Goal: Transaction & Acquisition: Download file/media

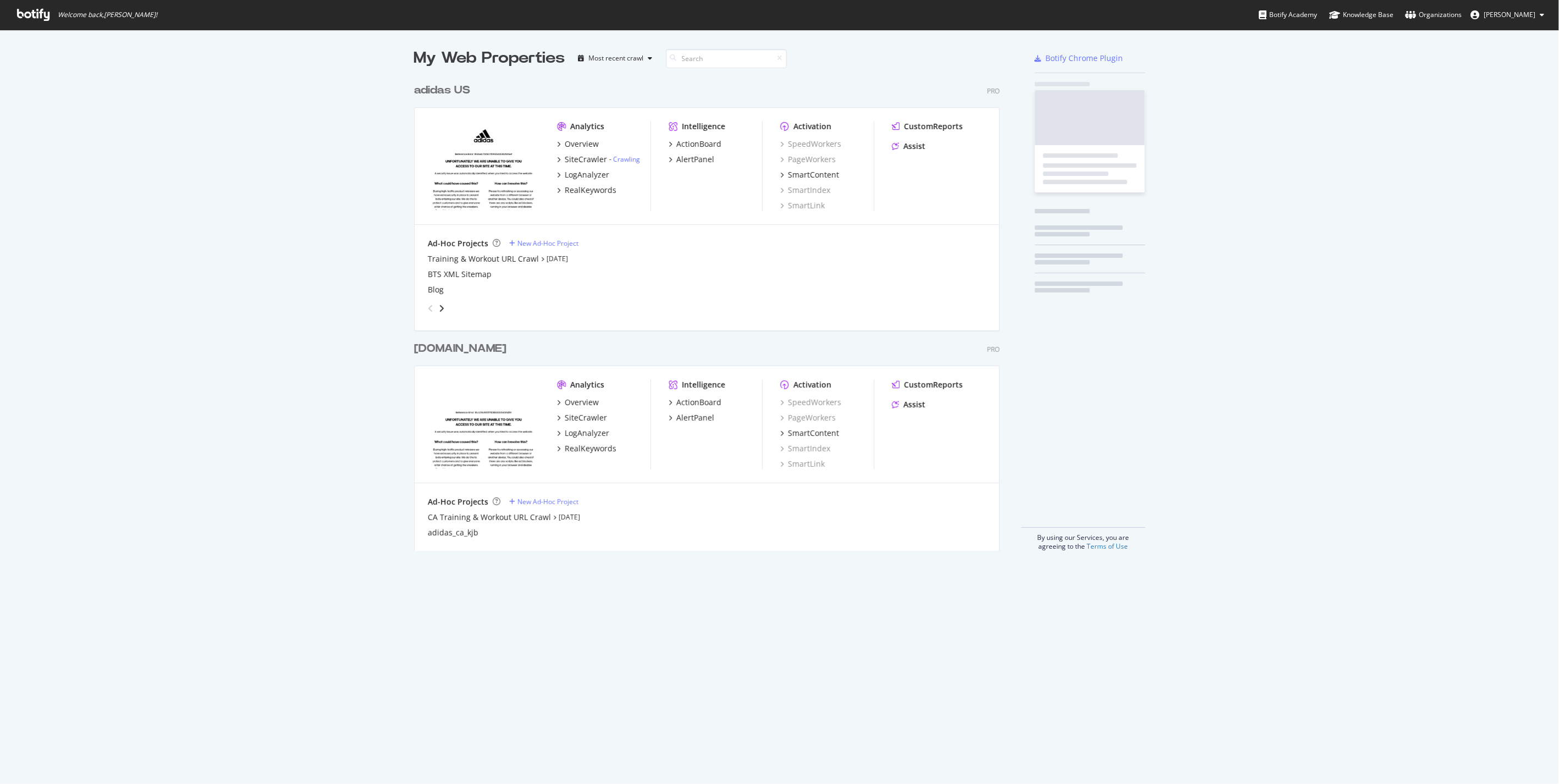
scroll to position [473, 585]
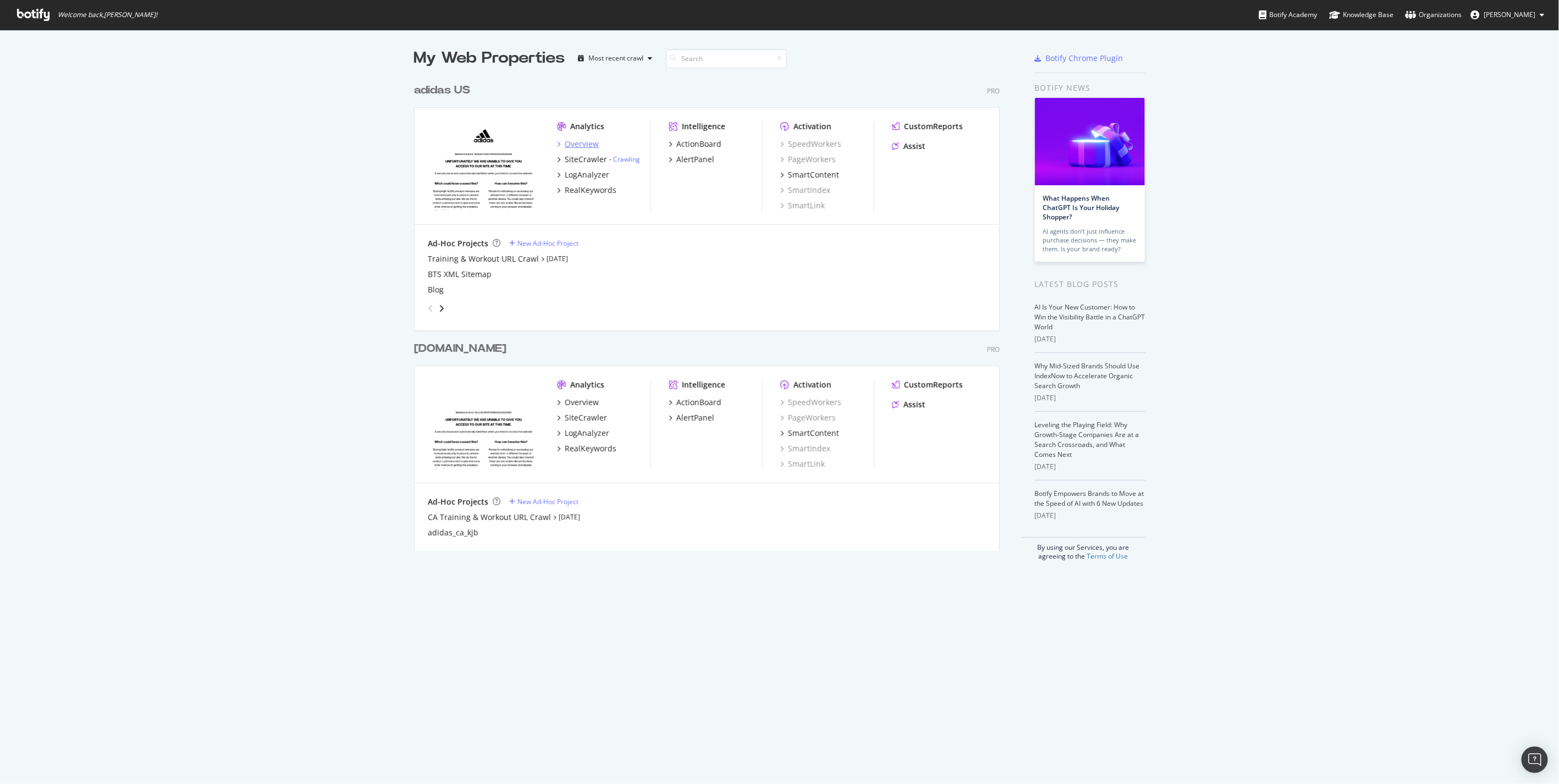
click at [583, 141] on div "Overview" at bounding box center [582, 143] width 34 height 11
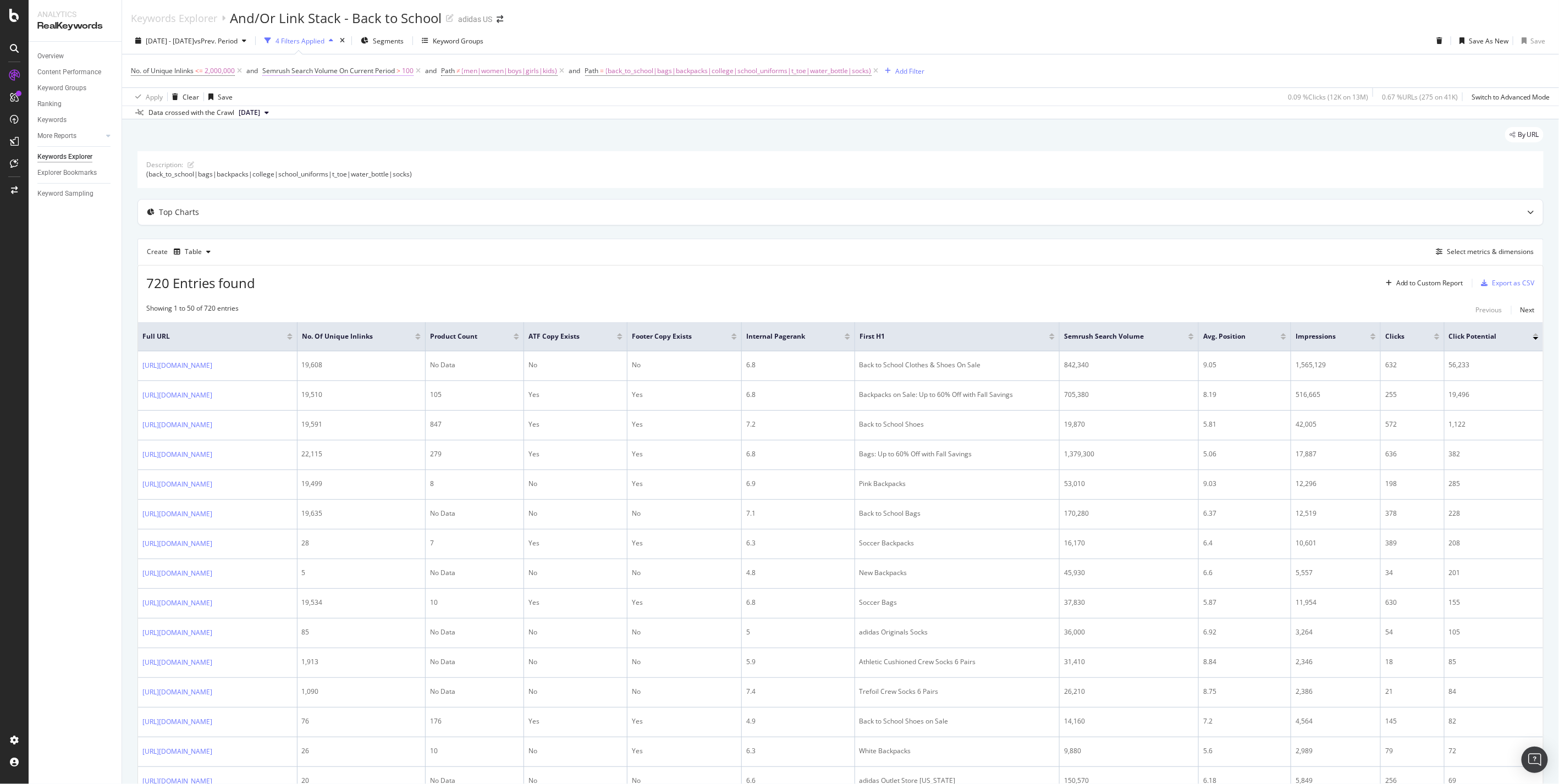
click at [296, 67] on span "Semrush Search Volume On Current Period" at bounding box center [329, 70] width 132 height 10
click at [438, 95] on div "Apply Clear Save 0.09 % Clicks ( 12K on 13M ) 0.67 % URLs ( 275 on 41K ) Switch…" at bounding box center [841, 96] width 1437 height 18
click at [361, 74] on span "Semrush Search Volume On Current Period" at bounding box center [329, 70] width 132 height 10
drag, startPoint x: 303, startPoint y: 134, endPoint x: 244, endPoint y: 143, distance: 59.7
click at [244, 143] on body "Analytics RealKeywords Overview Content Performance Keyword Groups Ranking Keyw…" at bounding box center [779, 392] width 1559 height 784
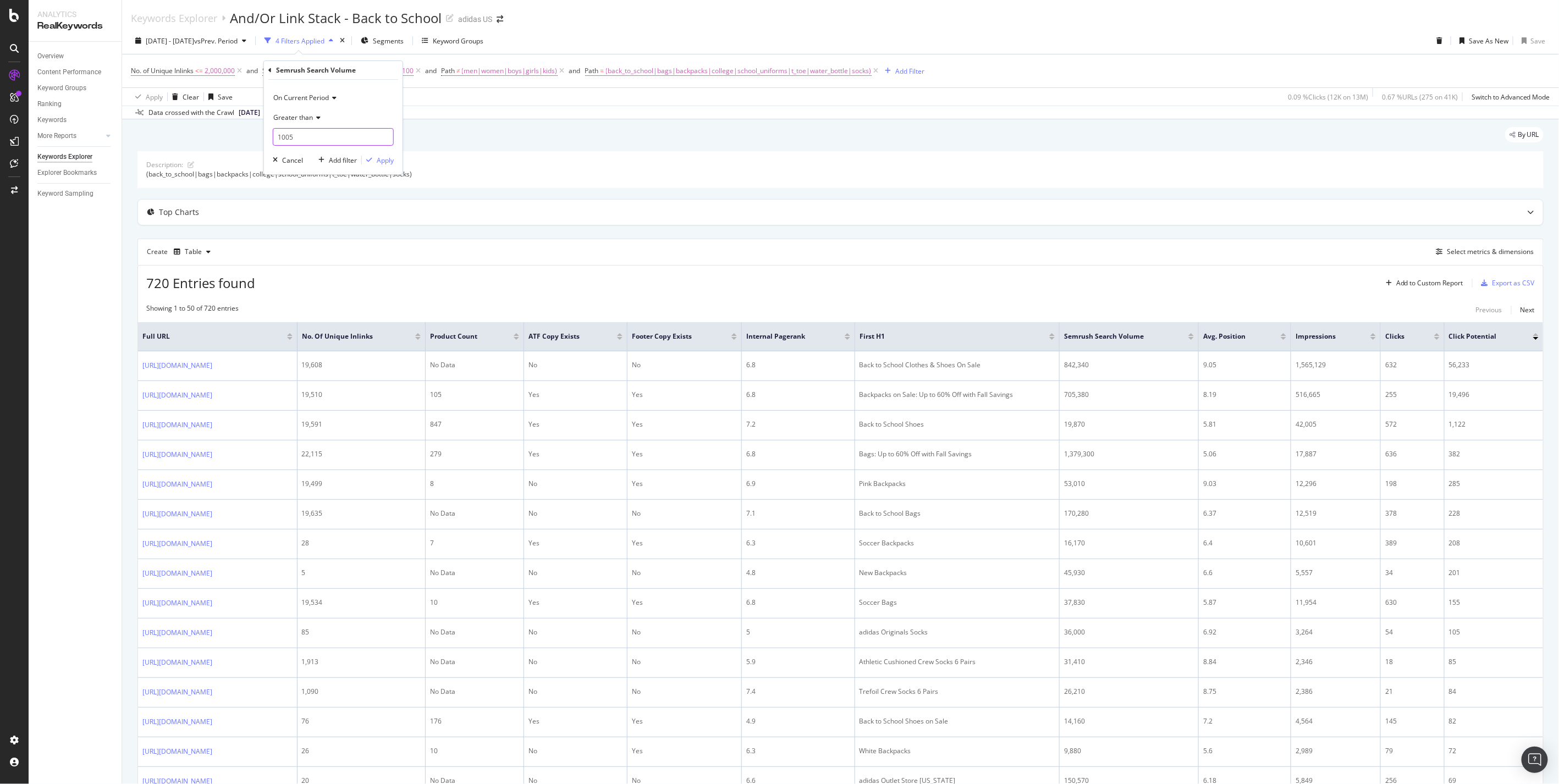
type input "100"
click at [420, 100] on div "Apply Clear Save 0.09 % Clicks ( 12K on 13M ) 0.67 % URLs ( 275 on 41K ) Switch…" at bounding box center [841, 96] width 1437 height 18
click at [471, 72] on span "(men|women|boys|girls|kids)" at bounding box center [509, 70] width 95 height 16
click at [564, 115] on icon at bounding box center [565, 117] width 6 height 7
click at [474, 144] on div "Cancel" at bounding box center [472, 141] width 21 height 10
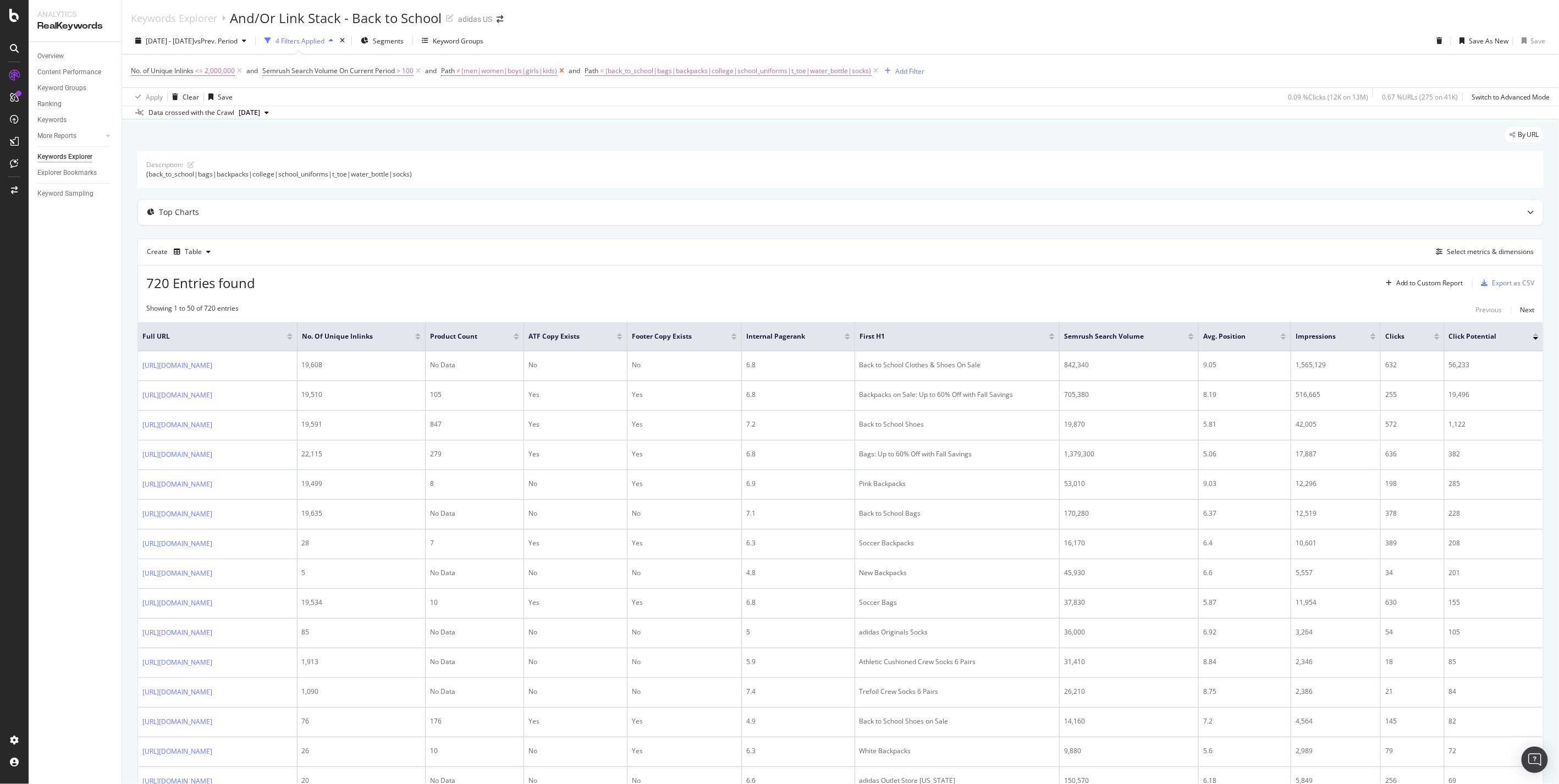
click at [563, 69] on icon at bounding box center [562, 70] width 10 height 11
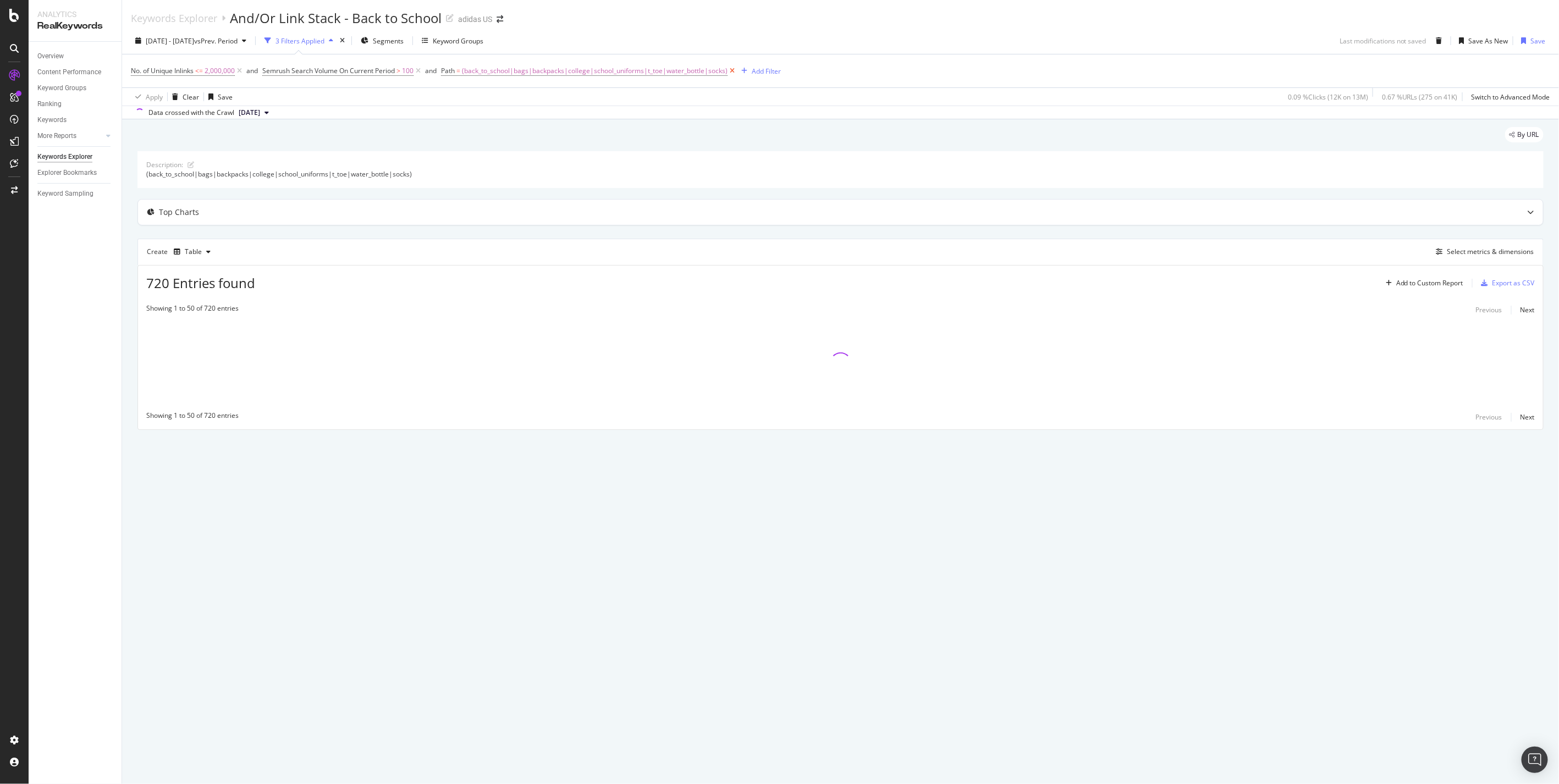
click at [563, 69] on span "(back_to_school|bags|backpacks|college|school_uniforms|t_toe|water_bottle|socks)" at bounding box center [594, 70] width 266 height 16
type input "(black_friday\"
click at [531, 132] on div "Matches regex (black_friday\ Cancel Add filter Apply" at bounding box center [513, 117] width 138 height 75
click at [540, 118] on input "(black_friday\" at bounding box center [505, 117] width 104 height 18
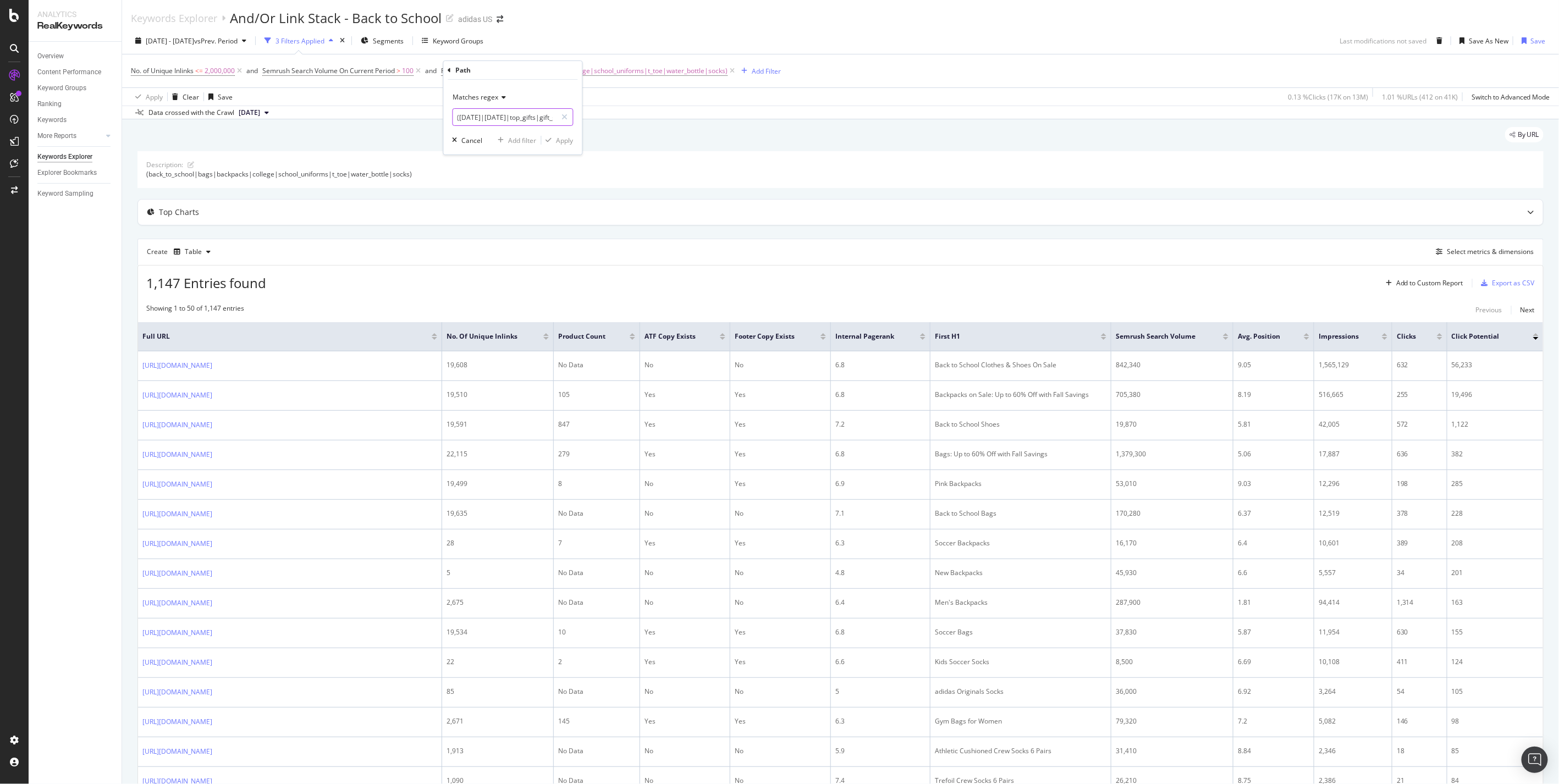
click at [535, 115] on input "(black_friday|cyber_monday|top_gifts|gift_guide|stocking_stuffers|holiday|under…" at bounding box center [505, 117] width 104 height 18
drag, startPoint x: 505, startPoint y: 118, endPoint x: 602, endPoint y: 117, distance: 97.0
click at [602, 117] on body "Analytics RealKeywords Overview Content Performance Keyword Groups Ranking Keyw…" at bounding box center [779, 392] width 1559 height 784
click at [531, 118] on input "(black_friday|cyber_monday|top_gifts|gift_guide|stocking_stuffers|holiday|under…" at bounding box center [505, 117] width 104 height 18
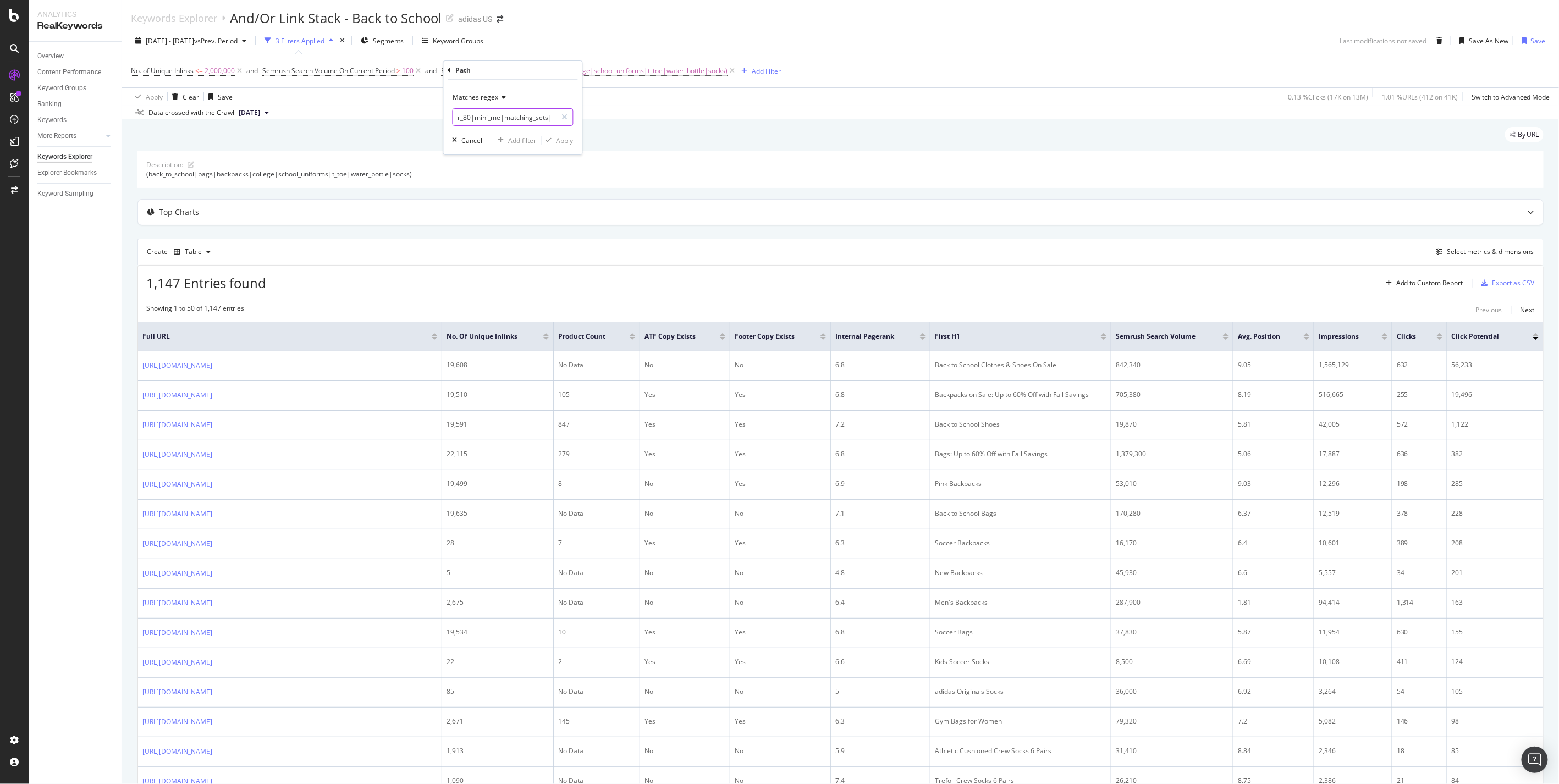
click at [551, 119] on input "(black_friday|cyber_monday|top_gifts|gift_guide|stocking_stuffers|holiday|under…" at bounding box center [505, 117] width 104 height 18
type input "(black_friday|cyber_monday|top_gifts|gift_guide|stocking_stuffers|holiday|under…"
click at [567, 138] on div "Apply" at bounding box center [565, 141] width 17 height 10
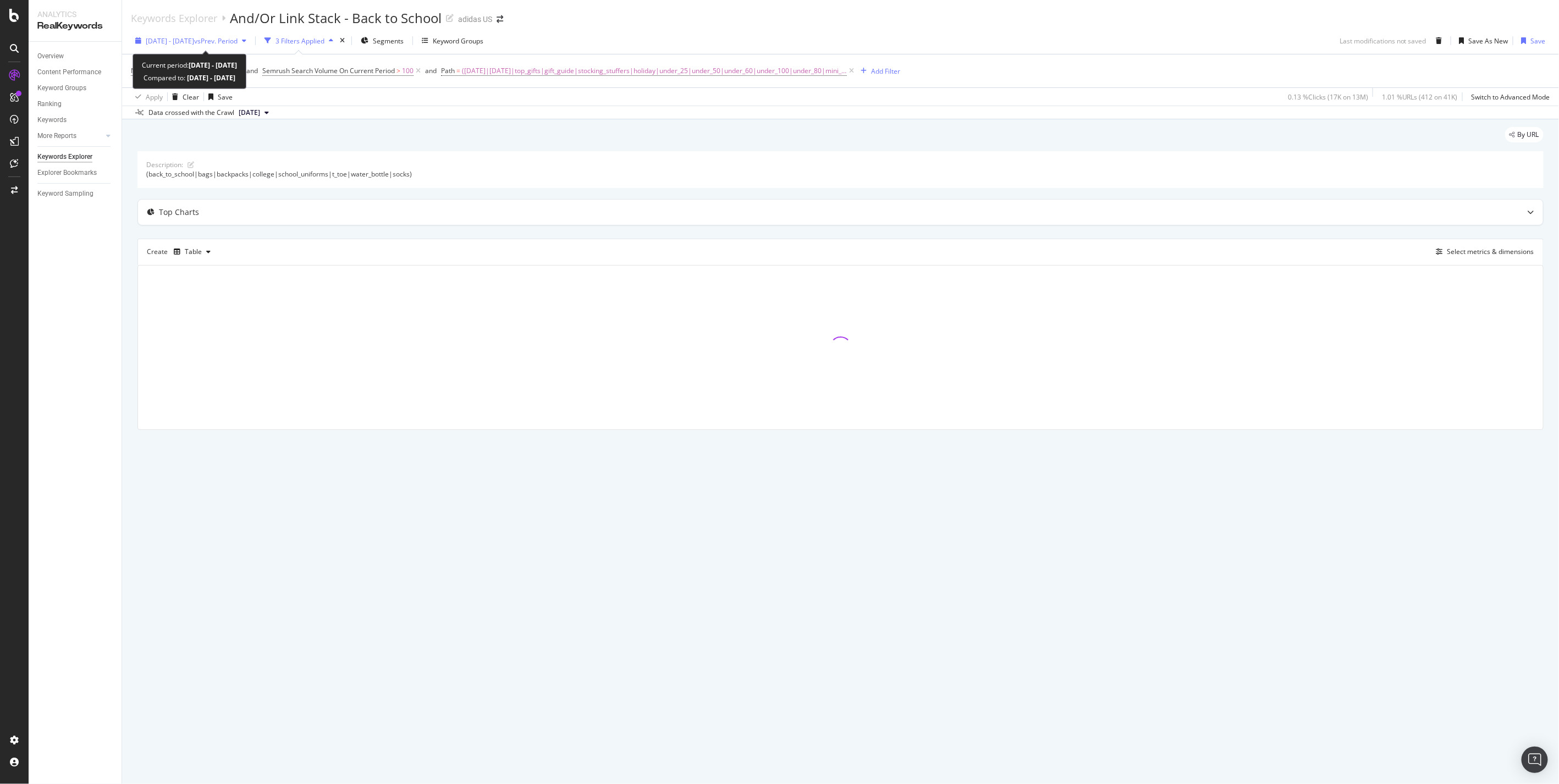
click at [251, 42] on div "button" at bounding box center [244, 41] width 13 height 7
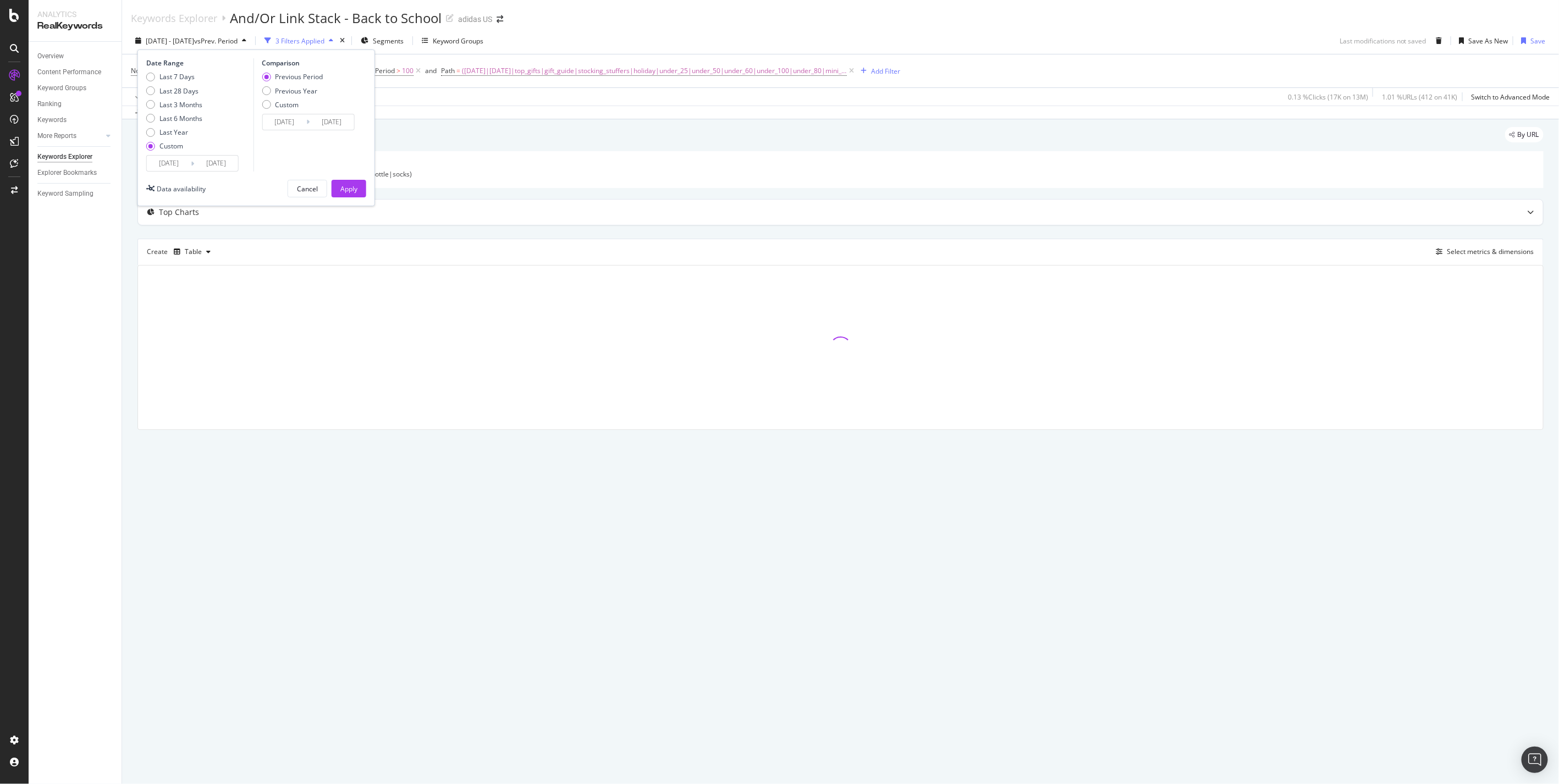
click at [216, 163] on input "[DATE]" at bounding box center [215, 163] width 44 height 16
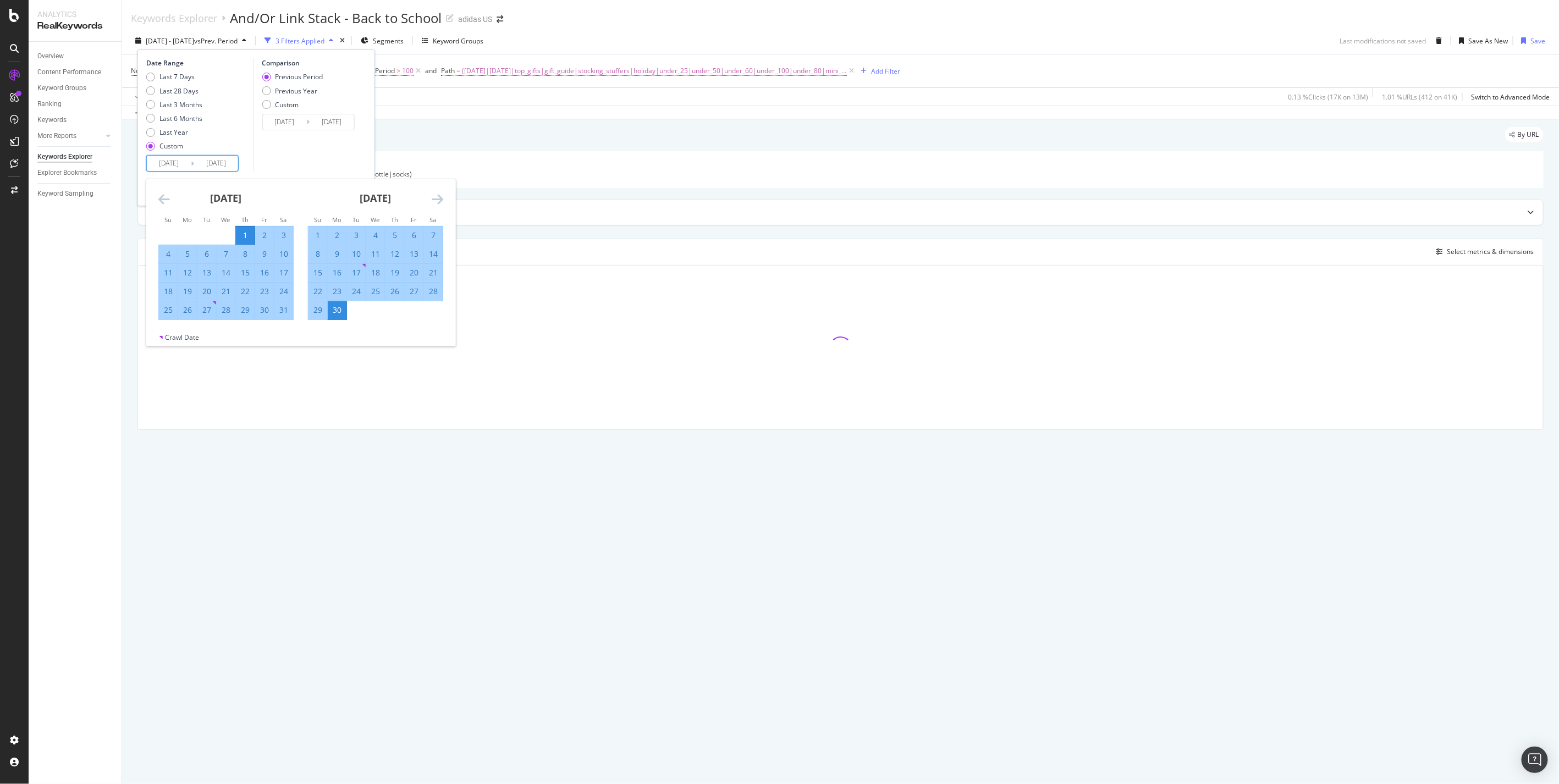
click at [436, 196] on icon "Move forward to switch to the next month." at bounding box center [438, 199] width 12 height 13
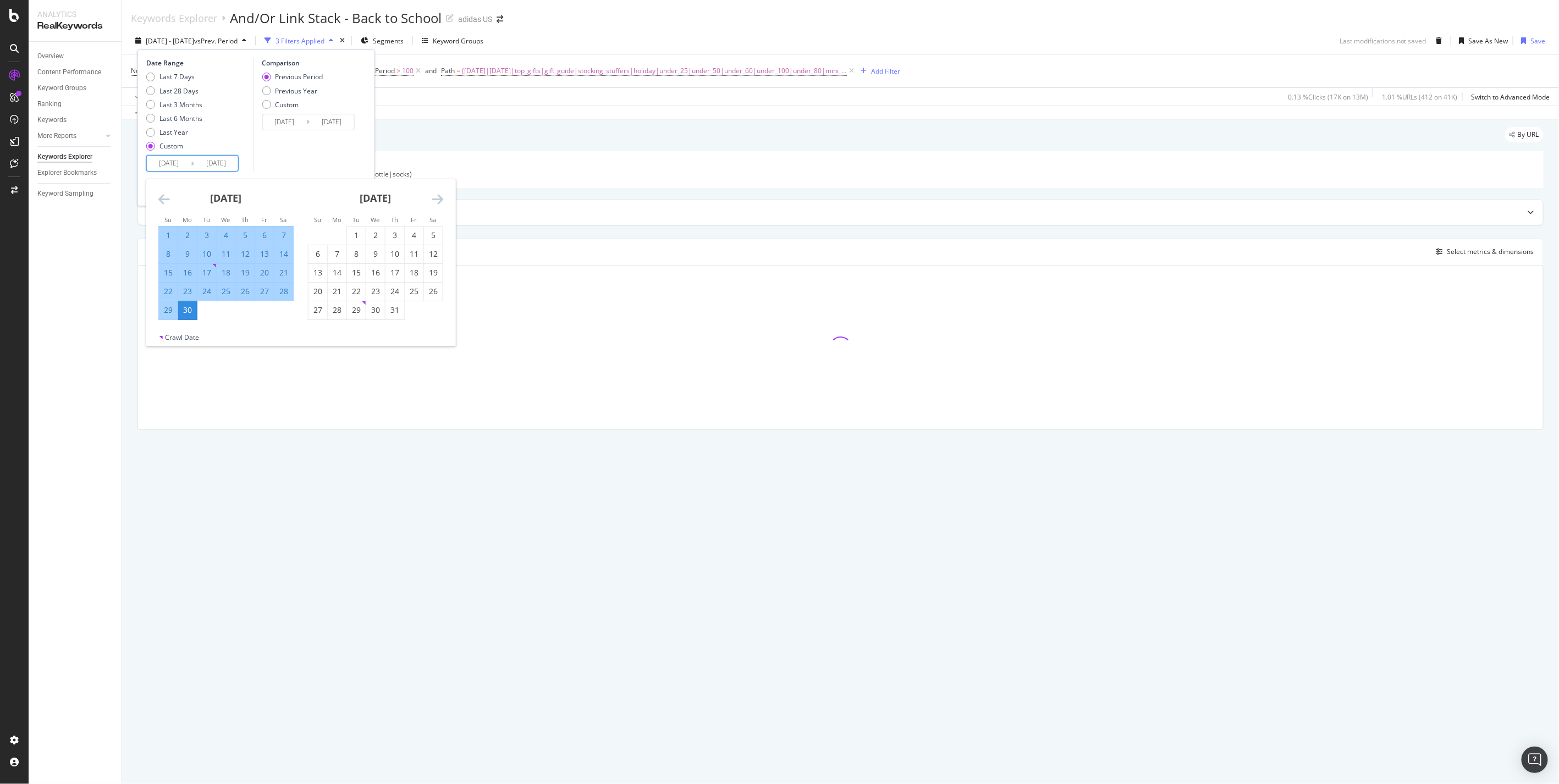
click at [436, 196] on icon "Move forward to switch to the next month." at bounding box center [438, 199] width 12 height 13
click at [173, 199] on div "[DATE]" at bounding box center [226, 202] width 135 height 47
click at [172, 199] on div "[DATE]" at bounding box center [226, 202] width 135 height 47
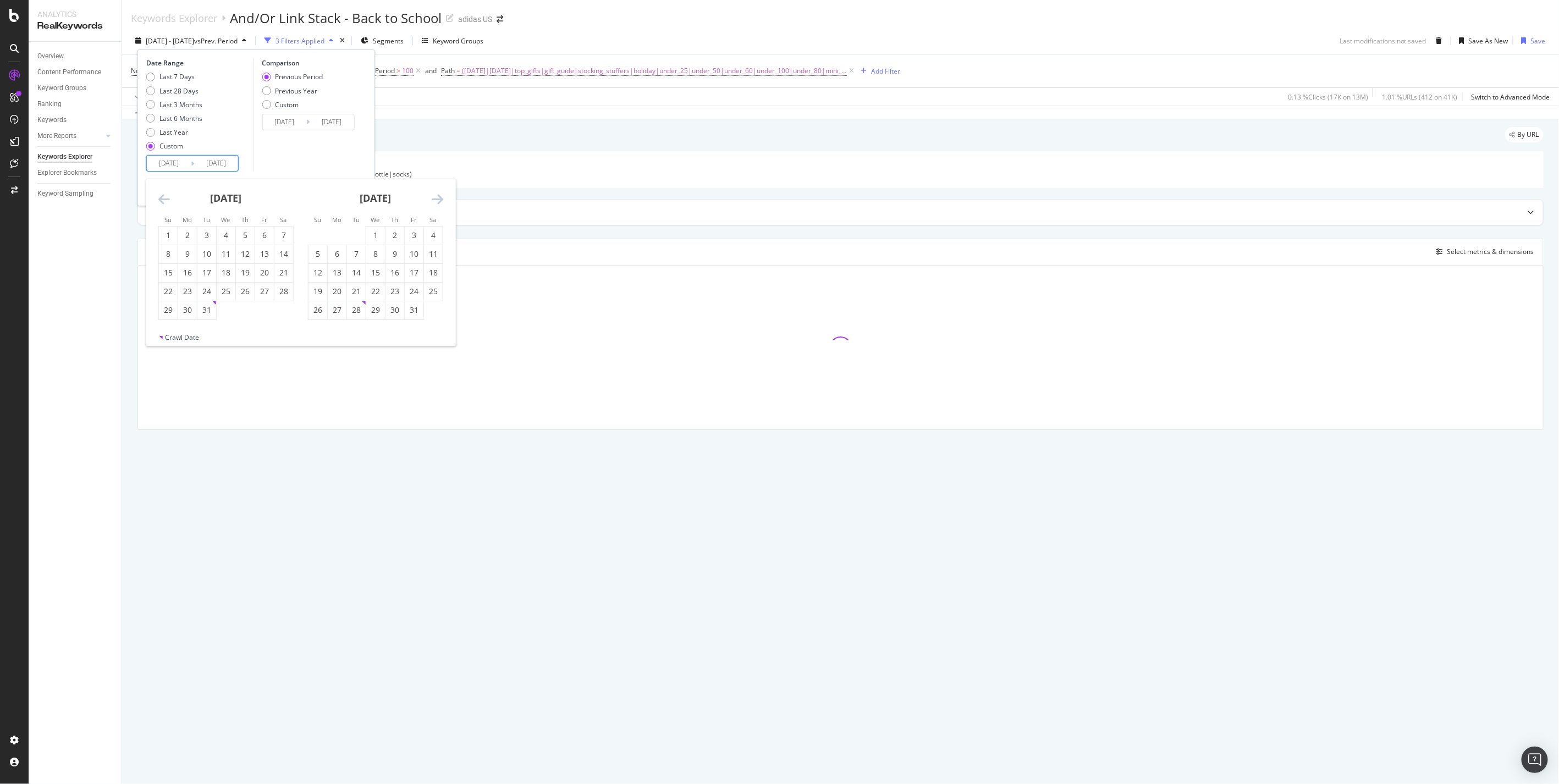
click at [167, 197] on icon "Move backward to switch to the previous month." at bounding box center [164, 199] width 12 height 13
click at [166, 197] on icon "Move backward to switch to the previous month." at bounding box center [164, 199] width 12 height 13
click at [203, 234] on div "1" at bounding box center [206, 235] width 18 height 11
type input "[DATE]"
type input "2024/05/31"
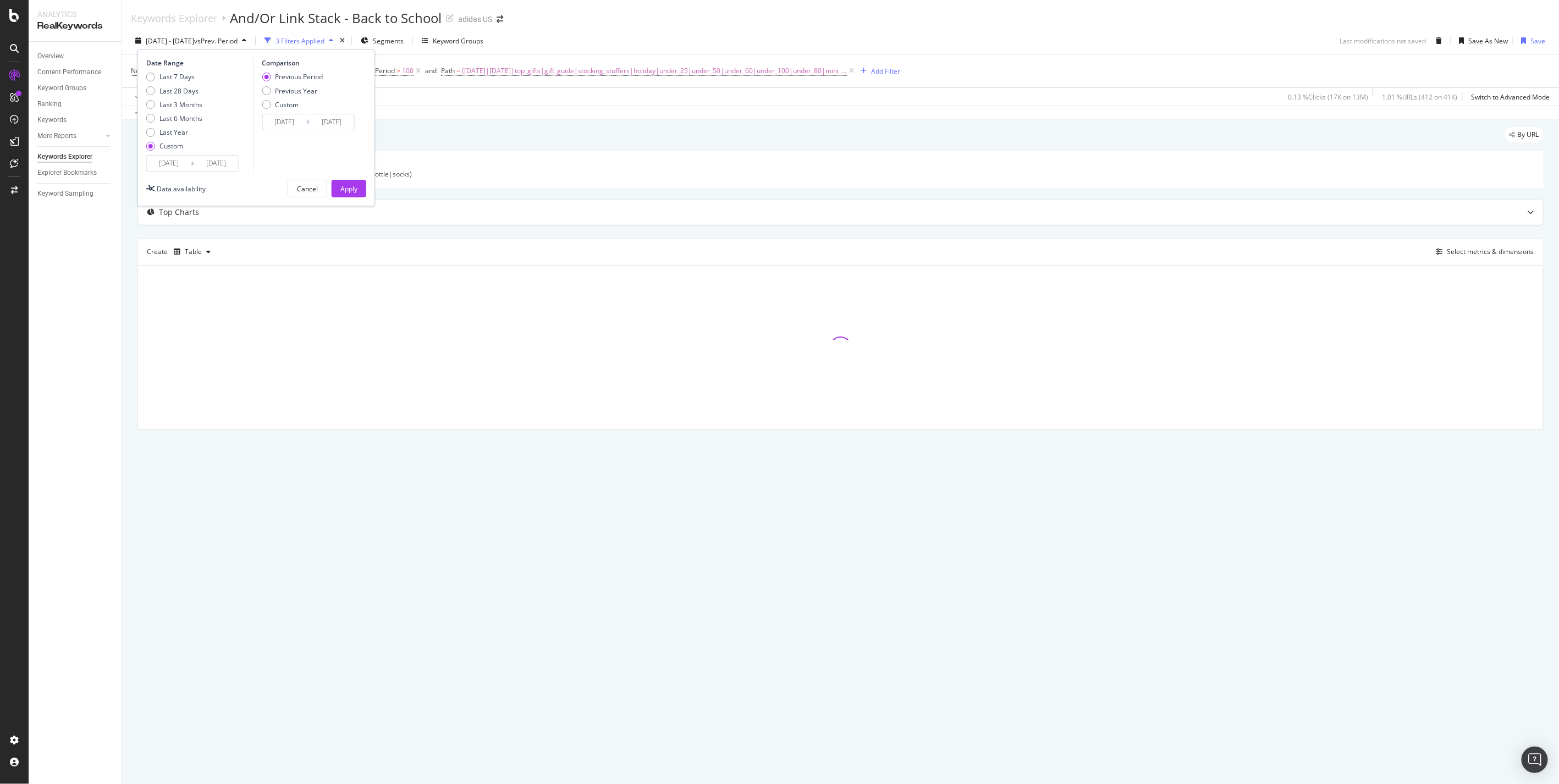
click at [223, 162] on input "[DATE]" at bounding box center [215, 163] width 44 height 16
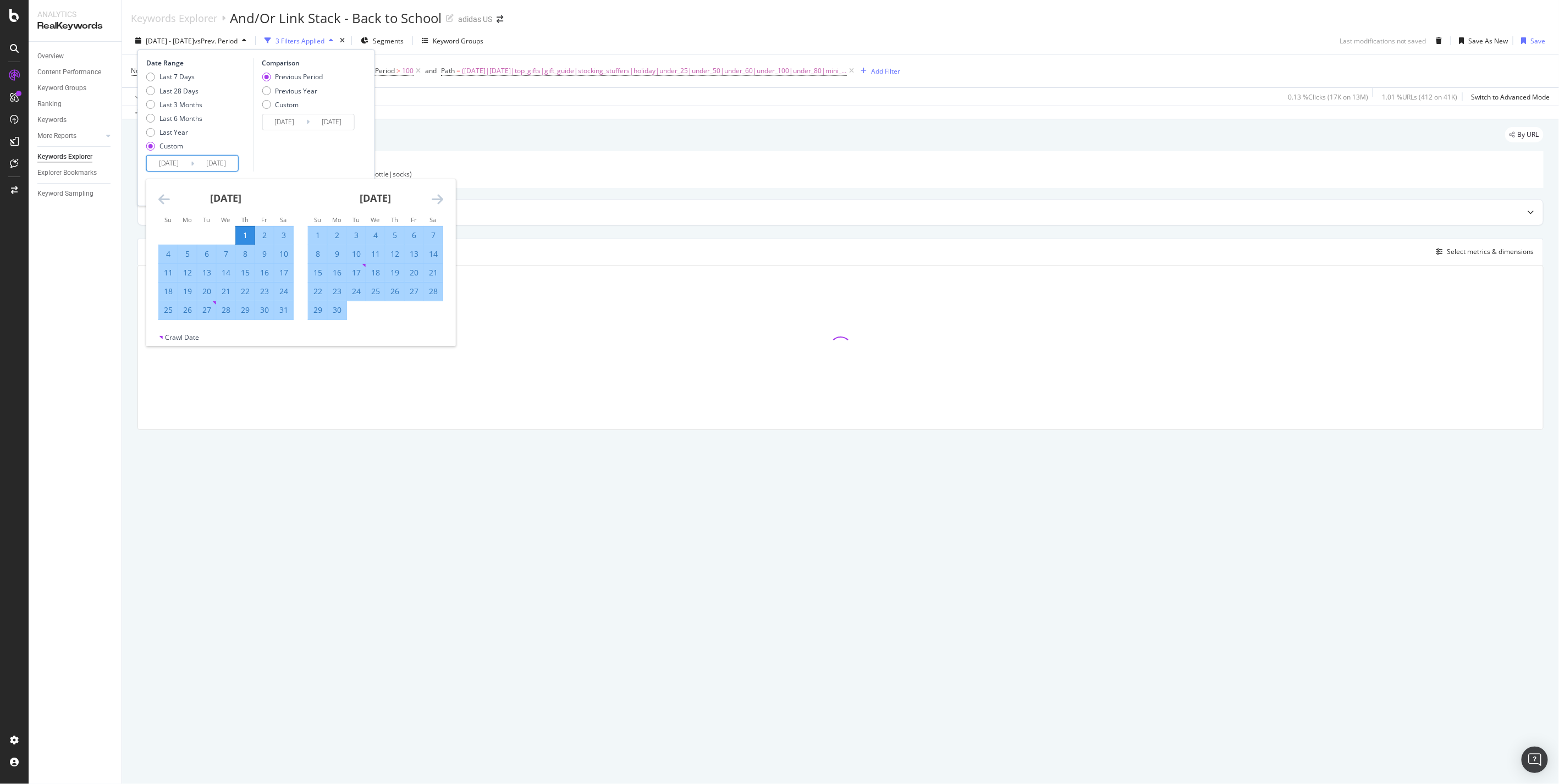
click at [432, 193] on icon "Move forward to switch to the next month." at bounding box center [438, 199] width 12 height 13
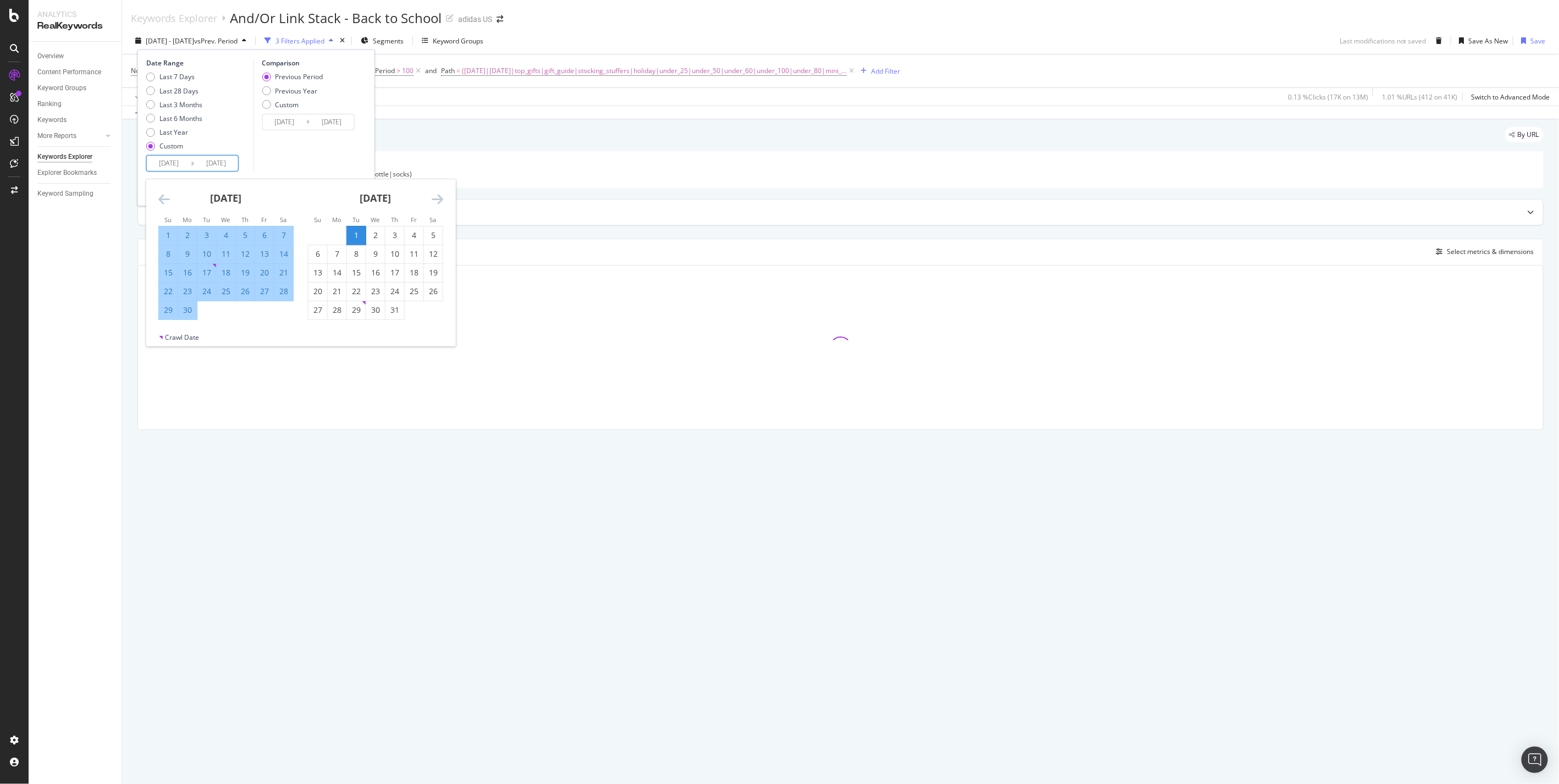
click at [432, 193] on icon "Move forward to switch to the next month." at bounding box center [438, 199] width 12 height 13
click at [437, 251] on div "9" at bounding box center [433, 254] width 18 height 11
type input "2024/11/09"
type input "2024/04/22"
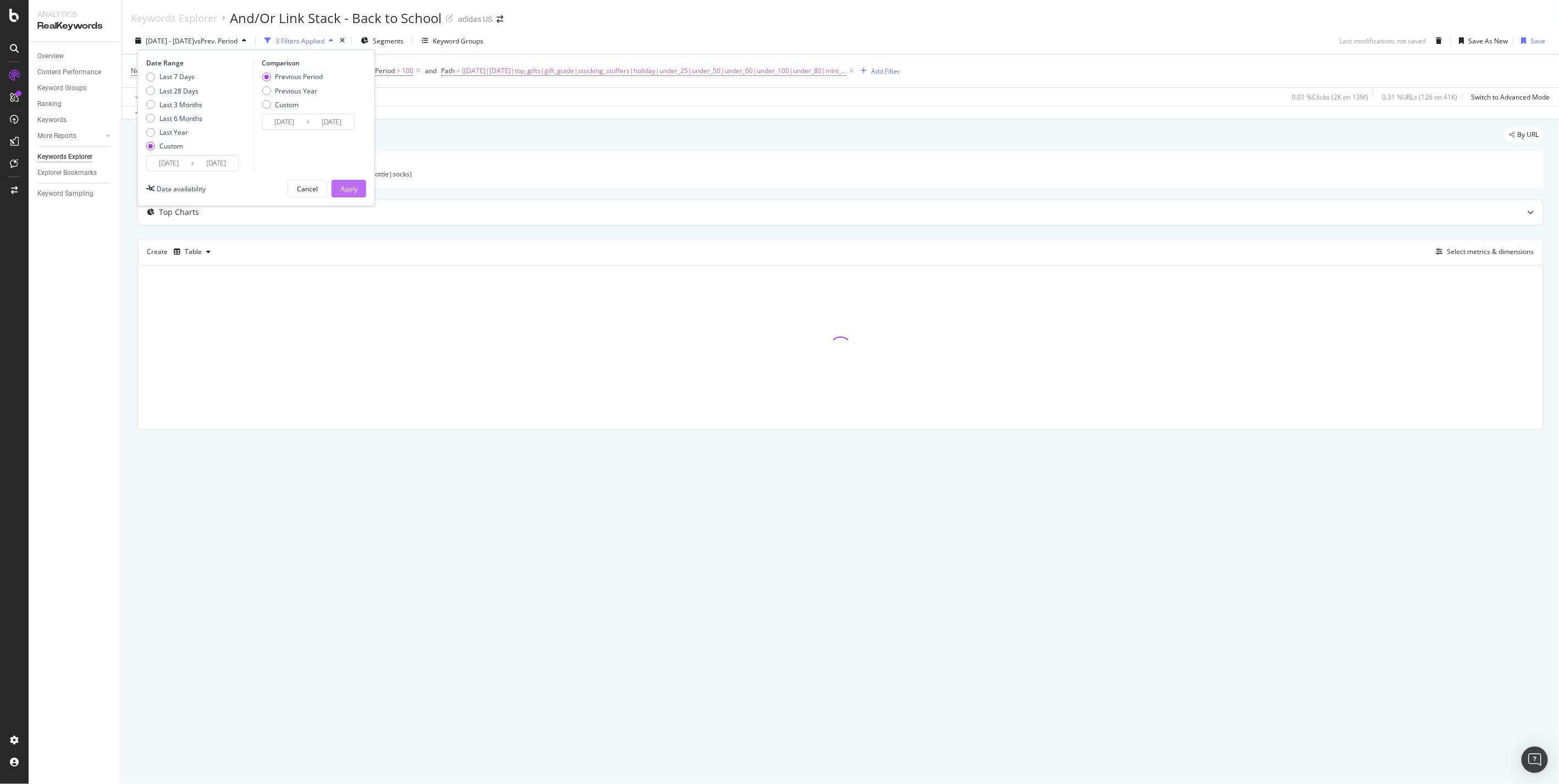
click at [358, 194] on button "Apply" at bounding box center [348, 189] width 35 height 18
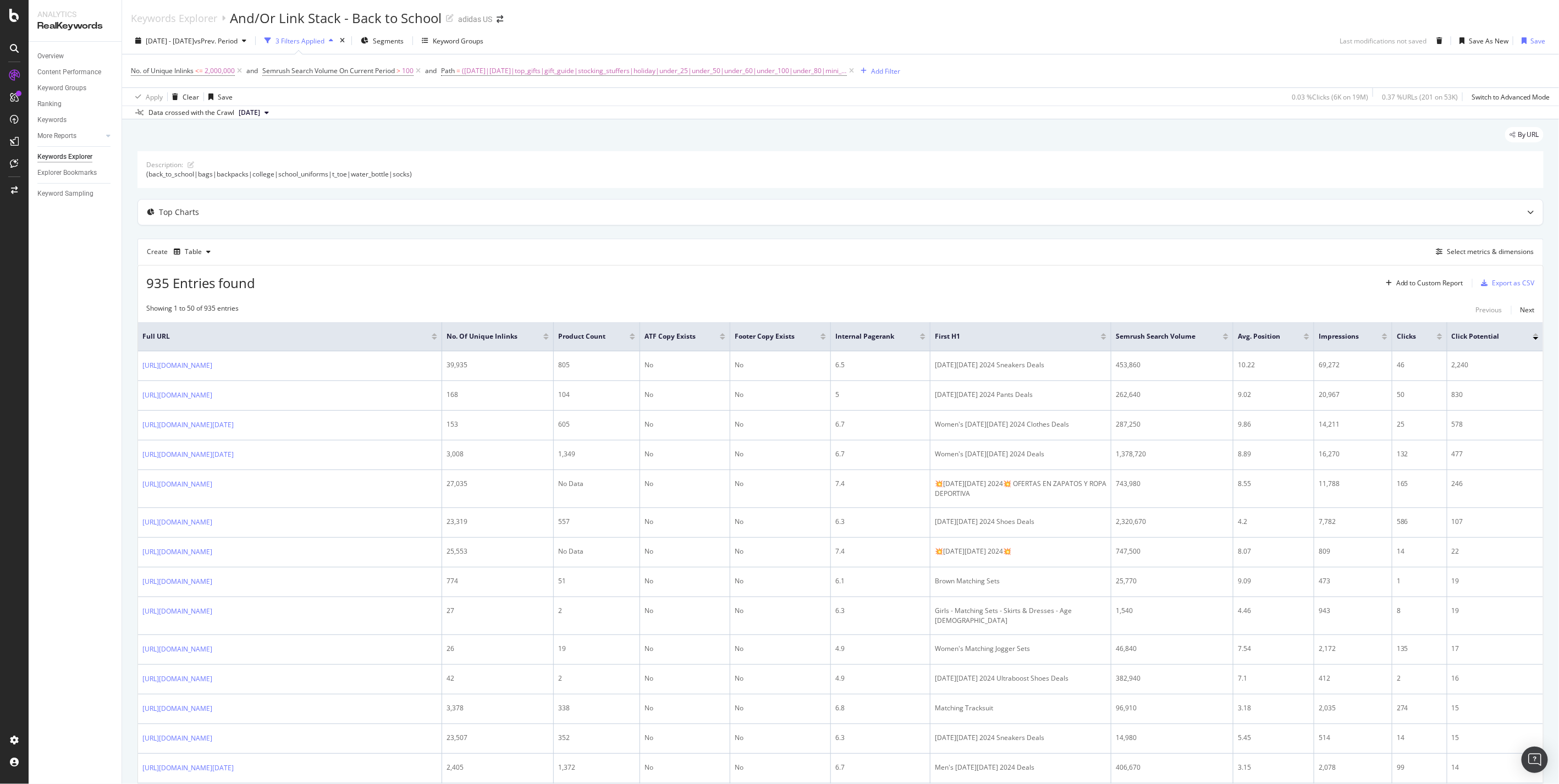
click at [260, 112] on span "[DATE]" at bounding box center [249, 112] width 21 height 10
click at [286, 189] on div "[DATE]" at bounding box center [277, 188] width 81 height 10
click at [1440, 338] on div at bounding box center [1439, 339] width 5 height 3
click at [1515, 284] on div "Export as CSV" at bounding box center [1513, 283] width 42 height 10
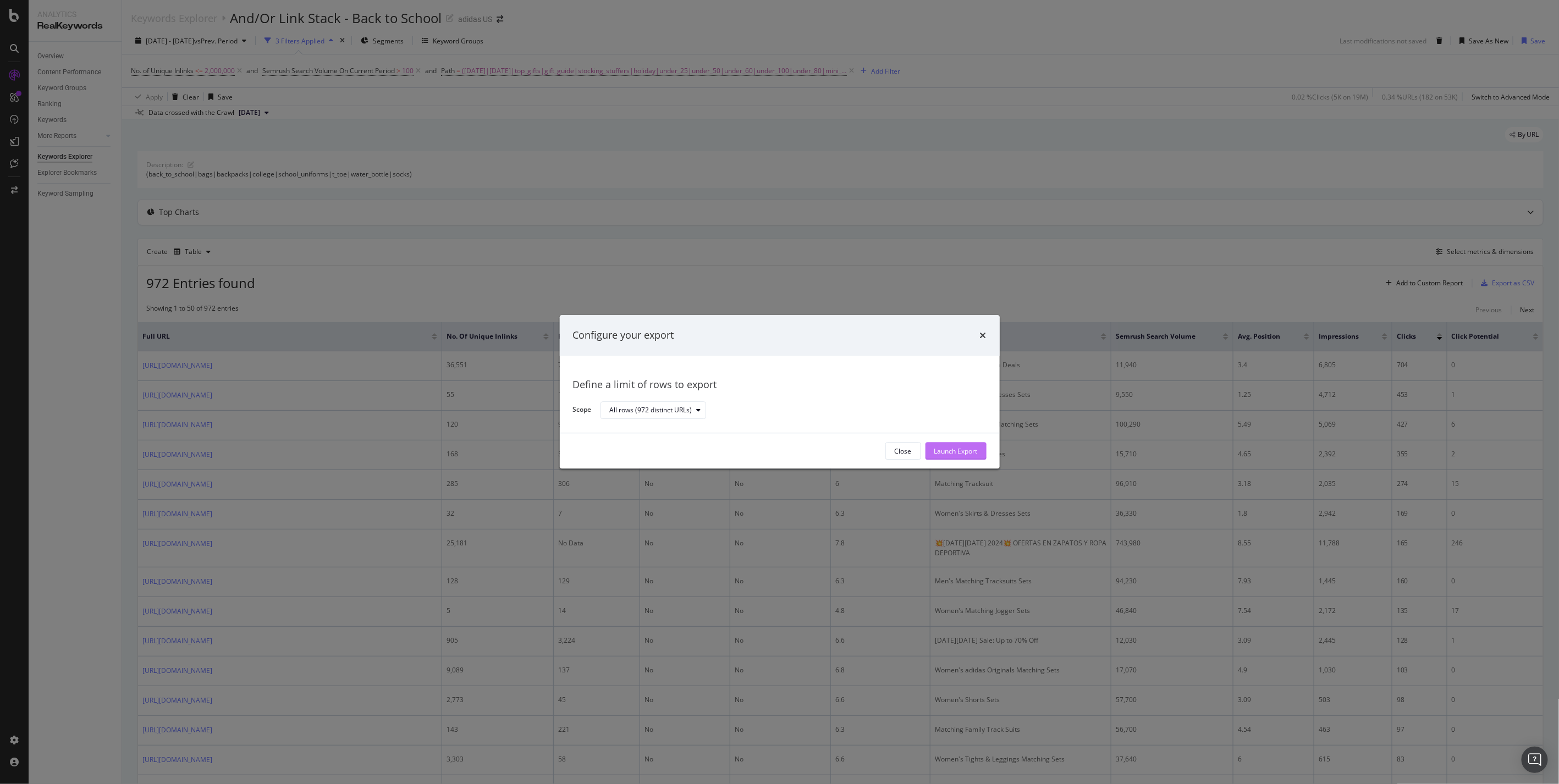
click at [965, 447] on div "Launch Export" at bounding box center [956, 451] width 44 height 10
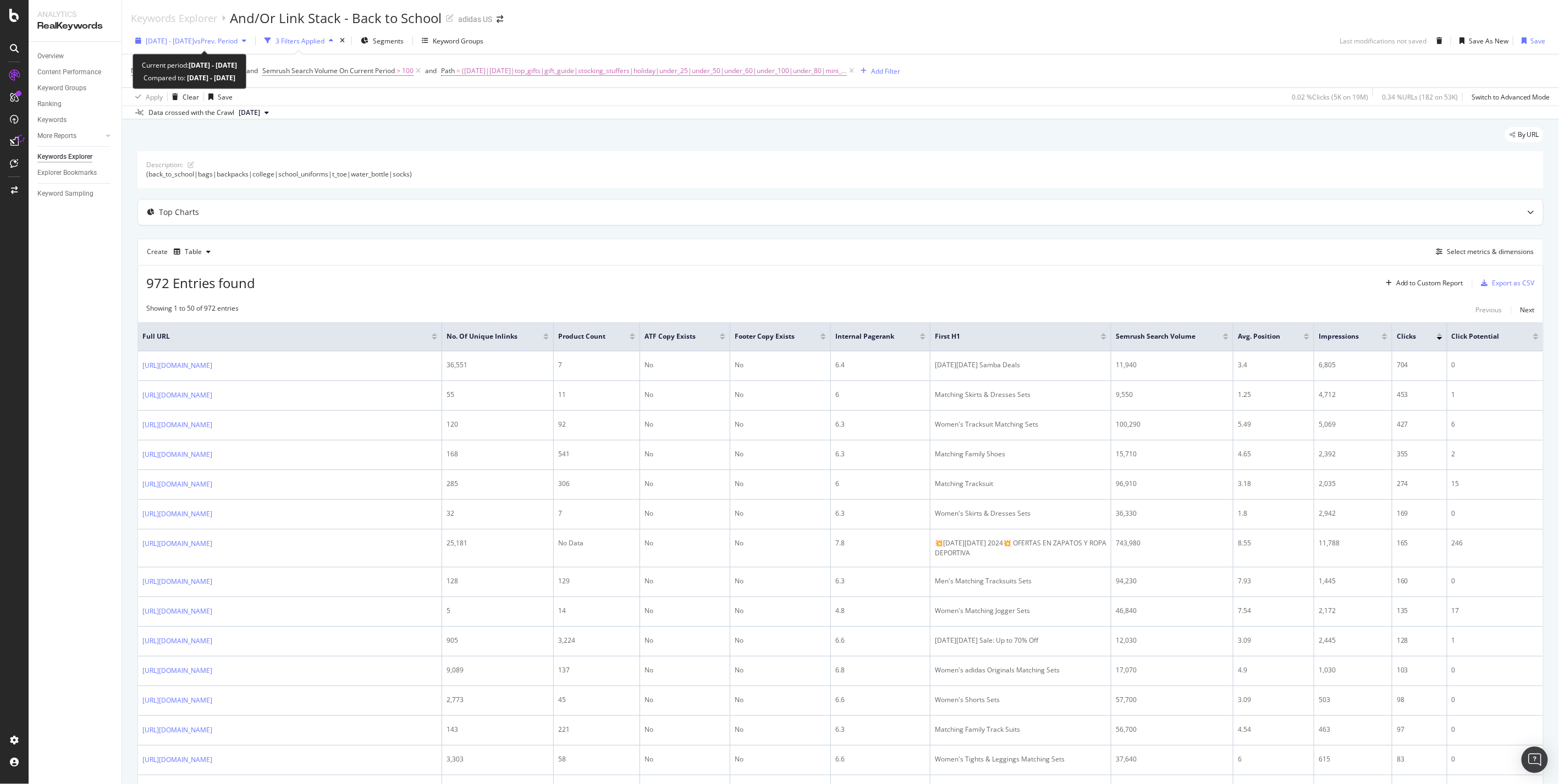
click at [229, 43] on span "vs Prev. Period" at bounding box center [215, 41] width 44 height 10
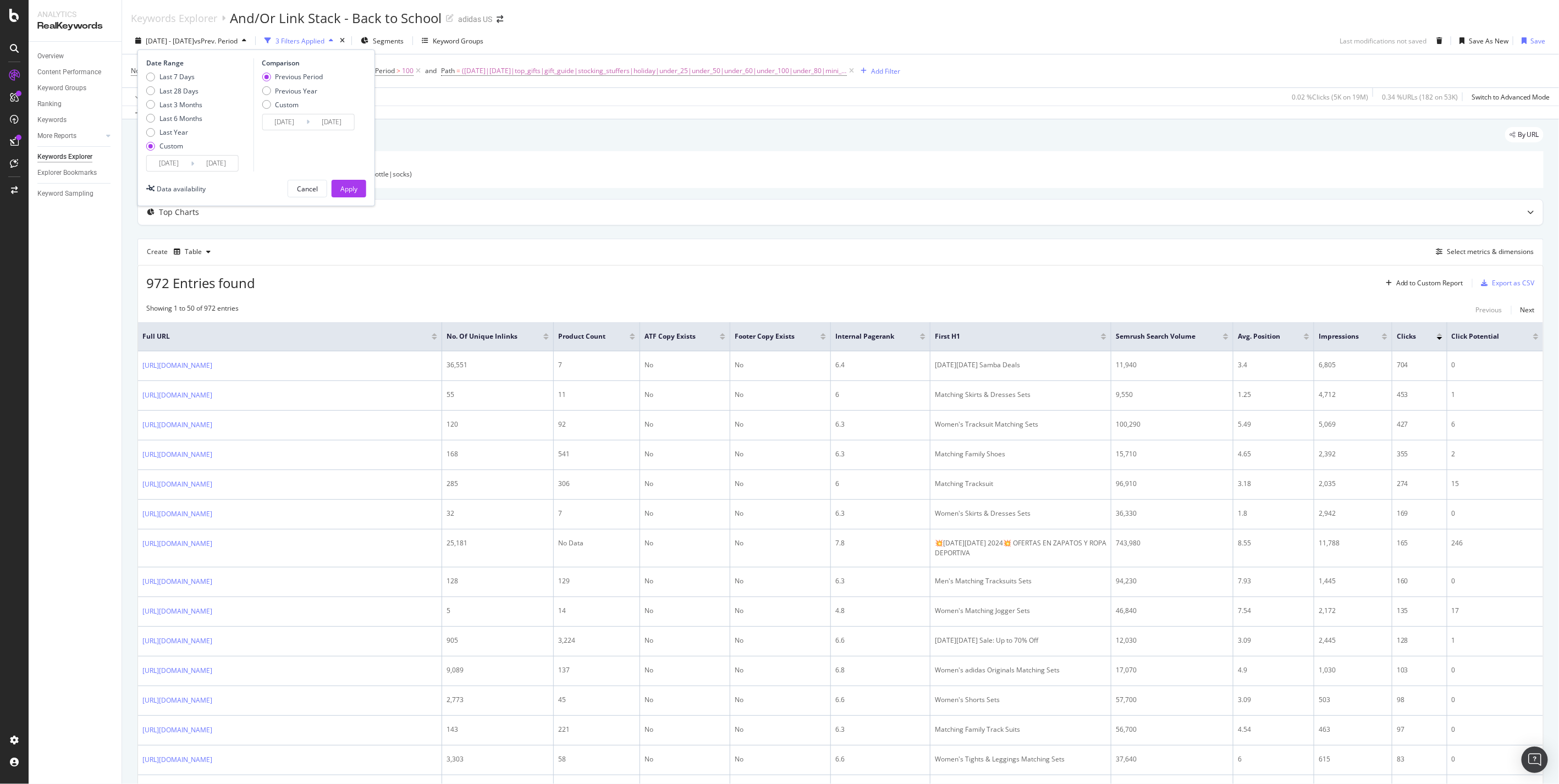
click at [205, 158] on input "2024/11/09" at bounding box center [215, 163] width 44 height 16
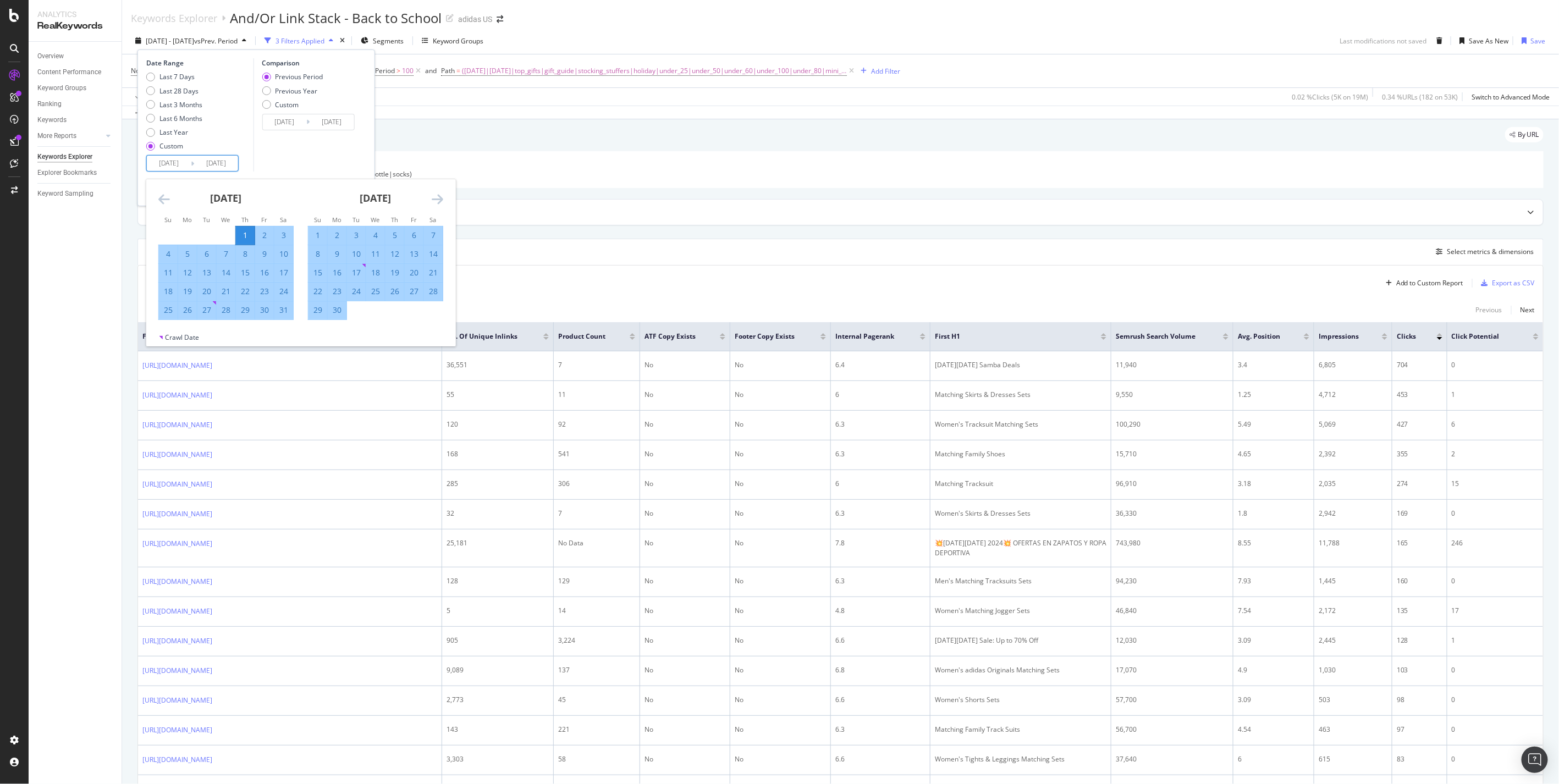
click at [435, 198] on icon "Move forward to switch to the next month." at bounding box center [438, 199] width 12 height 13
click at [361, 233] on div "1" at bounding box center [356, 235] width 18 height 11
type input "[DATE]"
type input "2024/05/31"
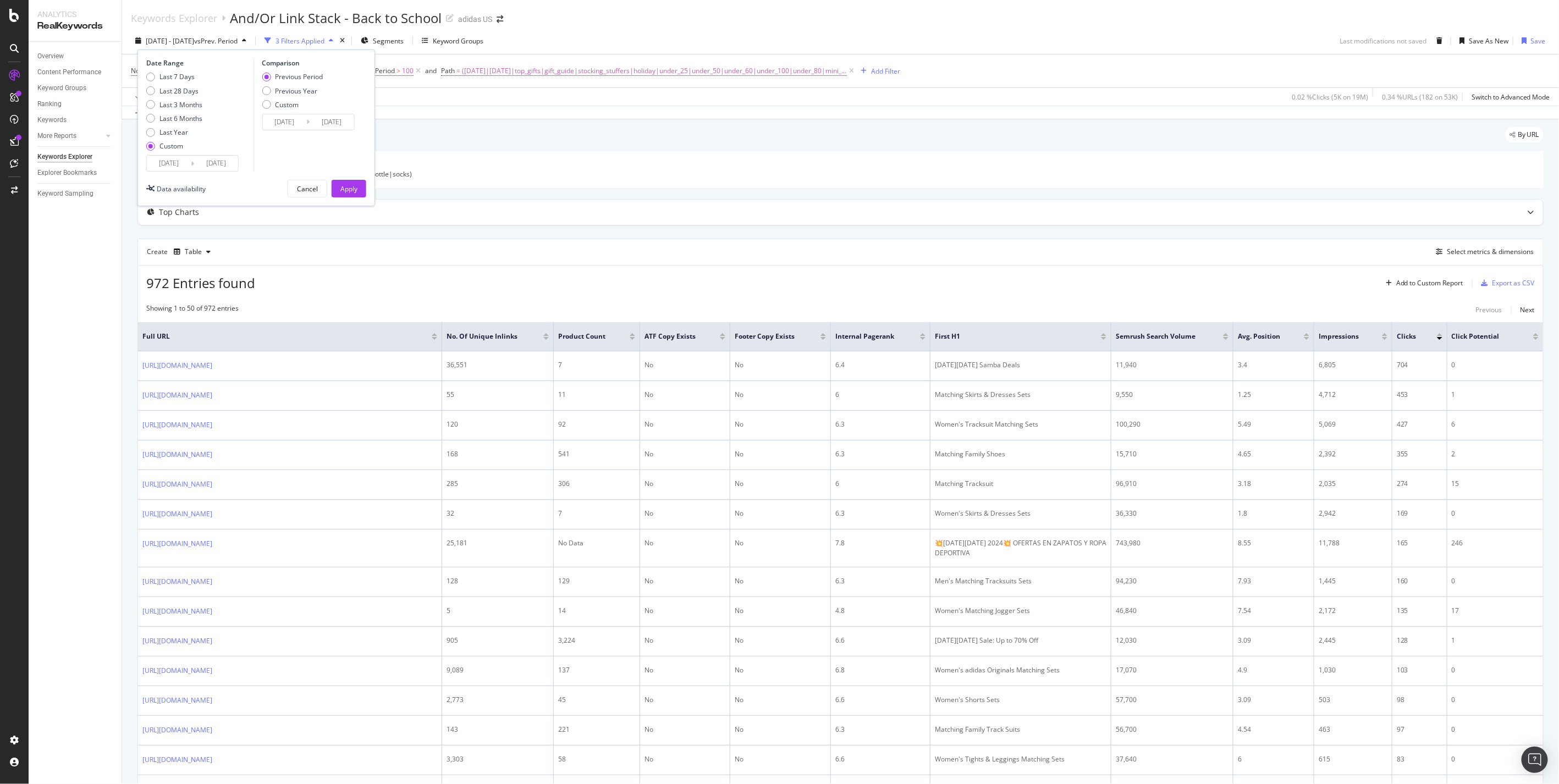
click at [222, 167] on input "[DATE]" at bounding box center [215, 163] width 44 height 16
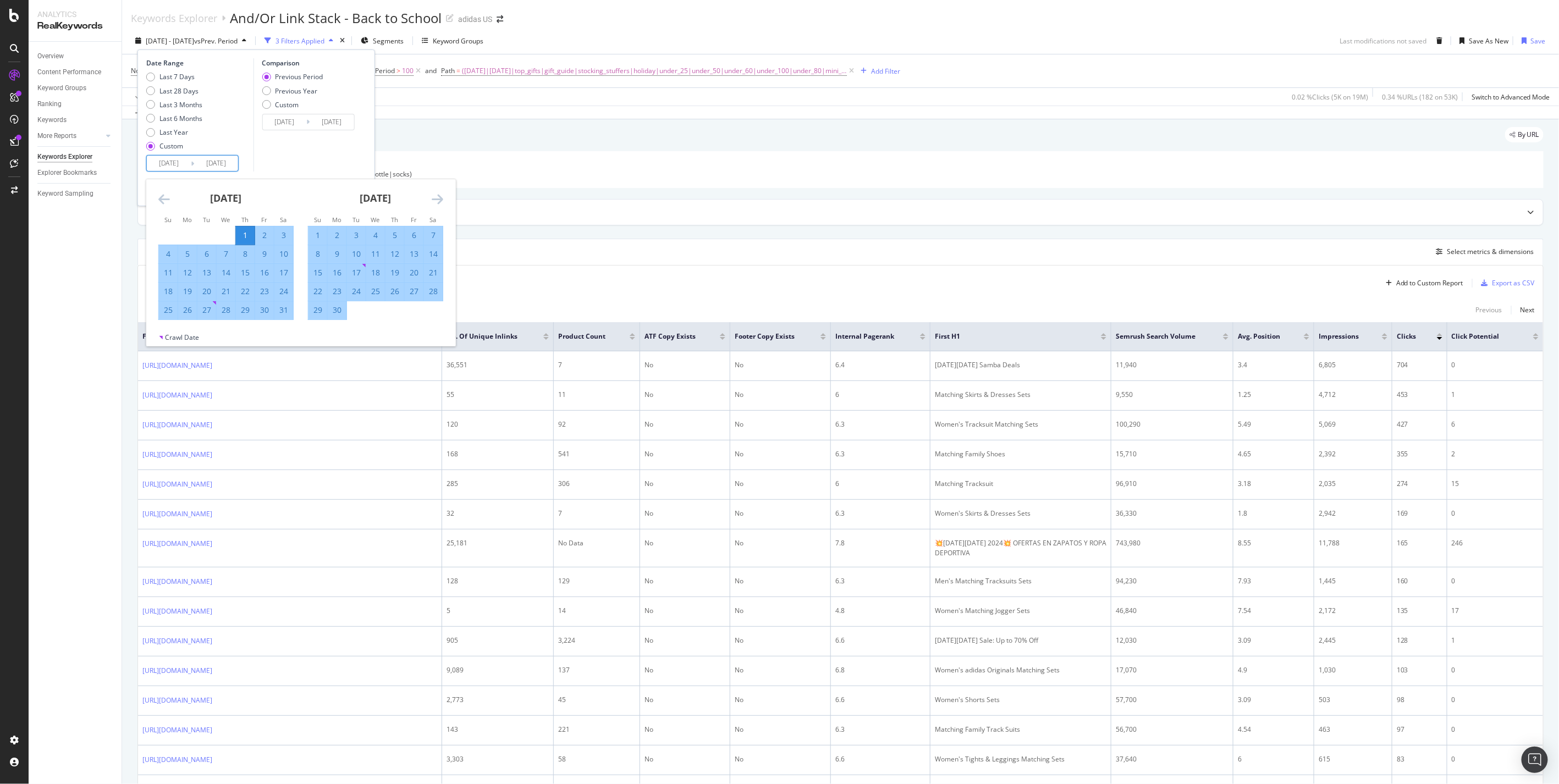
click at [439, 197] on icon "Move forward to switch to the next month." at bounding box center [438, 199] width 12 height 13
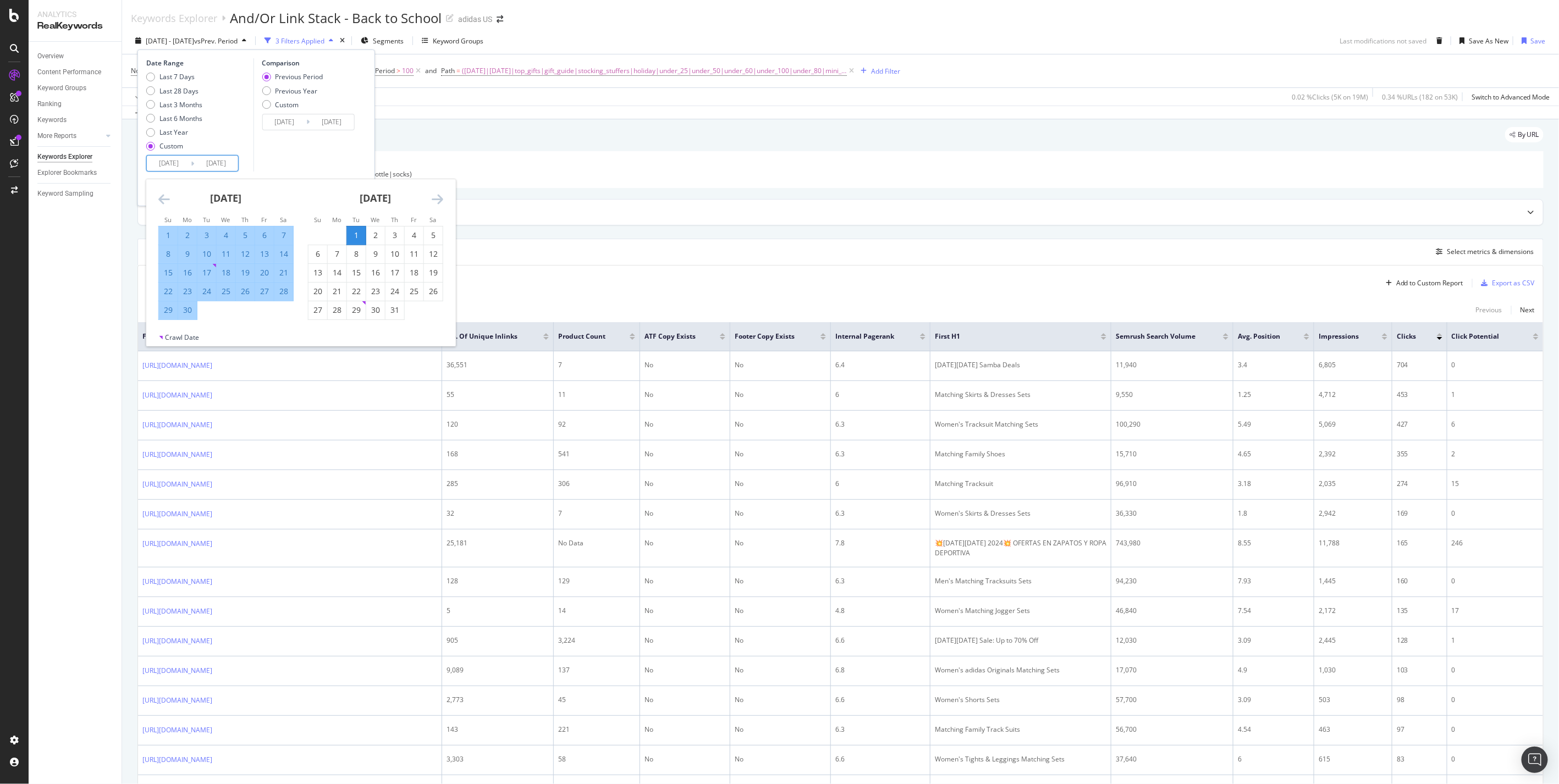
click at [439, 197] on icon "Move forward to switch to the next month." at bounding box center [438, 199] width 12 height 13
click at [360, 305] on div "31" at bounding box center [356, 310] width 18 height 11
type input "[DATE]"
type input "2024/03/01"
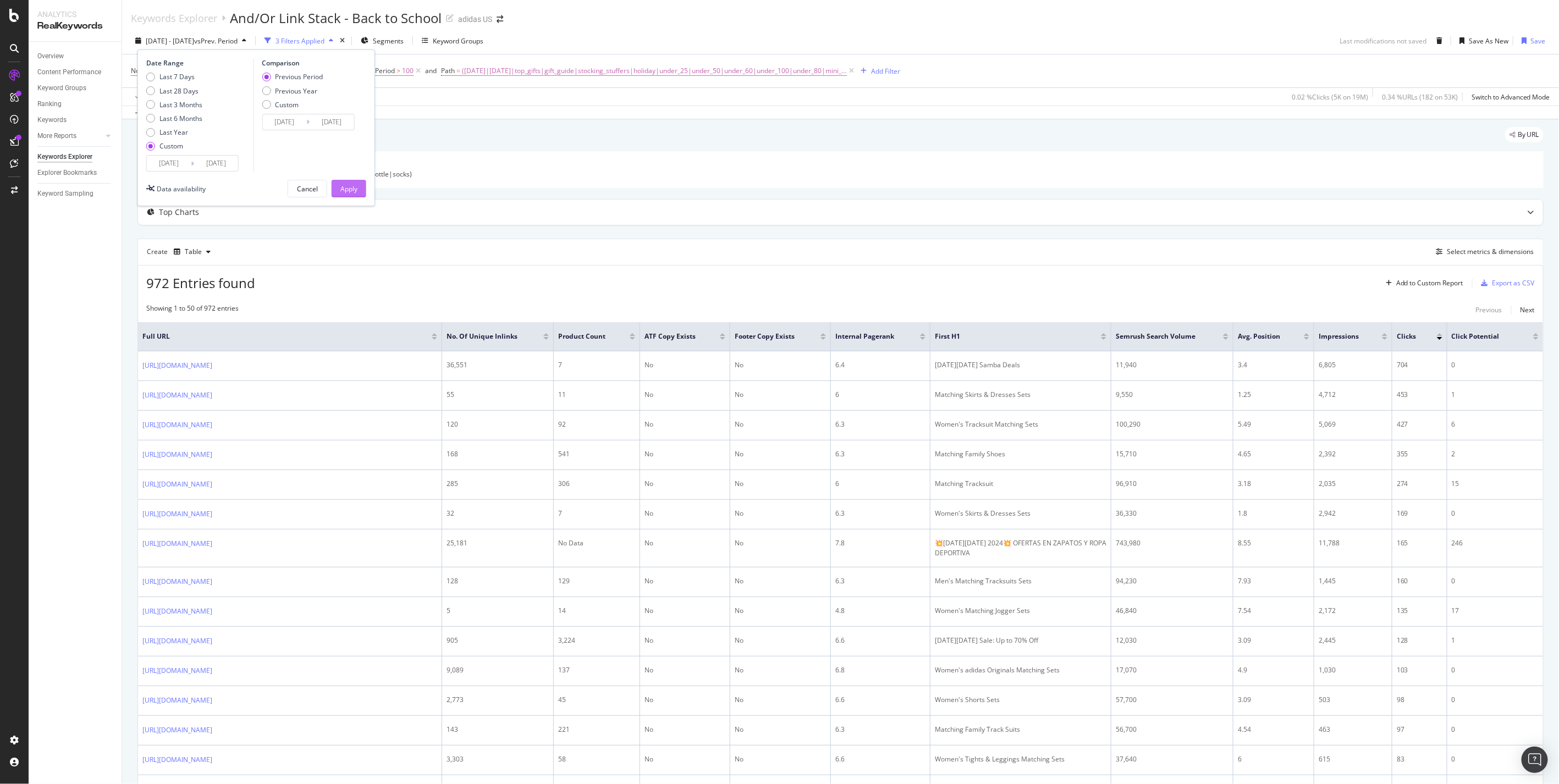
click at [343, 182] on div "Apply" at bounding box center [348, 189] width 17 height 16
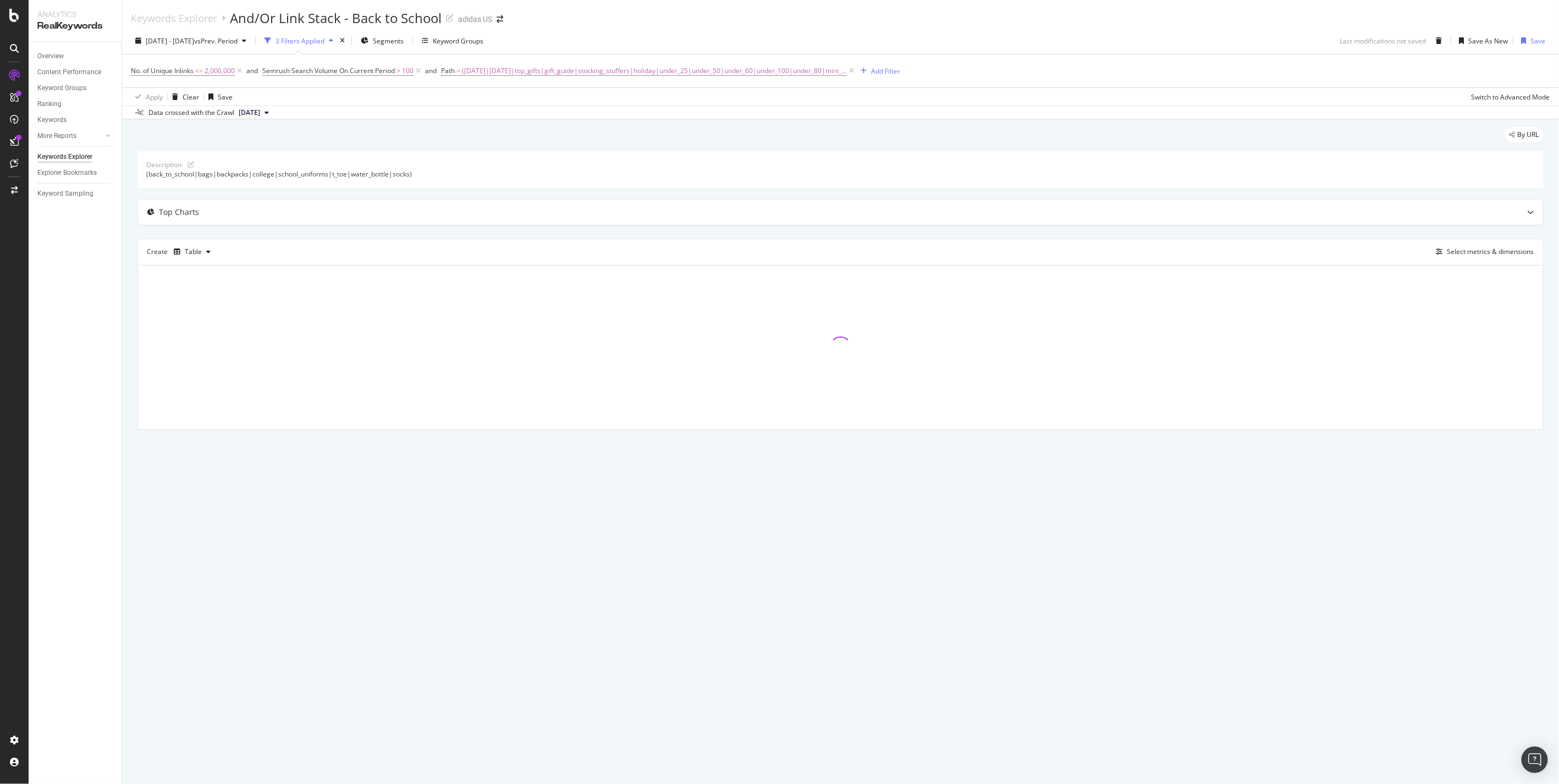
click at [254, 112] on span "2024 Dec. 31st" at bounding box center [249, 112] width 21 height 10
click at [166, 42] on span "2024 Aug. 1st - Dec. 31st" at bounding box center [169, 41] width 48 height 10
click at [158, 166] on input "2024/08/01" at bounding box center [168, 163] width 44 height 16
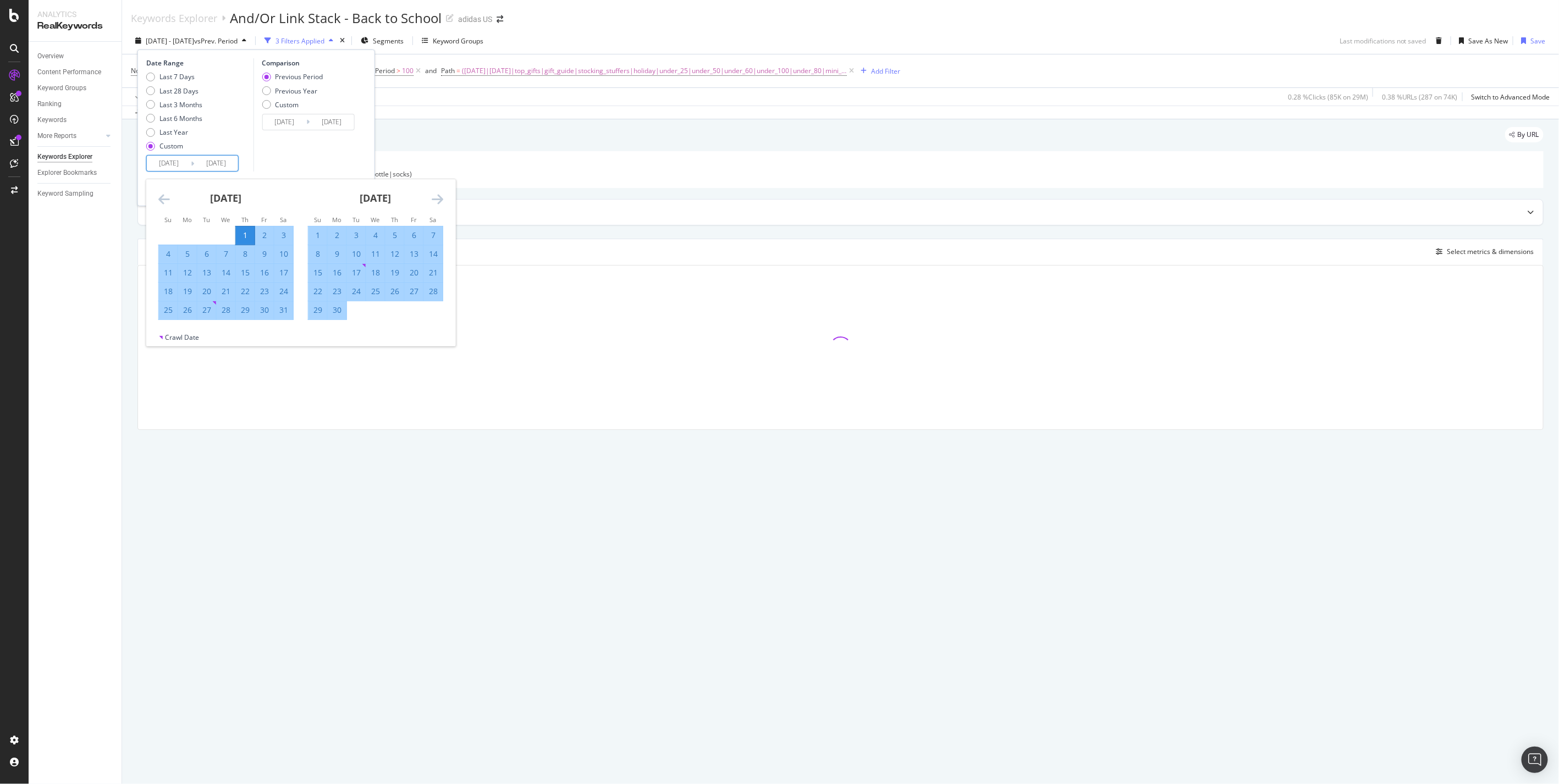
click at [434, 200] on icon "Move forward to switch to the next month." at bounding box center [438, 199] width 12 height 13
click at [361, 233] on div "1" at bounding box center [356, 235] width 18 height 11
type input "[DATE]"
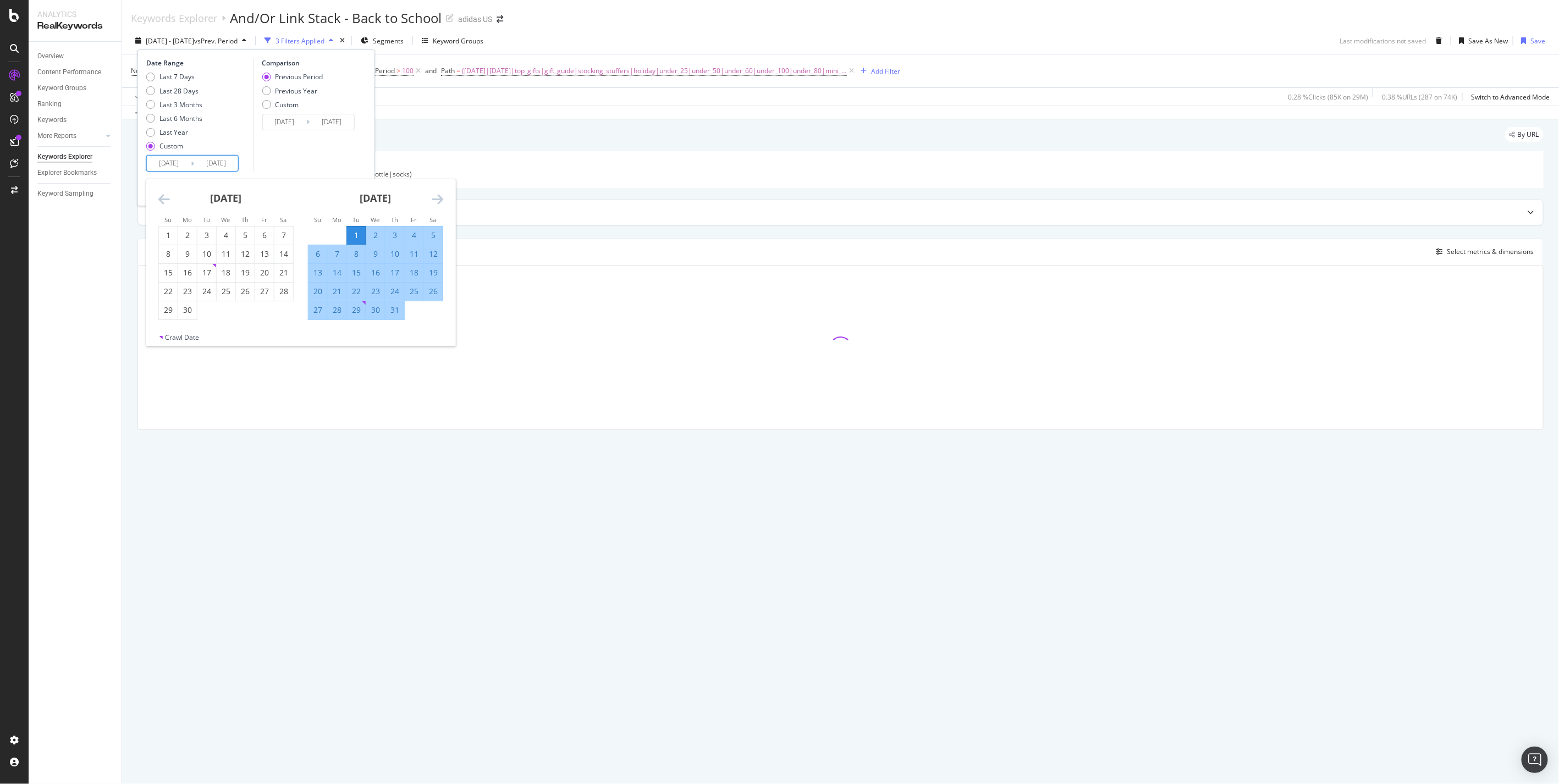
click at [360, 168] on div "Date Range Last 7 Days Last 28 Days Last 3 Months Last 6 Months Last Year Custo…" at bounding box center [256, 115] width 220 height 113
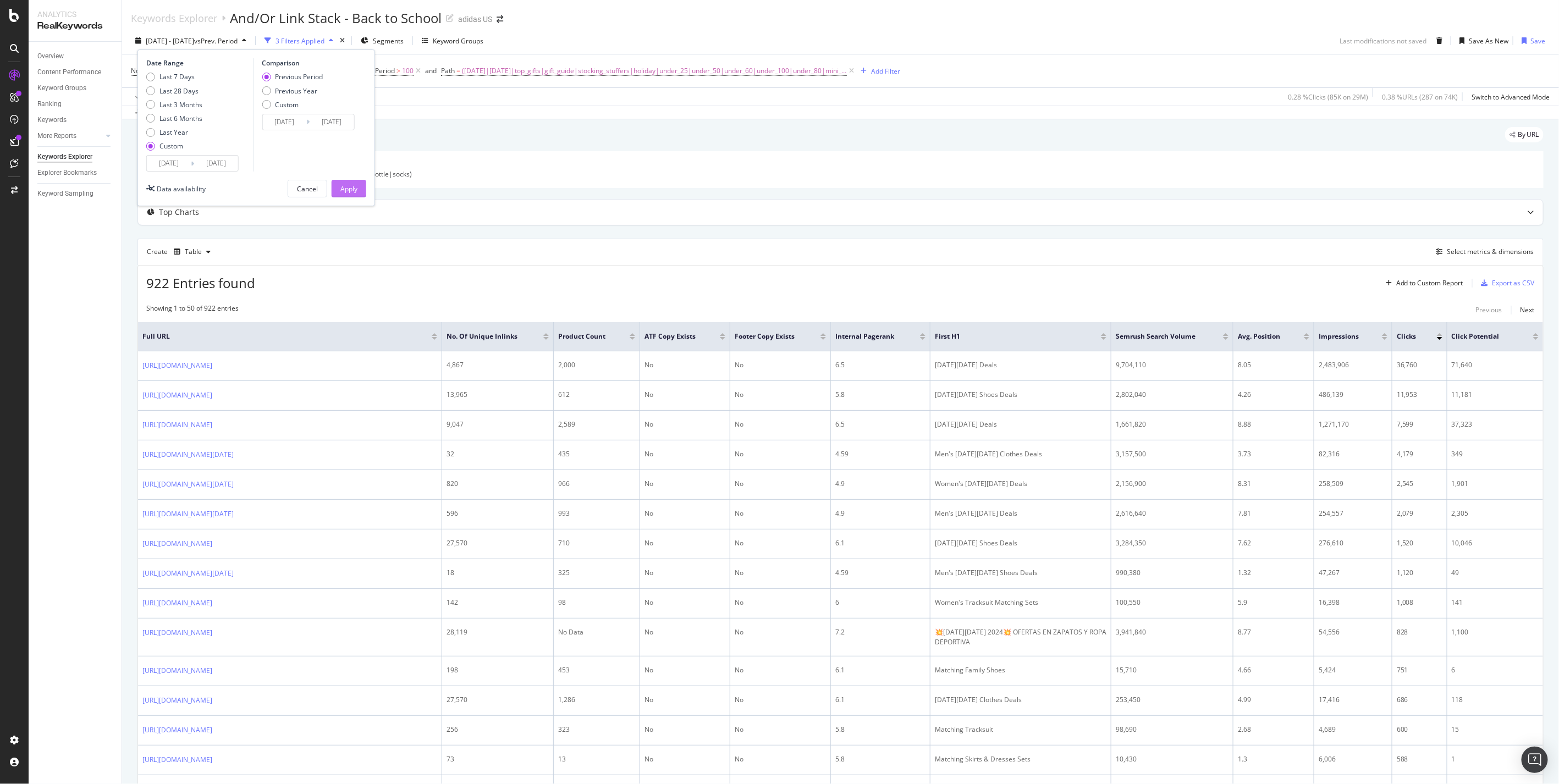
click at [357, 187] on button "Apply" at bounding box center [348, 189] width 35 height 18
click at [1492, 288] on div "Export as CSV" at bounding box center [1513, 283] width 42 height 10
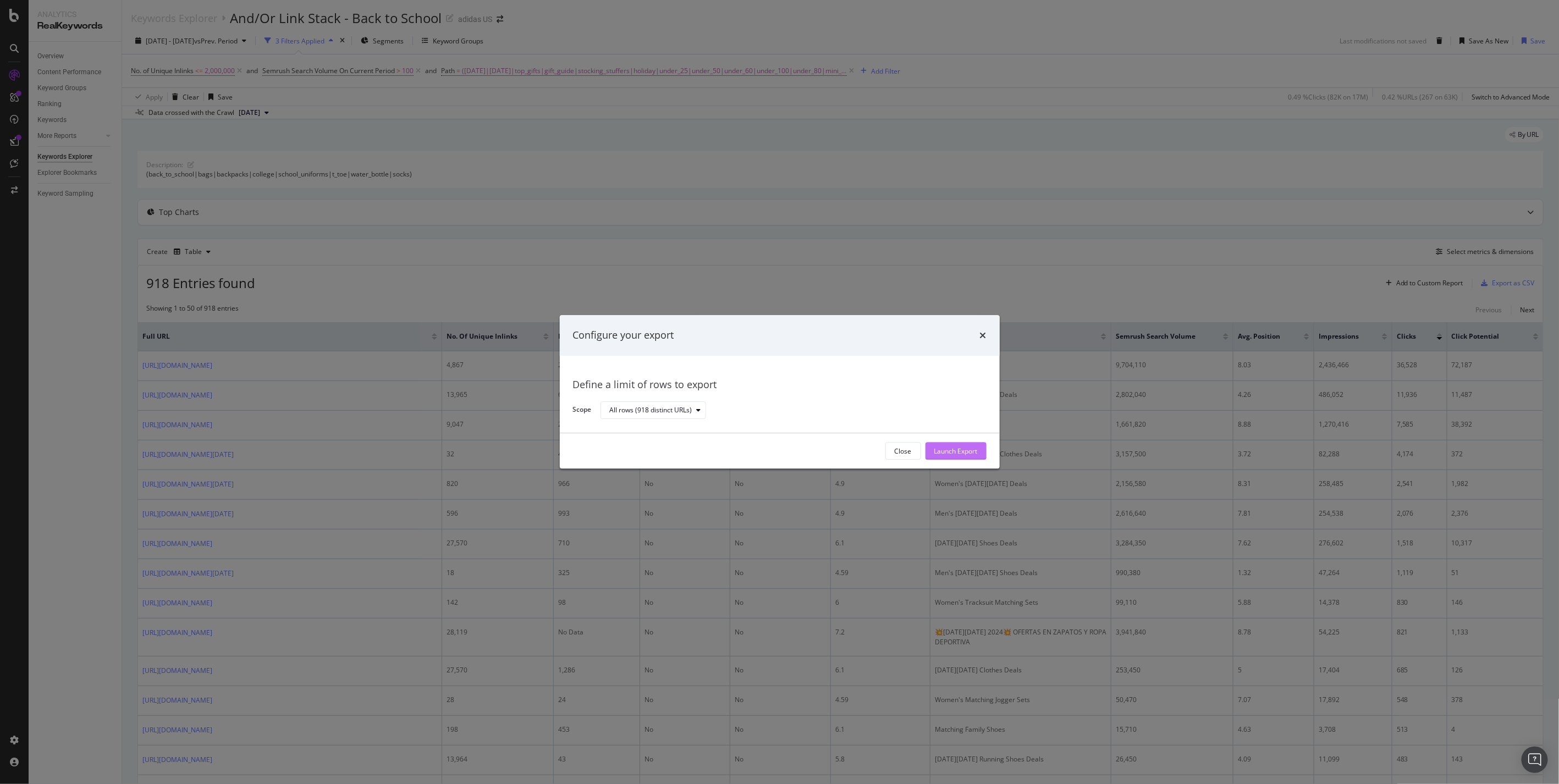
click at [980, 455] on button "Launch Export" at bounding box center [956, 451] width 61 height 18
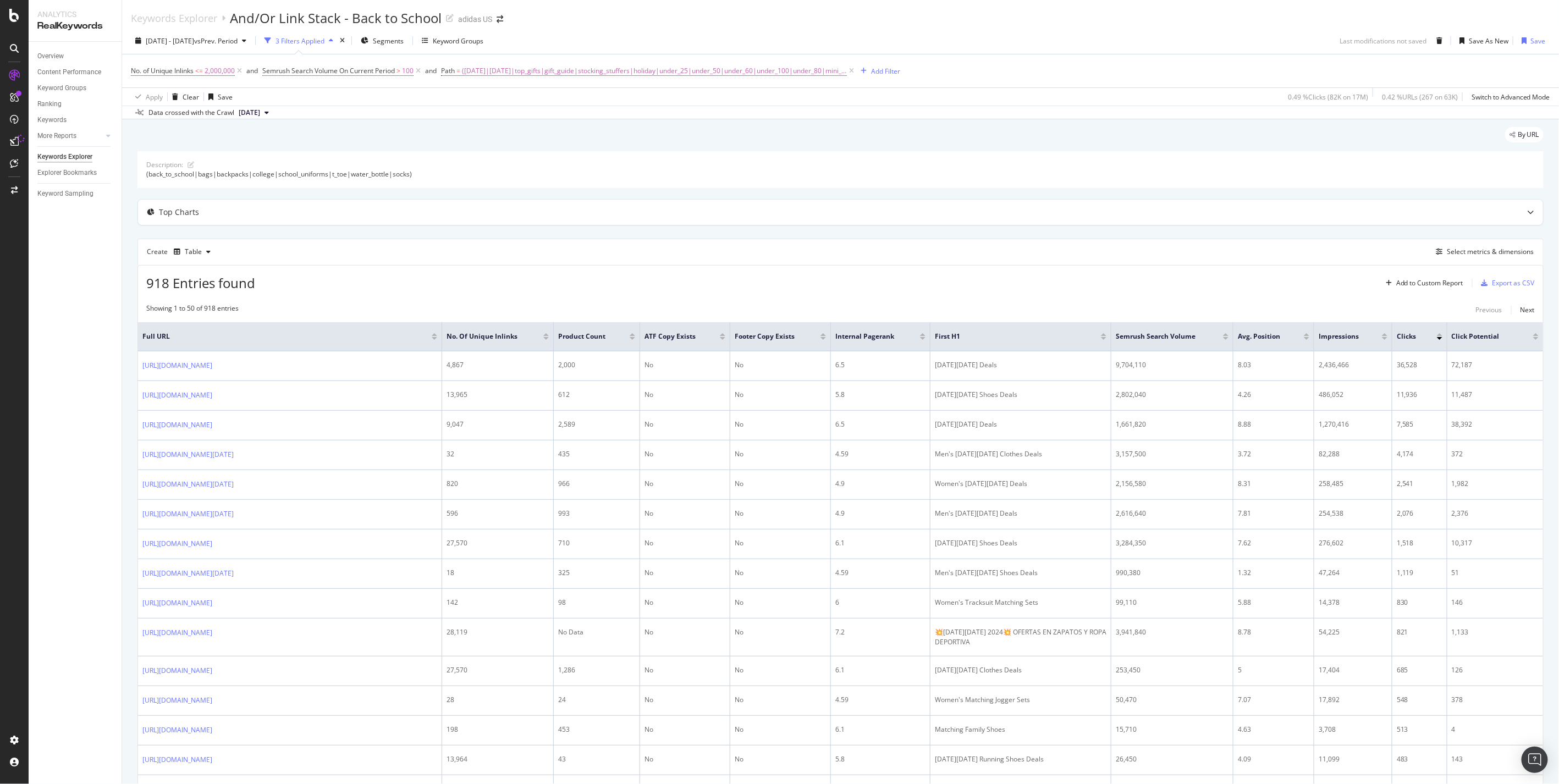
click at [1205, 30] on div "2024 Oct. 1st - Dec. 31st vs Prev. Period 3 Filters Applied Segments Keyword Gr…" at bounding box center [841, 73] width 1437 height 92
click at [1492, 282] on div "Export as CSV" at bounding box center [1513, 283] width 42 height 10
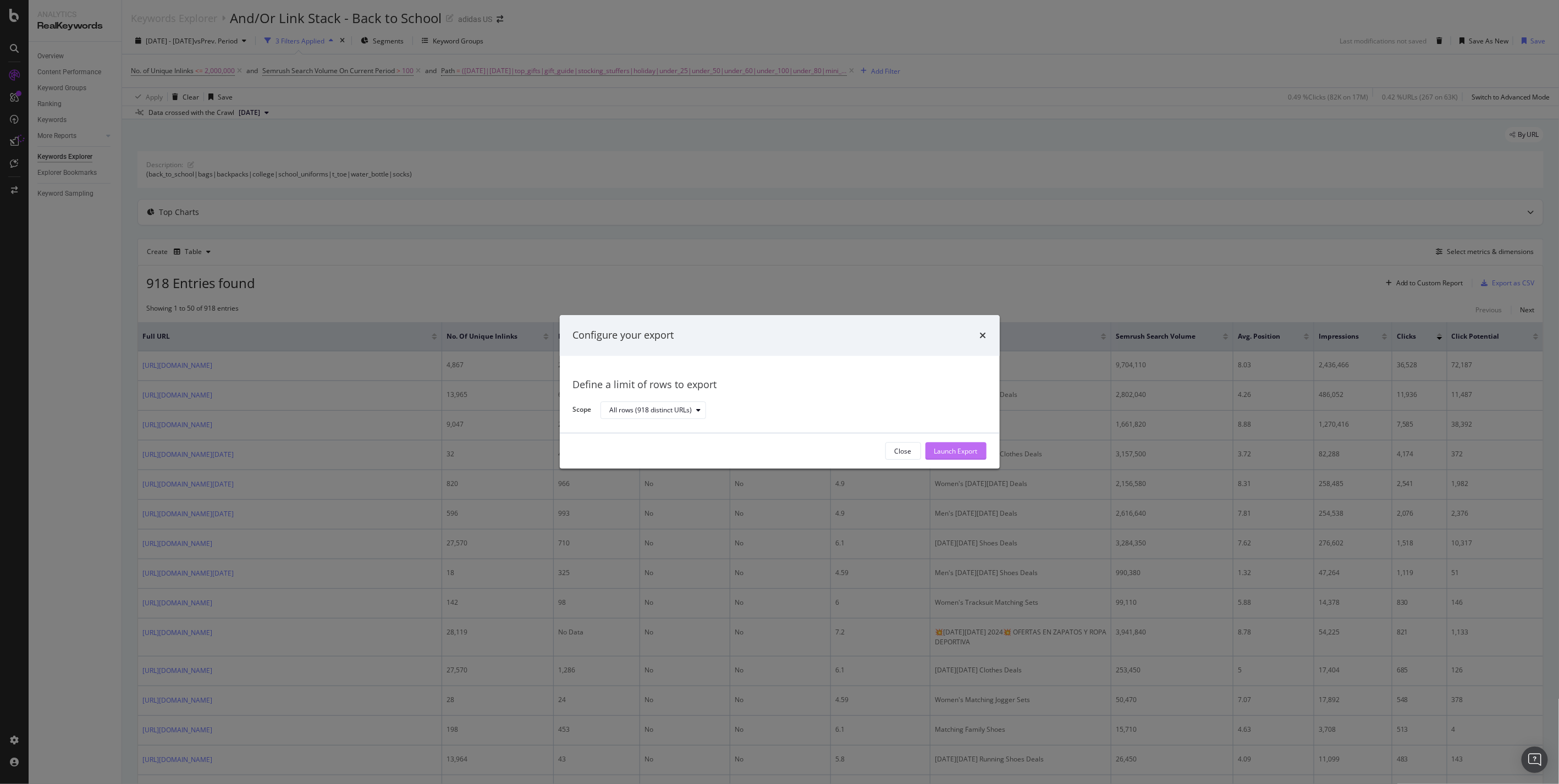
click at [935, 447] on div "Launch Export" at bounding box center [956, 451] width 44 height 10
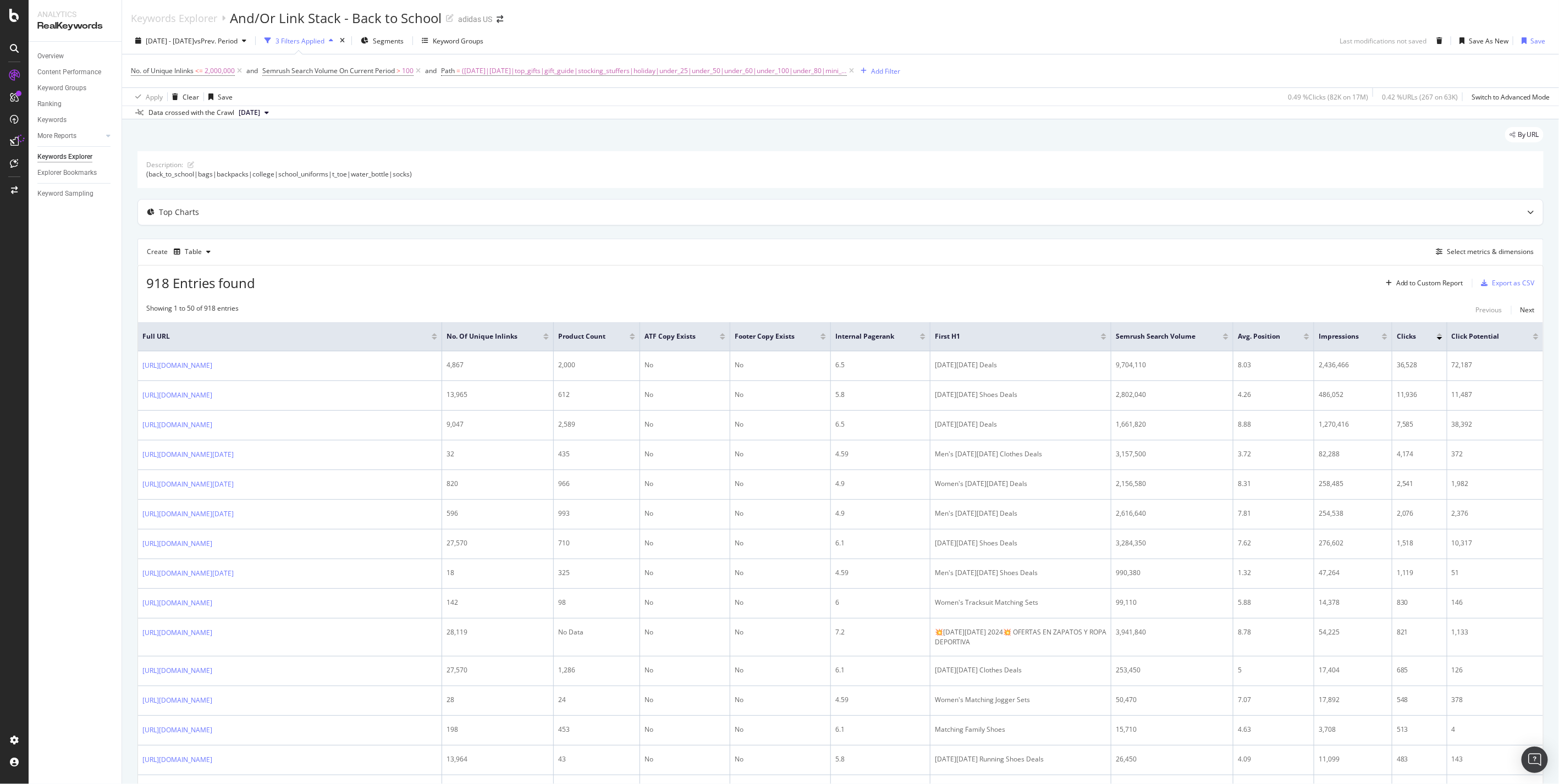
click at [532, 17] on div "Keywords Explorer And/Or Link Stack - Back to School adidas US" at bounding box center [841, 13] width 1437 height 27
click at [494, 69] on span "(black_friday|cyber_monday|top_gifts|gift_guide|stocking_stuffers|holiday|under…" at bounding box center [654, 70] width 385 height 16
click at [496, 113] on input "(black_friday|cyber_monday|top_gifts|gift_guide|stocking_stuffers|holiday|under…" at bounding box center [505, 117] width 104 height 18
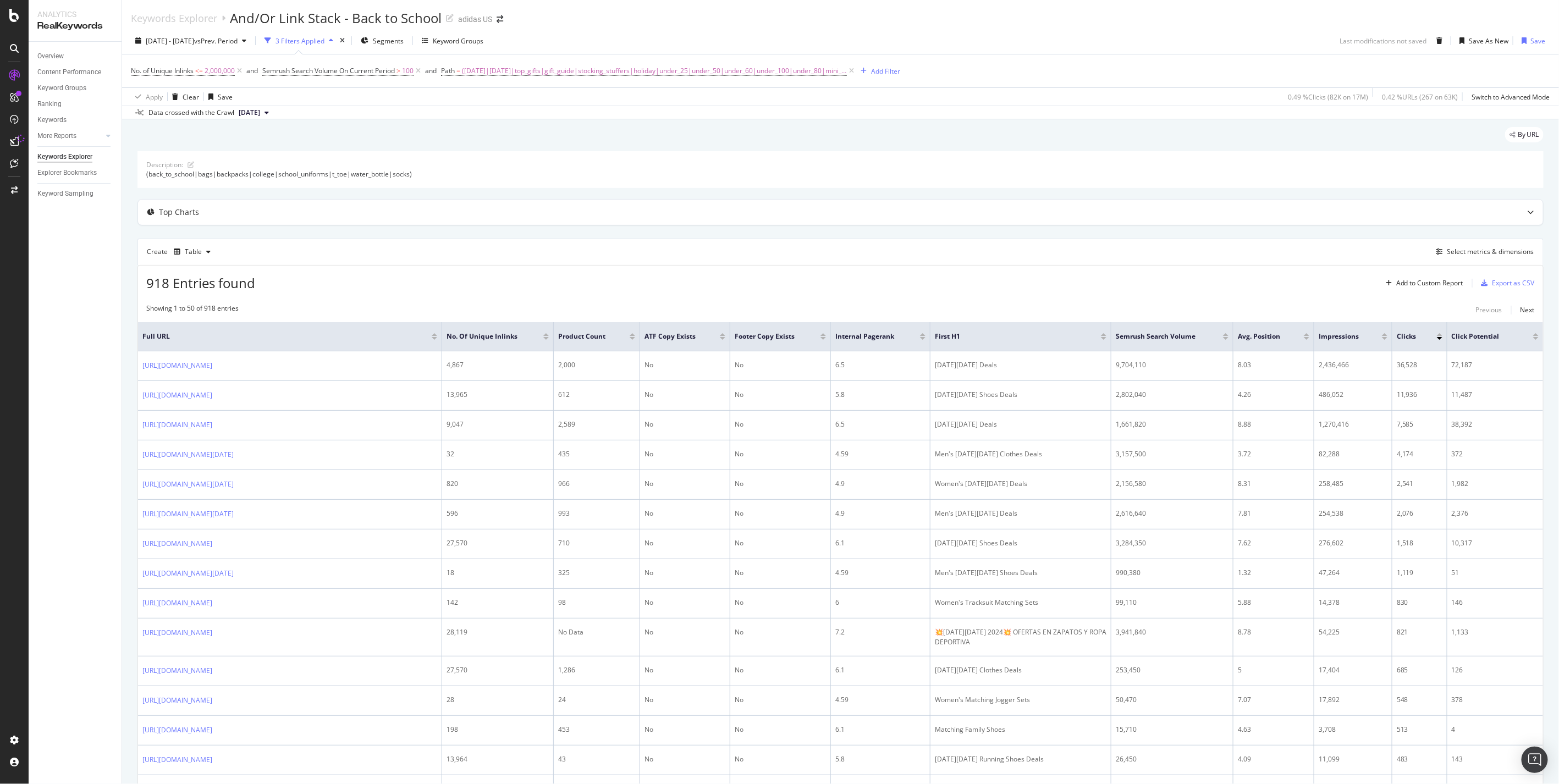
click at [535, 35] on div "2024 Oct. 1st - Dec. 31st vs Prev. Period 3 Filters Applied Segments Keyword Gr…" at bounding box center [841, 43] width 1437 height 22
click at [474, 17] on div "adidas US" at bounding box center [475, 19] width 34 height 11
click at [493, 18] on span at bounding box center [499, 19] width 16 height 7
click at [499, 19] on icon "arrow-right-arrow-left" at bounding box center [499, 19] width 7 height 7
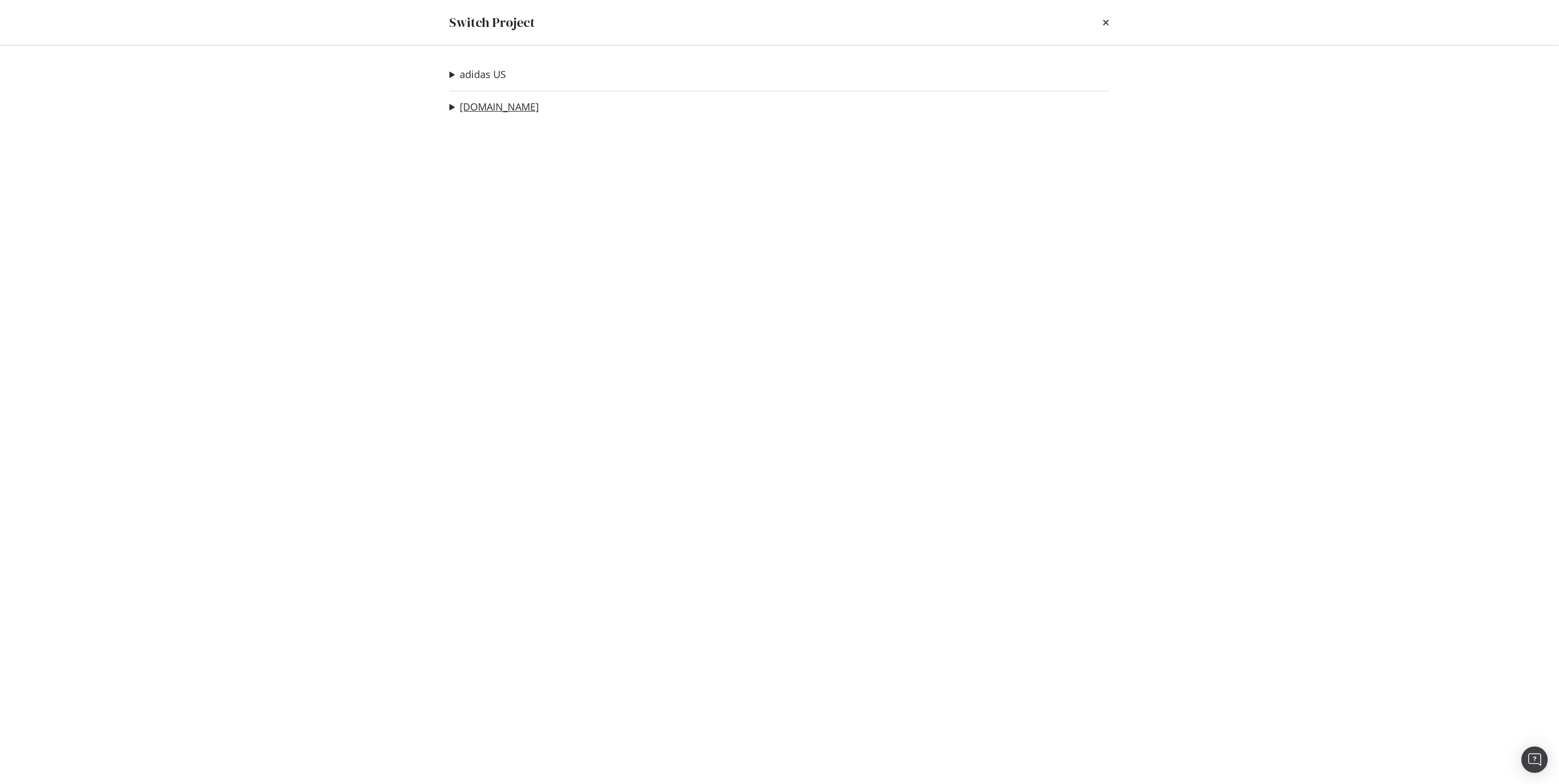
click at [490, 107] on link "[DOMAIN_NAME]" at bounding box center [499, 107] width 79 height 12
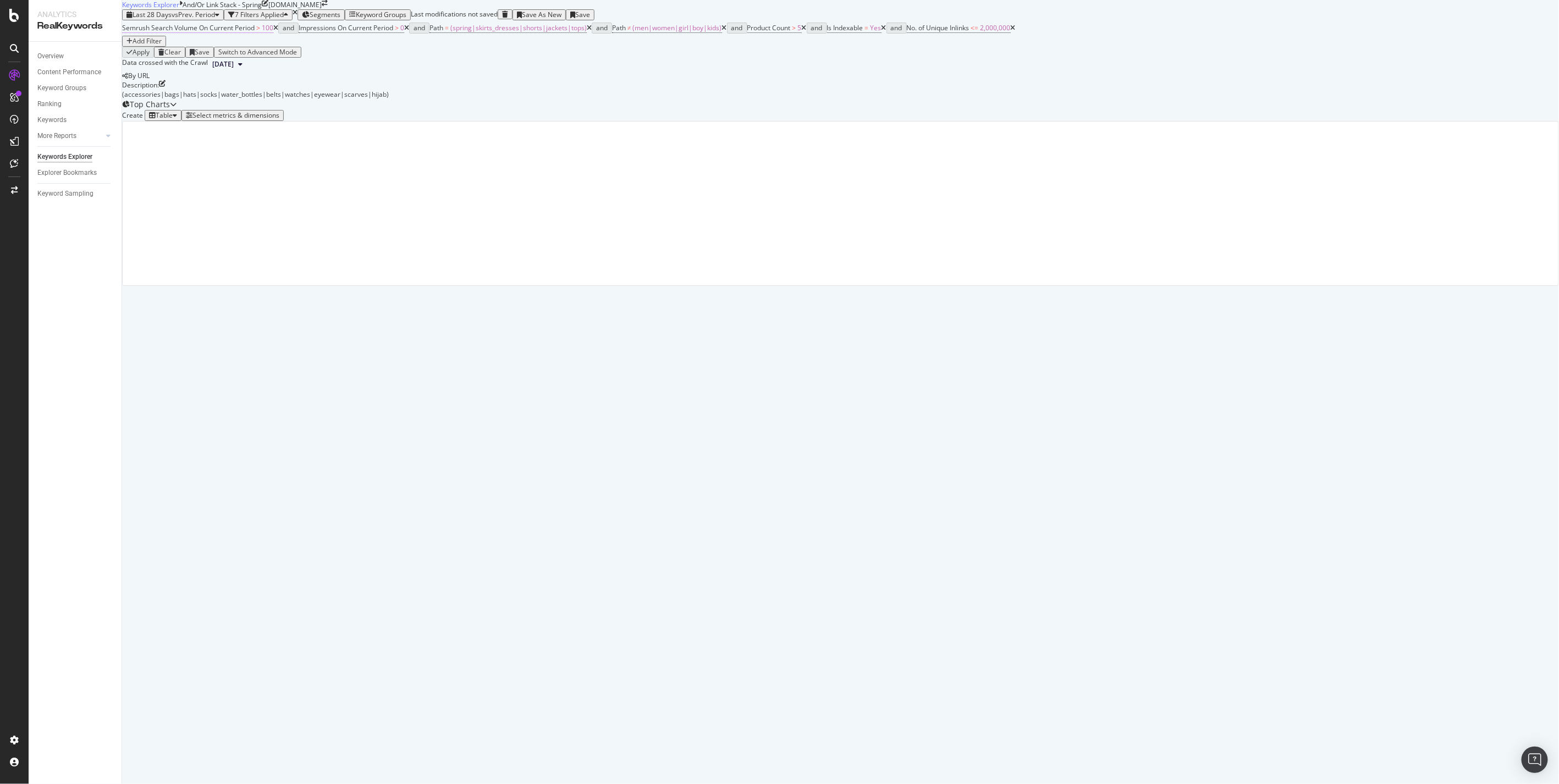
click at [246, 33] on span "Semrush Search Volume On Current Period" at bounding box center [188, 27] width 132 height 10
click at [348, 33] on span "Impressions On Current Period" at bounding box center [346, 27] width 95 height 10
click at [474, 47] on div "Semrush Search Volume On Current Period > 100 and Impressions On Current Period…" at bounding box center [841, 34] width 1437 height 27
click at [409, 31] on icon at bounding box center [406, 27] width 5 height 7
click at [596, 31] on icon at bounding box center [593, 27] width 5 height 7
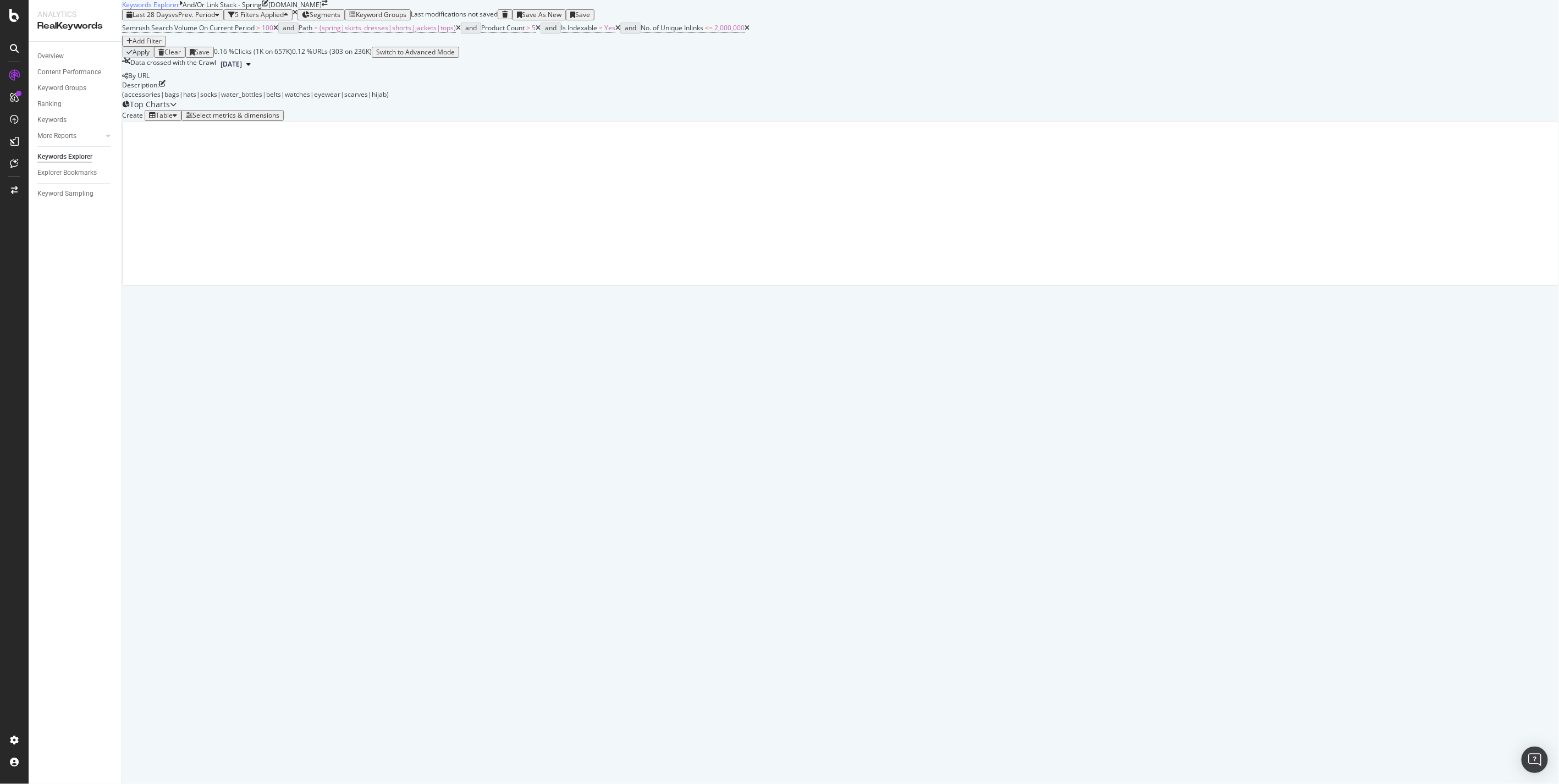
click at [541, 31] on icon at bounding box center [538, 27] width 5 height 7
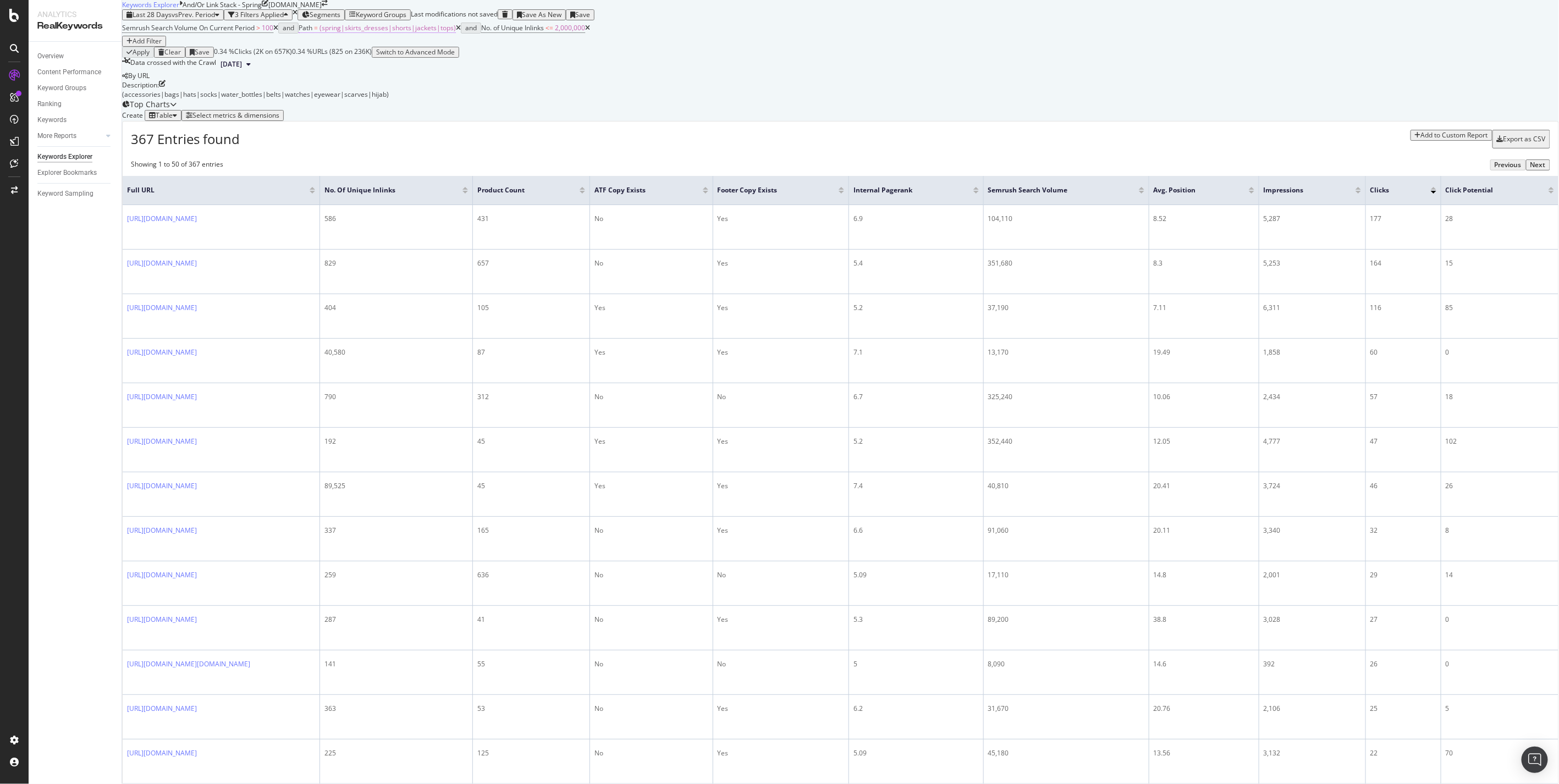
click at [400, 33] on span "(spring|skirts_dresses|shorts|jackets|tops)" at bounding box center [388, 27] width 136 height 10
click at [371, 99] on input "(spring|skirts_dresses|shorts|jackets|tops)" at bounding box center [350, 93] width 78 height 11
paste input "black_friday|cyber_monday|top_gifts|gift_guide|stocking_stuffers|holiday|under_…"
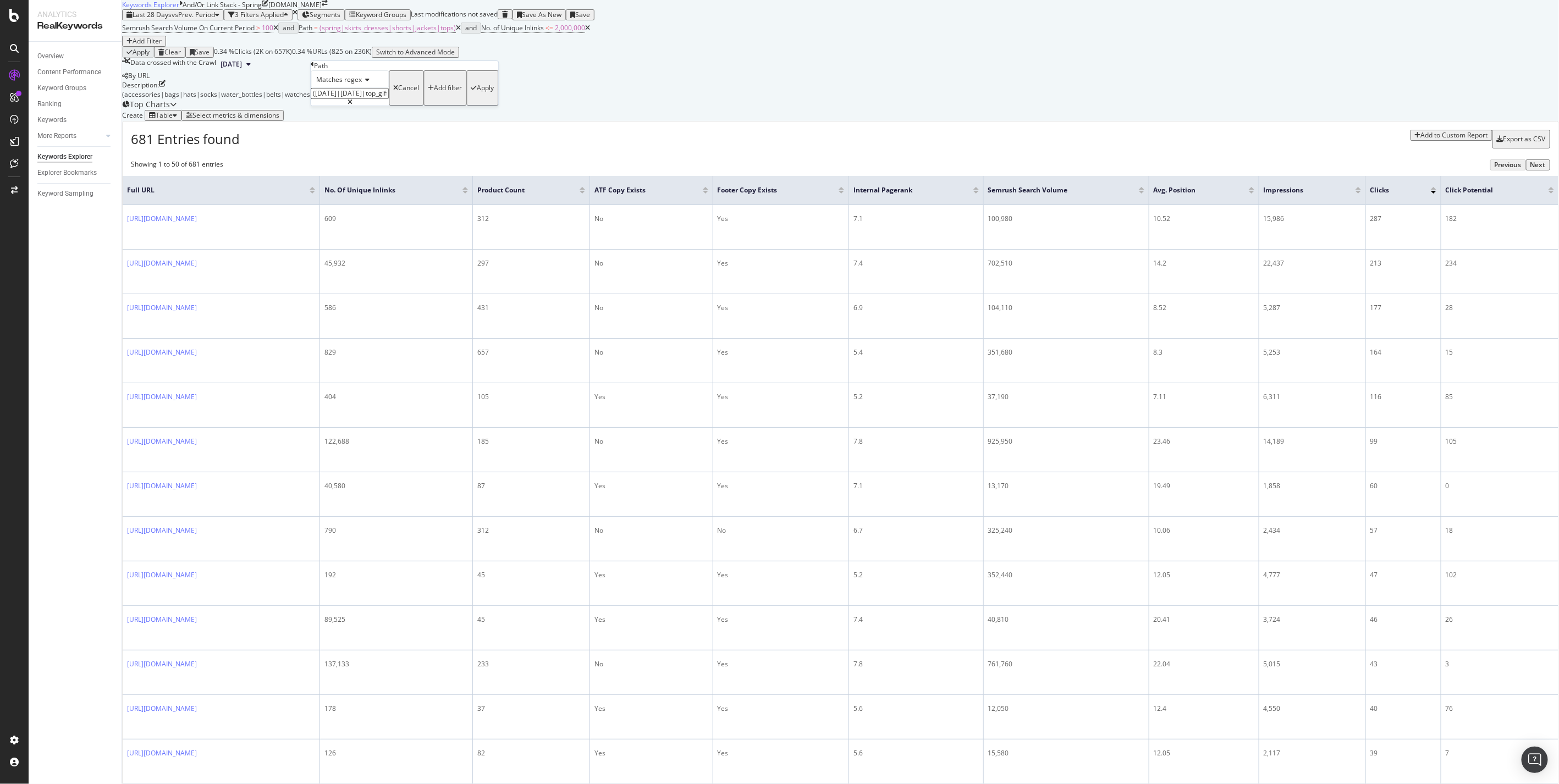
scroll to position [0, 382]
type input "([DATE]|[DATE]|top_gifts|gift_guide|stocking_stuffers|holiday|under_25|under_50…"
click at [441, 106] on div "Matches regex (black_friday|cyber_monday|top_gifts|gift_guide|stocking_stuffers…" at bounding box center [404, 88] width 187 height 36
click at [477, 92] on div "Apply" at bounding box center [485, 88] width 17 height 7
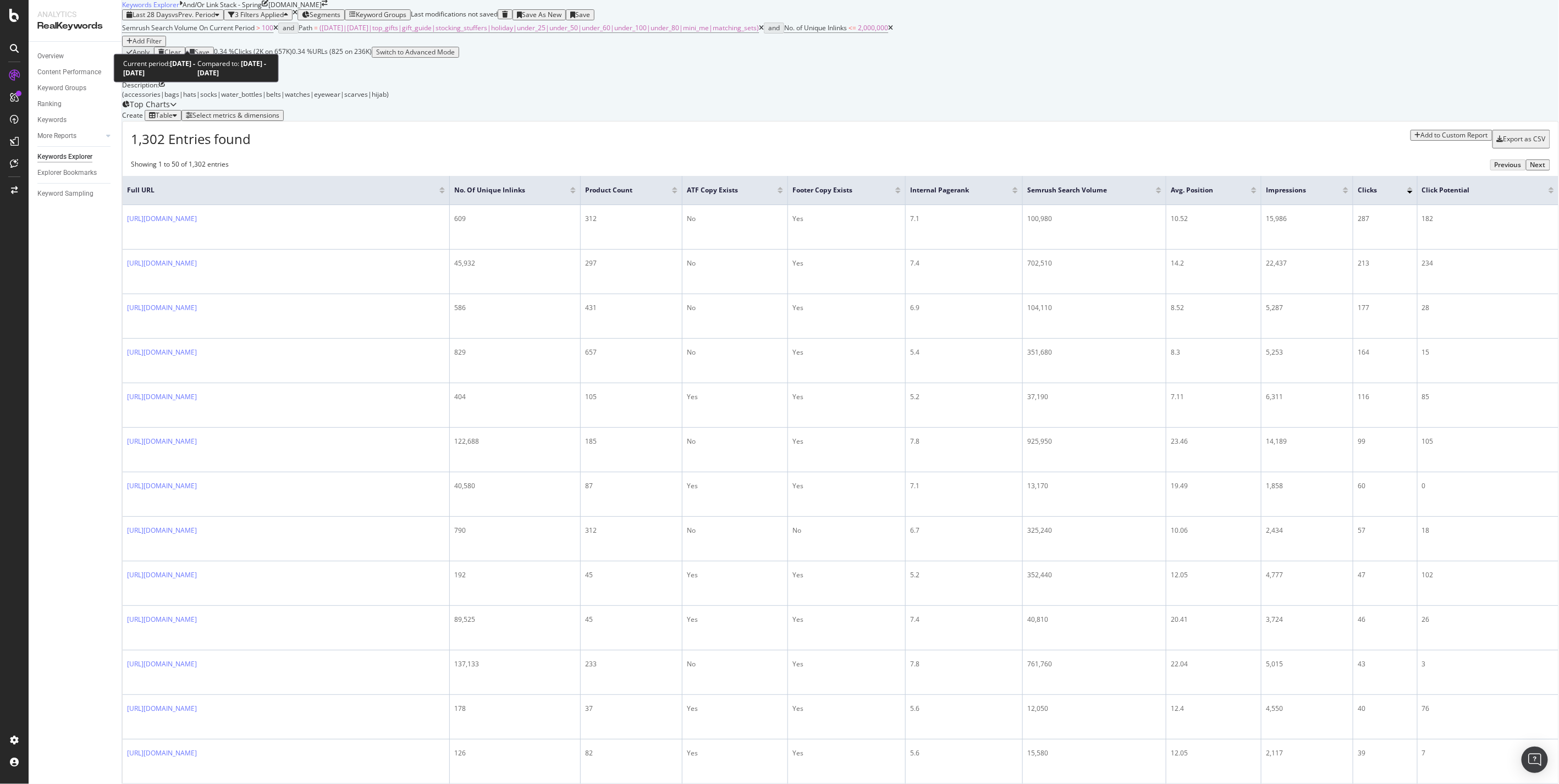
click at [206, 19] on span "vs Prev. Period" at bounding box center [193, 14] width 44 height 10
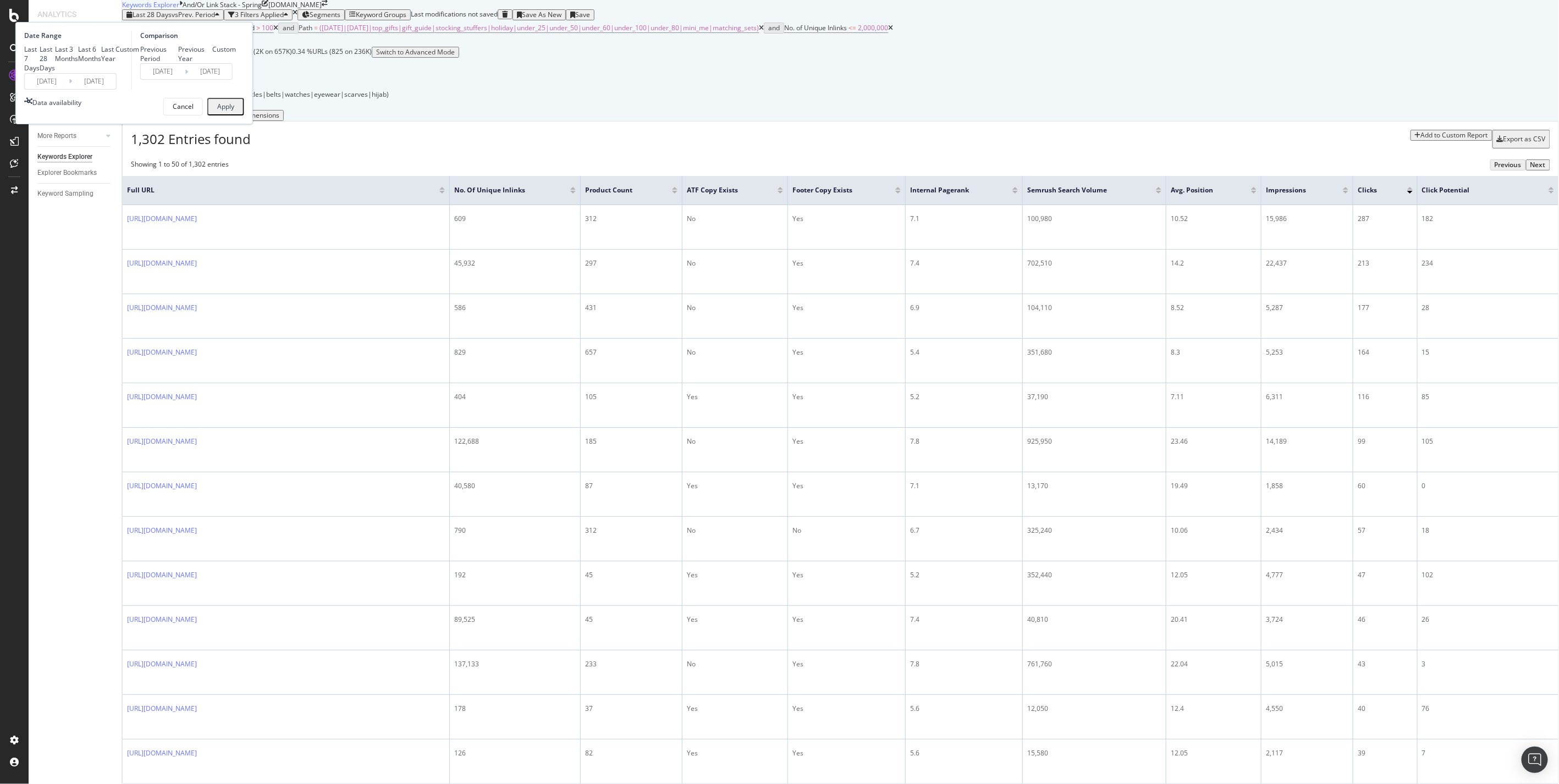
click at [139, 54] on div "Custom" at bounding box center [127, 49] width 24 height 10
click at [69, 89] on input "2025/07/28" at bounding box center [46, 81] width 44 height 16
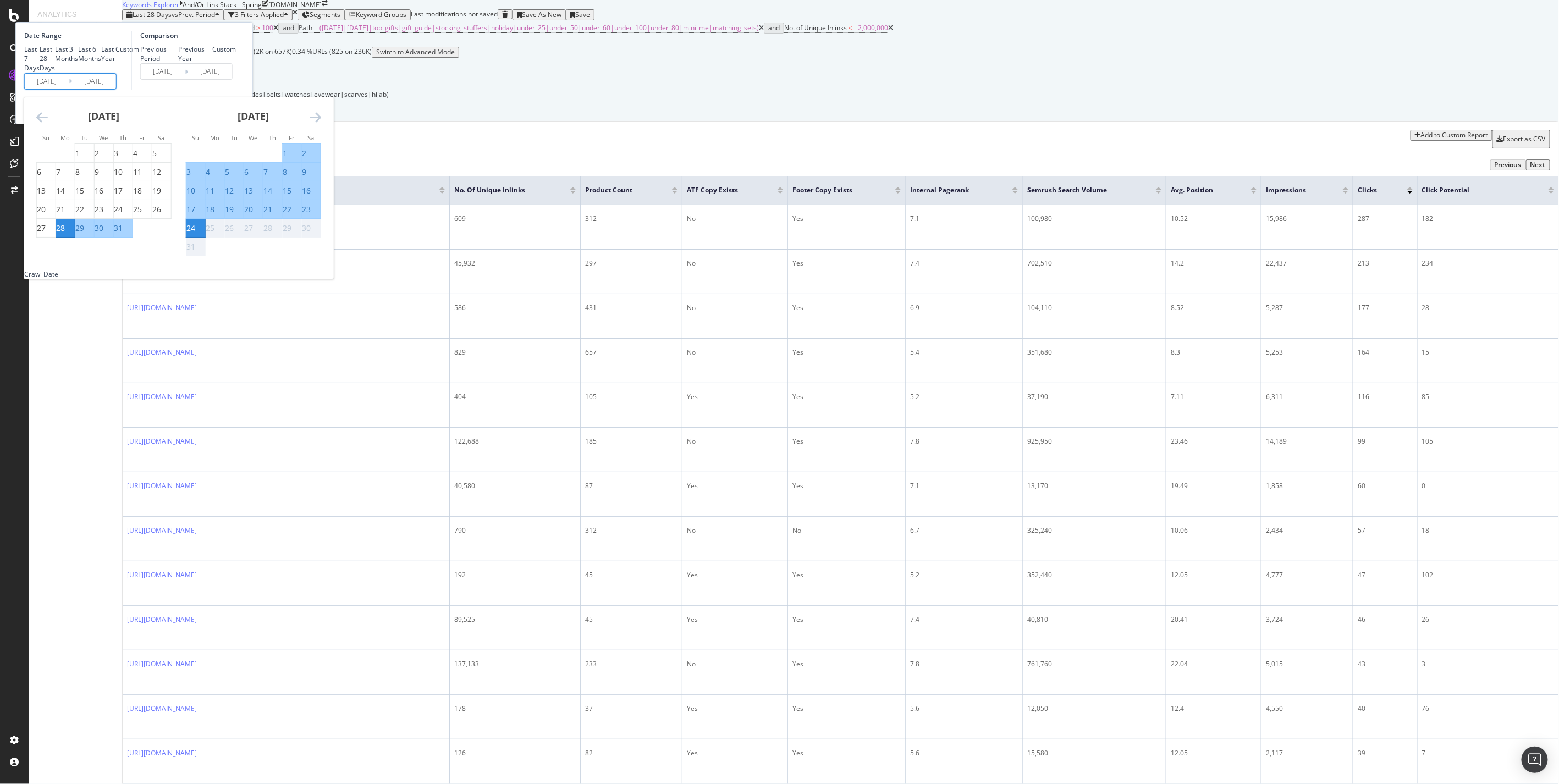
click at [321, 124] on icon "Move forward to switch to the next month." at bounding box center [315, 117] width 12 height 13
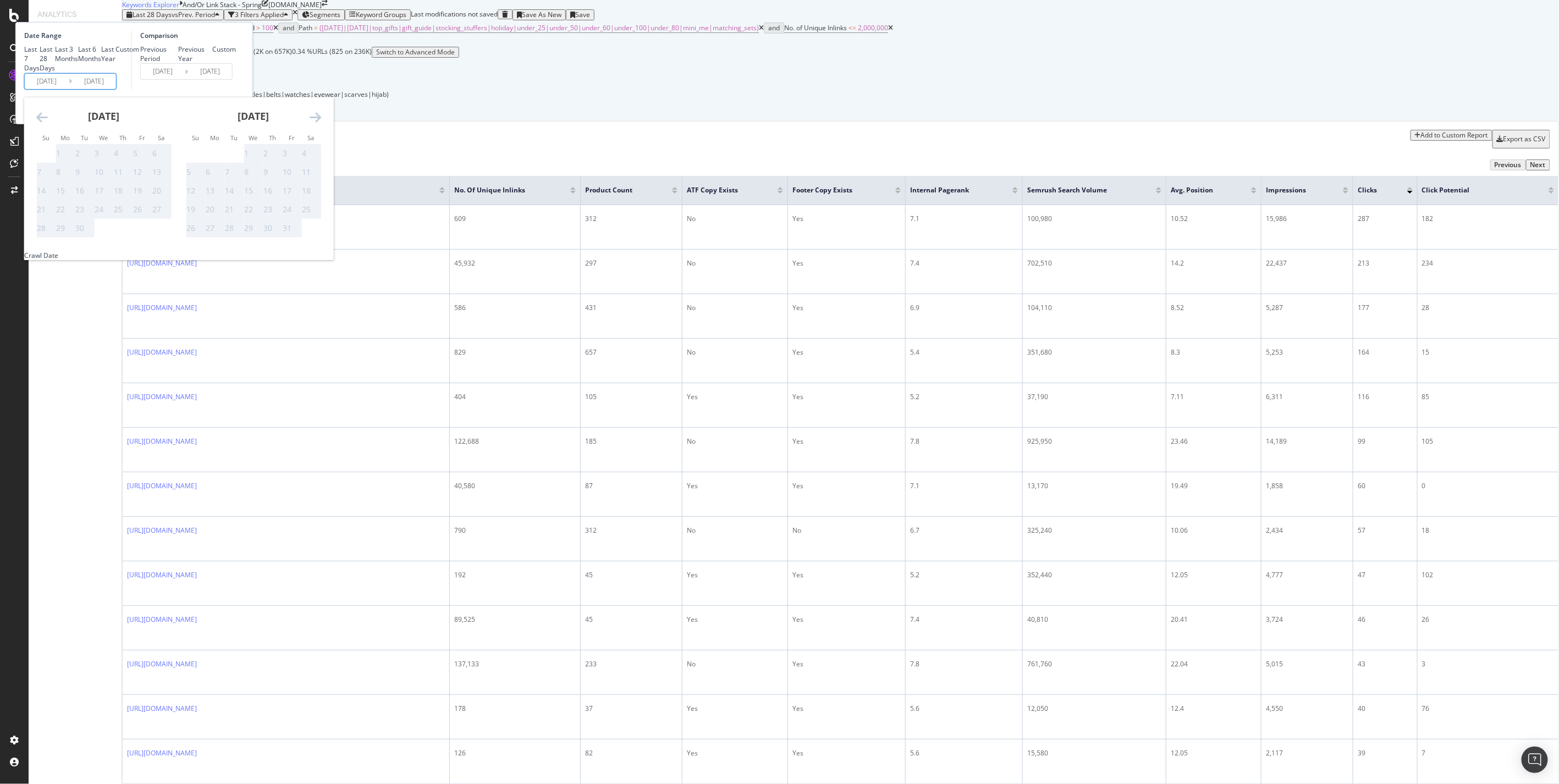
click at [321, 124] on icon "Move forward to switch to the next month." at bounding box center [315, 117] width 12 height 13
click at [48, 124] on icon "Move backward to switch to the previous month." at bounding box center [42, 117] width 12 height 13
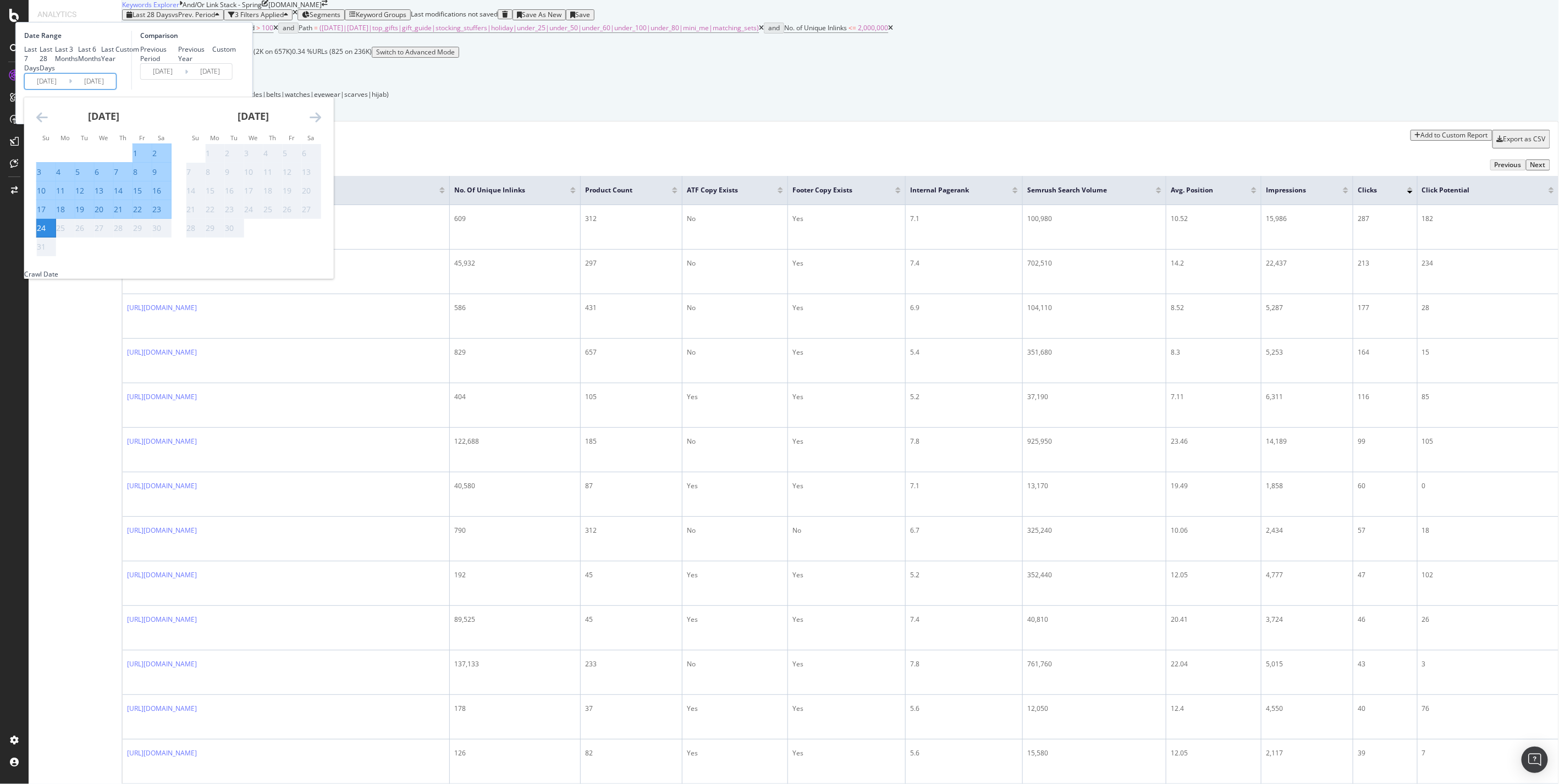
click at [48, 124] on icon "Move backward to switch to the previous month." at bounding box center [42, 117] width 12 height 13
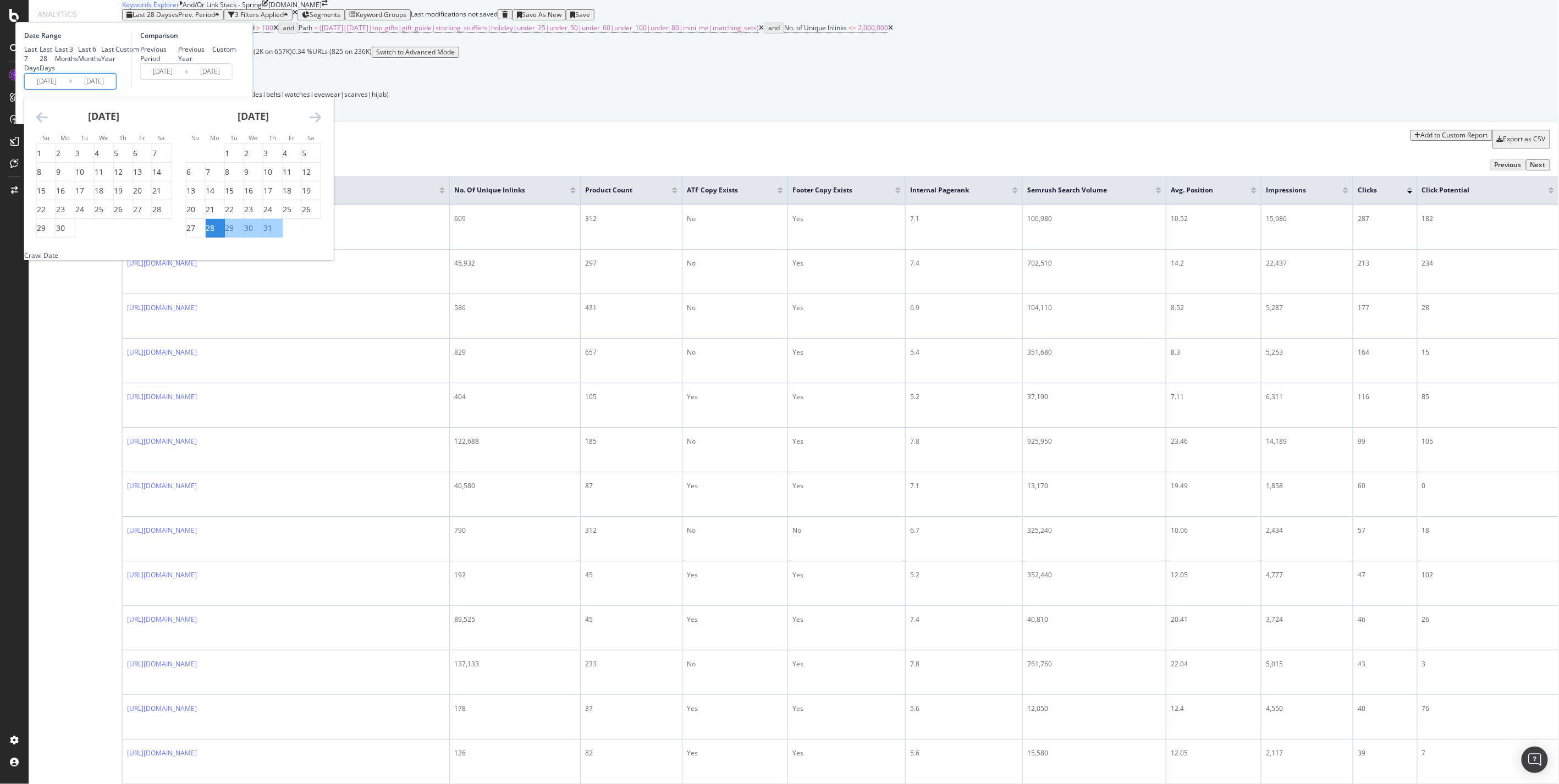
click at [48, 124] on icon "Move backward to switch to the previous month." at bounding box center [42, 117] width 12 height 13
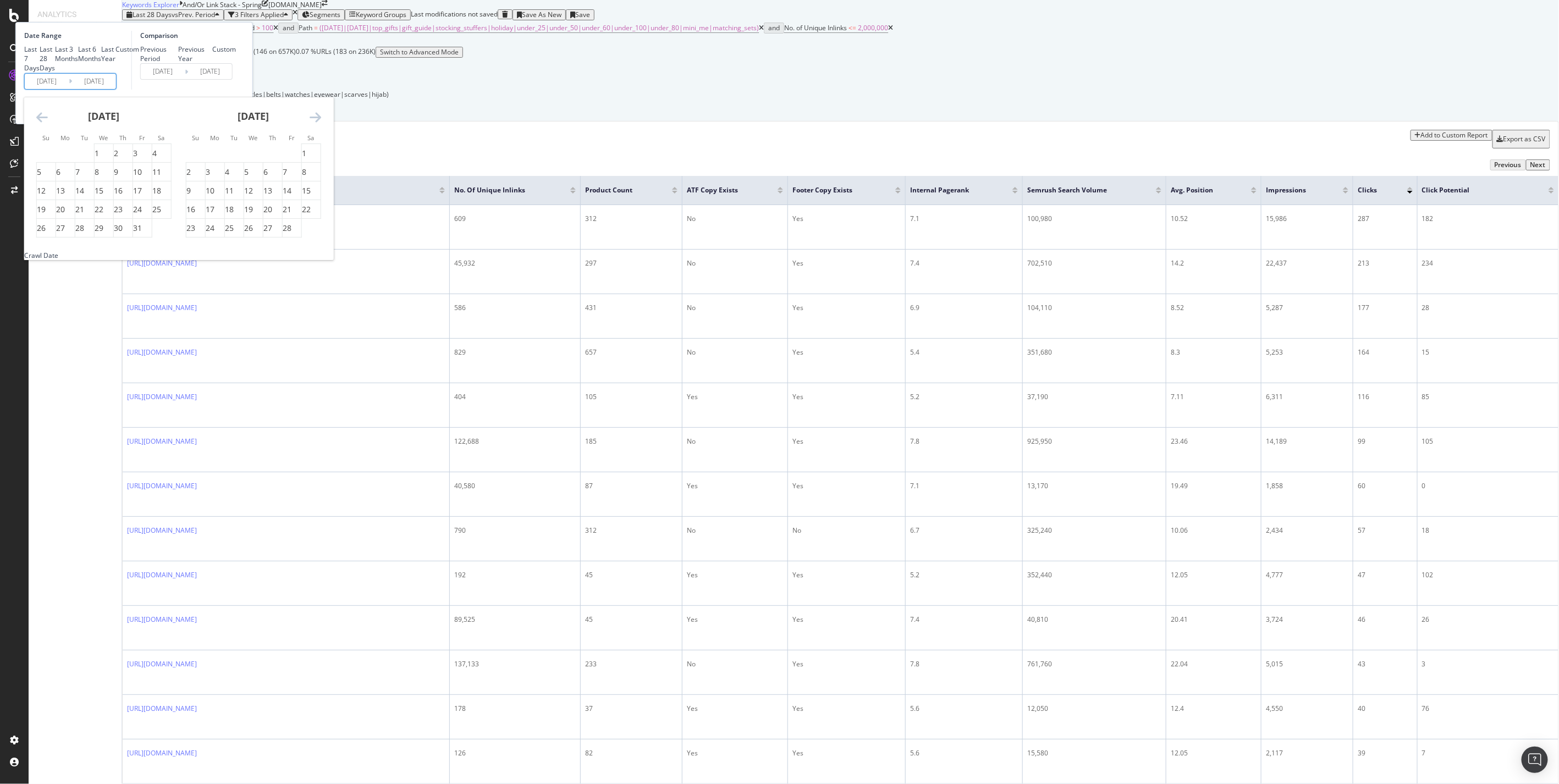
click at [48, 124] on icon "Move backward to switch to the previous month." at bounding box center [42, 117] width 12 height 13
click at [80, 159] on div "1" at bounding box center [78, 153] width 4 height 11
type input "[DATE]"
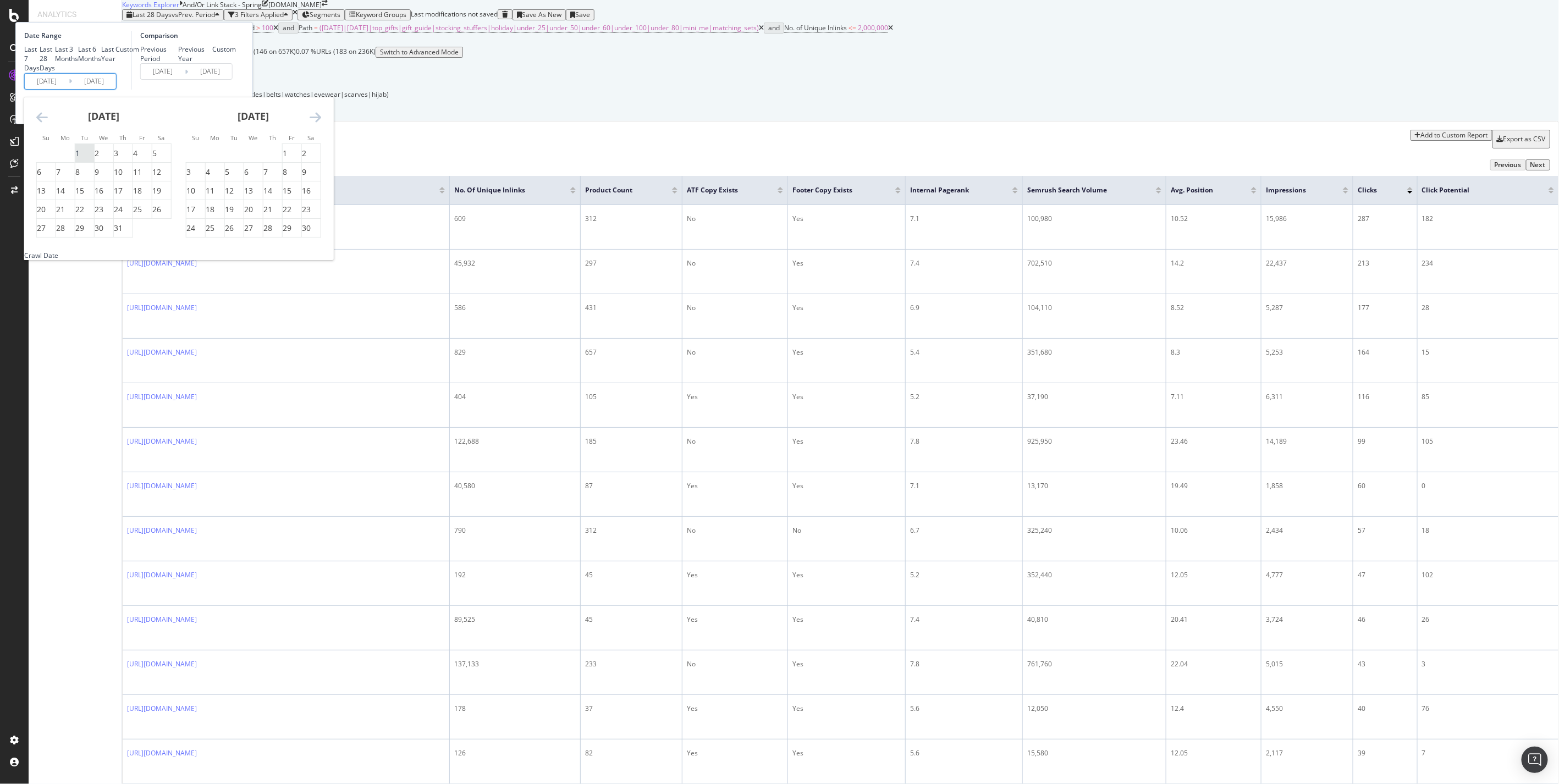
type input "2023/11/08"
type input "[DATE]"
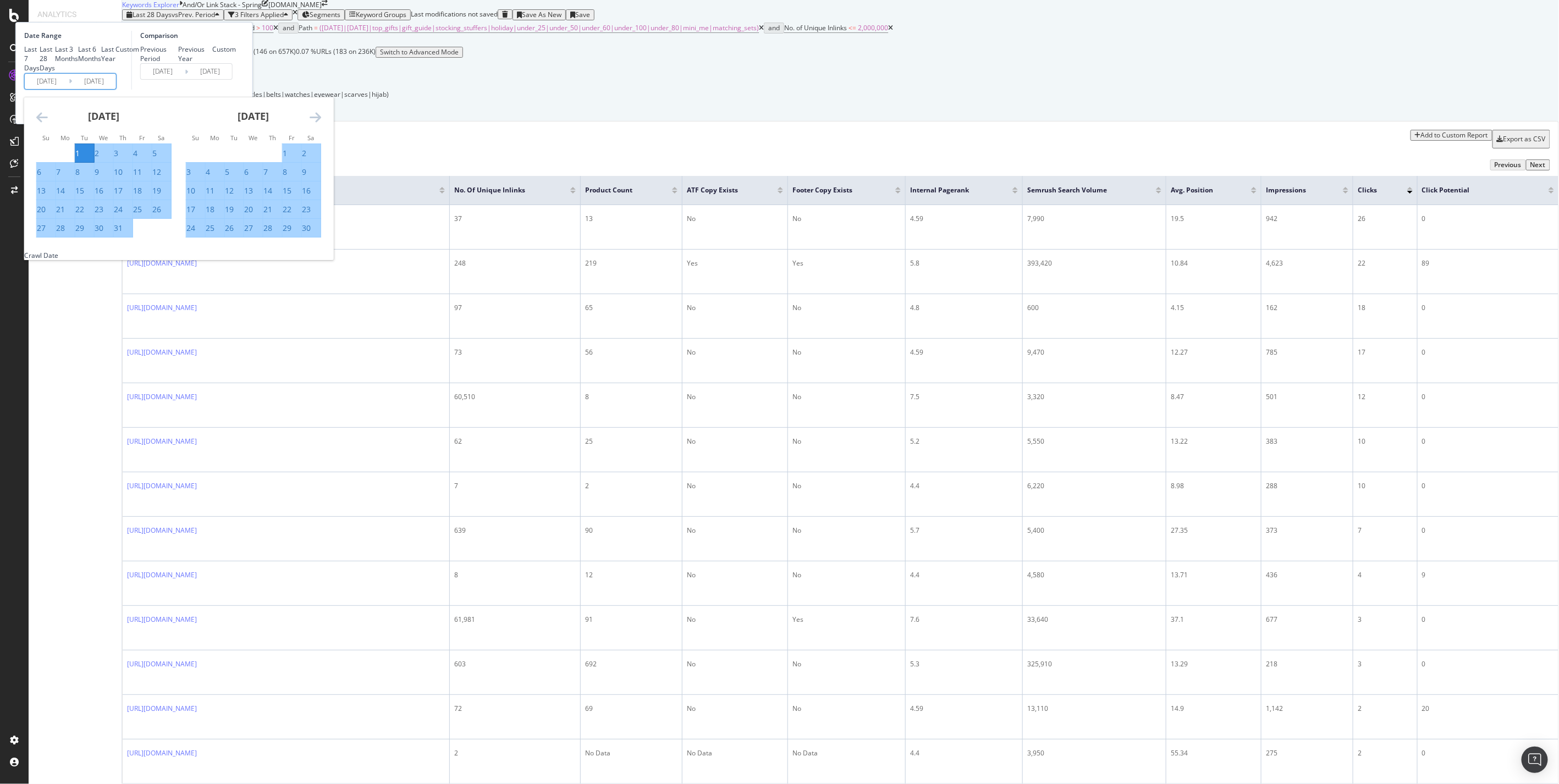
click at [253, 124] on div "Date Range Last 7 Days Last 28 Days Last 3 Months Last 6 Months Last Year Custo…" at bounding box center [134, 73] width 238 height 102
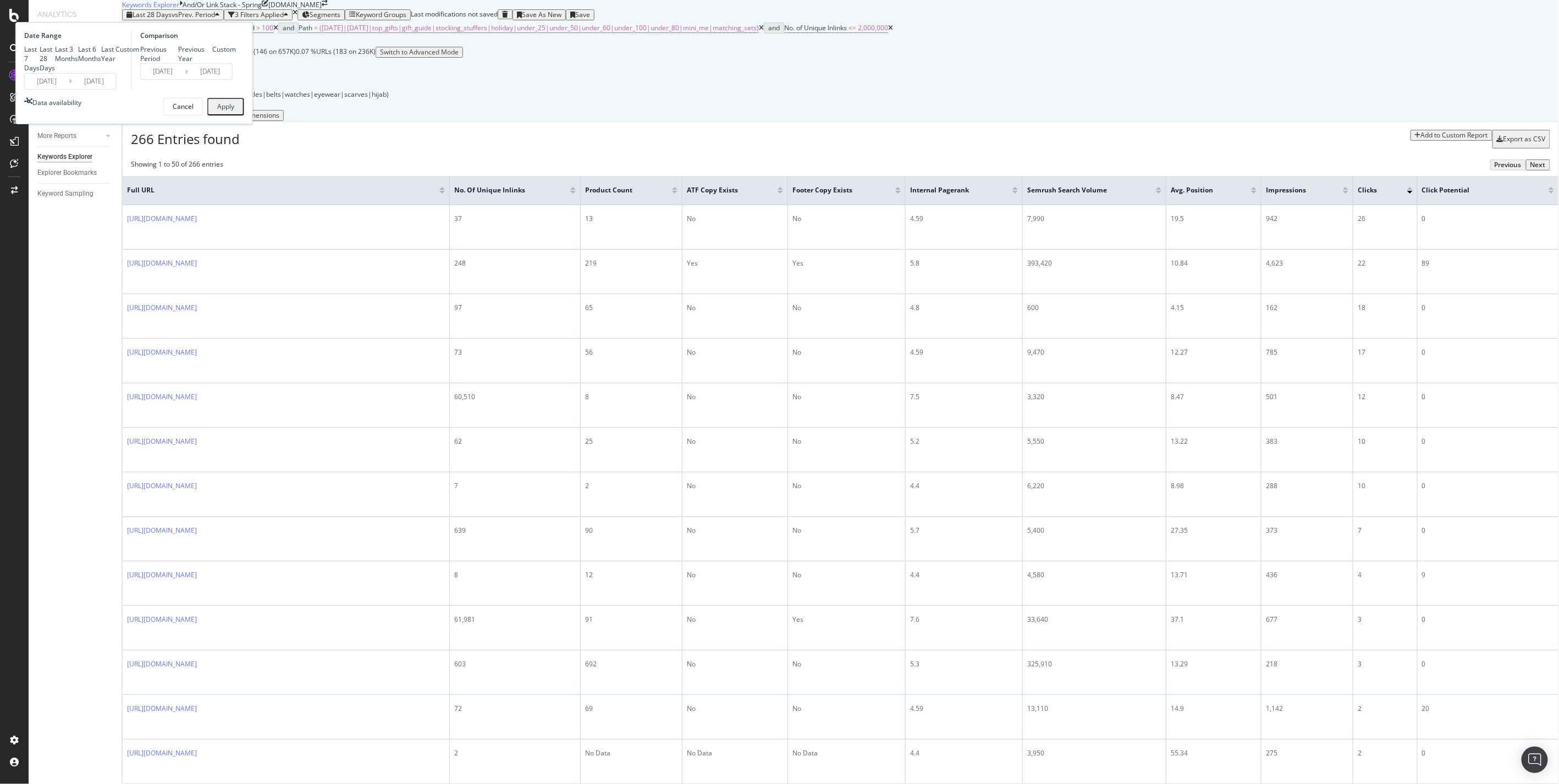
click at [116, 89] on input "2025/08/24" at bounding box center [93, 81] width 44 height 16
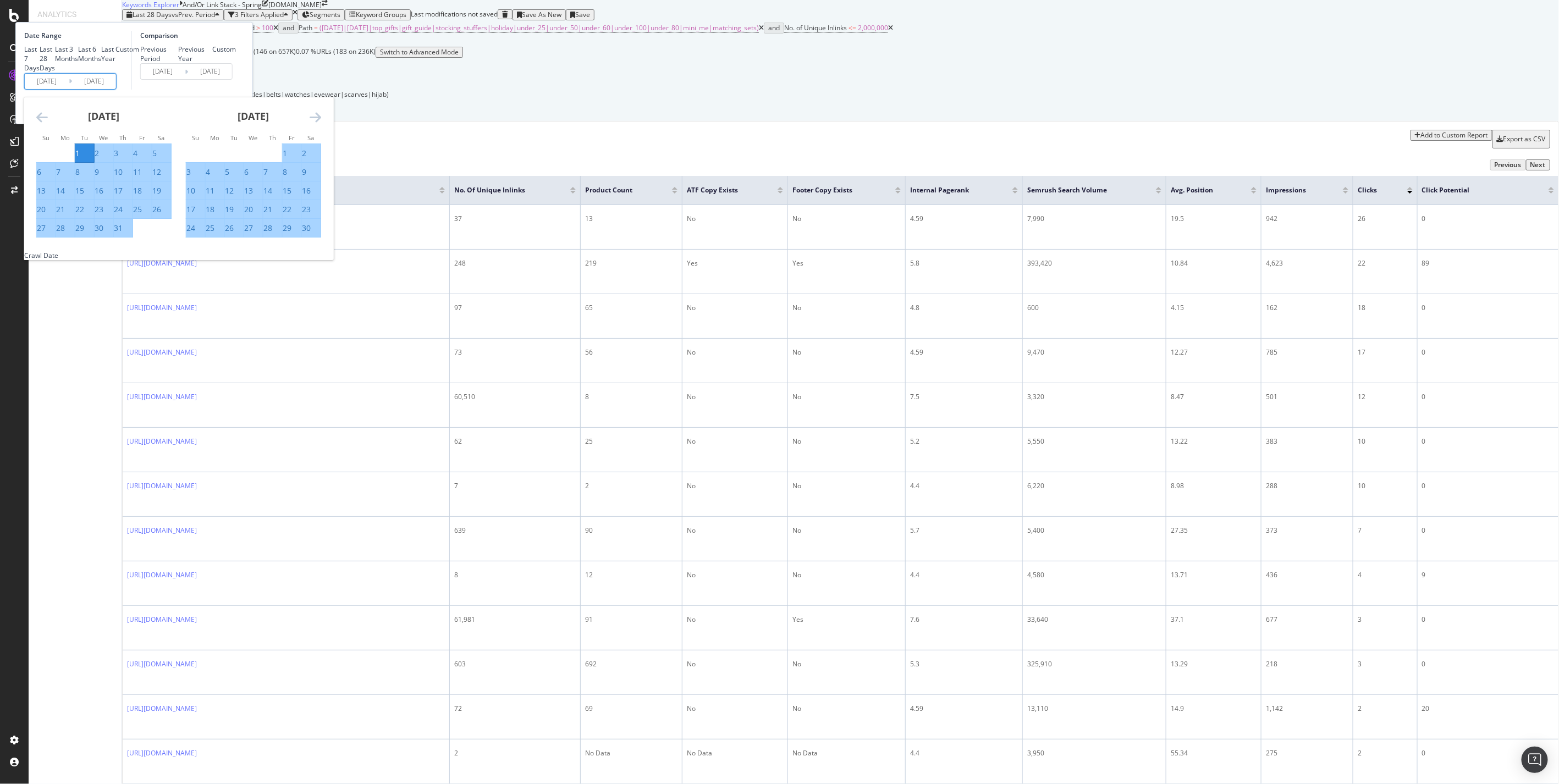
click at [321, 124] on icon "Move forward to switch to the next month." at bounding box center [315, 117] width 12 height 13
click at [234, 234] on div "31" at bounding box center [229, 228] width 9 height 11
type input "[DATE]"
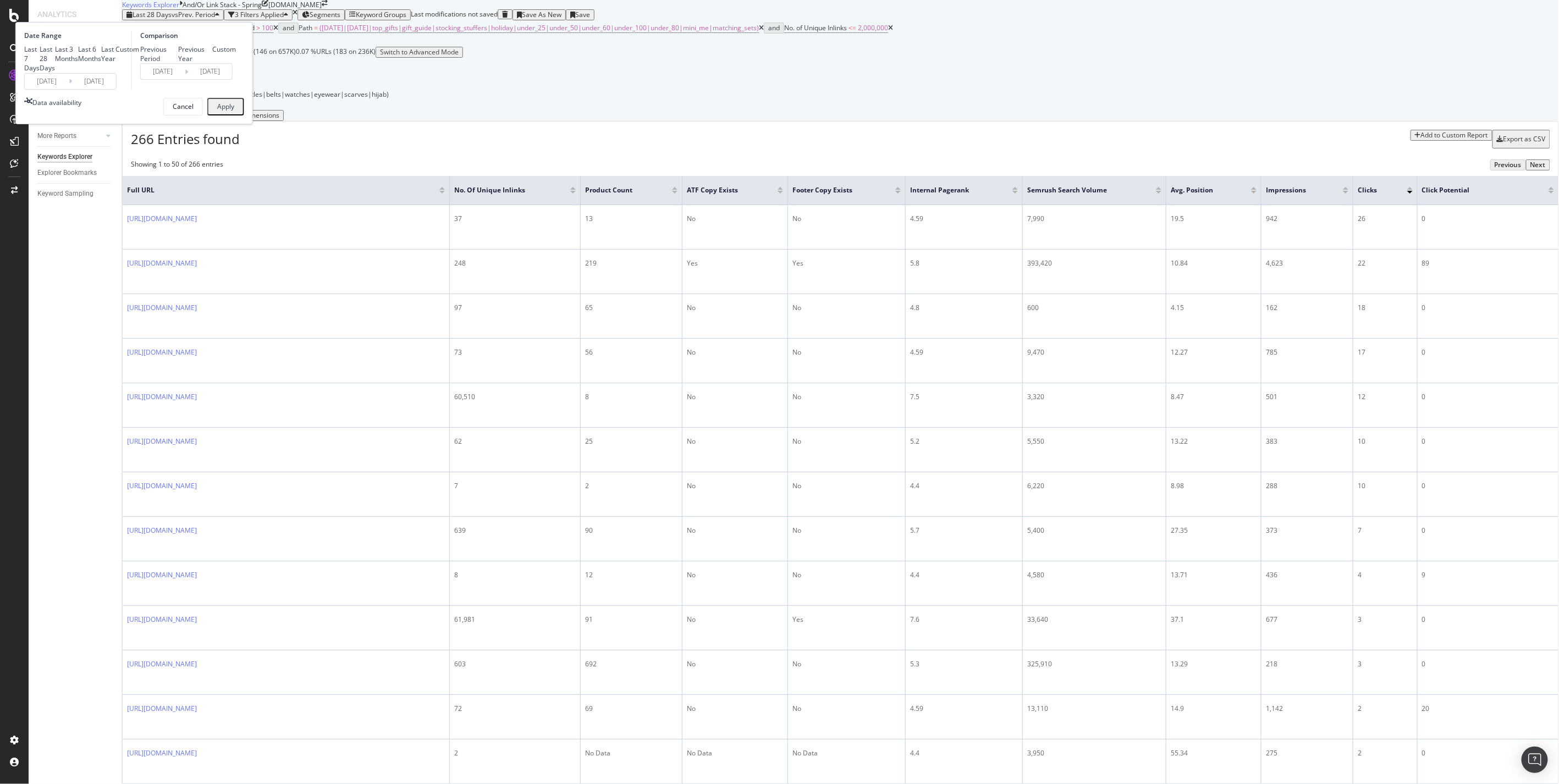
click at [244, 115] on button "Apply" at bounding box center [226, 107] width 37 height 18
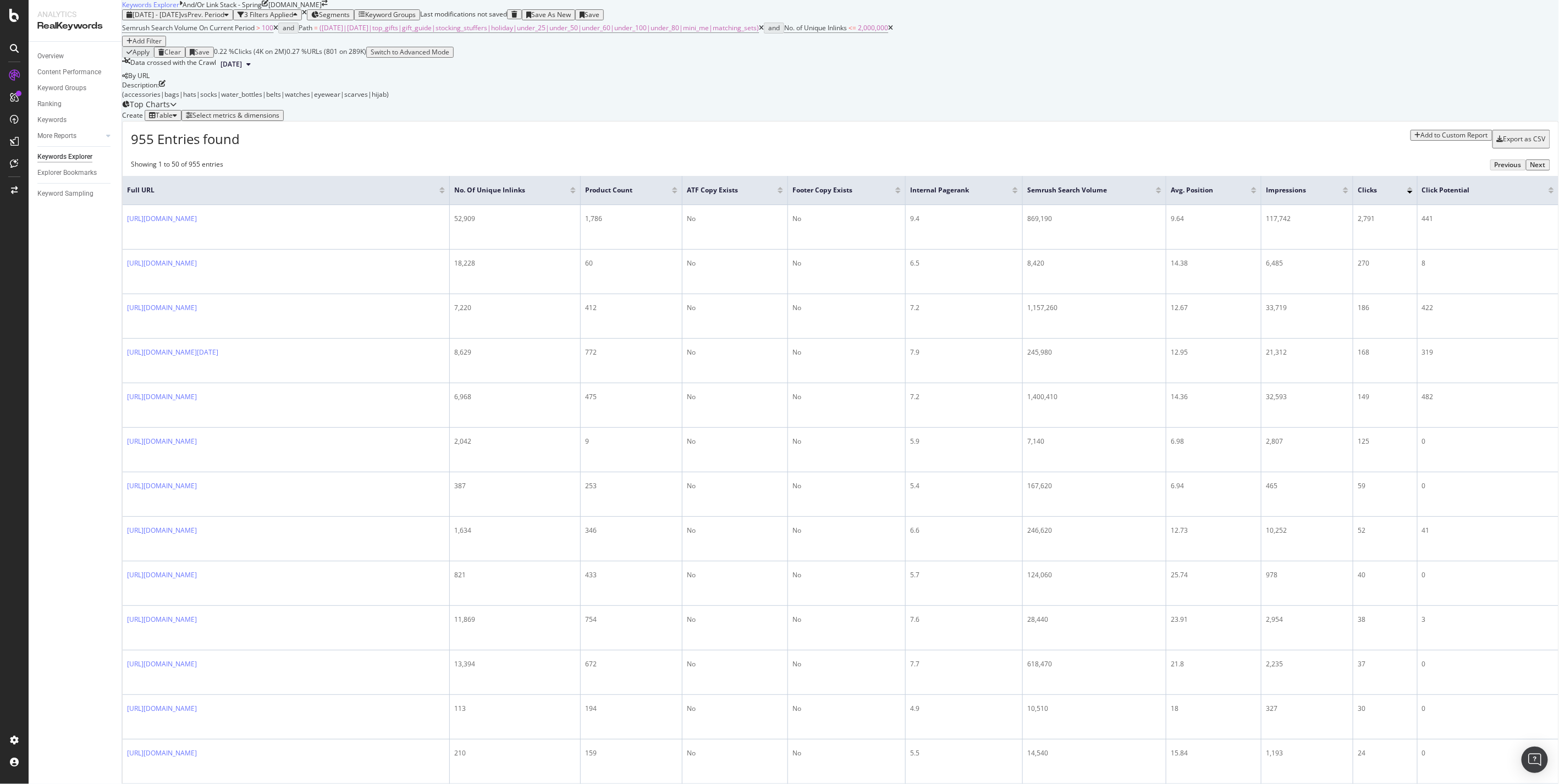
click at [1497, 143] on icon "button" at bounding box center [1500, 139] width 7 height 7
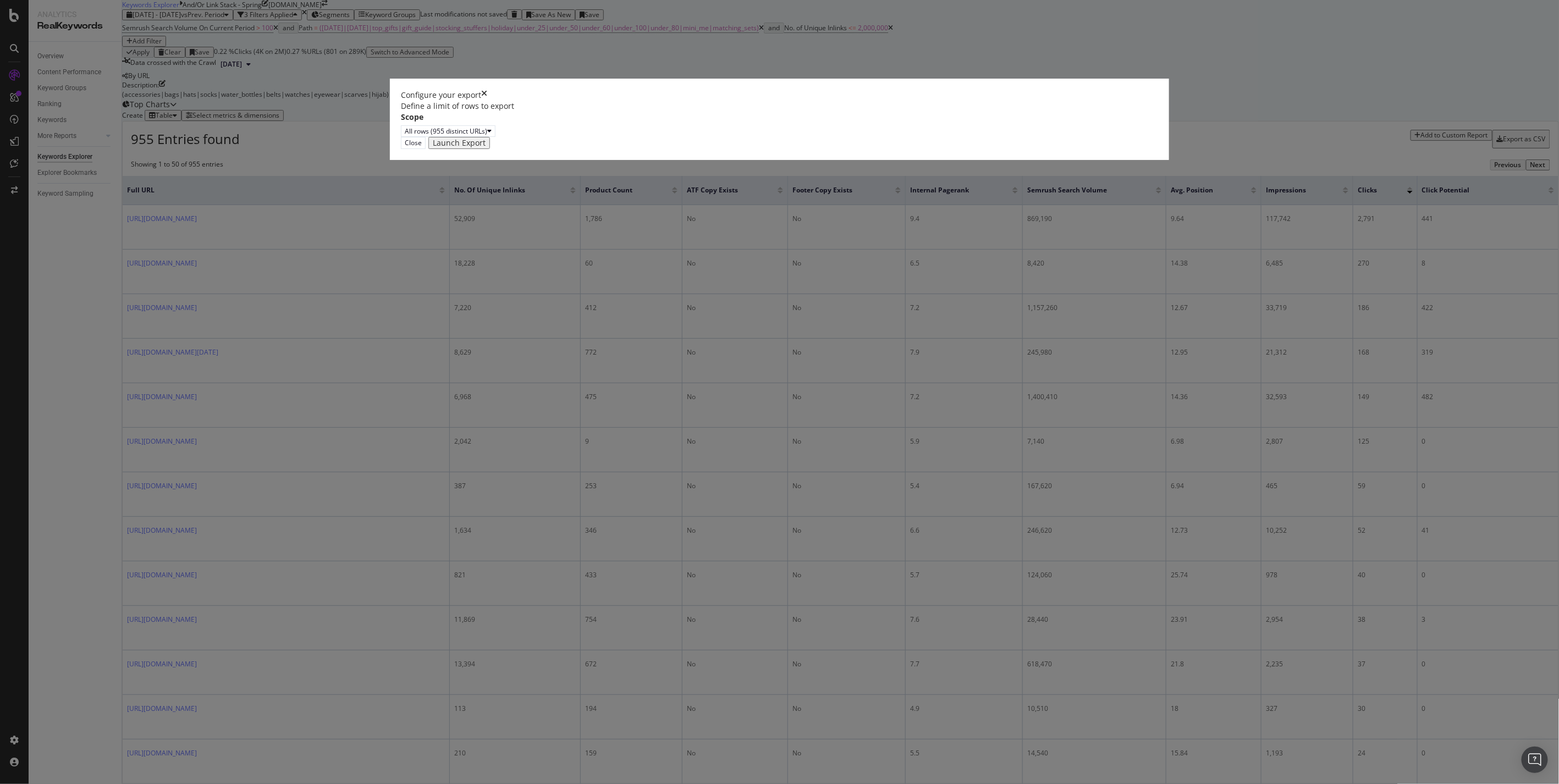
click at [485, 147] on div "Launch Export" at bounding box center [459, 143] width 53 height 9
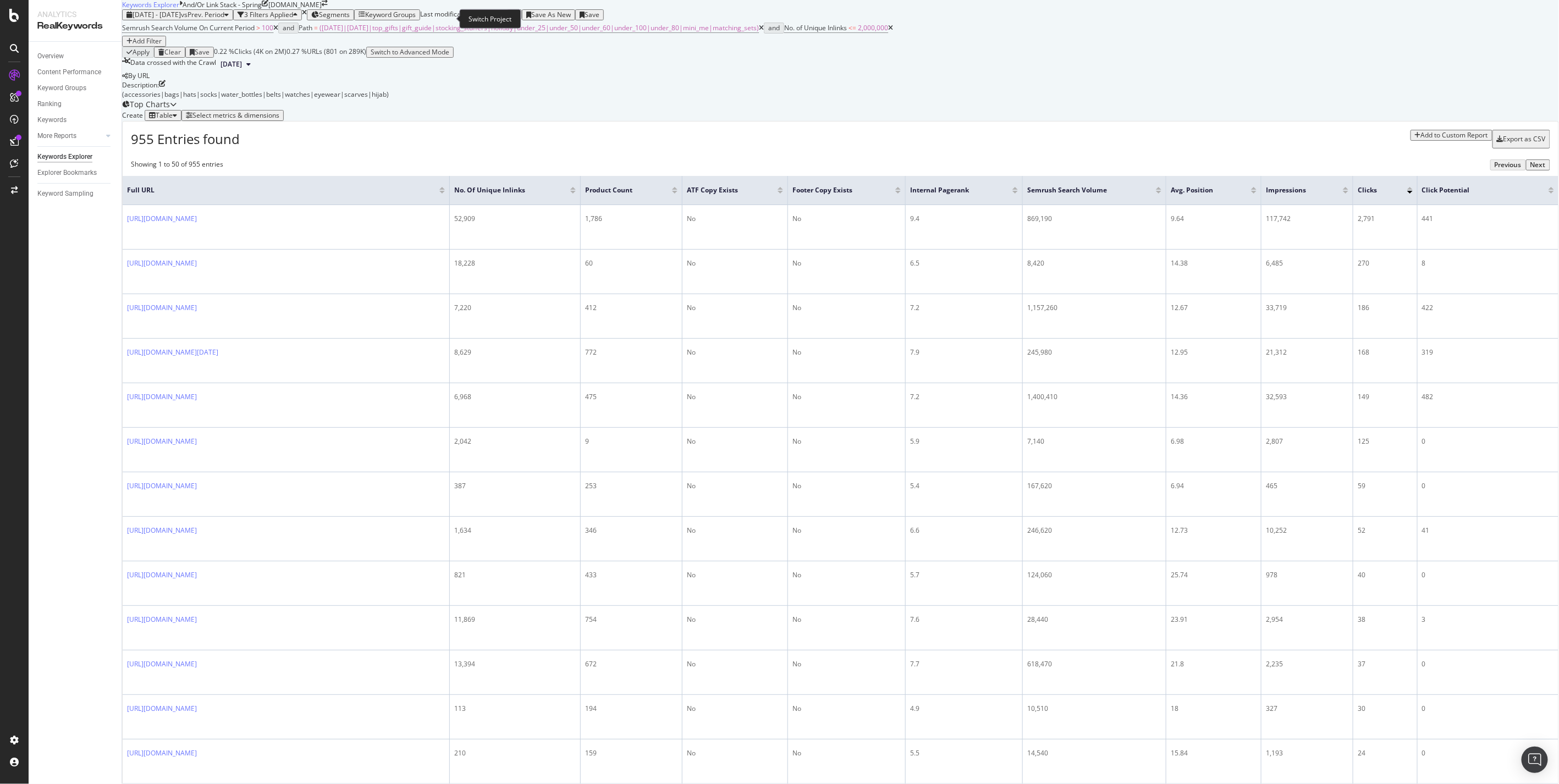
click at [328, 7] on icon "arrow-right-arrow-left" at bounding box center [325, 3] width 6 height 7
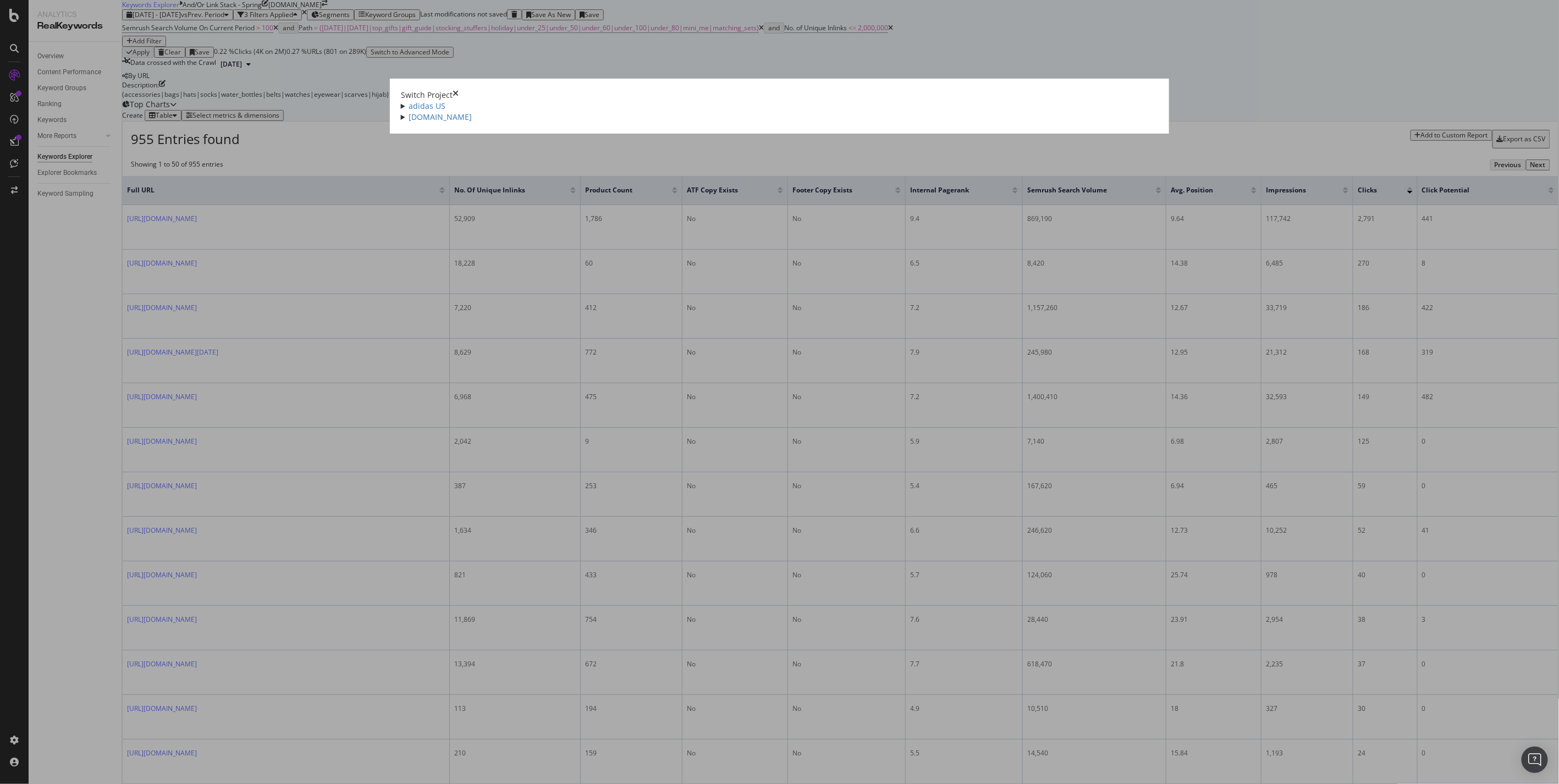
click at [453, 101] on summary "adidas US" at bounding box center [780, 106] width 758 height 11
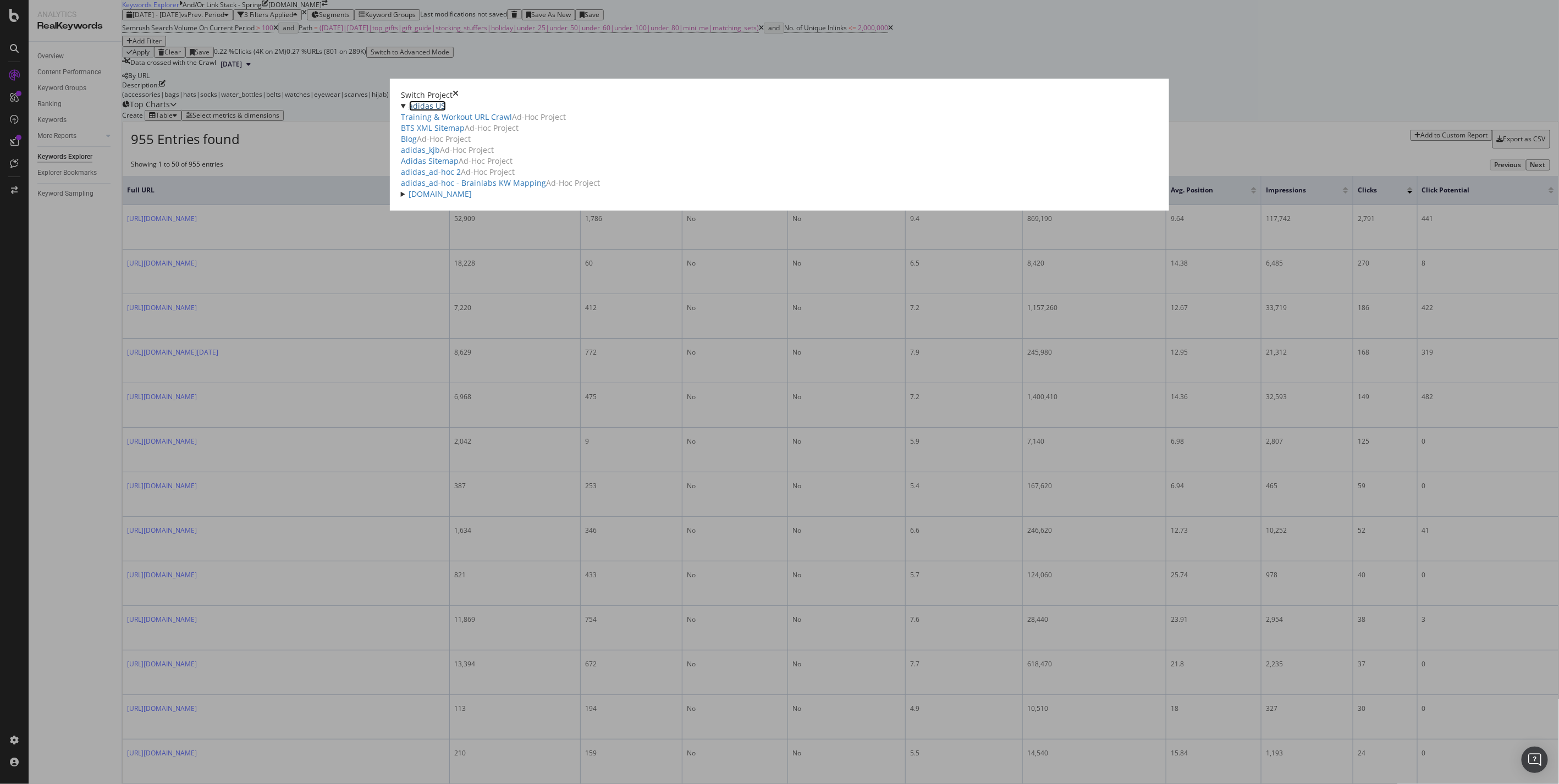
click at [446, 101] on link "adidas US" at bounding box center [428, 106] width 37 height 10
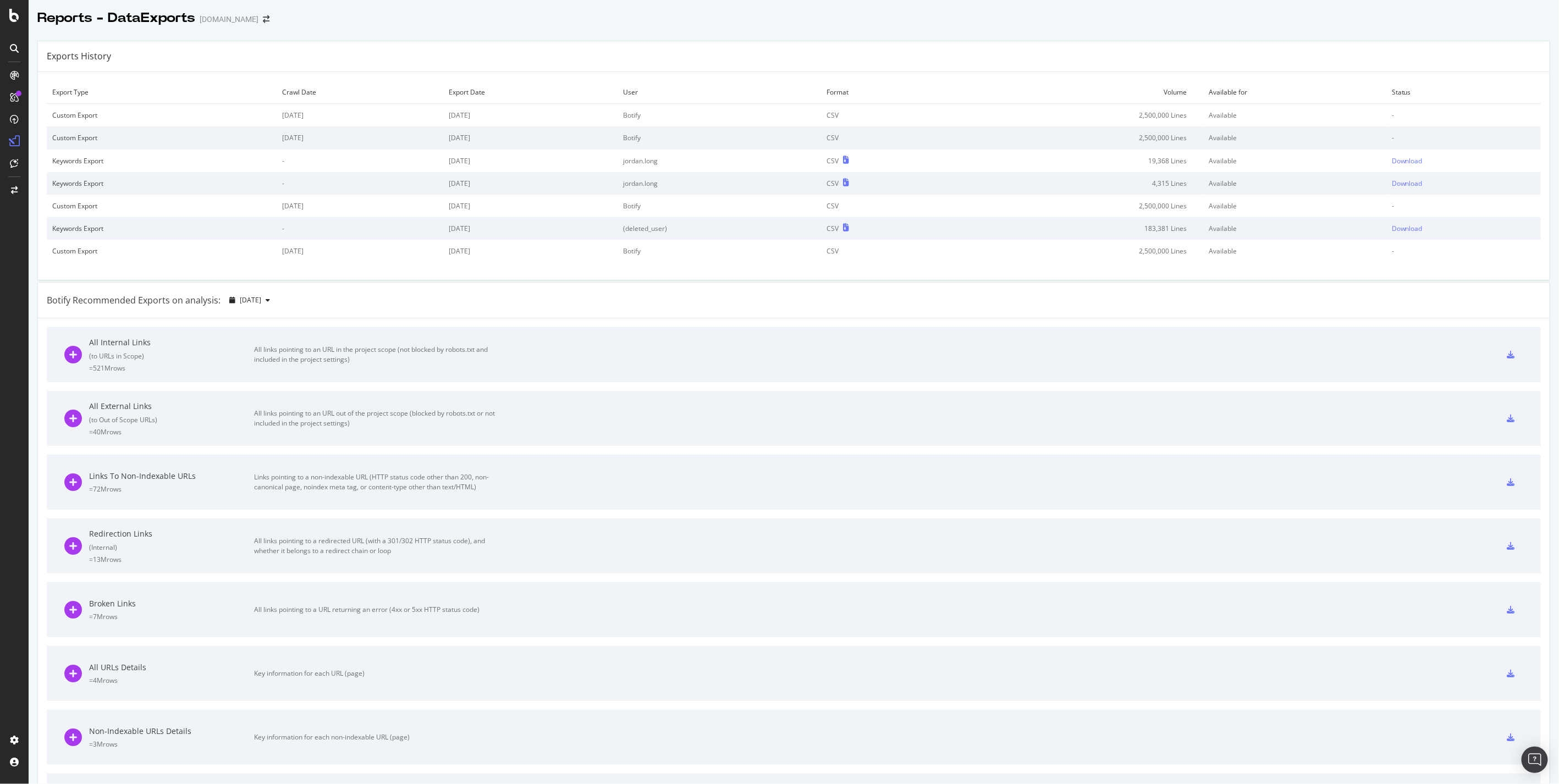
click at [862, 112] on td "CSV" at bounding box center [883, 115] width 124 height 23
click at [81, 112] on div "Custom Export" at bounding box center [162, 115] width 219 height 10
click at [321, 112] on td "[DATE]" at bounding box center [360, 115] width 166 height 23
click at [263, 22] on icon "arrow-right-arrow-left" at bounding box center [266, 19] width 7 height 7
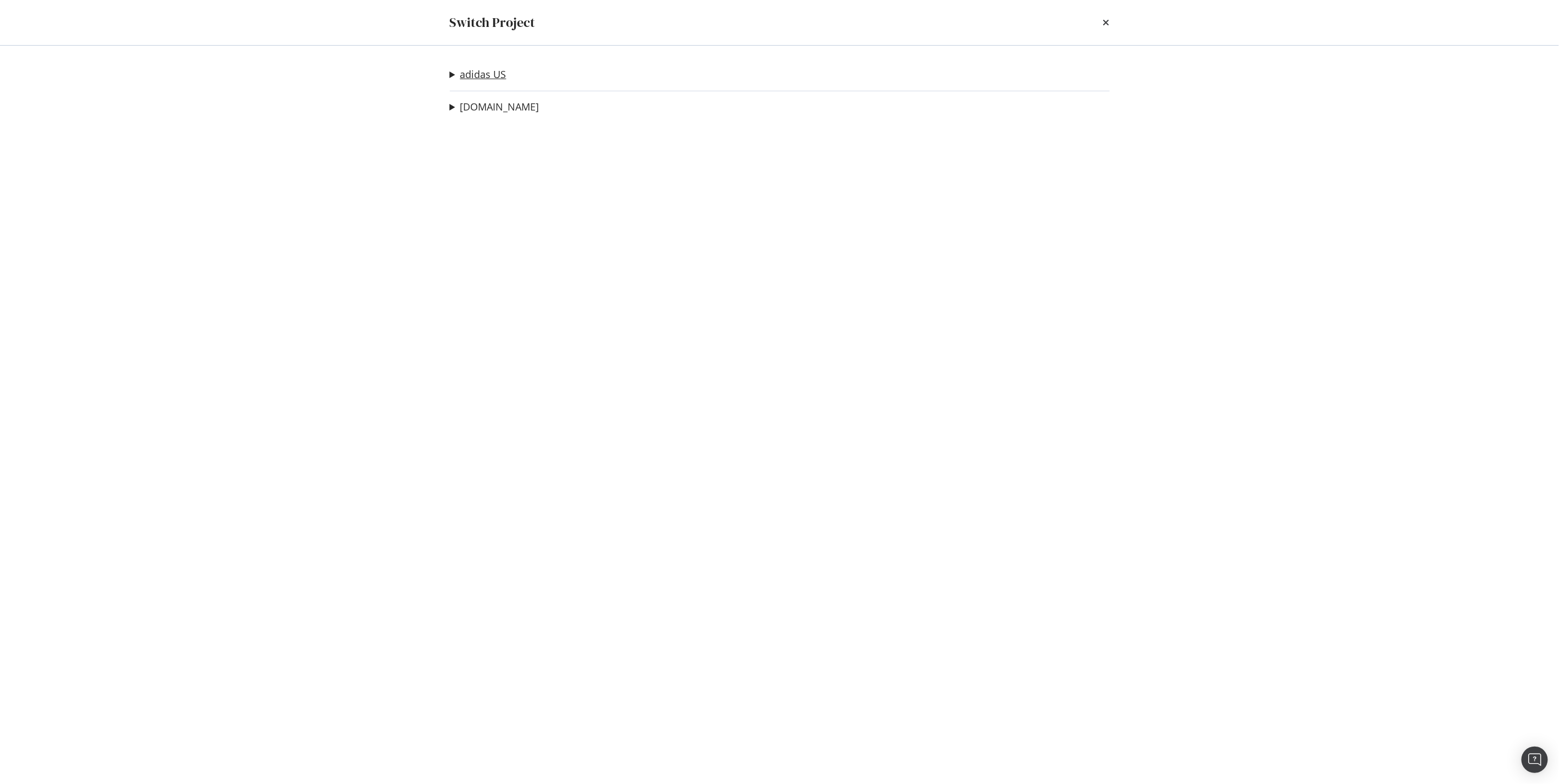
click at [483, 72] on link "adidas US" at bounding box center [483, 75] width 46 height 12
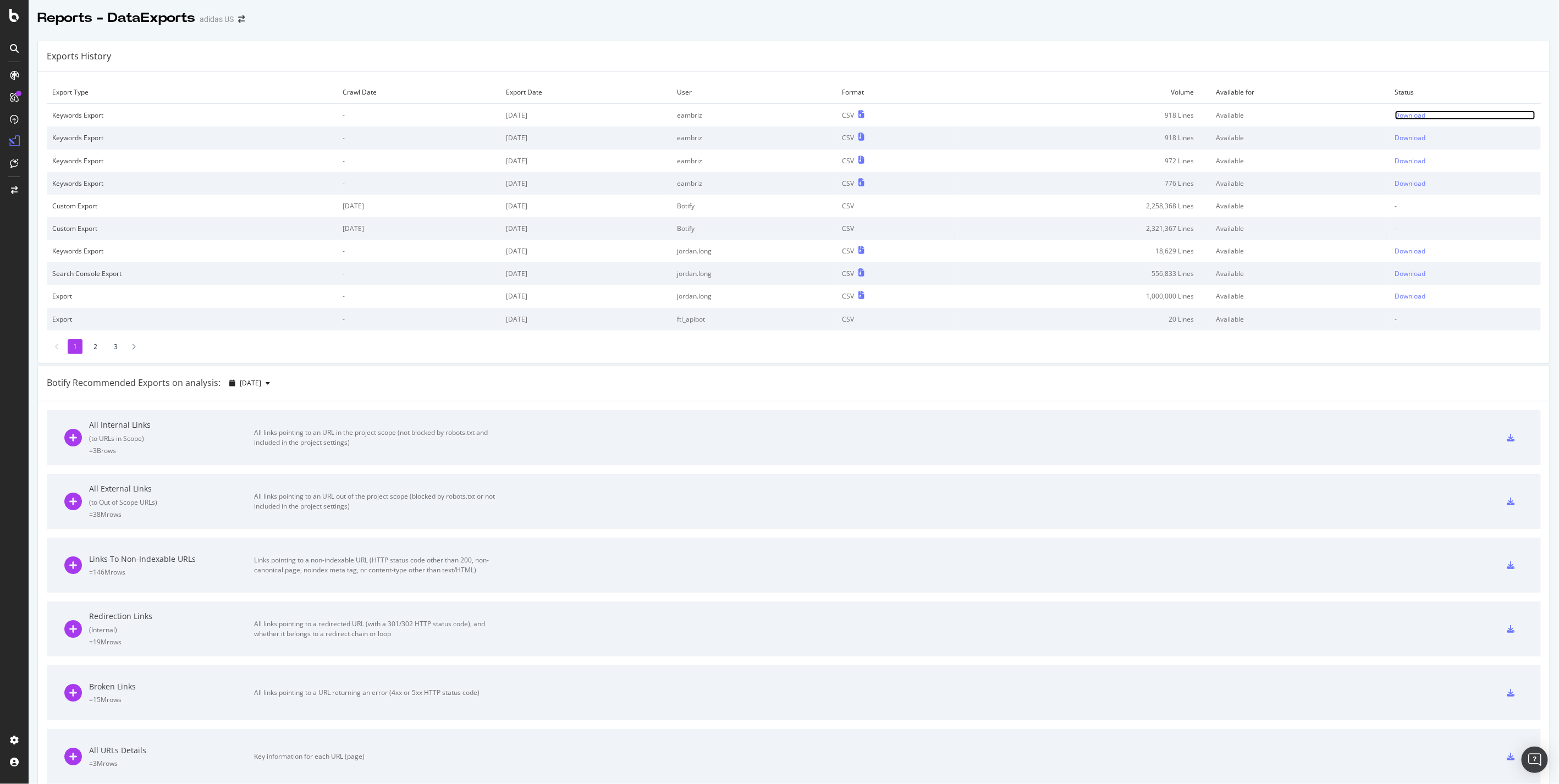
click at [1395, 112] on div "Download" at bounding box center [1411, 115] width 31 height 10
drag, startPoint x: 1117, startPoint y: 1, endPoint x: 1498, endPoint y: 92, distance: 391.7
click at [1117, 1] on div "Reports - DataExports adidas US" at bounding box center [794, 13] width 1531 height 27
click at [1404, 138] on div "Download" at bounding box center [1411, 138] width 31 height 10
click at [1177, 30] on div at bounding box center [794, 30] width 1531 height 4
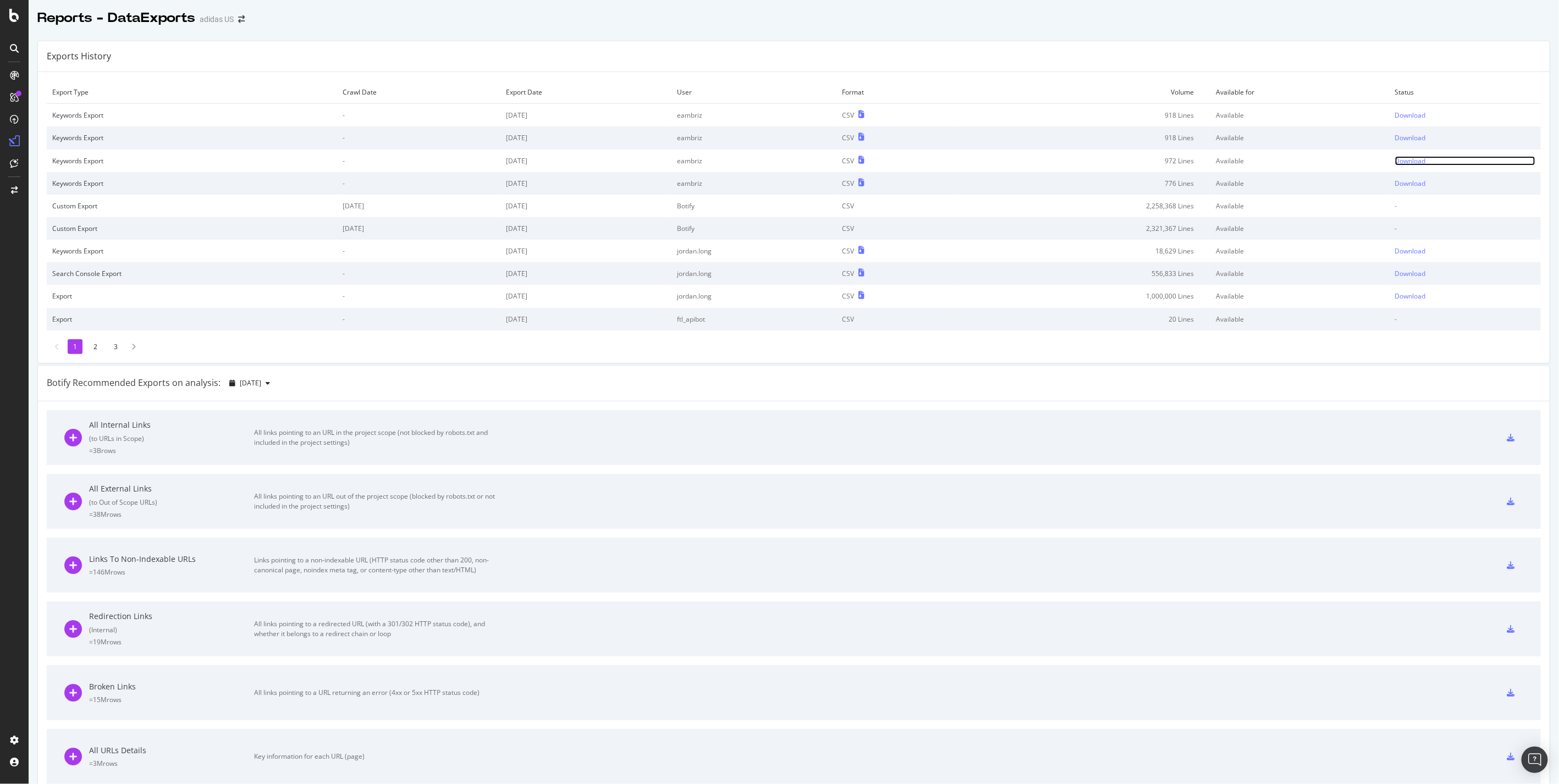
click at [1409, 163] on div "Download" at bounding box center [1411, 160] width 31 height 10
click at [1395, 118] on div "Download" at bounding box center [1411, 115] width 31 height 10
click at [1193, 24] on div "Reports - DataExports adidas US" at bounding box center [794, 13] width 1531 height 27
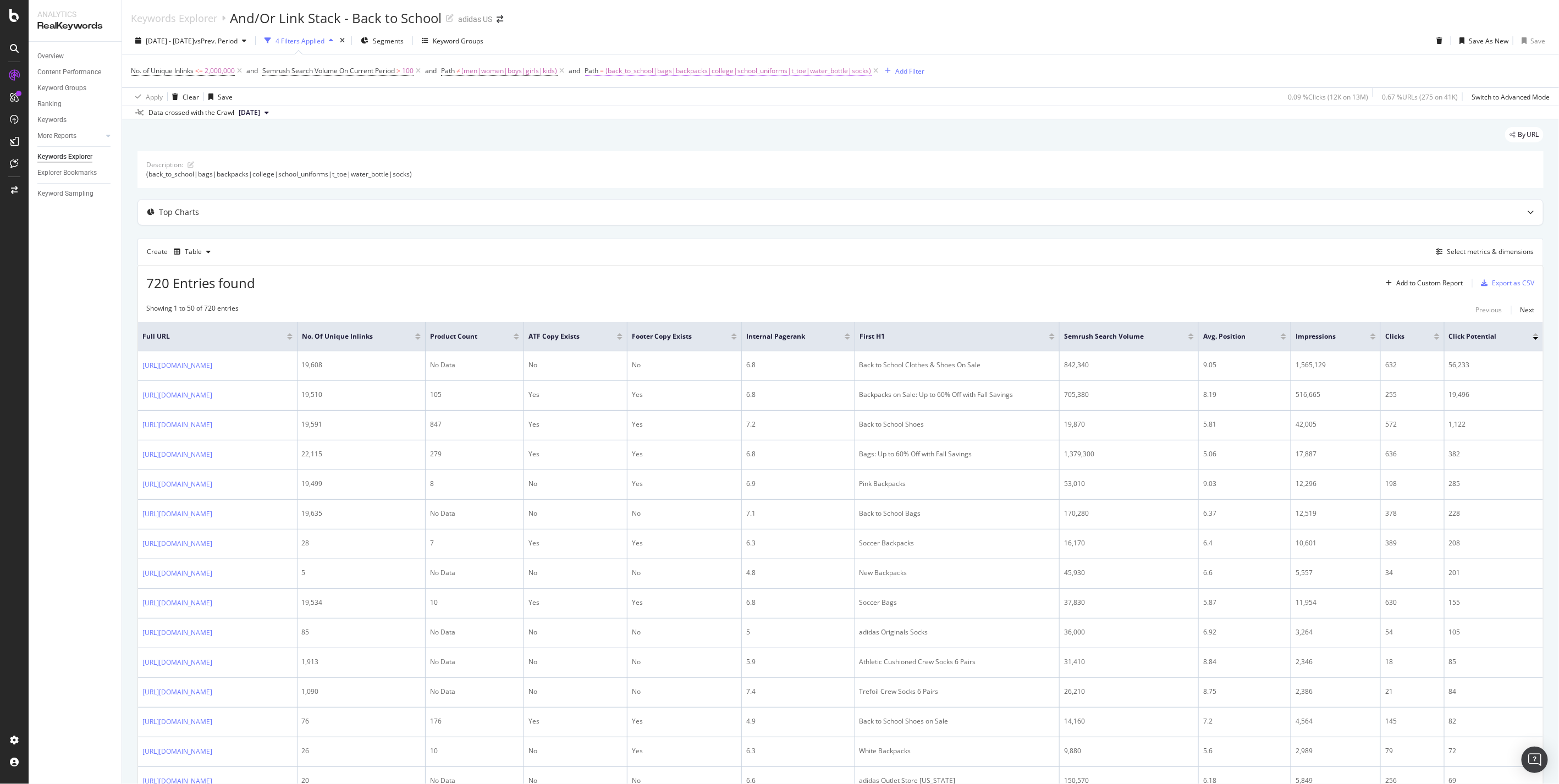
click at [760, 70] on span "(back_to_school|bags|backpacks|college|school_uniforms|t_toe|water_bottle|socks)" at bounding box center [738, 70] width 266 height 16
click at [659, 112] on input "(back_to_school|bags|backpacks|college|school_uniforms|t_toe|water_bottle|socks)" at bounding box center [649, 117] width 104 height 18
paste input "lack_friday|[DATE]|top_gifts|gift_guide|stocking_stuffers|holiday|under_25|unde…"
click at [696, 117] on input "(black_friday|cyber_monday|top_gifts|gift_guide|stocking_stuffers|holiday|under…" at bounding box center [649, 117] width 104 height 18
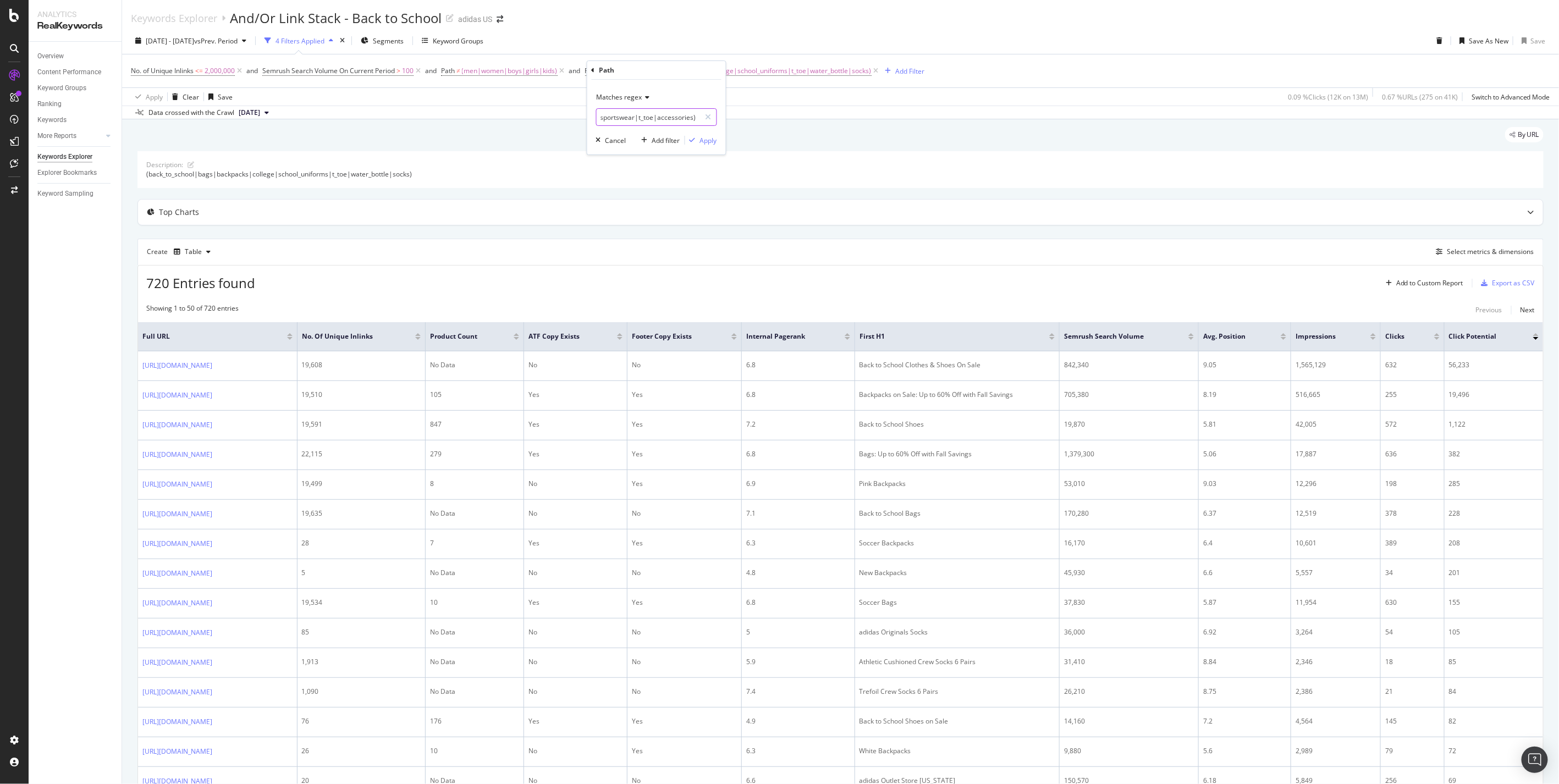
scroll to position [0, 498]
type input "(black_friday|cyber_monday|top_gifts|gift_guide|stocking_stuffers|holiday|under…"
click at [715, 141] on div "Apply" at bounding box center [708, 141] width 17 height 10
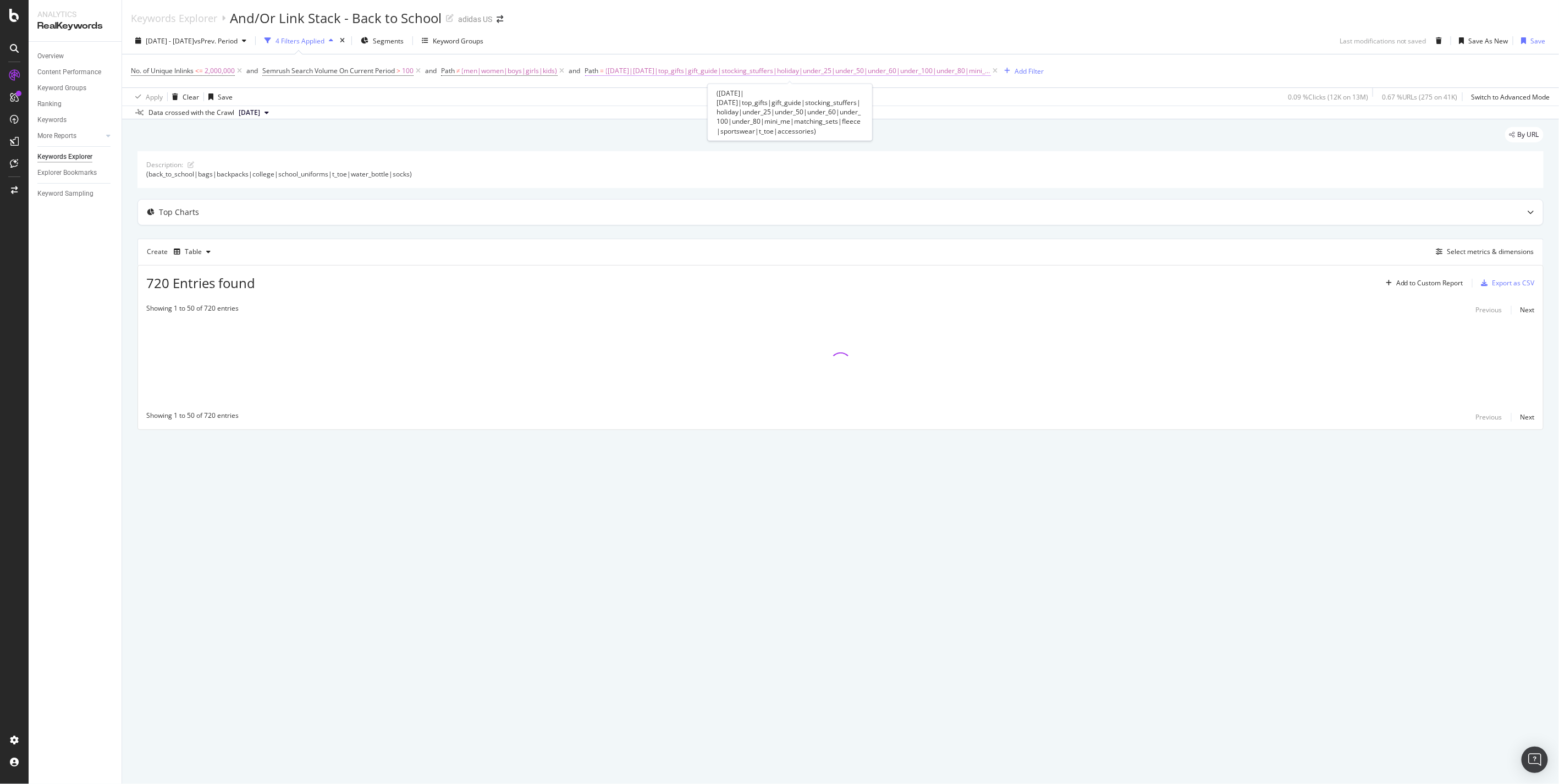
click at [876, 67] on span "(black_friday|cyber_monday|top_gifts|gift_guide|stocking_stuffers|holiday|under…" at bounding box center [798, 70] width 385 height 16
click at [682, 118] on input "(black_friday|cyber_monday|top_gifts|gift_guide|stocking_stuffers|holiday|under…" at bounding box center [649, 117] width 104 height 18
click at [696, 118] on input "([DATE]|[DATE]|top_gifts|gift_guide|stocking_stuffers|holiday|under_25|under_50…" at bounding box center [649, 117] width 104 height 18
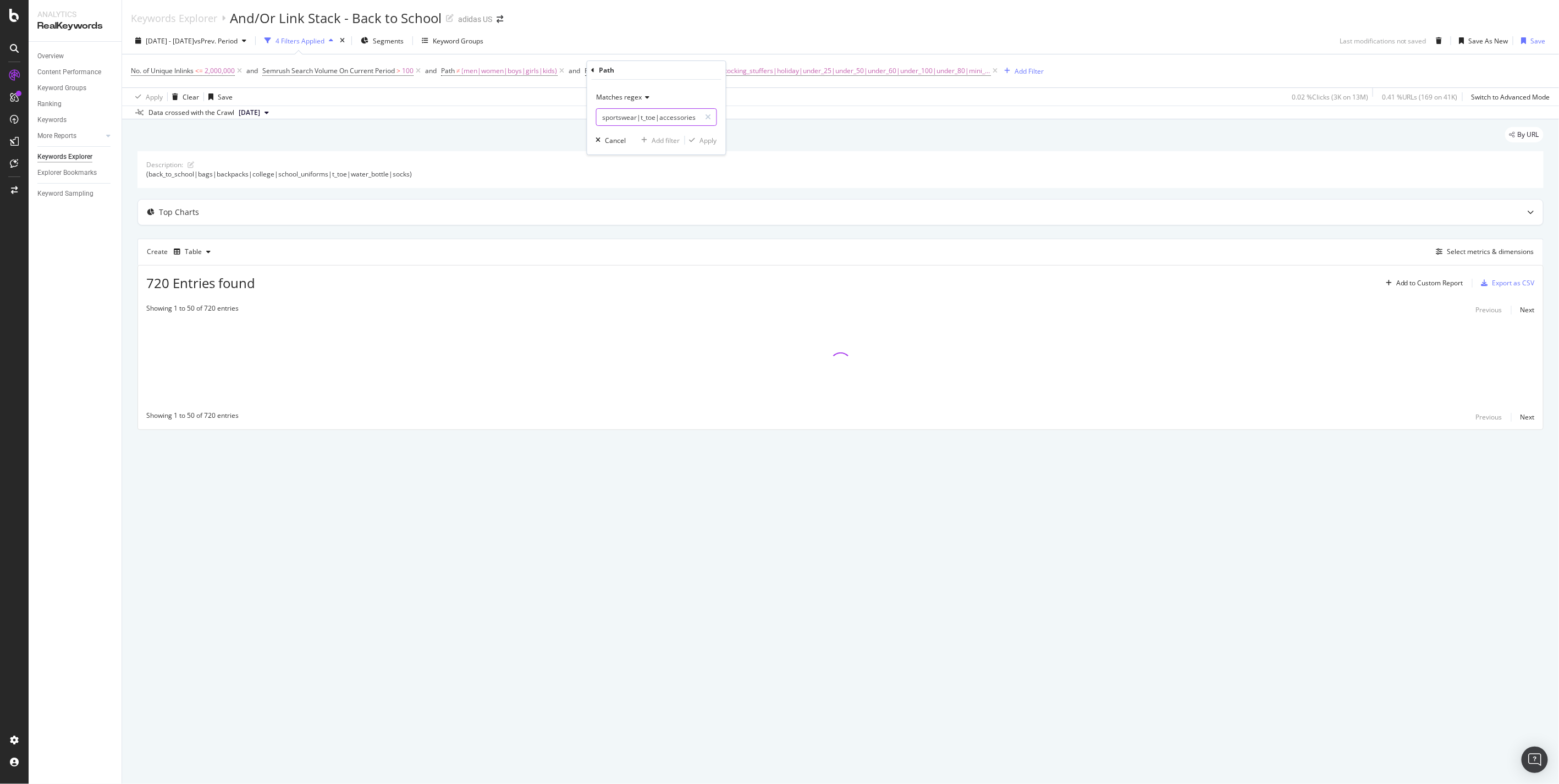
type input "([DATE]|[DATE]|top_gifts|gift_guide|stocking_stuffers|holiday|under_25|under_50…"
click at [707, 136] on div "Apply" at bounding box center [708, 141] width 17 height 10
click at [215, 47] on div "2024 Aug. 1st - Sep. 30th vs Prev. Period" at bounding box center [191, 41] width 120 height 16
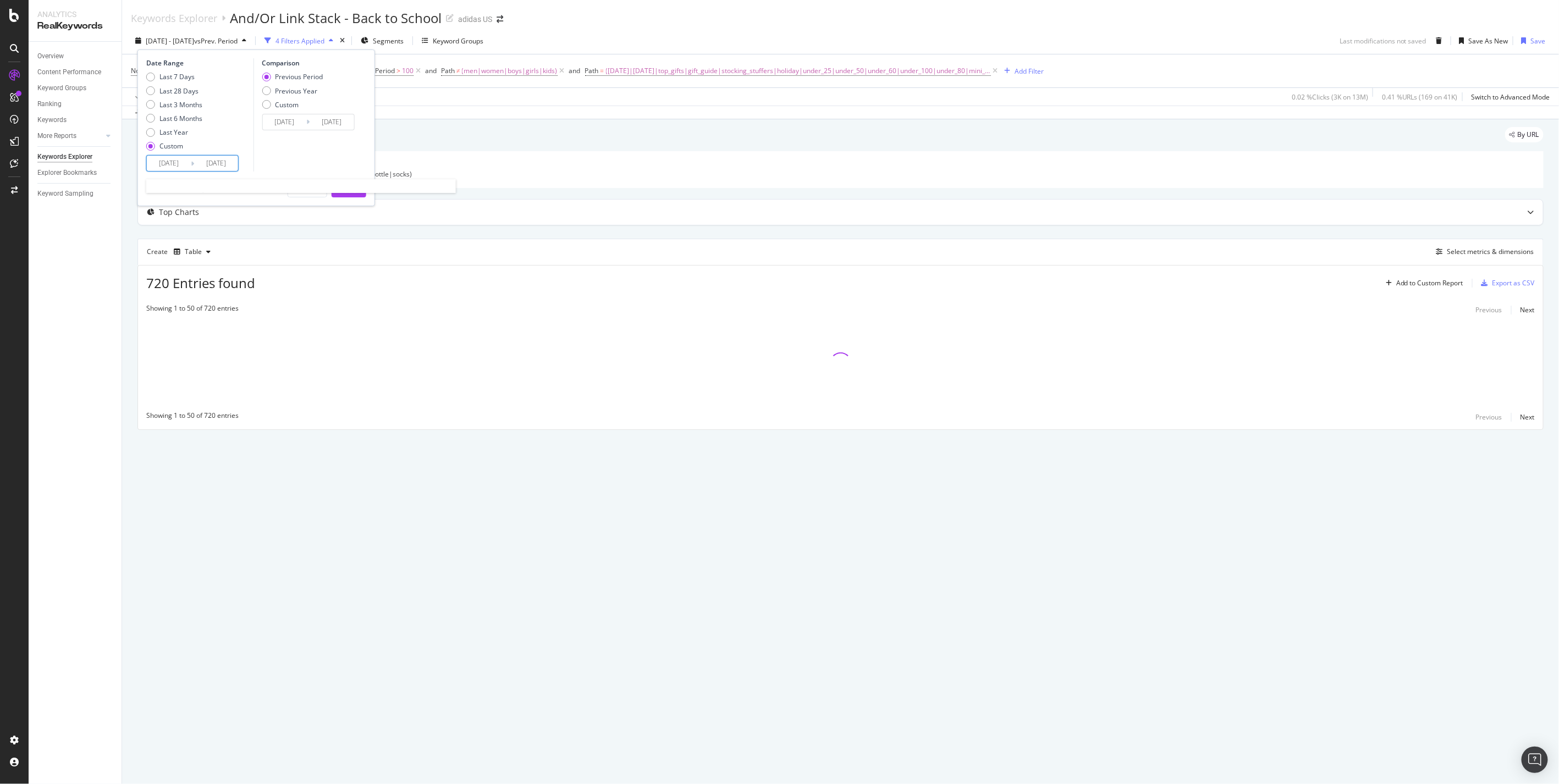
click at [167, 160] on input "2024/08/01" at bounding box center [168, 163] width 44 height 16
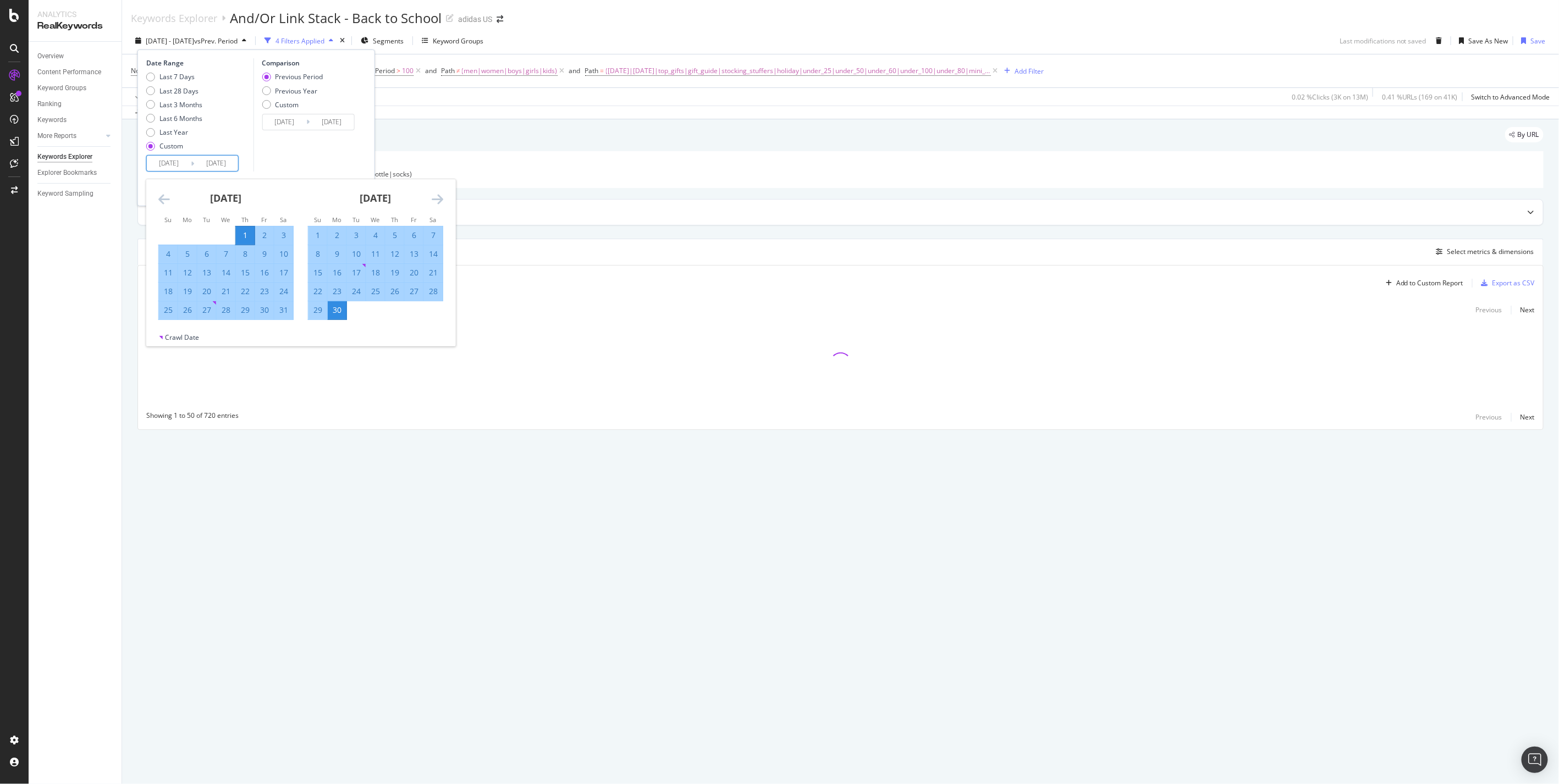
click at [432, 195] on icon "Move forward to switch to the next month." at bounding box center [438, 199] width 12 height 13
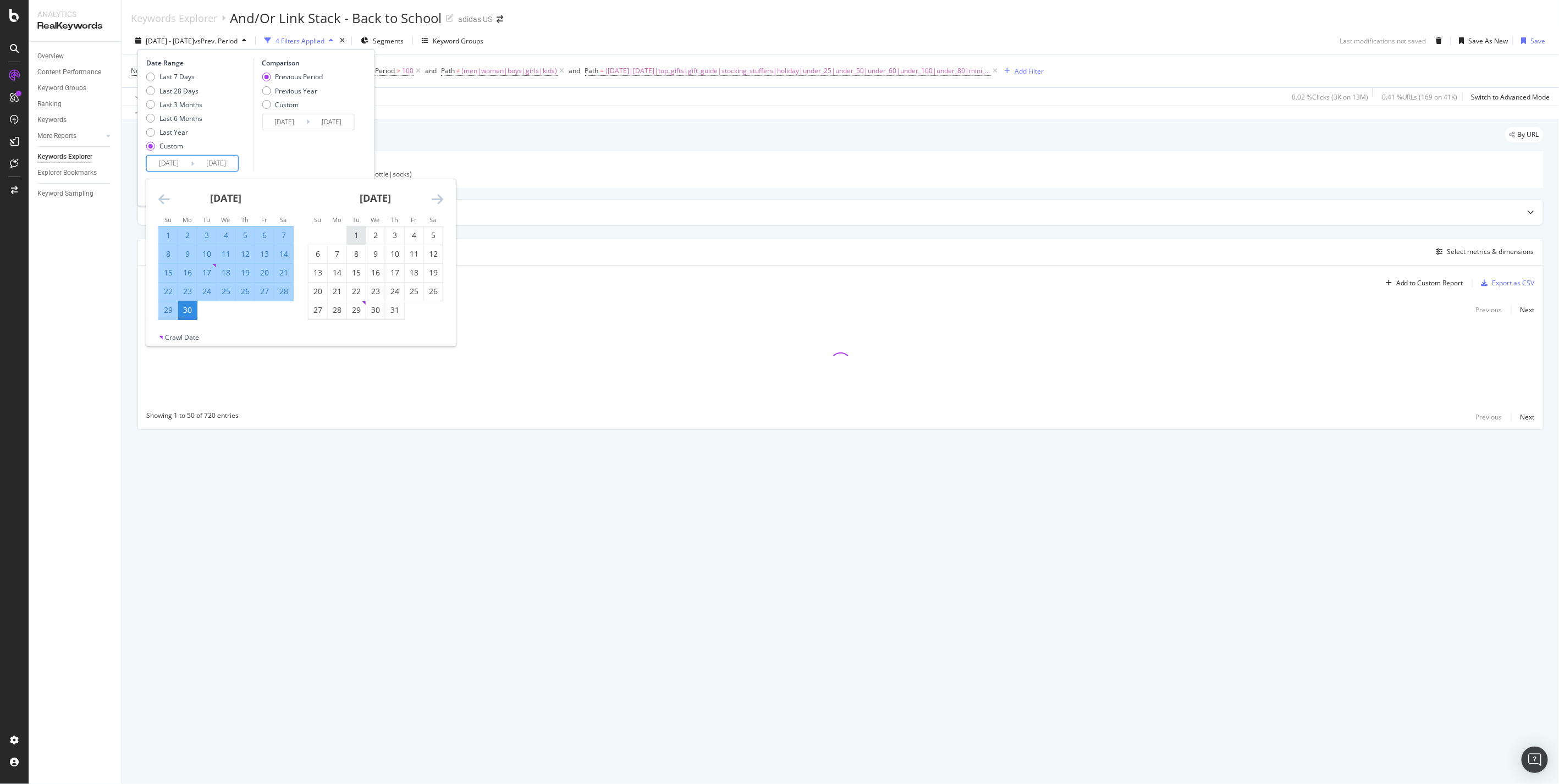
click at [359, 230] on div "1" at bounding box center [356, 235] width 18 height 11
type input "[DATE]"
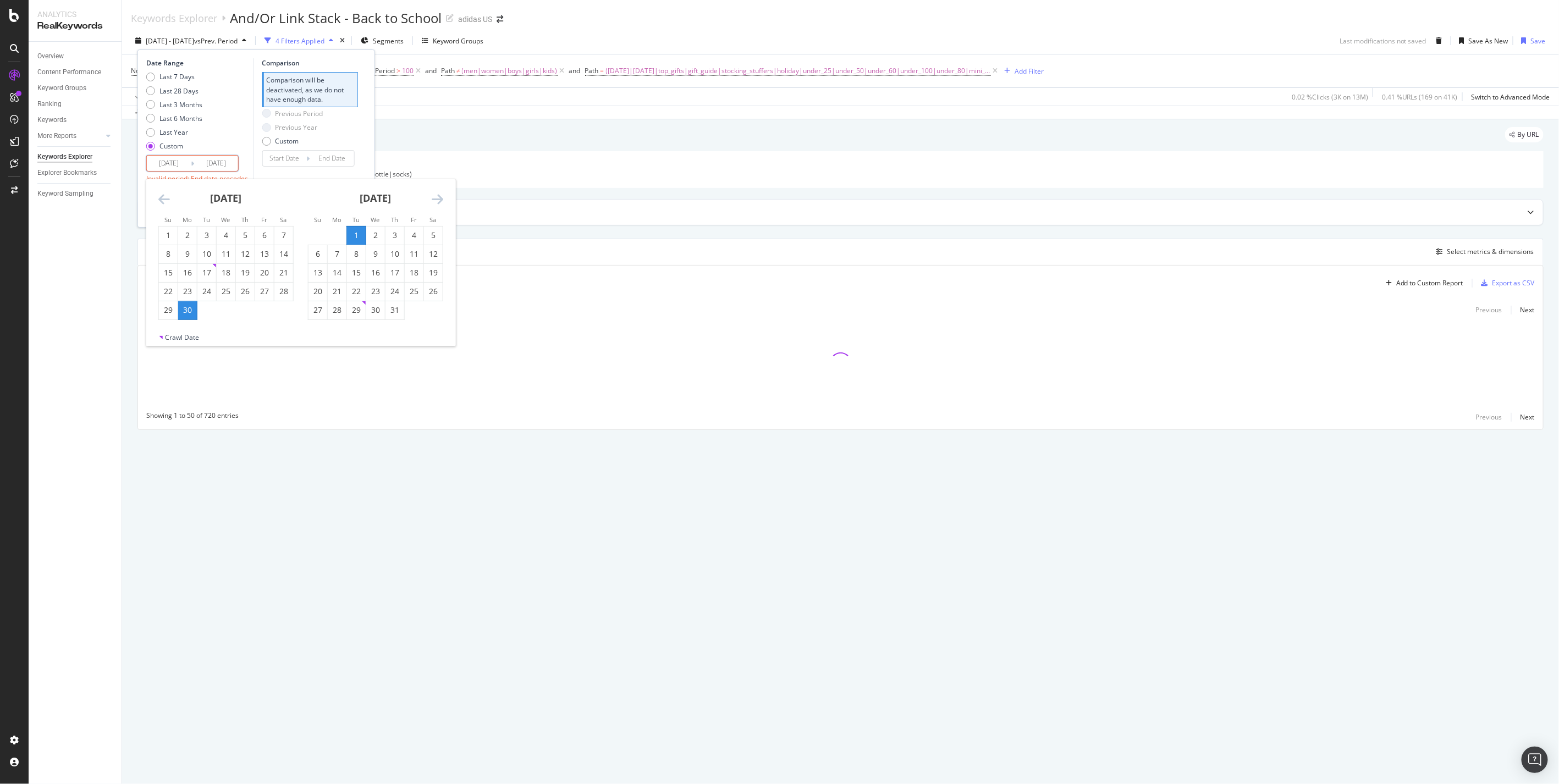
click at [249, 178] on div "Invalid period: End date precedes start date" at bounding box center [198, 183] width 104 height 18
click at [233, 164] on input "[DATE]" at bounding box center [215, 163] width 44 height 16
click at [434, 201] on icon "Move forward to switch to the next month." at bounding box center [438, 199] width 12 height 13
click at [360, 309] on div "31" at bounding box center [356, 310] width 18 height 11
type input "[DATE]"
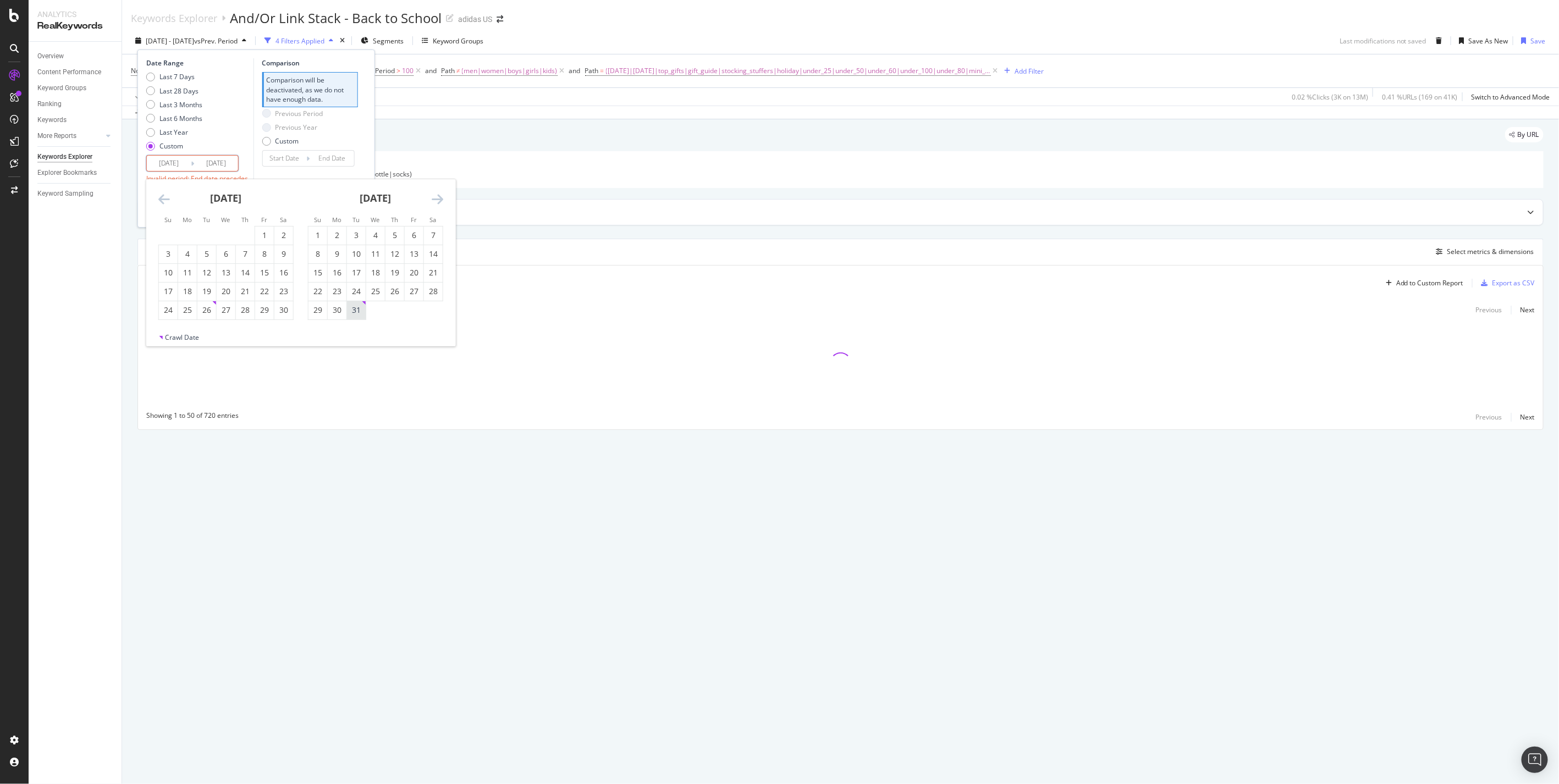
type input "[DATE]"
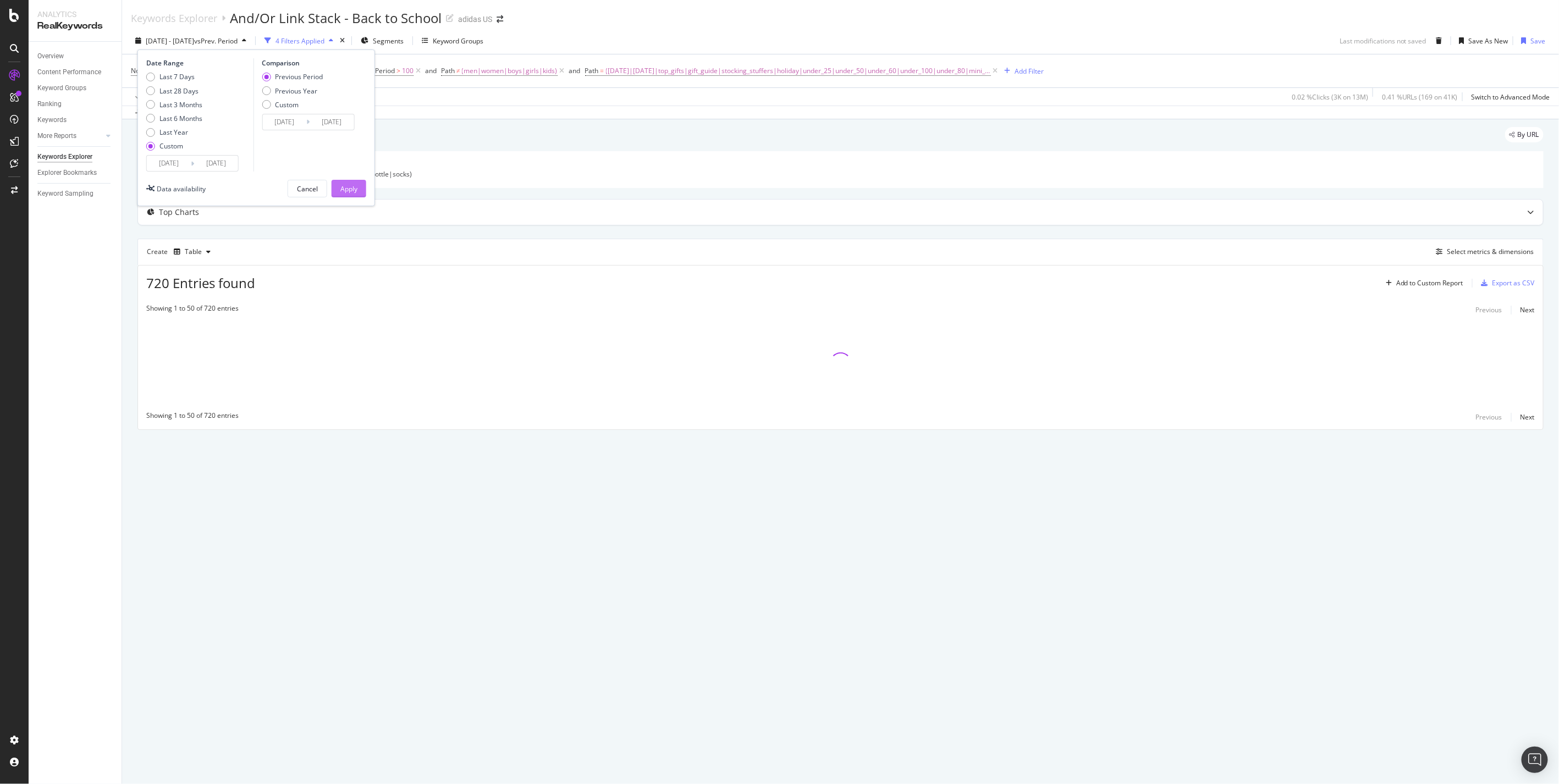
click at [344, 185] on div "Apply" at bounding box center [348, 189] width 17 height 10
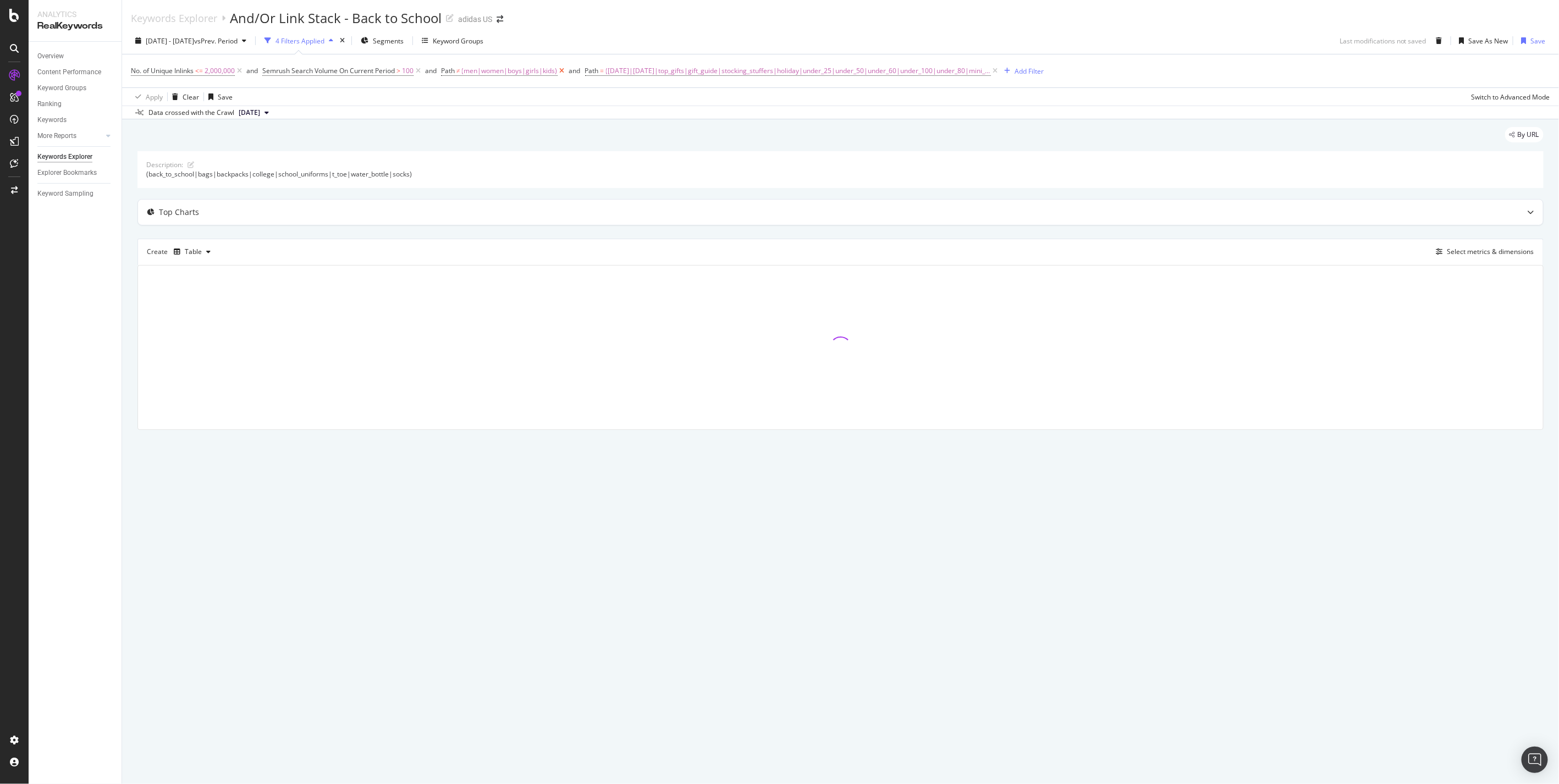
click at [562, 72] on icon at bounding box center [562, 70] width 10 height 11
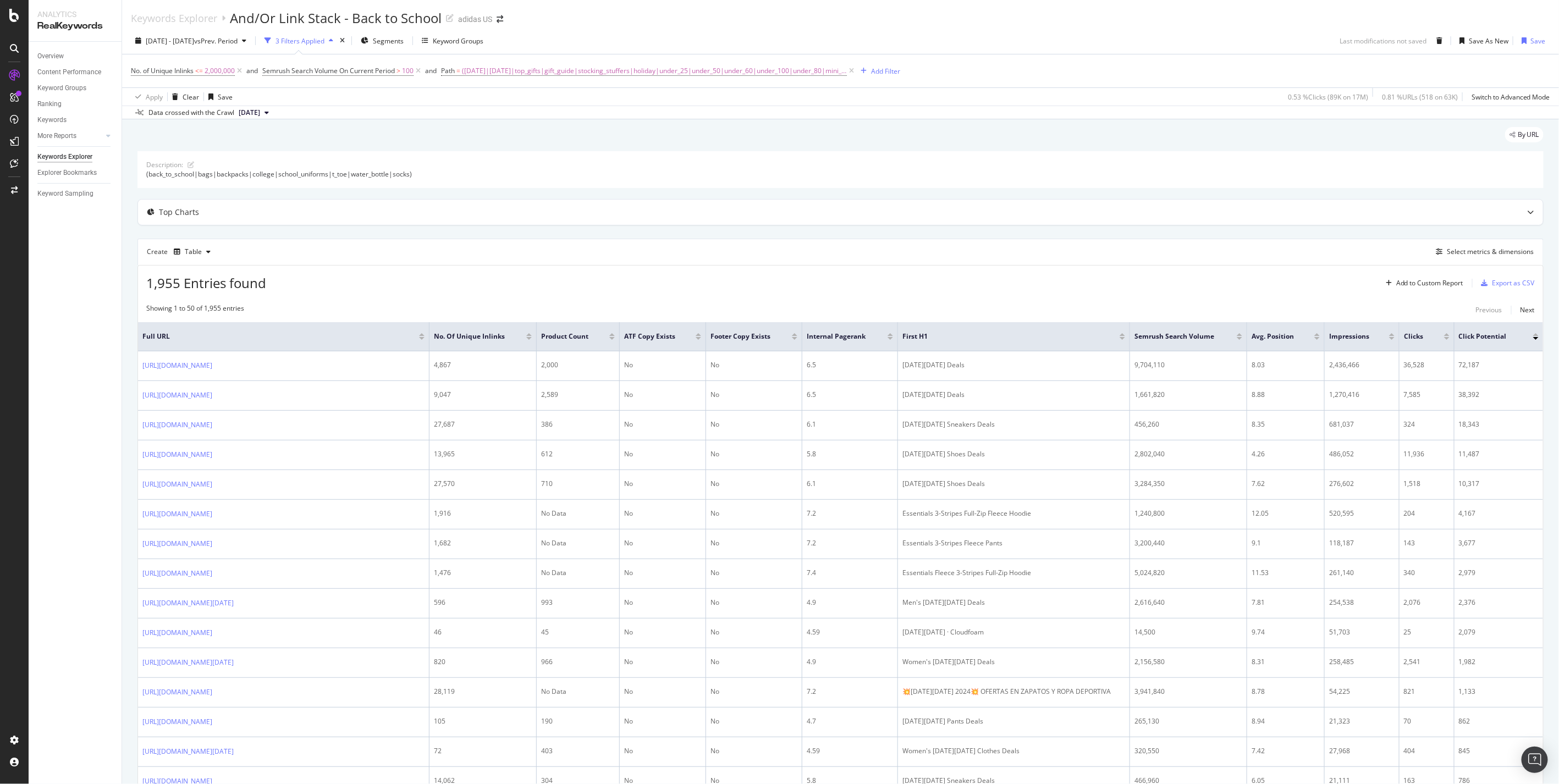
click at [260, 113] on span "2024 Dec. 31st" at bounding box center [249, 112] width 21 height 10
click at [317, 134] on div "[DATE]" at bounding box center [277, 129] width 81 height 10
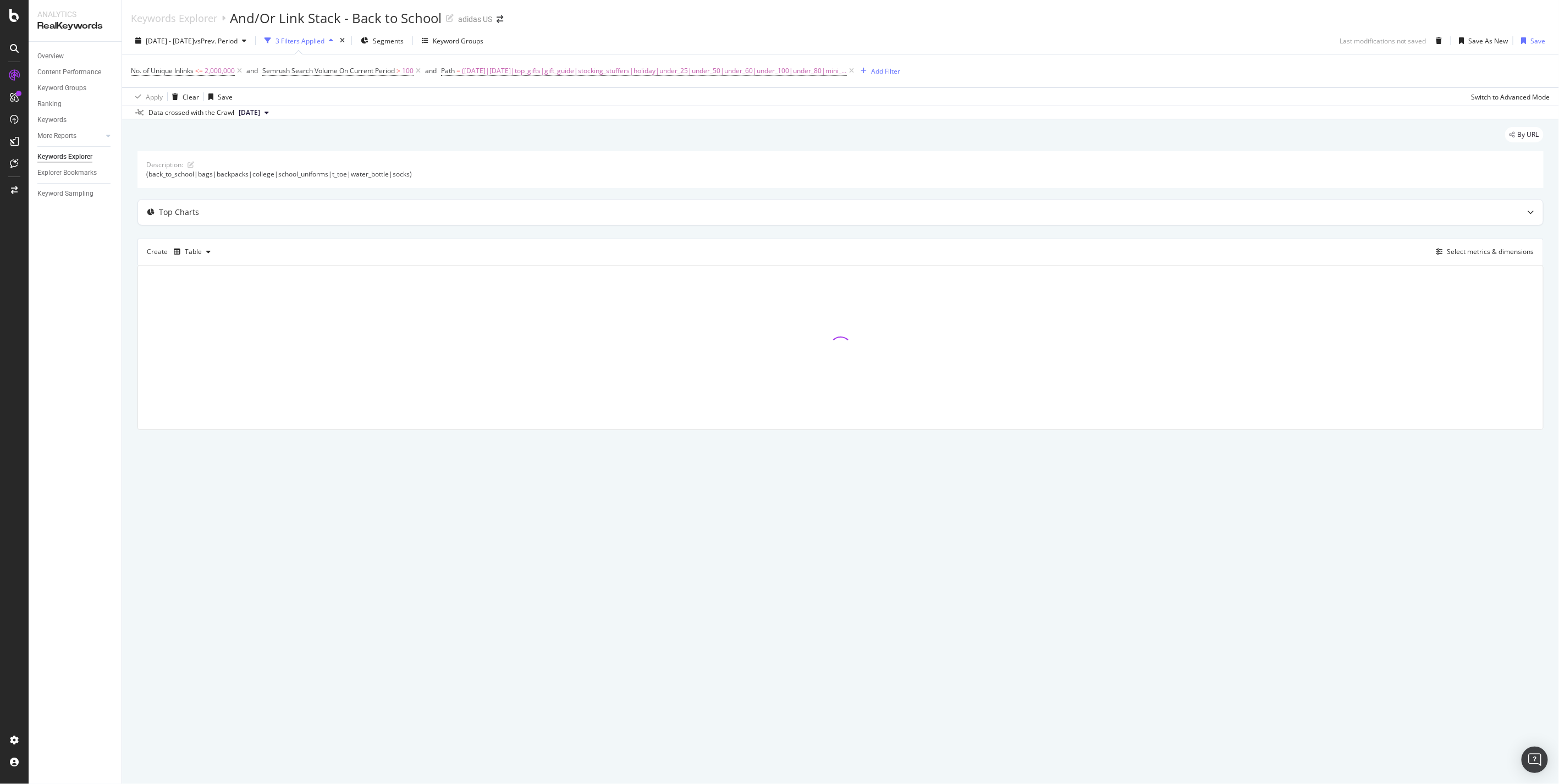
click at [441, 717] on div "Keywords Explorer And/Or Link Stack - Back to School adidas US 2024 Oct. 1st - …" at bounding box center [841, 392] width 1437 height 784
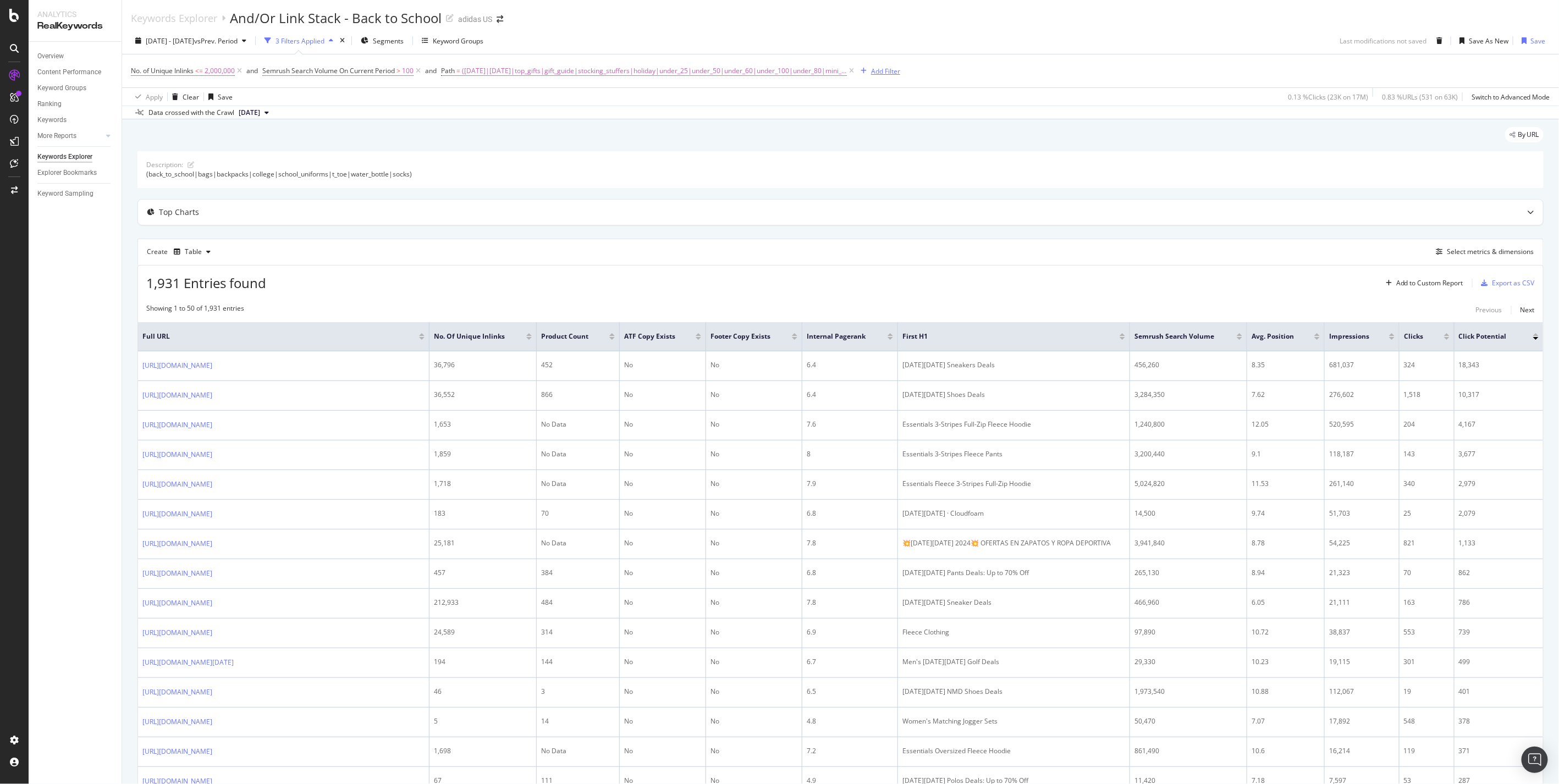
click at [882, 70] on div "Add Filter" at bounding box center [885, 71] width 29 height 10
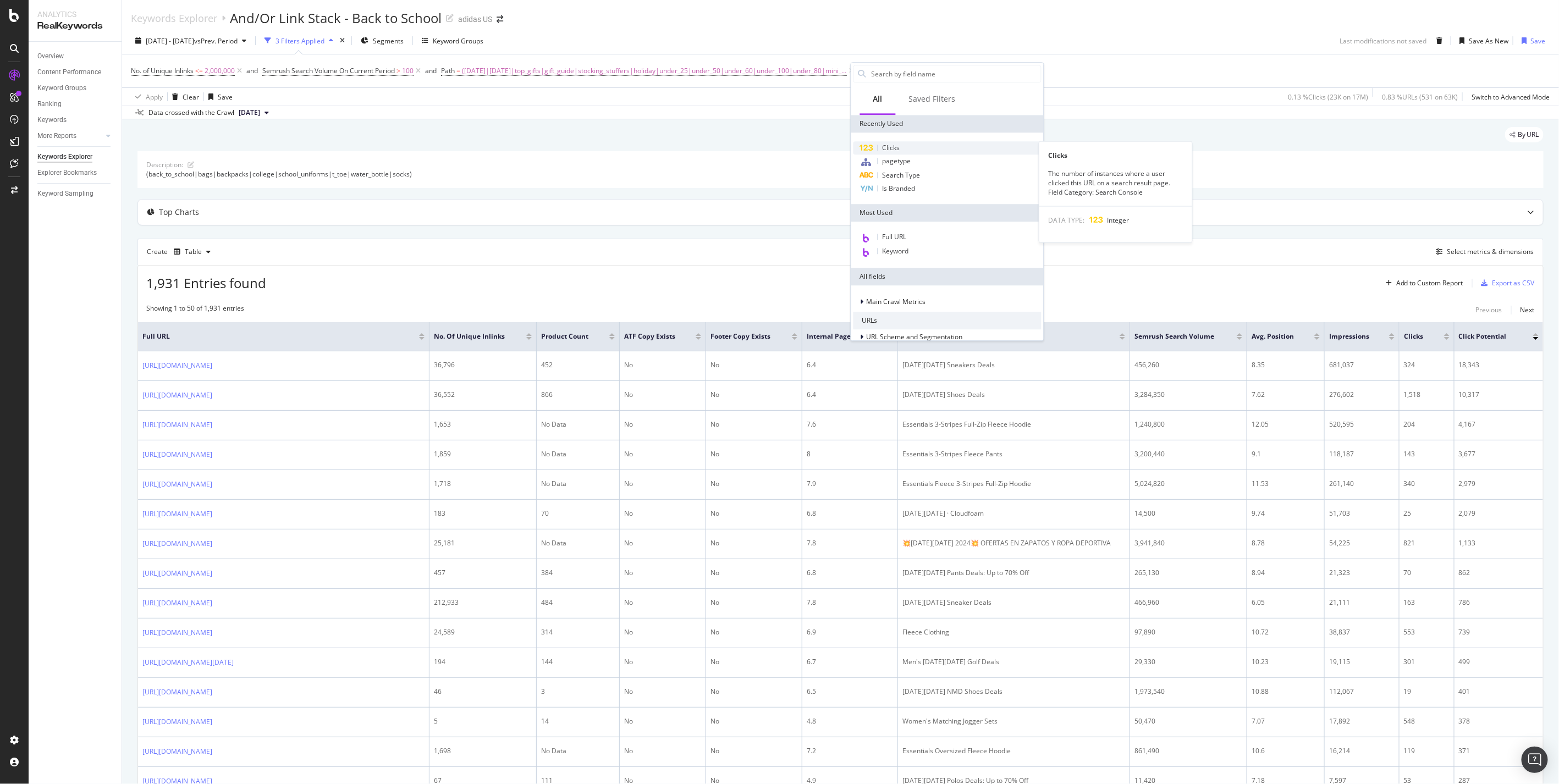
click at [911, 146] on div "Clicks" at bounding box center [948, 148] width 188 height 13
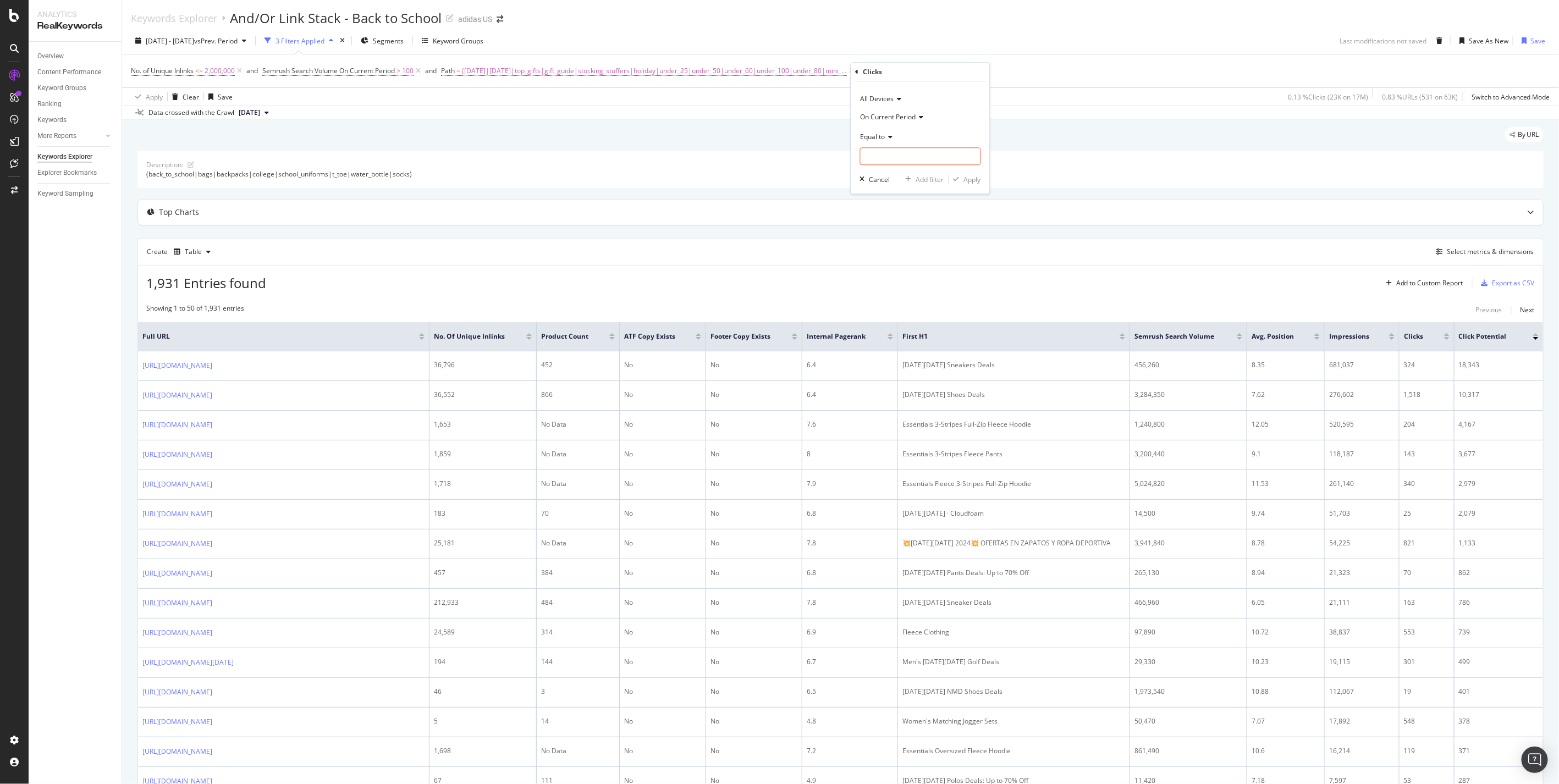
click at [888, 134] on icon at bounding box center [889, 137] width 7 height 7
click at [935, 228] on span "Greater than or equal to" at bounding box center [903, 231] width 74 height 10
click at [906, 153] on input "number" at bounding box center [921, 156] width 121 height 18
type input "50"
click at [960, 186] on div "All Devices On Current Period Greater than or equal to 50 Cancel Add filter App…" at bounding box center [920, 138] width 138 height 112
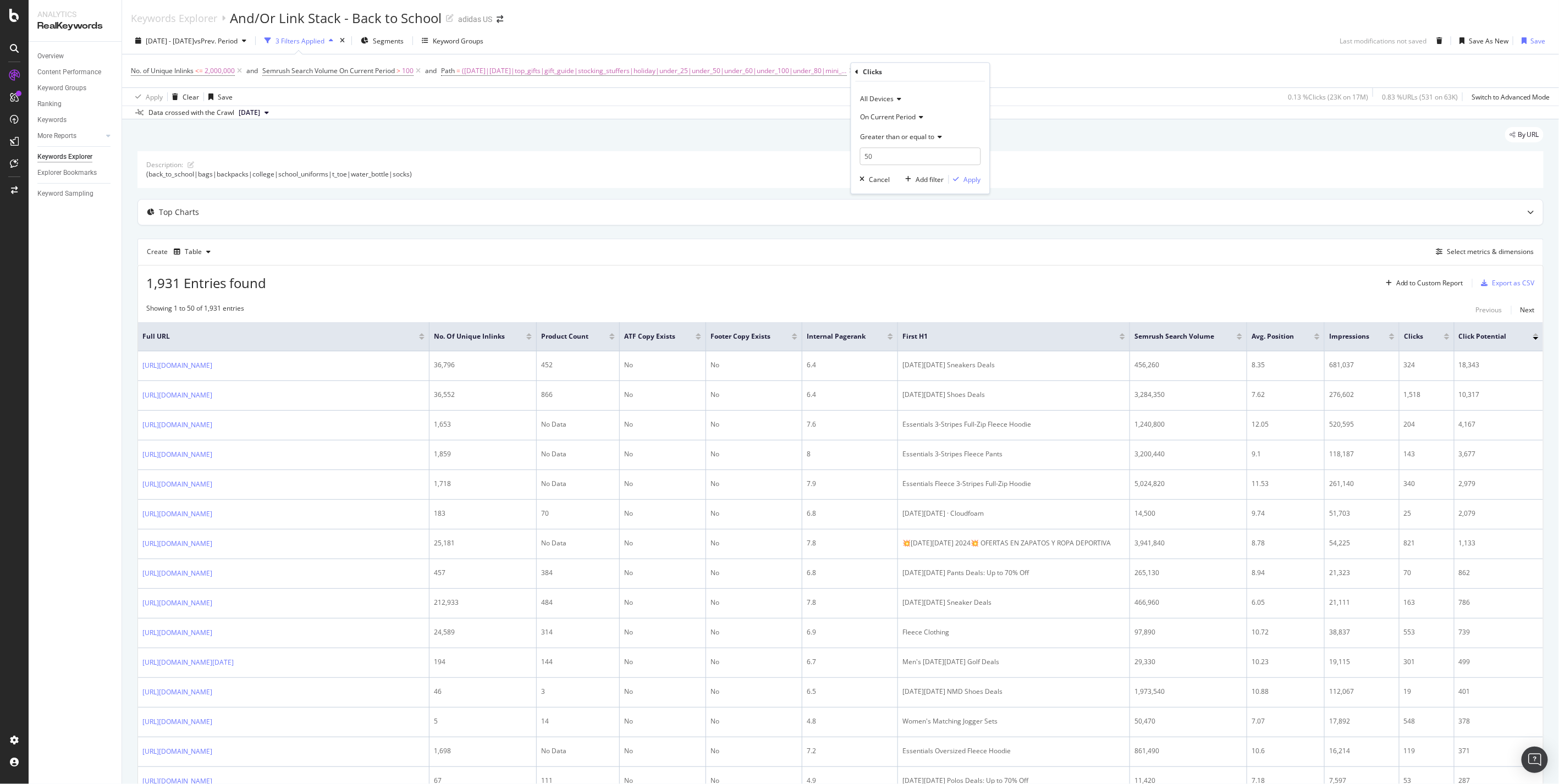
click at [972, 188] on div "All Devices On Current Period Greater than or equal to 50 Cancel Add filter App…" at bounding box center [920, 138] width 138 height 112
click at [979, 183] on div "Apply" at bounding box center [972, 179] width 17 height 10
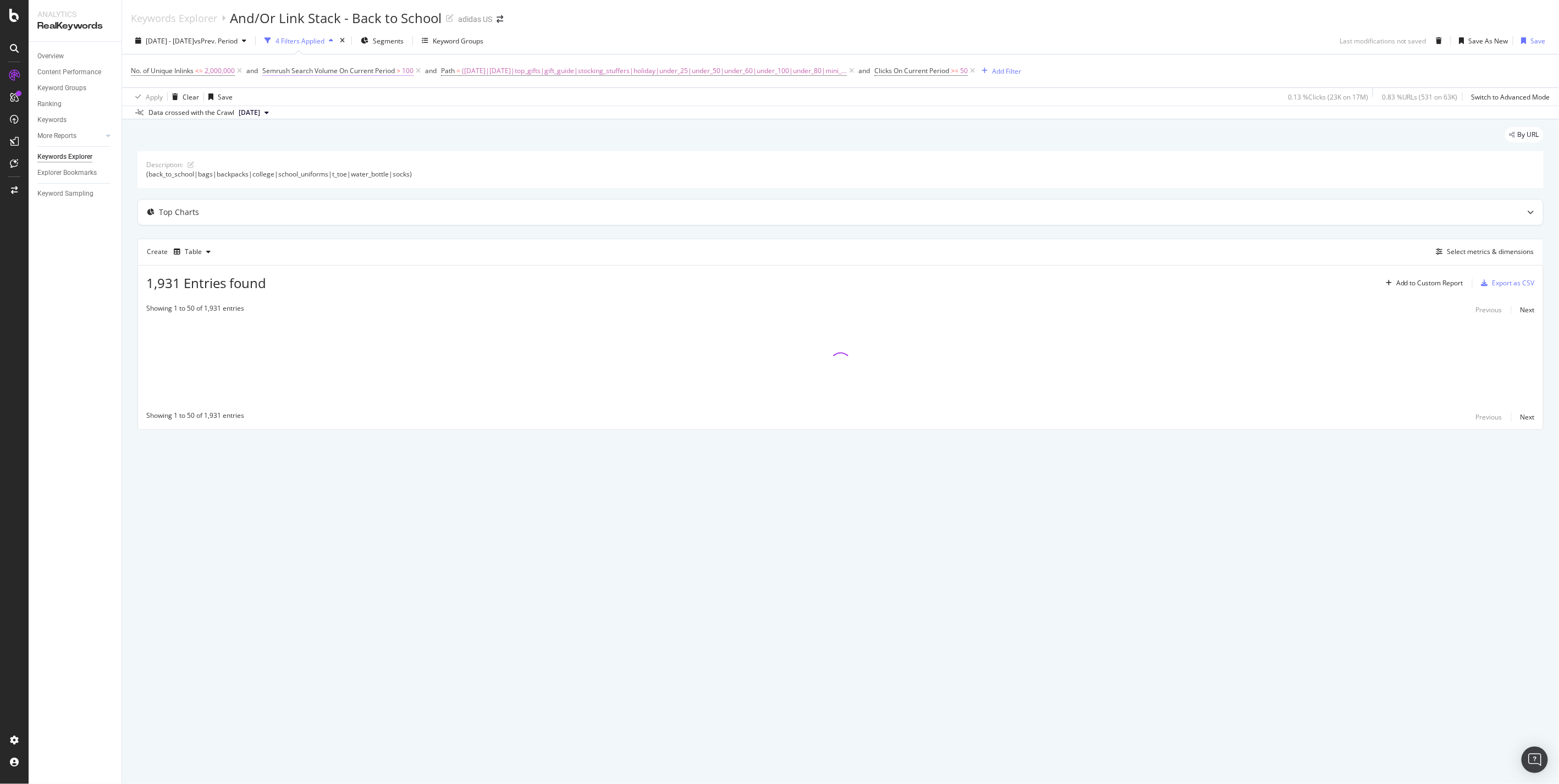
click at [343, 75] on span "Semrush Search Volume On Current Period" at bounding box center [329, 70] width 132 height 10
click at [914, 74] on span "Clicks On Current Period" at bounding box center [912, 70] width 75 height 10
click at [916, 98] on icon at bounding box center [916, 97] width 7 height 7
click at [915, 146] on span "On Mobile" at bounding box center [900, 149] width 31 height 10
click at [991, 179] on div "Apply" at bounding box center [991, 178] width 17 height 10
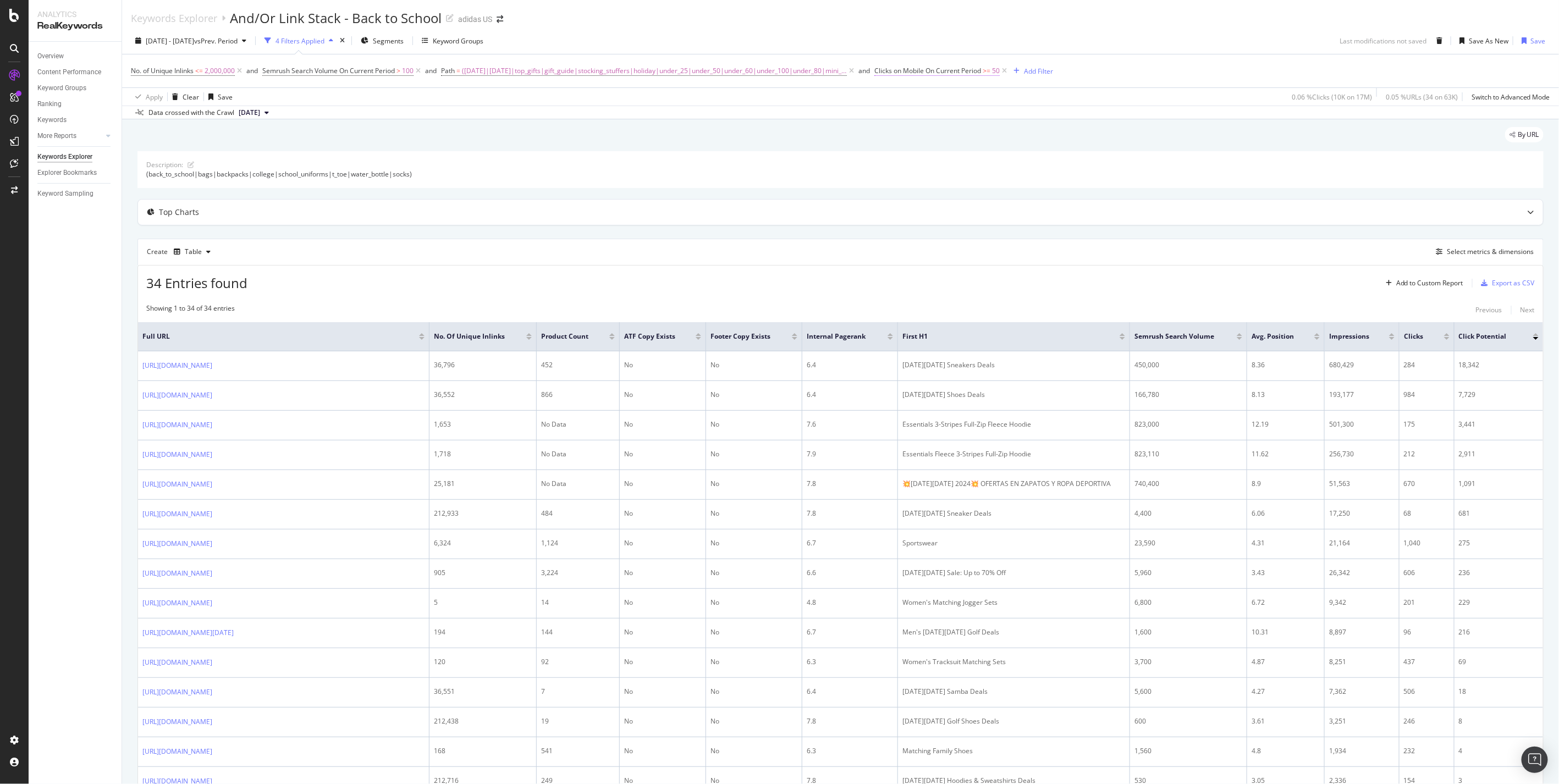
click at [966, 70] on span "Clicks on Mobile On Current Period" at bounding box center [928, 70] width 107 height 10
click at [906, 95] on span "On Mobile" at bounding box center [895, 97] width 31 height 10
click at [909, 119] on span "All Devices" at bounding box center [900, 120] width 33 height 10
click at [997, 181] on div "Apply" at bounding box center [991, 178] width 17 height 10
click at [916, 75] on span "Clicks On Current Period" at bounding box center [912, 70] width 75 height 10
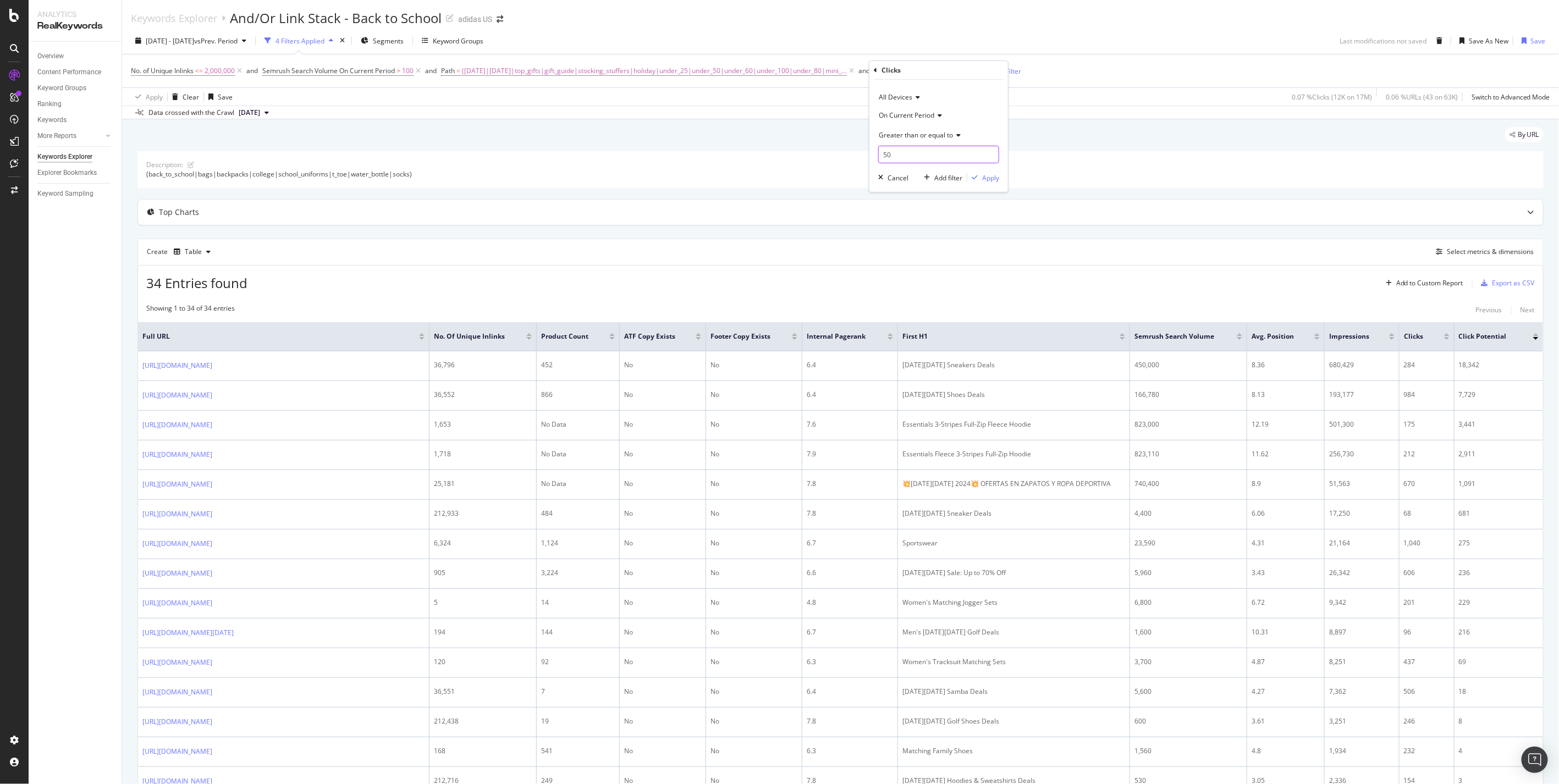
click at [916, 146] on input "50" at bounding box center [939, 155] width 121 height 18
click at [983, 177] on div "Apply" at bounding box center [991, 178] width 17 height 10
click at [909, 70] on span "Clicks On Current Period" at bounding box center [912, 70] width 75 height 10
click at [1078, 104] on div "Apply Clear Save 0.07 % Clicks ( 12K on 17M ) 0.06 % URLs ( 43 on 63K ) Switch …" at bounding box center [841, 96] width 1437 height 18
click at [968, 72] on icon at bounding box center [972, 70] width 10 height 11
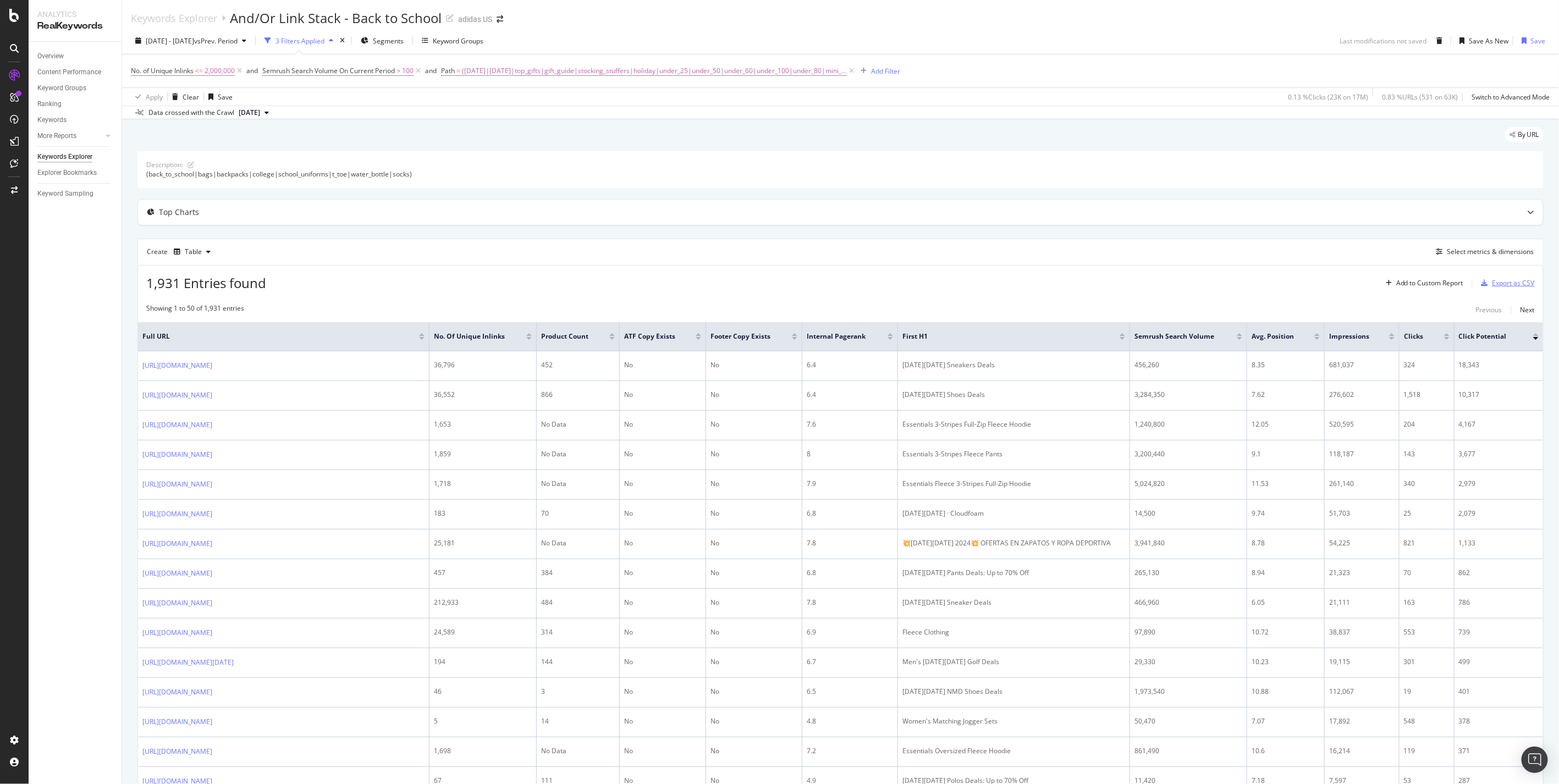
click at [1492, 288] on div "Export as CSV" at bounding box center [1513, 283] width 42 height 10
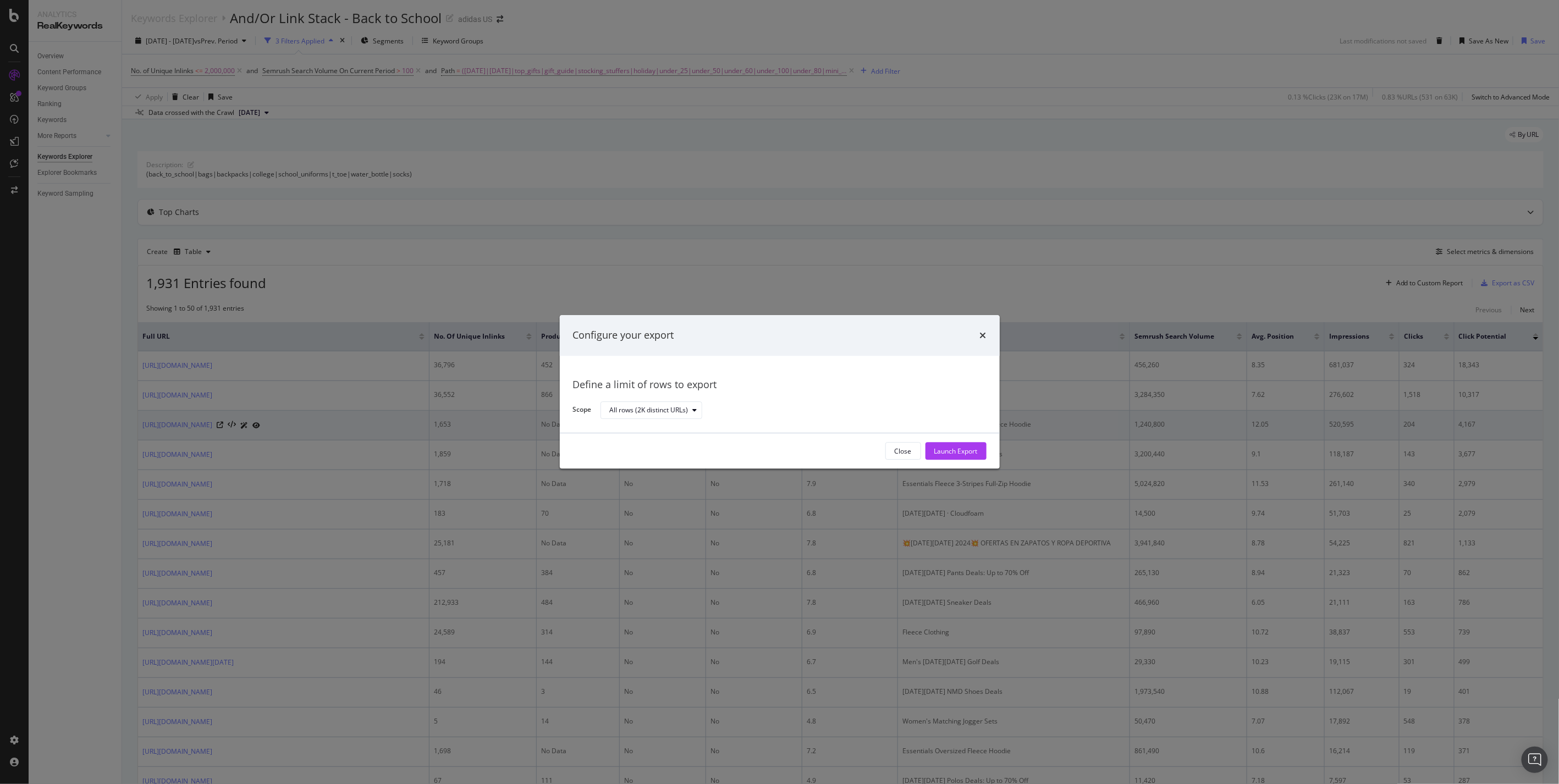
click at [976, 447] on div "Launch Export" at bounding box center [956, 451] width 44 height 10
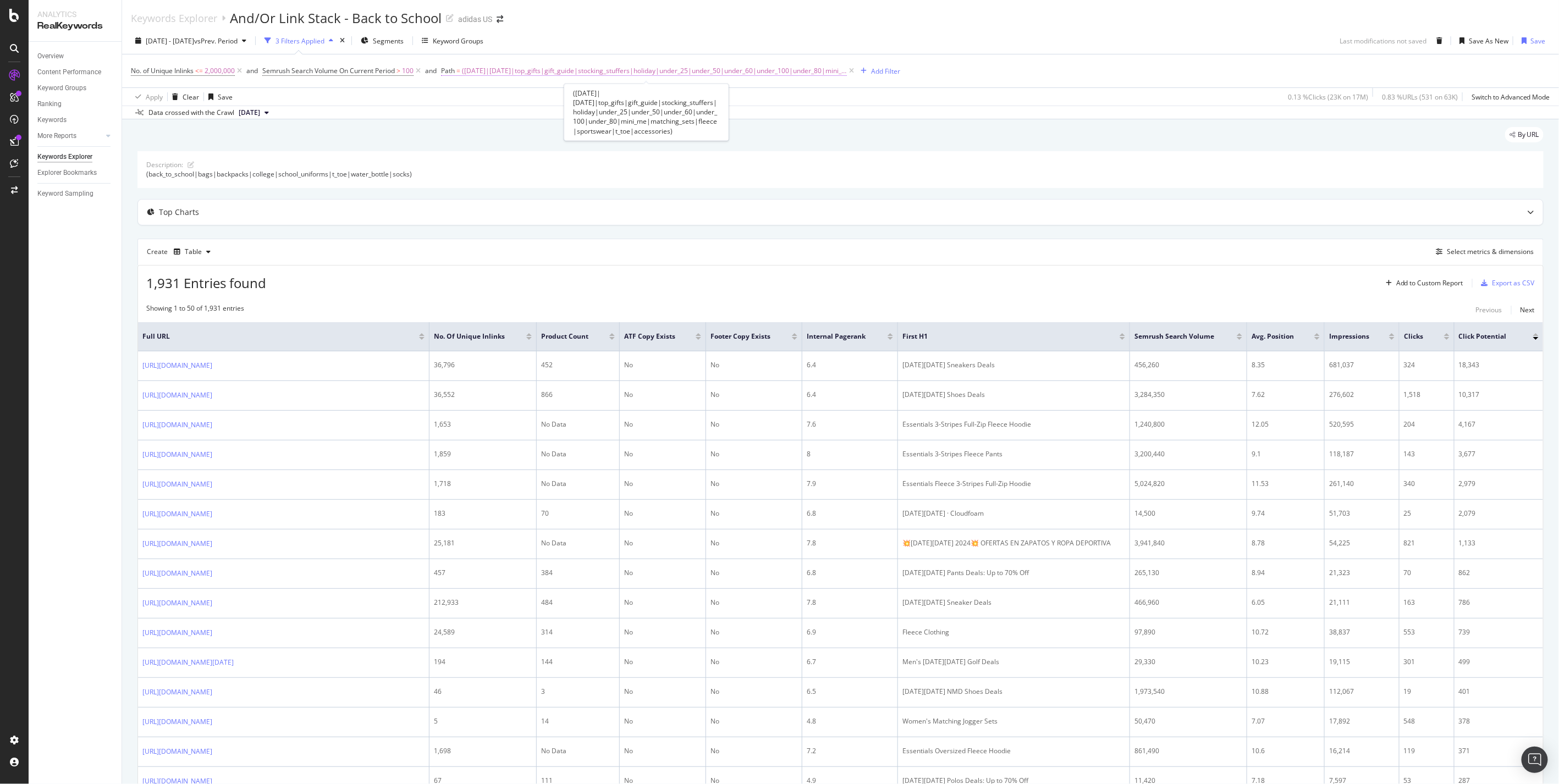
click at [760, 67] on span "([DATE]|[DATE]|top_gifts|gift_guide|stocking_stuffers|holiday|under_25|under_50…" at bounding box center [654, 70] width 385 height 16
click at [536, 124] on input "([DATE]|[DATE]|top_gifts|gift_guide|stocking_stuffers|holiday|under_25|under_50…" at bounding box center [505, 117] width 104 height 18
drag, startPoint x: 539, startPoint y: 118, endPoint x: 656, endPoint y: 115, distance: 117.0
click at [656, 115] on body "Analytics RealKeywords Overview Content Performance Keyword Groups Ranking Keyw…" at bounding box center [779, 392] width 1559 height 784
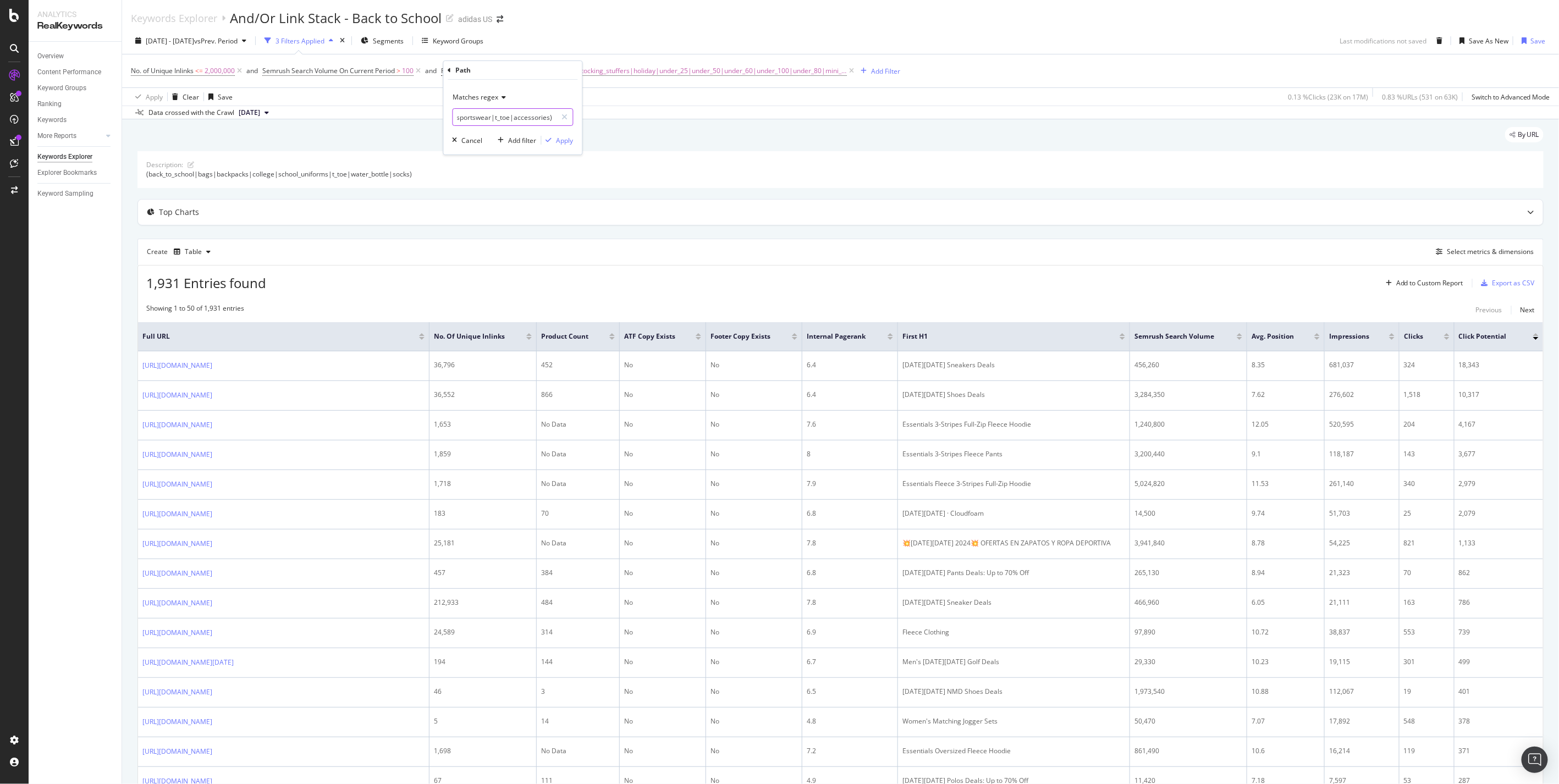
click at [542, 115] on input "([DATE]|[DATE]|top_gifts|gift_guide|stocking_stuffers|holiday|under_25|under_50…" at bounding box center [505, 117] width 104 height 18
drag, startPoint x: 484, startPoint y: 117, endPoint x: 453, endPoint y: 109, distance: 32.0
click at [454, 109] on input "([DATE]|[DATE]|top_gifts|gift_guide|stocking_stuffers|holiday|under_25|under_50…" at bounding box center [505, 117] width 104 height 18
click at [618, 100] on div "Apply Clear Save 0.13 % Clicks ( 23K on 17M ) 0.83 % URLs ( 531 on 63K ) Switch…" at bounding box center [841, 96] width 1437 height 18
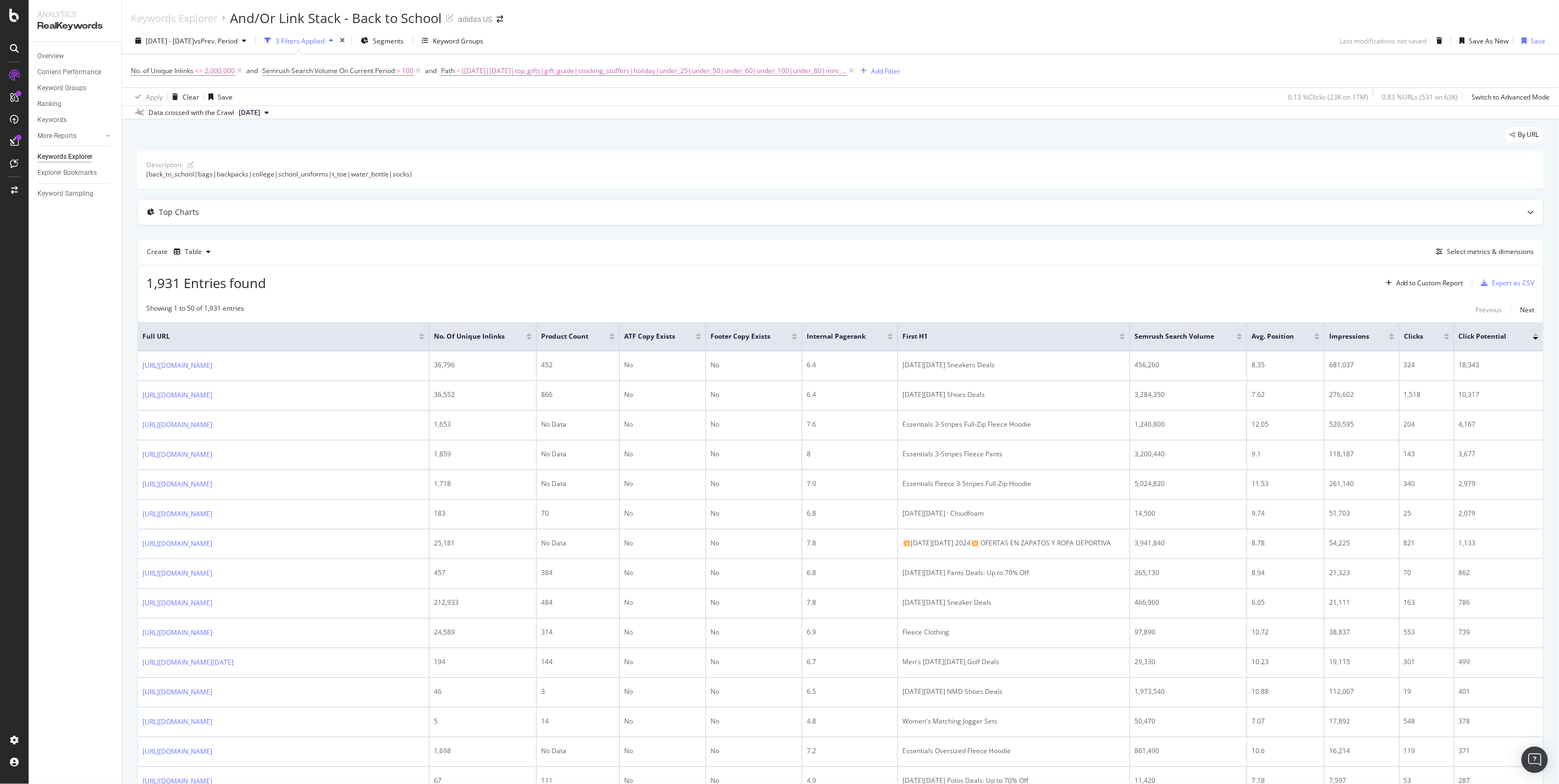
click at [618, 100] on div "Apply Clear Save 0.13 % Clicks ( 23K on 17M ) 0.83 % URLs ( 531 on 63K ) Switch…" at bounding box center [841, 96] width 1437 height 18
click at [1445, 339] on div at bounding box center [1447, 339] width 5 height 3
click at [218, 73] on span "2,000,000" at bounding box center [220, 70] width 30 height 16
click at [163, 158] on div "Cancel" at bounding box center [160, 158] width 21 height 10
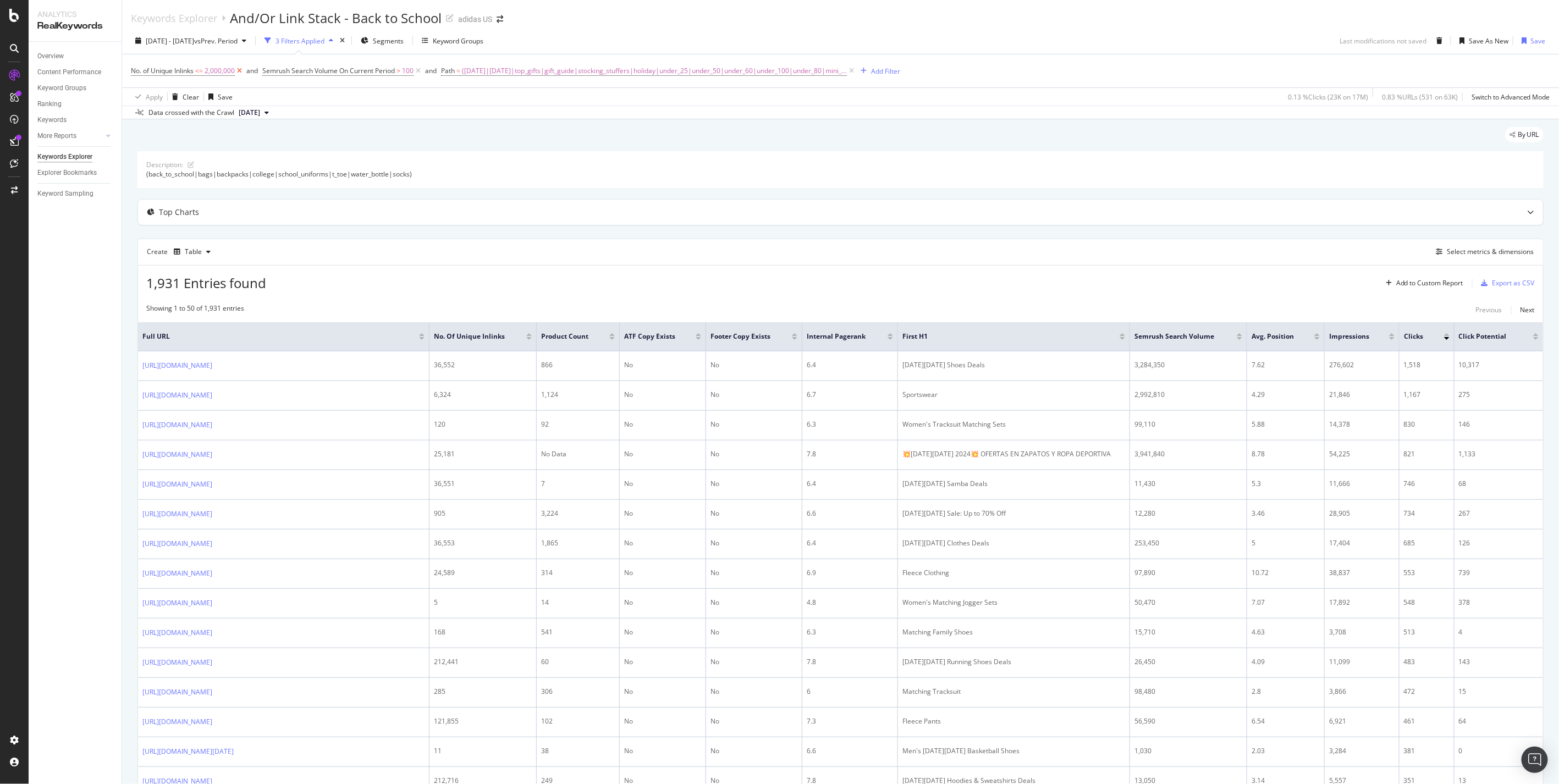
click at [239, 75] on icon at bounding box center [239, 70] width 10 height 11
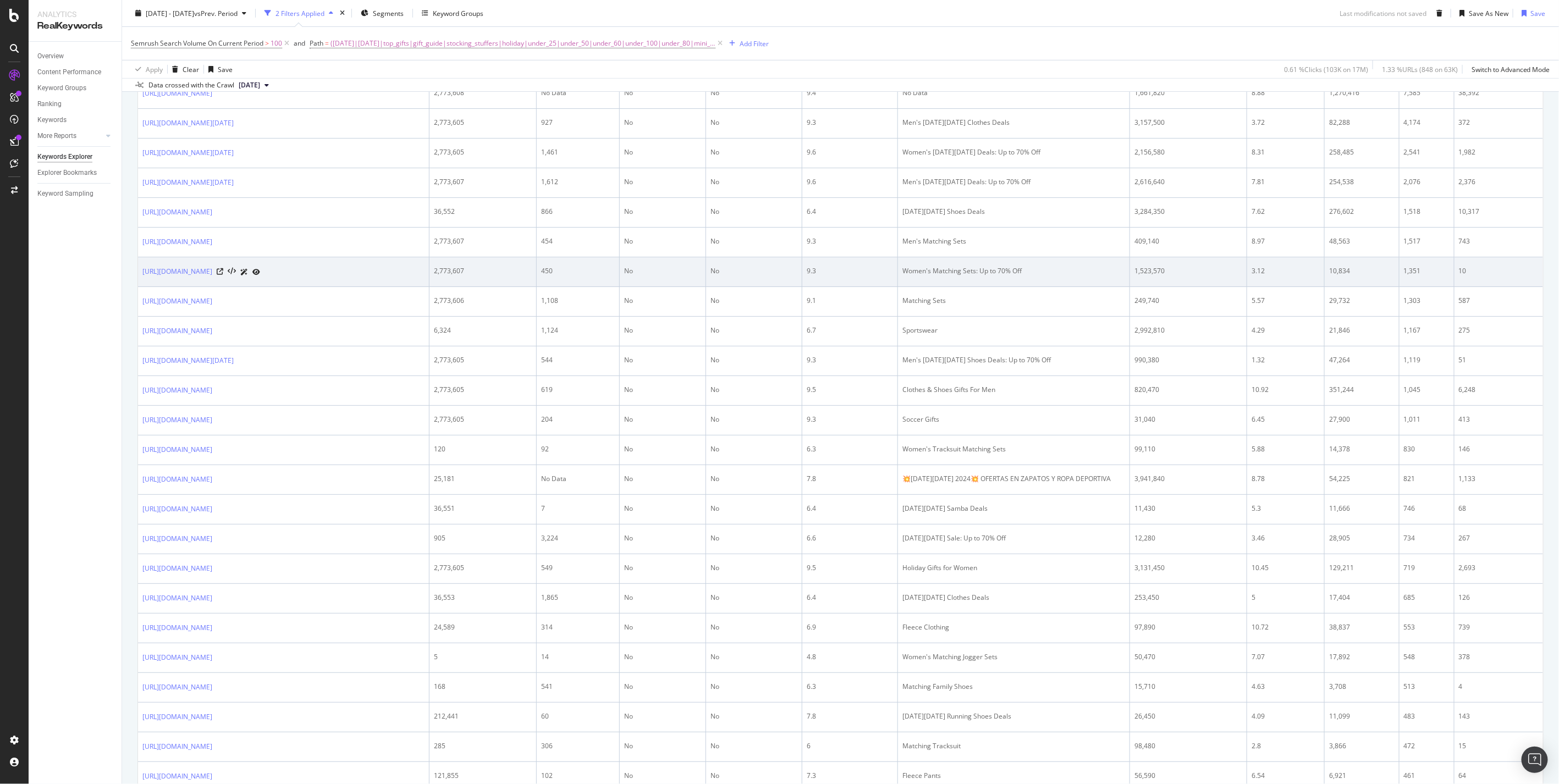
scroll to position [244, 0]
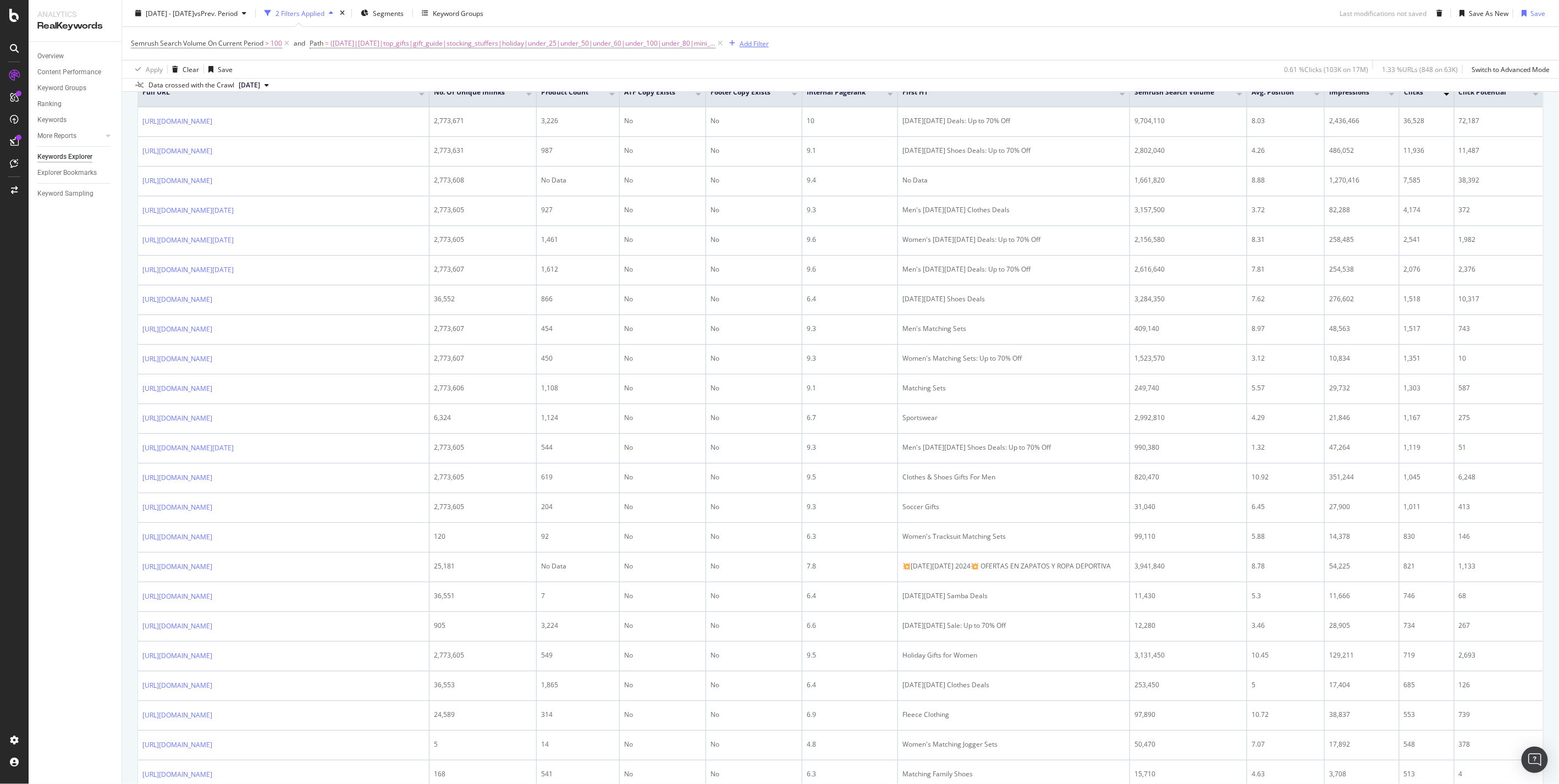
click at [757, 37] on button "Add Filter" at bounding box center [747, 44] width 44 height 13
type input "html"
drag, startPoint x: 758, startPoint y: 36, endPoint x: 723, endPoint y: 42, distance: 35.5
click at [723, 41] on div "html" at bounding box center [815, 47] width 188 height 18
click at [1202, 56] on div "Semrush Search Volume On Current Period > 100 and Path = (black_friday|cyber_mo…" at bounding box center [841, 43] width 1420 height 33
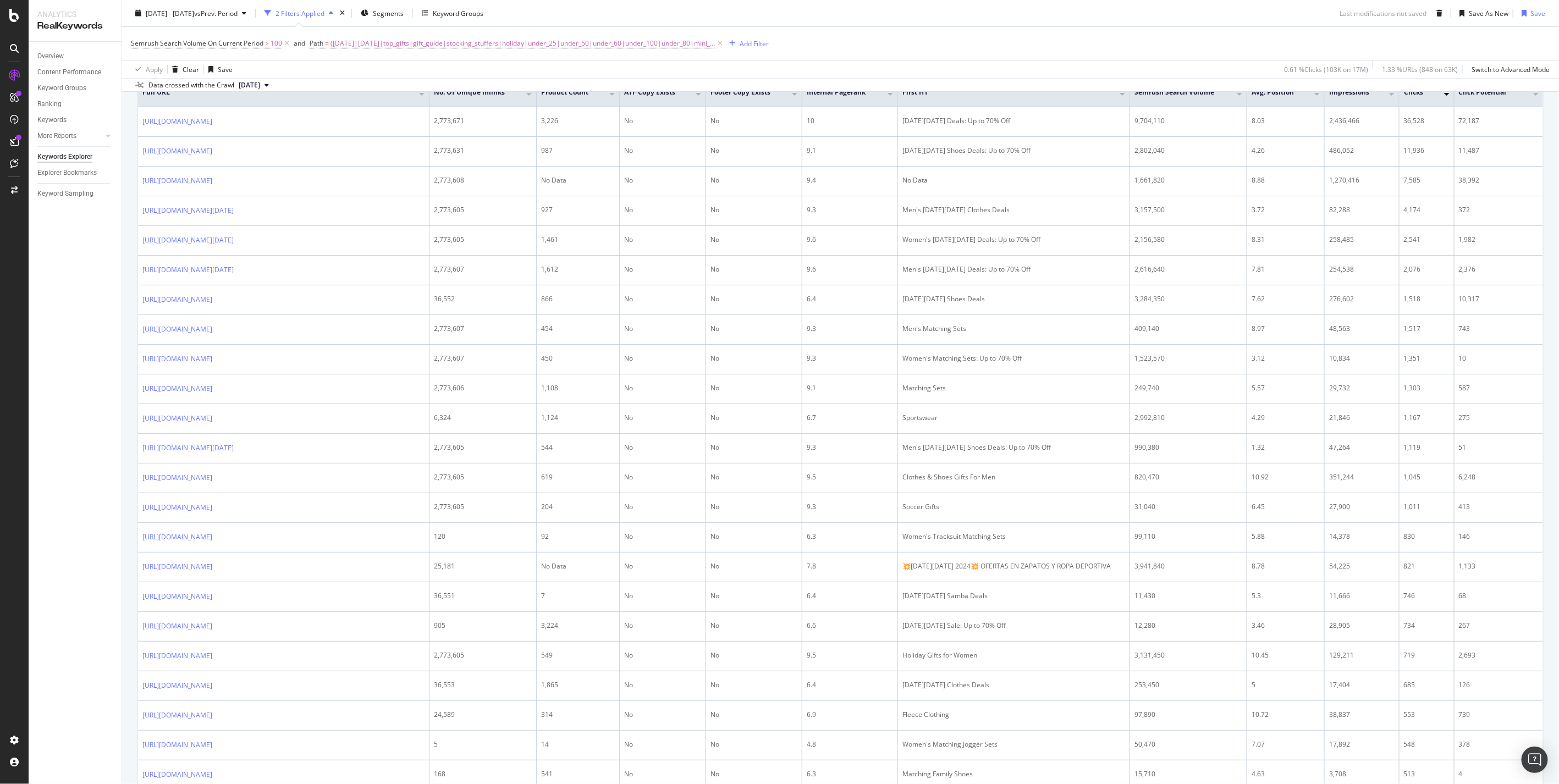
scroll to position [0, 0]
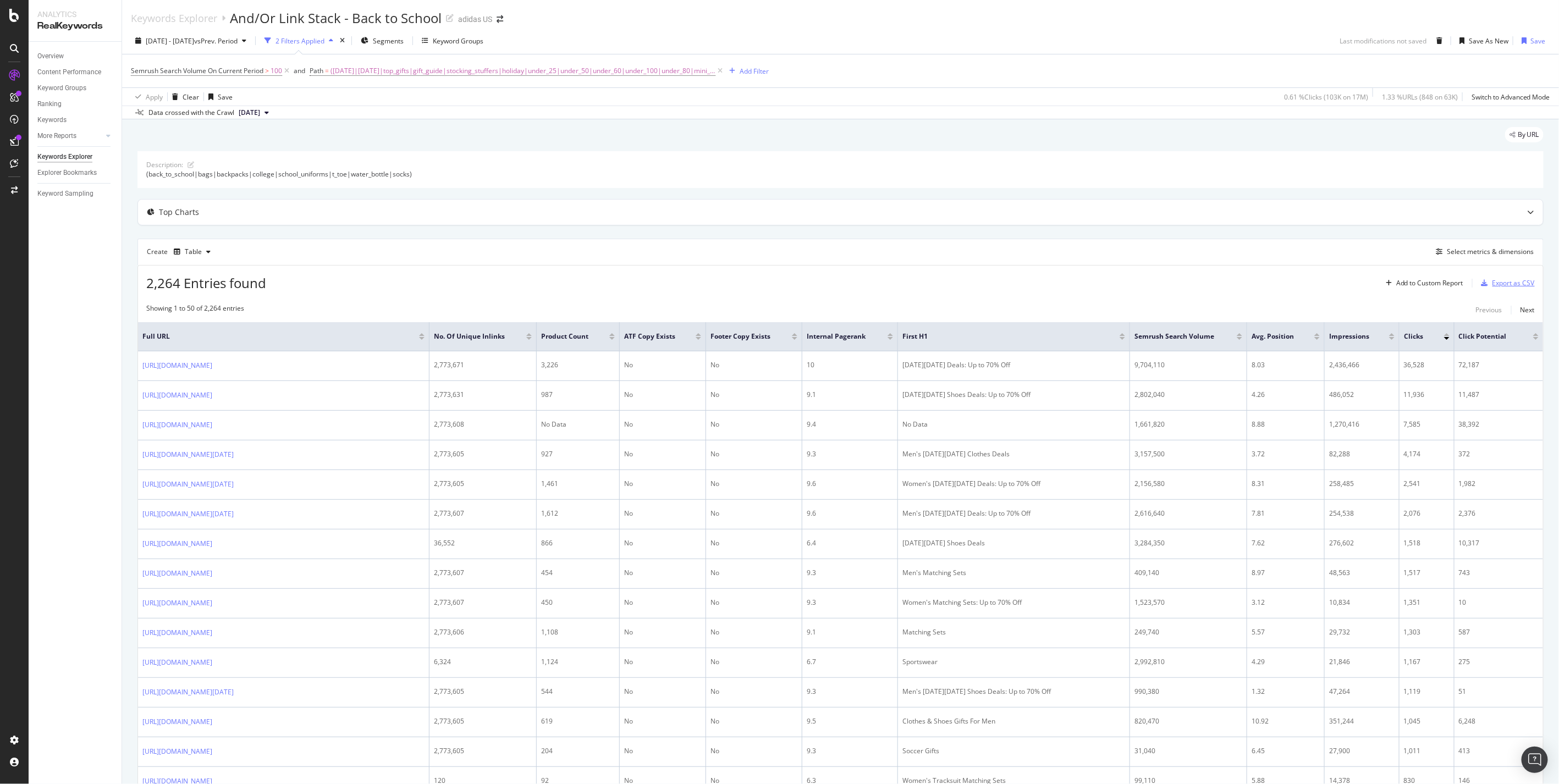
click at [1505, 288] on div "Export as CSV" at bounding box center [1513, 283] width 42 height 10
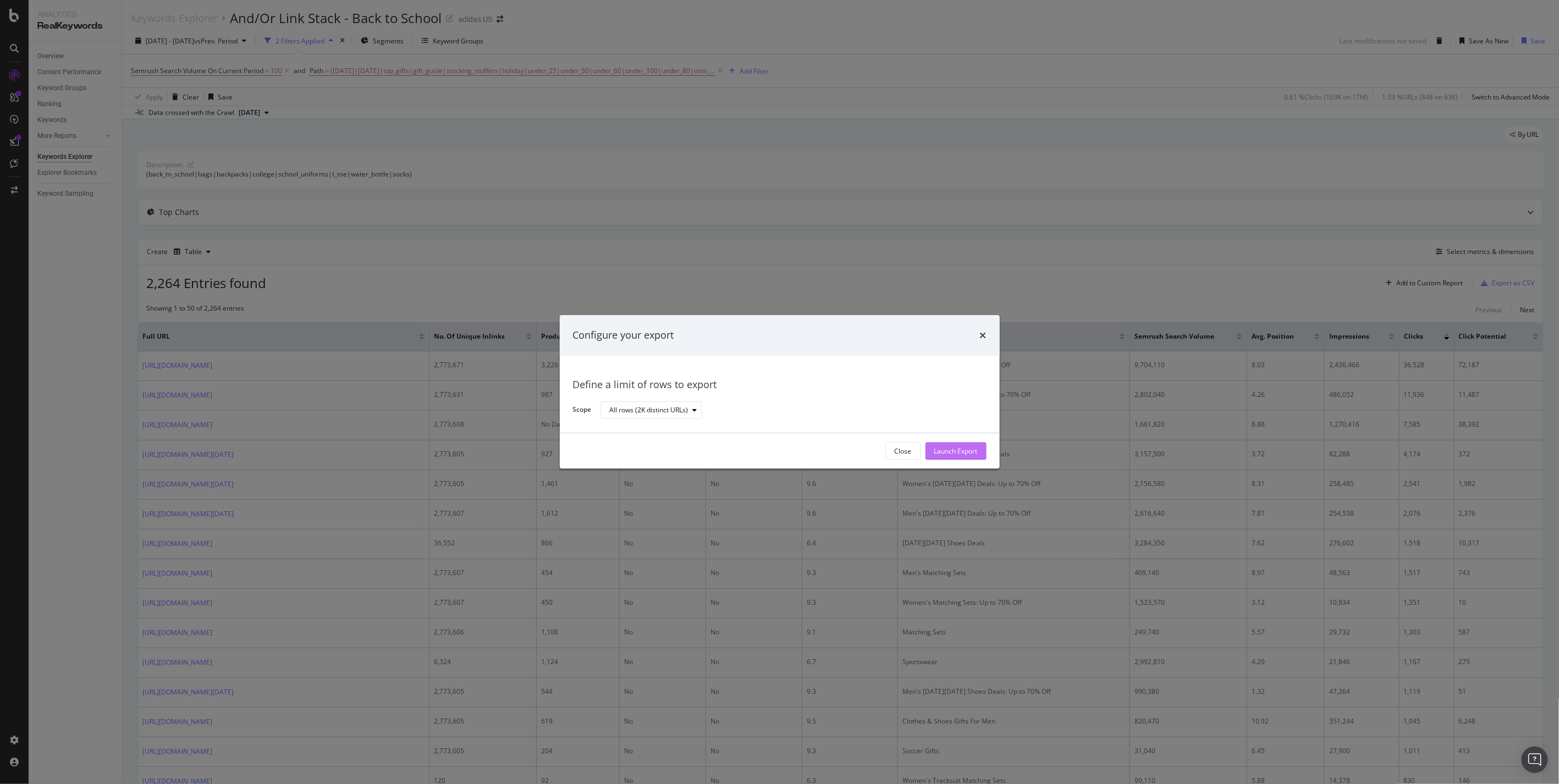
click at [971, 455] on div "Launch Export" at bounding box center [956, 451] width 44 height 10
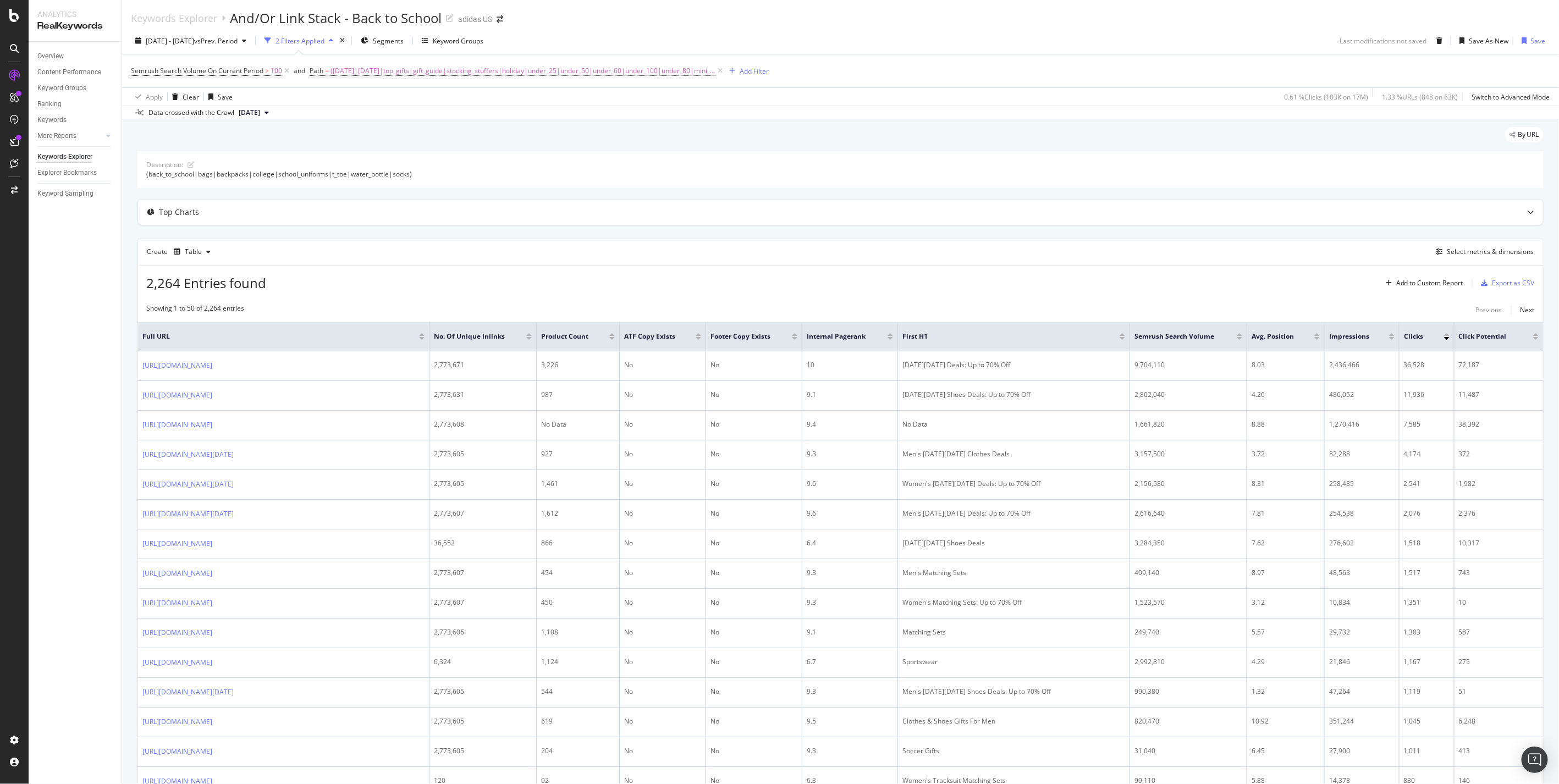
click at [1158, 47] on div "2024 Oct. 1st - Dec. 31st vs Prev. Period 2 Filters Applied Segments Keyword Gr…" at bounding box center [841, 43] width 1437 height 22
click at [545, 75] on span "([DATE]|[DATE]|top_gifts|gift_guide|stocking_stuffers|holiday|under_25|under_50…" at bounding box center [523, 70] width 385 height 16
click at [374, 120] on input "([DATE]|[DATE]|top_gifts|gift_guide|stocking_stuffers|holiday|under_25|under_50…" at bounding box center [372, 117] width 104 height 18
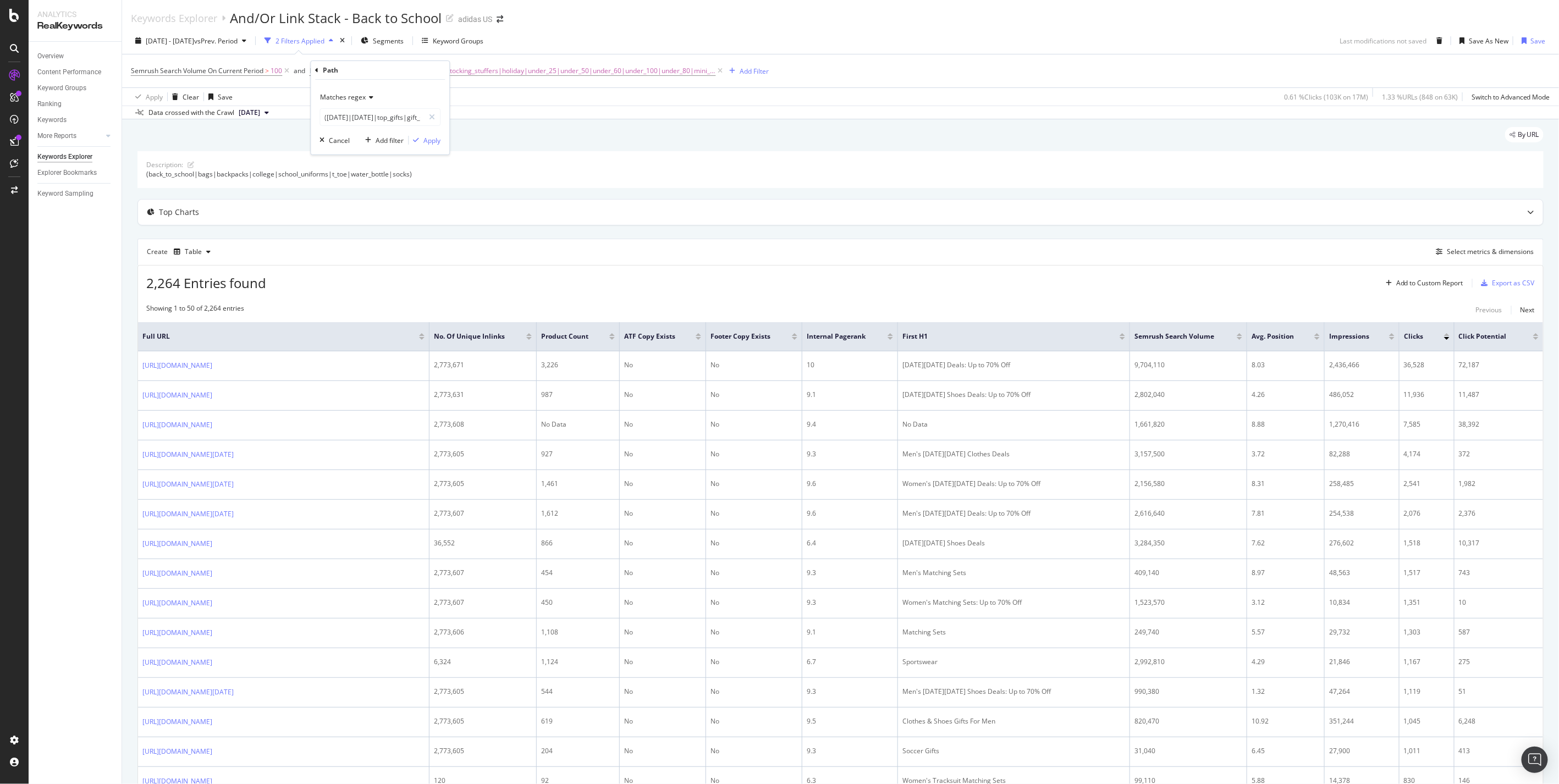
click at [607, 29] on div "2024 Oct. 1st - Dec. 31st vs Prev. Period 2 Filters Applied Segments Keyword Gr…" at bounding box center [841, 73] width 1437 height 92
click at [498, 18] on icon "arrow-right-arrow-left" at bounding box center [499, 19] width 7 height 7
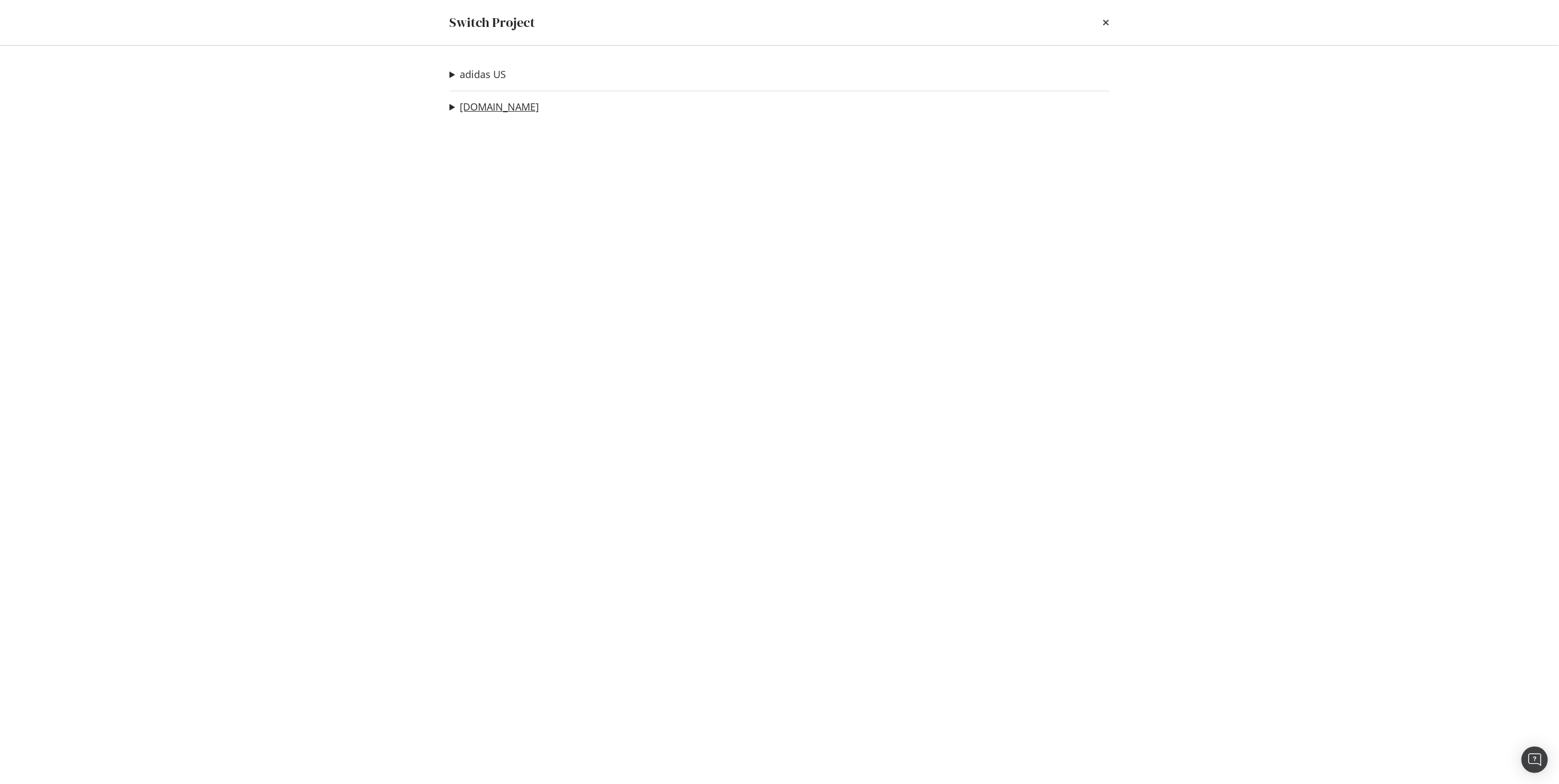
click at [491, 110] on link "[DOMAIN_NAME]" at bounding box center [499, 107] width 79 height 12
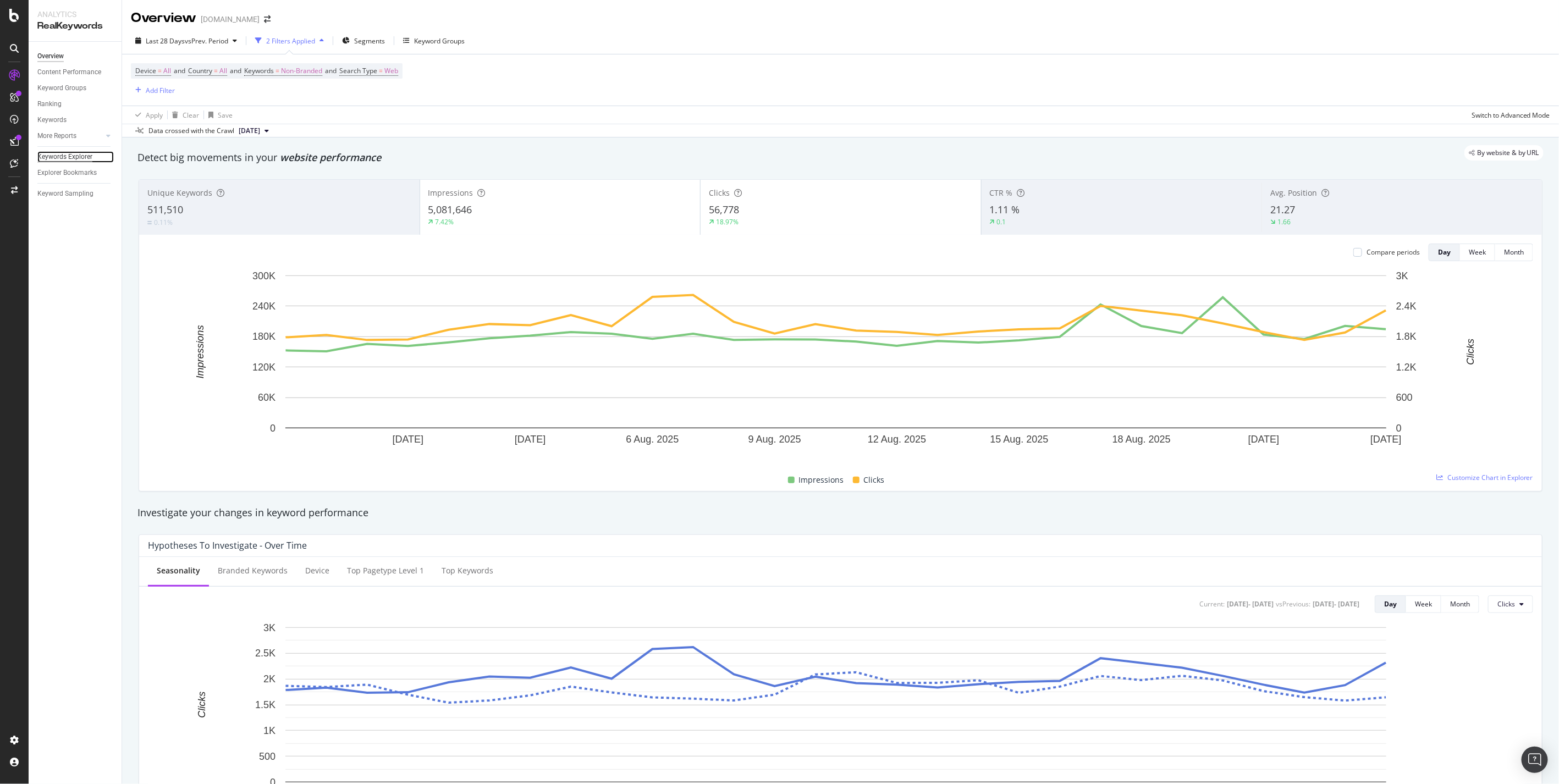
click at [75, 158] on div "Keywords Explorer" at bounding box center [65, 157] width 55 height 12
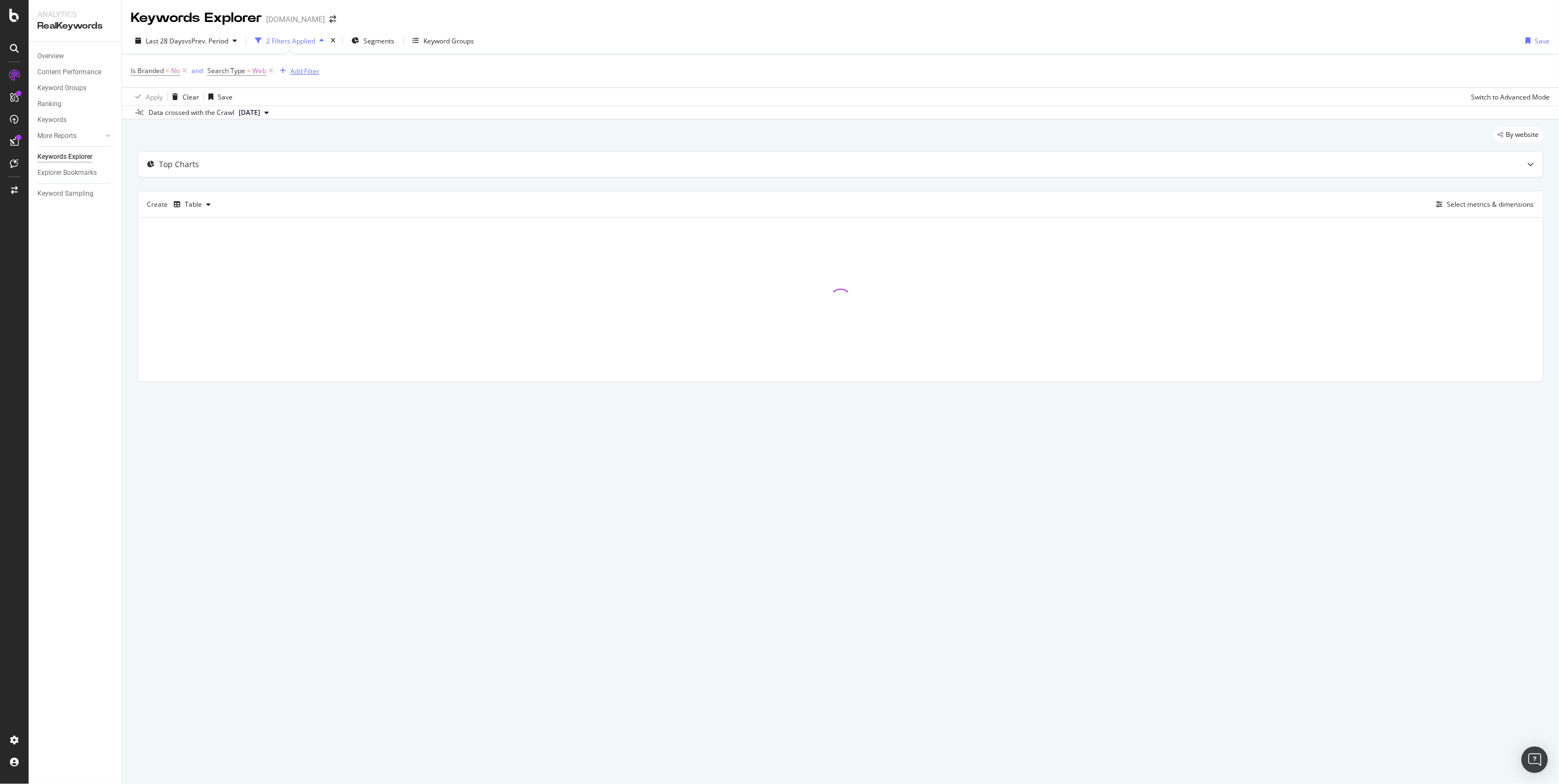
click at [297, 72] on div "Add Filter" at bounding box center [304, 71] width 29 height 10
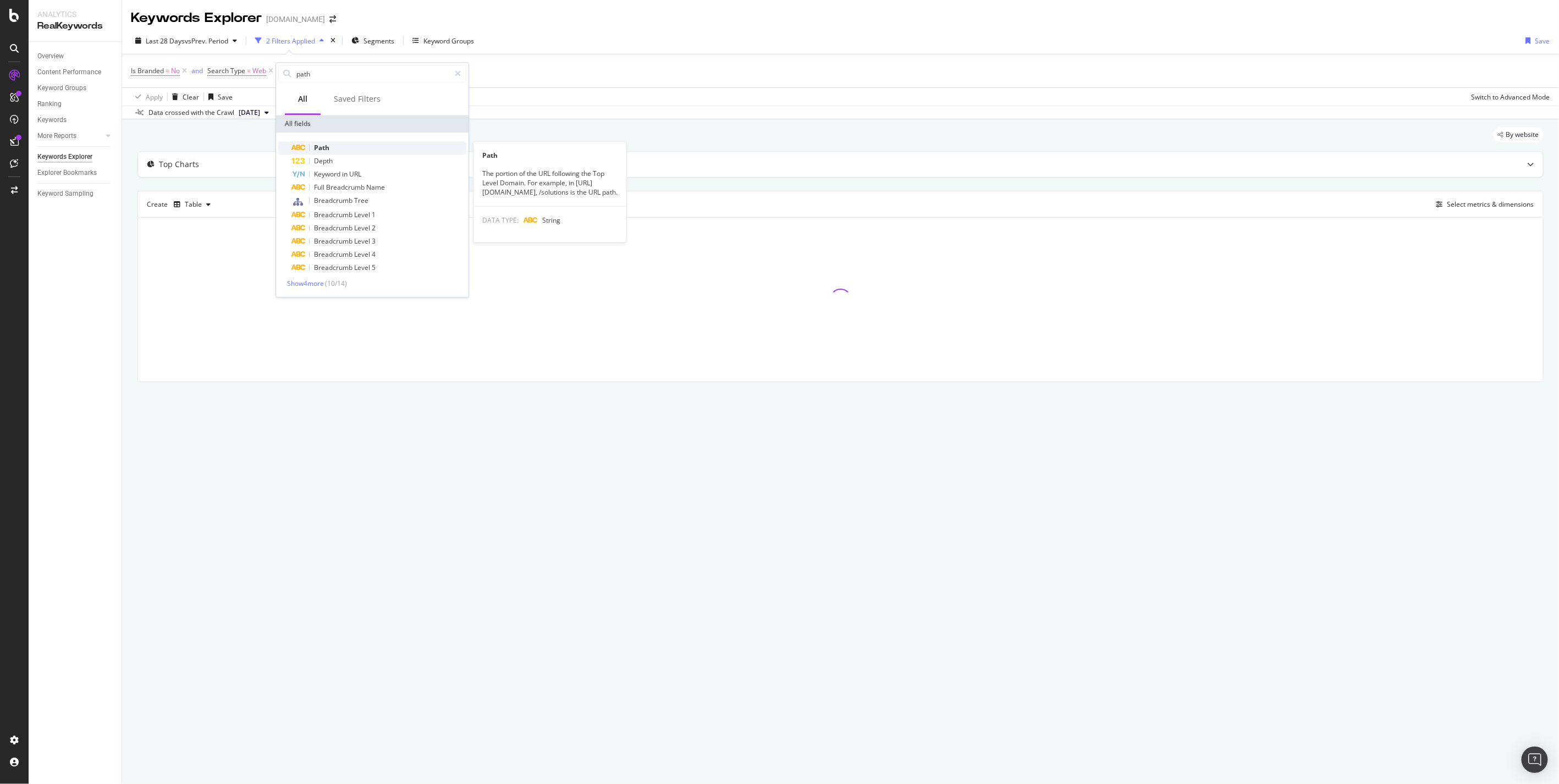
type input "path"
click at [357, 149] on div "Path" at bounding box center [379, 148] width 175 height 13
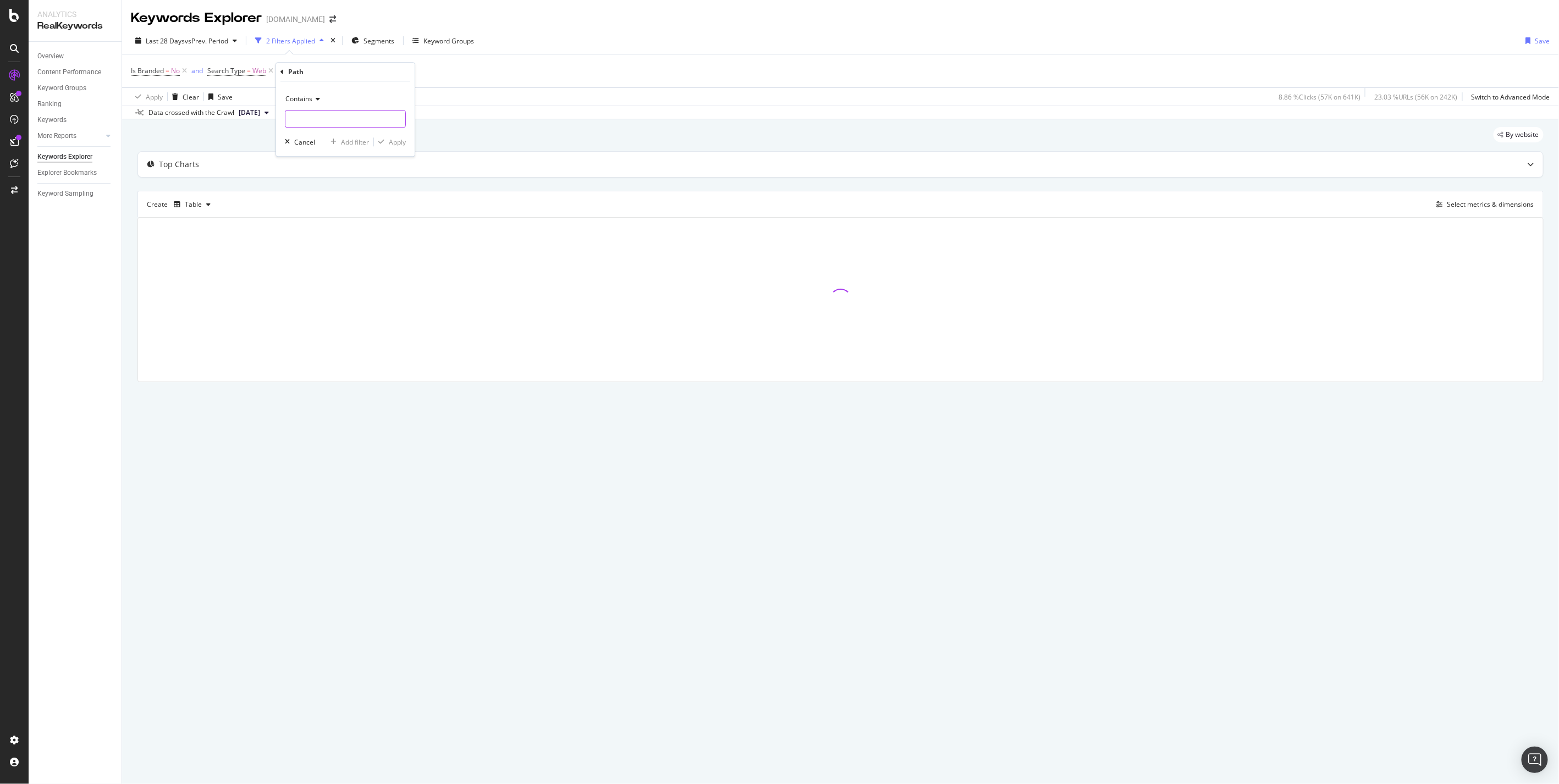
click at [342, 121] on input "text" at bounding box center [346, 119] width 120 height 18
paste input "([DATE]|[DATE]|top_gifts|gift_guide|stocking_stuffers|holiday|under_25|under_50…"
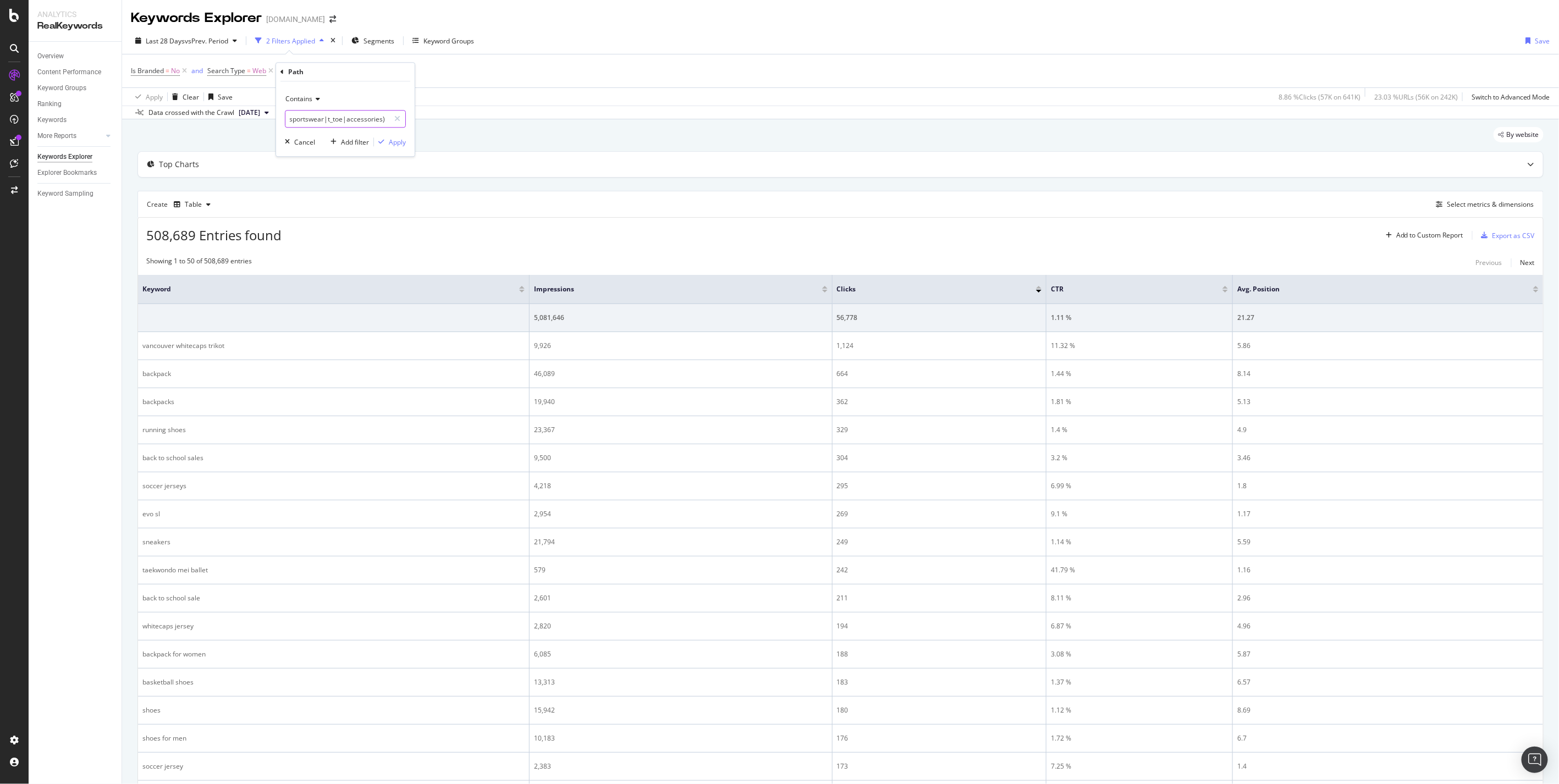
type input "([DATE]|[DATE]|top_gifts|gift_guide|stocking_stuffers|holiday|under_25|under_50…"
click at [319, 101] on icon at bounding box center [316, 98] width 7 height 7
click at [347, 233] on div "Matches regex" at bounding box center [346, 235] width 118 height 14
click at [391, 141] on div "Apply" at bounding box center [397, 142] width 17 height 10
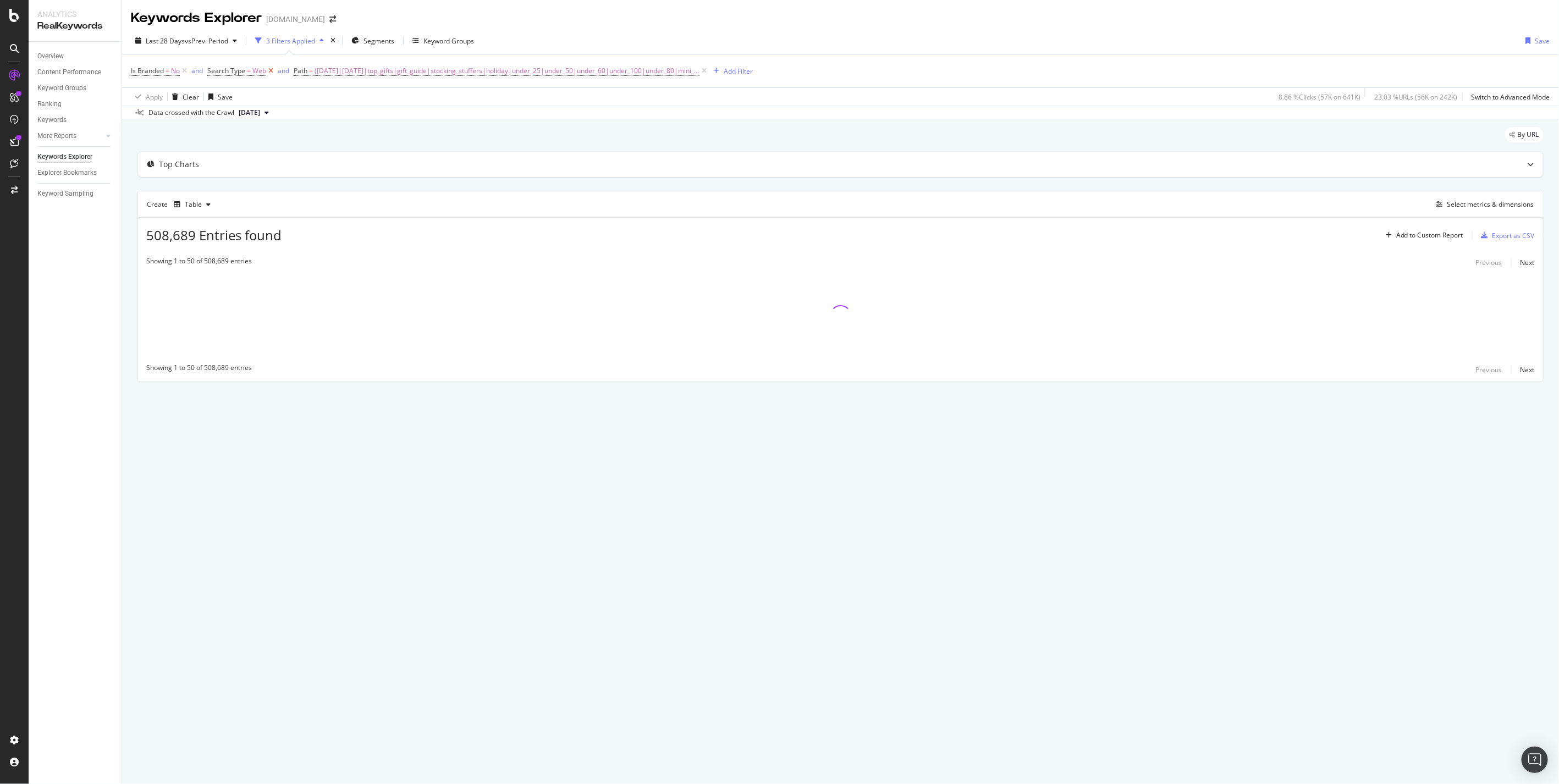
click at [273, 74] on icon at bounding box center [271, 70] width 10 height 11
click at [187, 73] on icon at bounding box center [184, 70] width 10 height 11
click at [237, 41] on icon "button" at bounding box center [235, 41] width 4 height 7
click at [200, 163] on input "2025/08/24" at bounding box center [215, 163] width 44 height 16
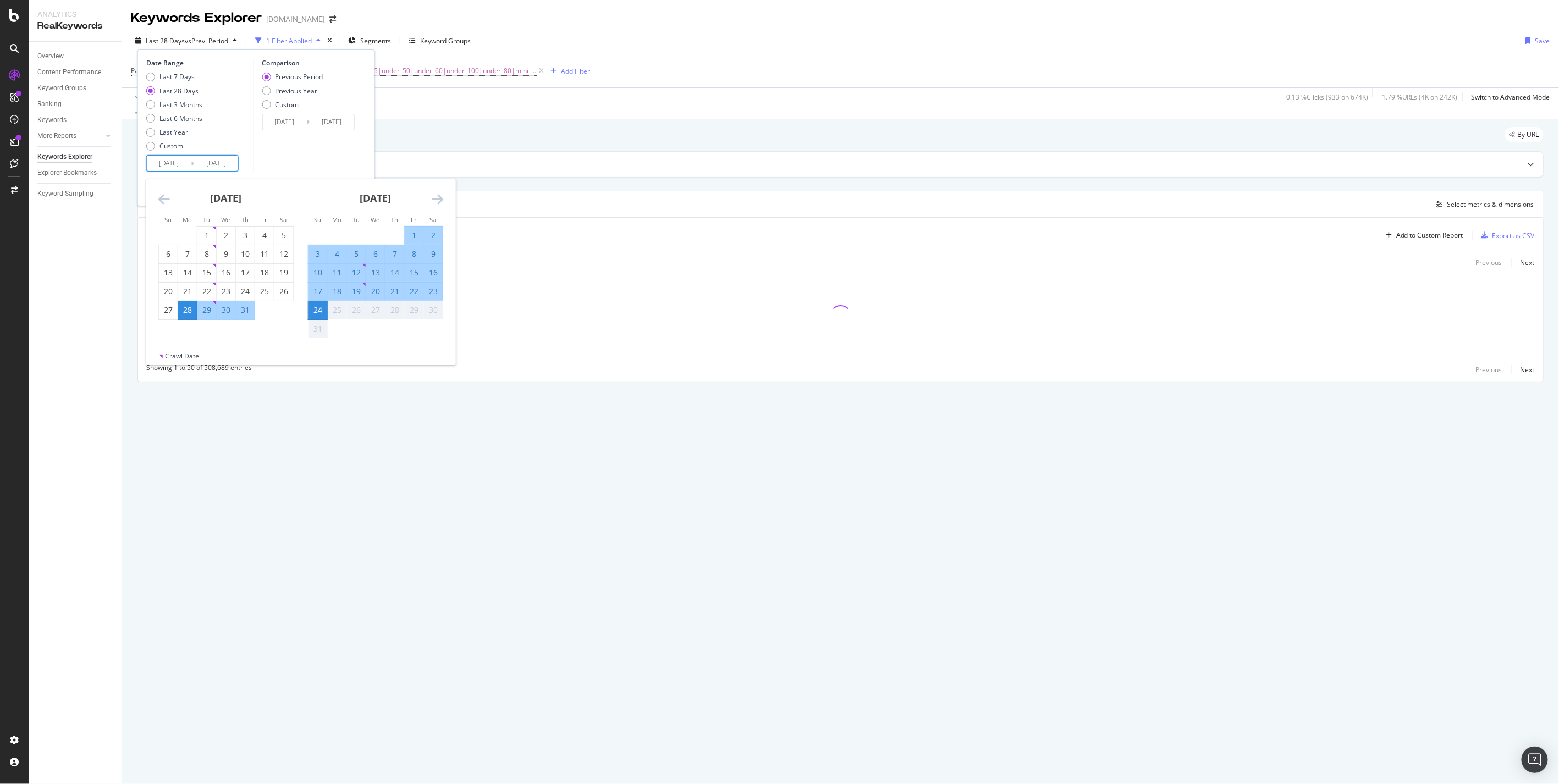
click at [161, 205] on icon "Move backward to switch to the previous month." at bounding box center [164, 199] width 12 height 13
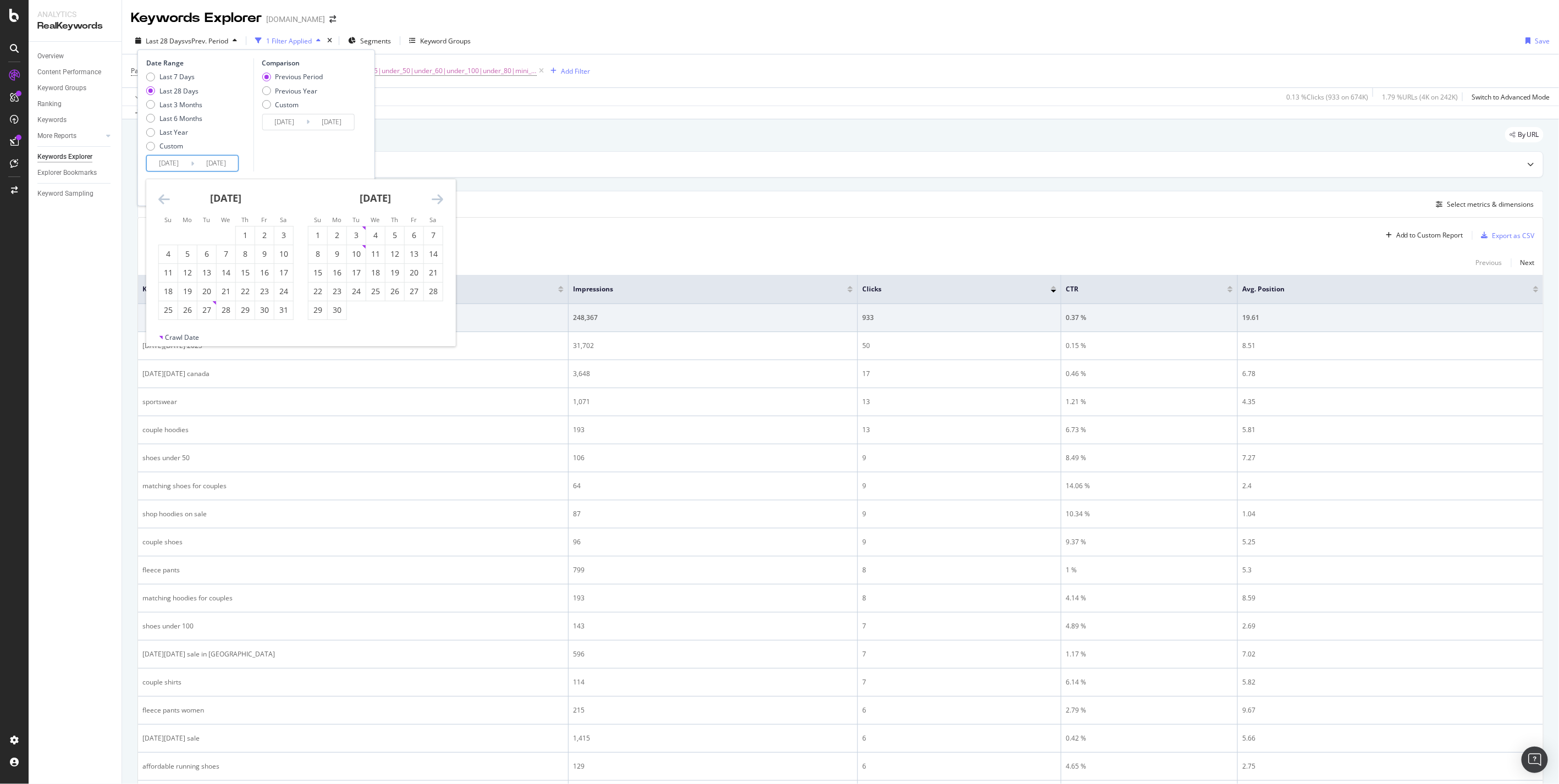
click at [161, 205] on icon "Move backward to switch to the previous month." at bounding box center [164, 199] width 12 height 13
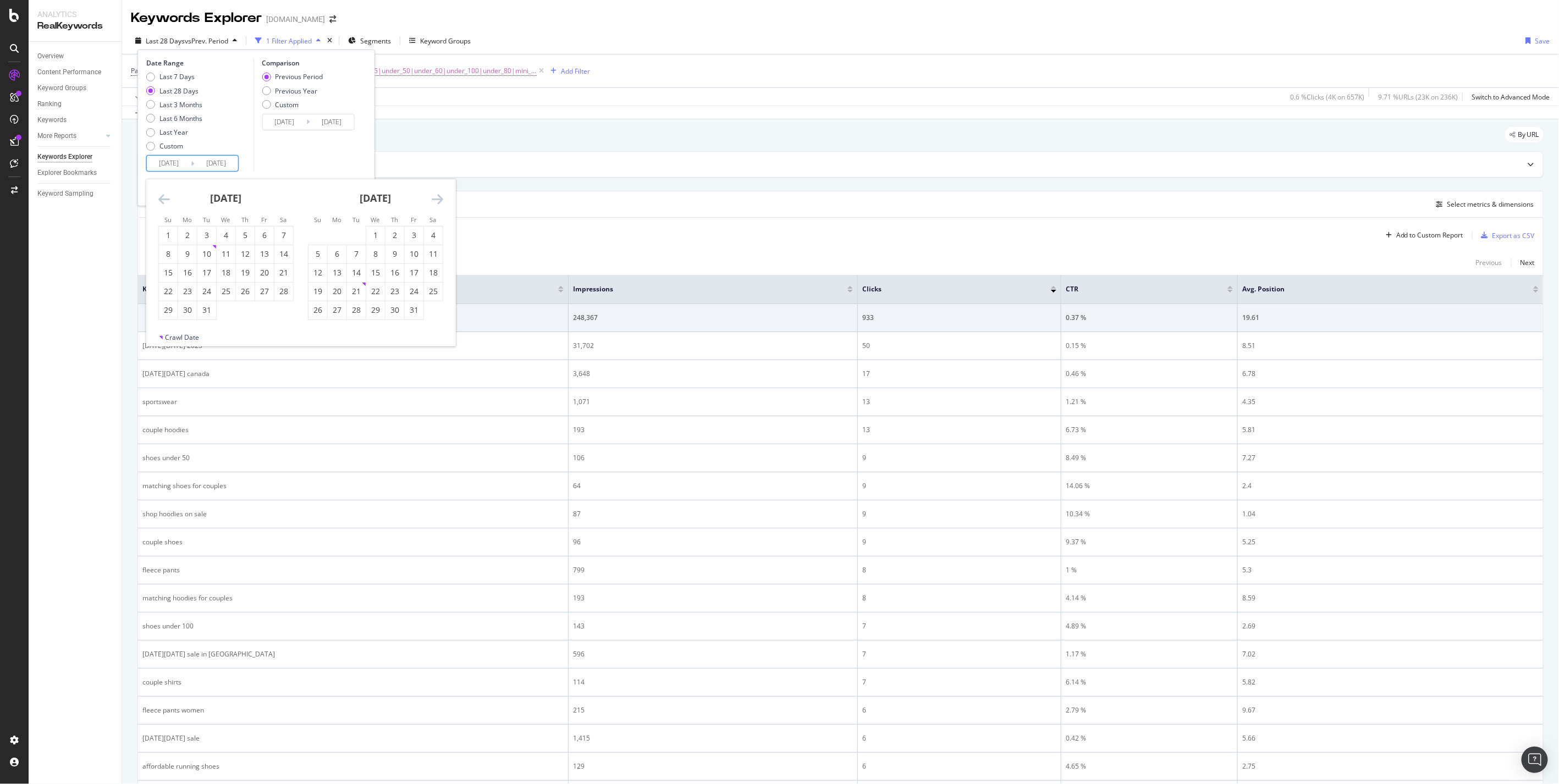
click at [161, 205] on icon "Move backward to switch to the previous month." at bounding box center [164, 199] width 12 height 13
click at [207, 238] on div "1" at bounding box center [206, 235] width 18 height 11
type input "[DATE]"
type input "2023/11/08"
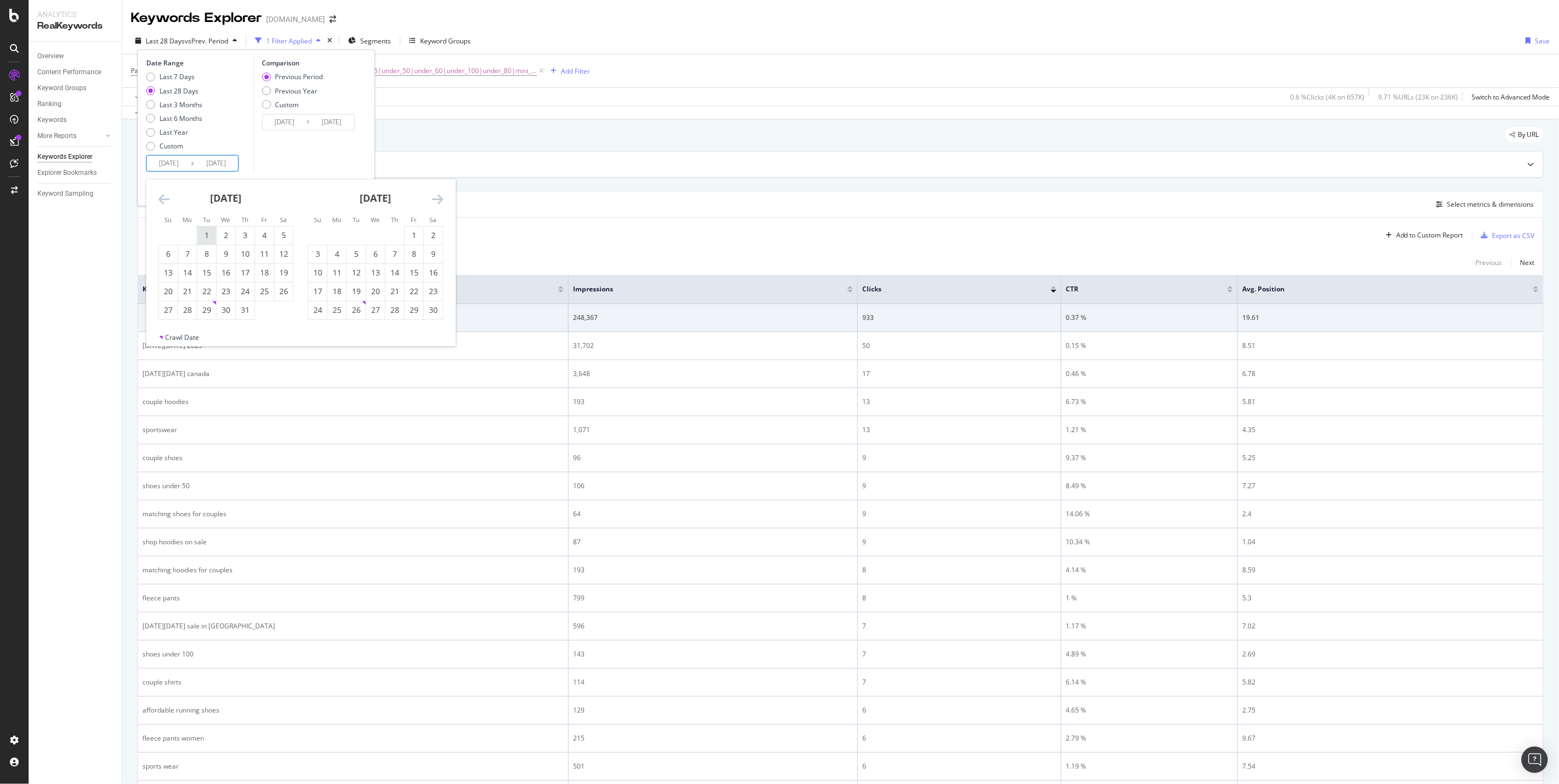
type input "[DATE]"
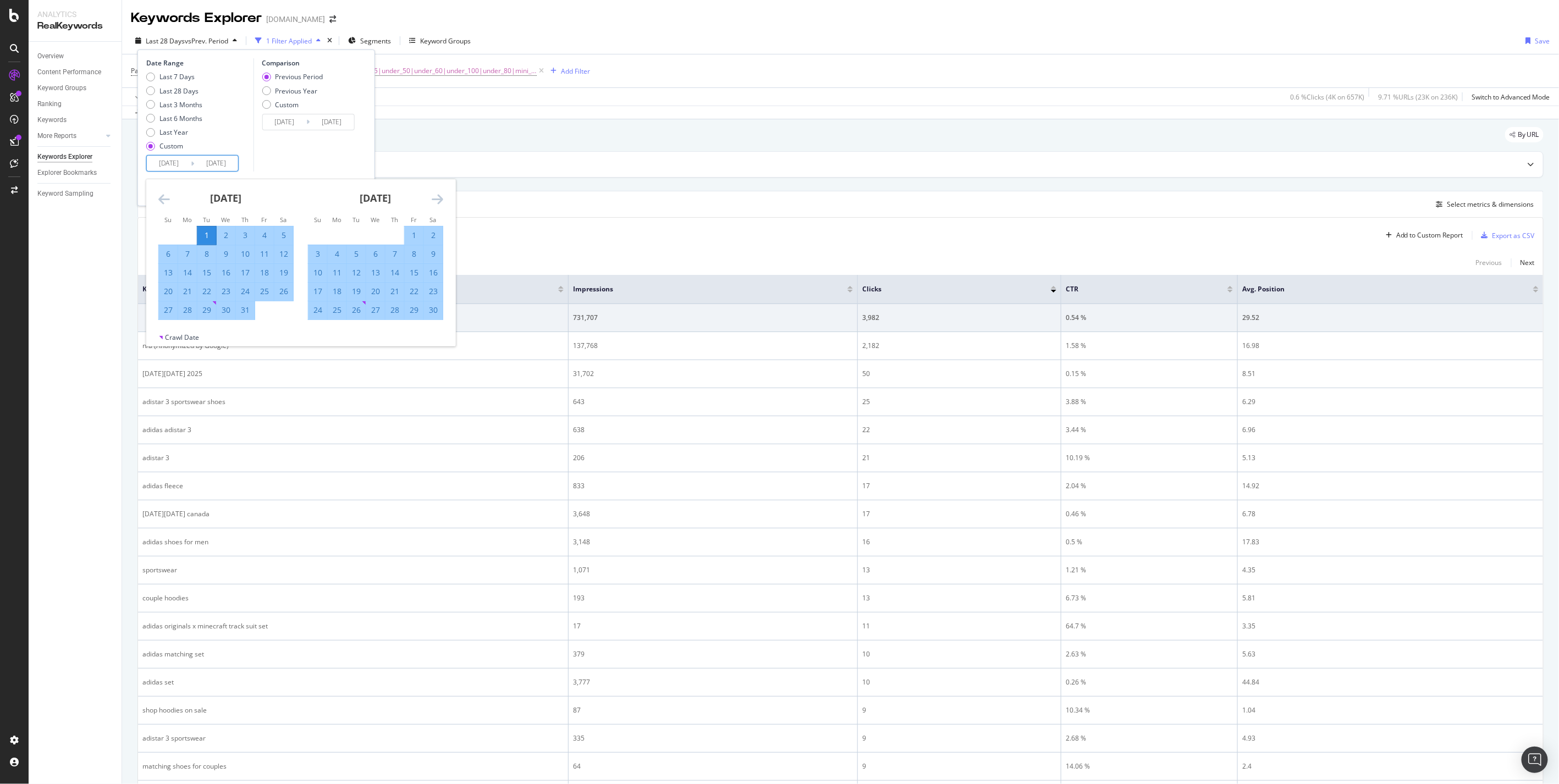
click at [222, 158] on input "2025/08/24" at bounding box center [215, 163] width 44 height 16
click at [432, 196] on icon "Move forward to switch to the next month." at bounding box center [438, 199] width 12 height 13
click at [351, 310] on div "31" at bounding box center [356, 310] width 18 height 11
type input "[DATE]"
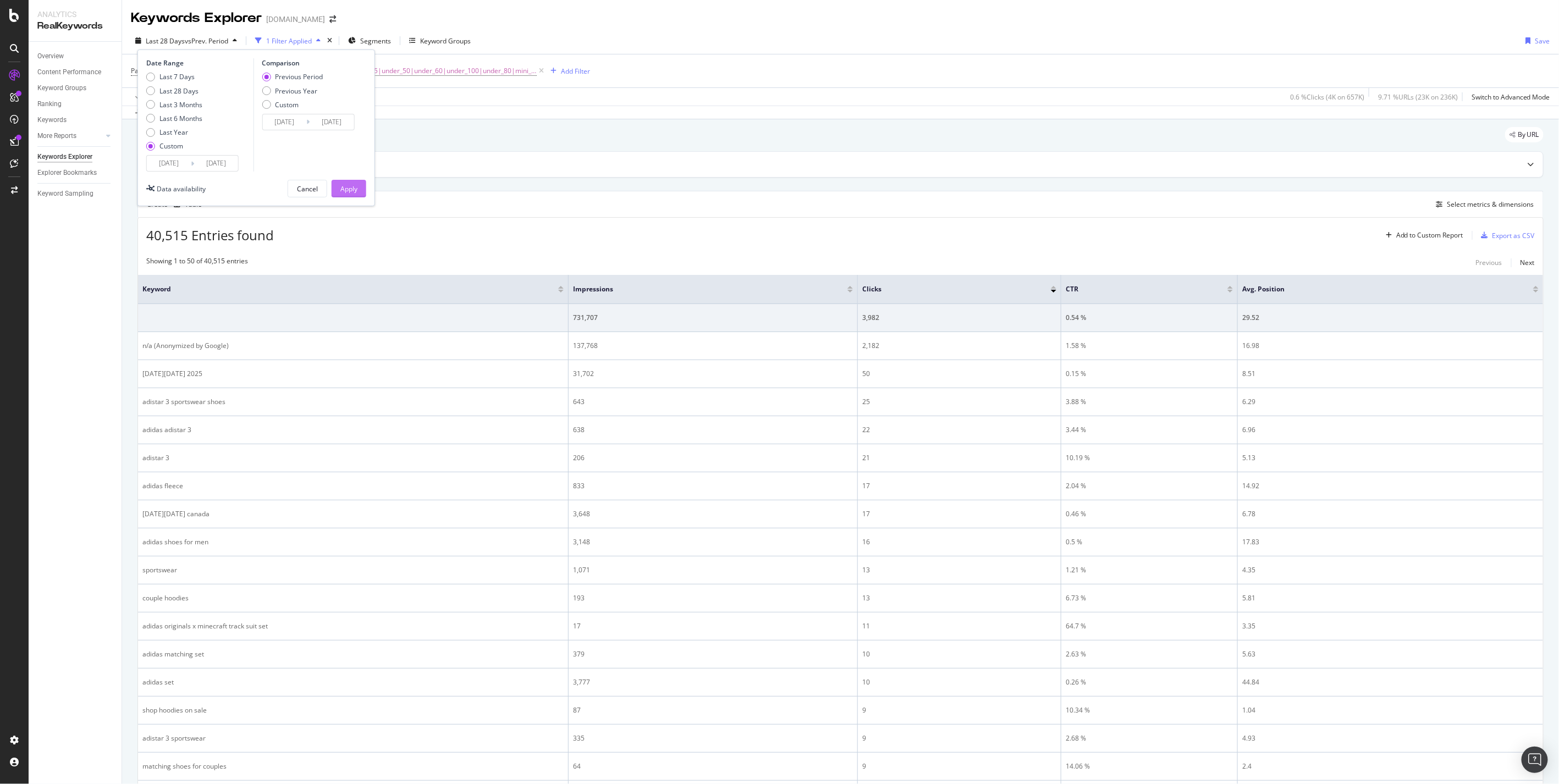
click at [348, 186] on div "Apply" at bounding box center [348, 189] width 17 height 10
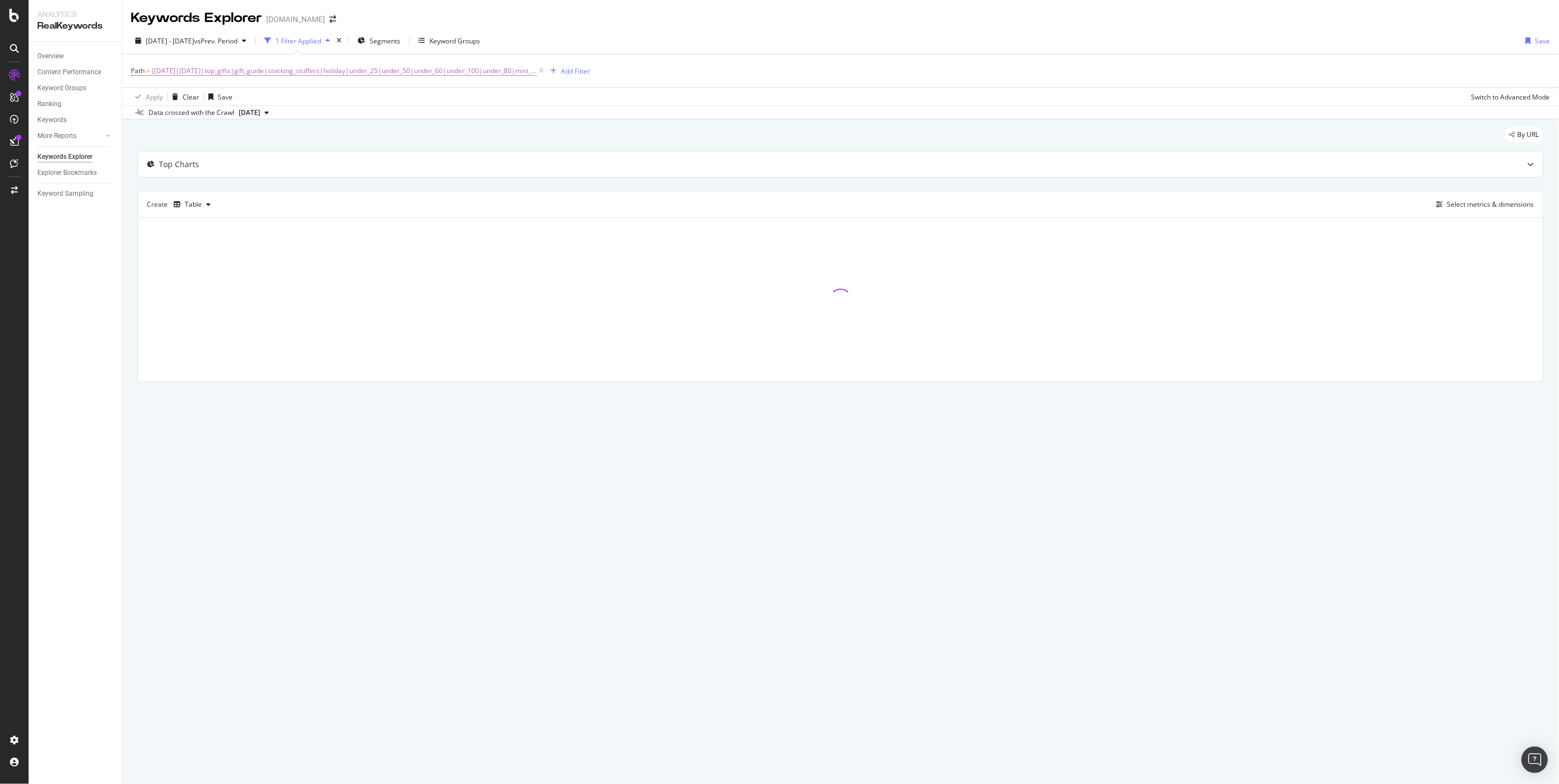
click at [244, 115] on span "[DATE]" at bounding box center [249, 112] width 21 height 10
click at [294, 209] on div "4.0M URLs" at bounding box center [291, 208] width 33 height 10
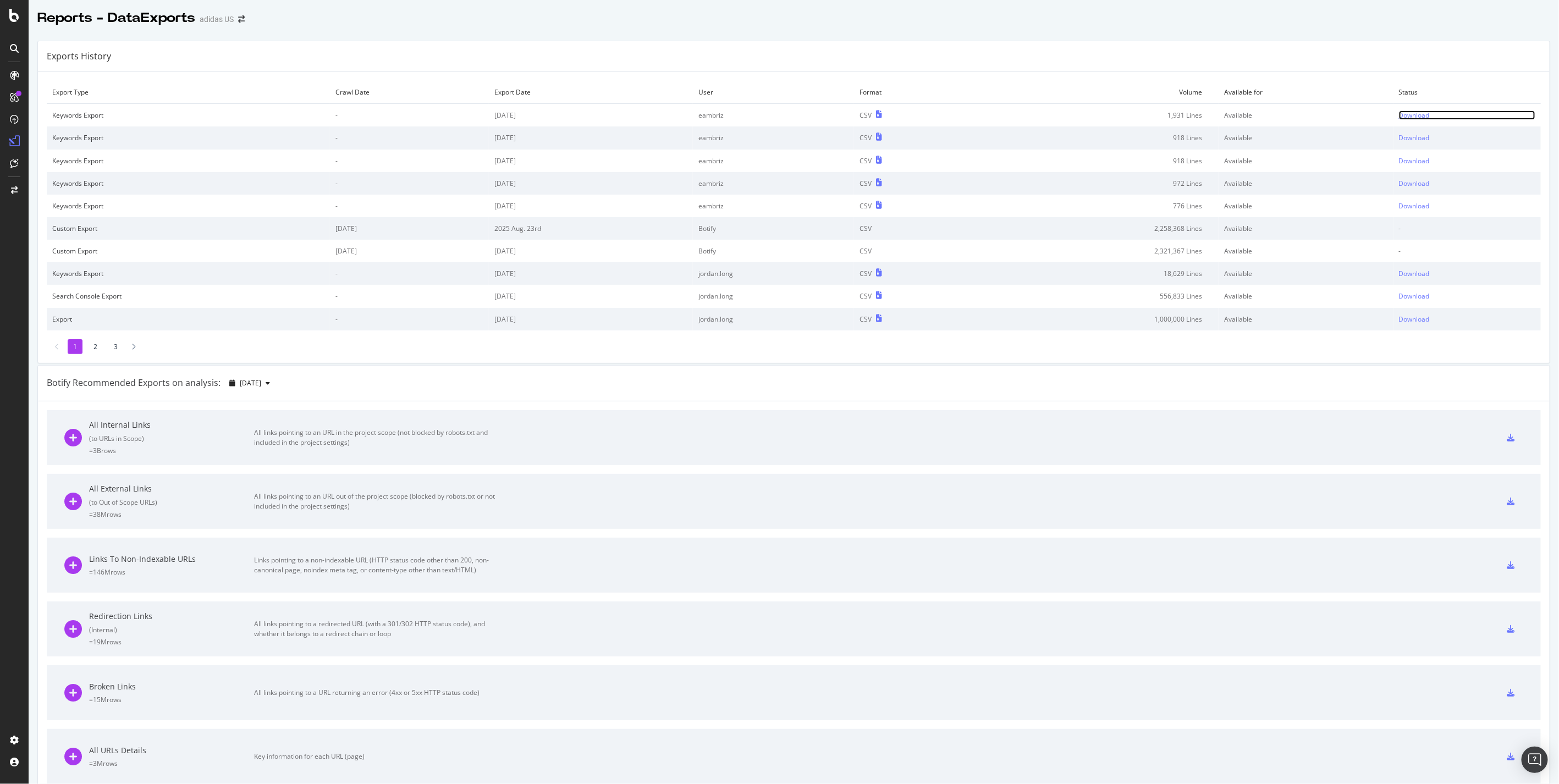
click at [1409, 113] on div "Download" at bounding box center [1415, 115] width 31 height 10
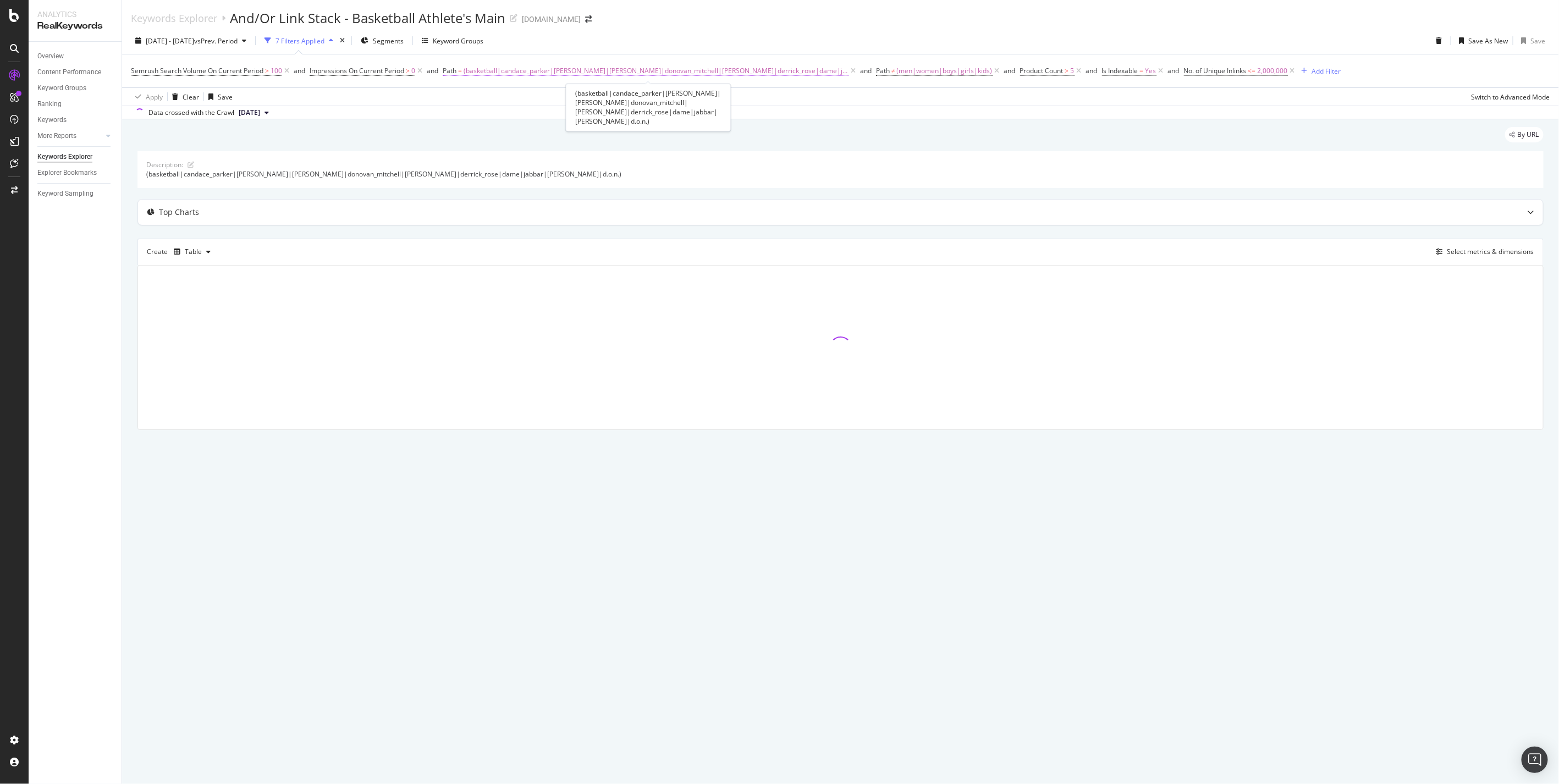
click at [701, 70] on span "(basketball|candace_parker|[PERSON_NAME]|[PERSON_NAME]|donovan_mitchell|[PERSON…" at bounding box center [656, 70] width 385 height 16
click at [485, 118] on input "(basketball|candace_parker|[PERSON_NAME]|[PERSON_NAME]|donovan_mitchell|[PERSON…" at bounding box center [506, 117] width 104 height 18
paste input "([DATE]|[DATE]|top_gifts|gift_guide|stocking_stuffers|holiday|under_25|under_50…"
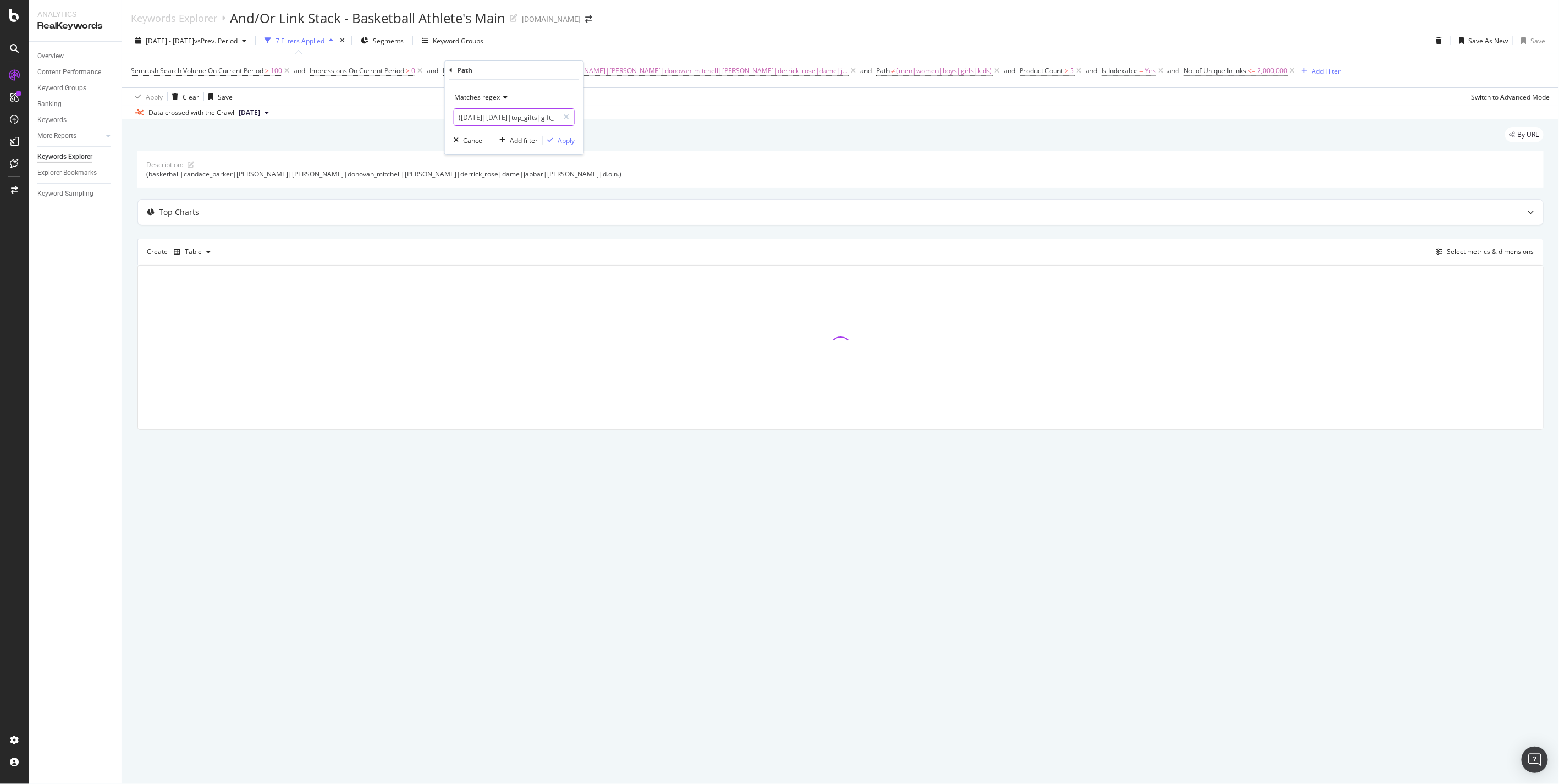
drag, startPoint x: 486, startPoint y: 118, endPoint x: 441, endPoint y: 122, distance: 45.2
click at [441, 122] on body "Analytics RealKeywords Overview Content Performance Keyword Groups Ranking Keyw…" at bounding box center [779, 392] width 1559 height 784
click at [507, 120] on input "([DATE]|[DATE]|top_gifts|gift_guide|stocking_stuffers|holiday|under_25|under_50…" at bounding box center [506, 117] width 104 height 18
type input "([DATE]|[DATE]|top_gifts|gift_guide|stocking_stuffers|holiday|under_25|under_50…"
click at [564, 141] on div "Apply" at bounding box center [566, 141] width 17 height 10
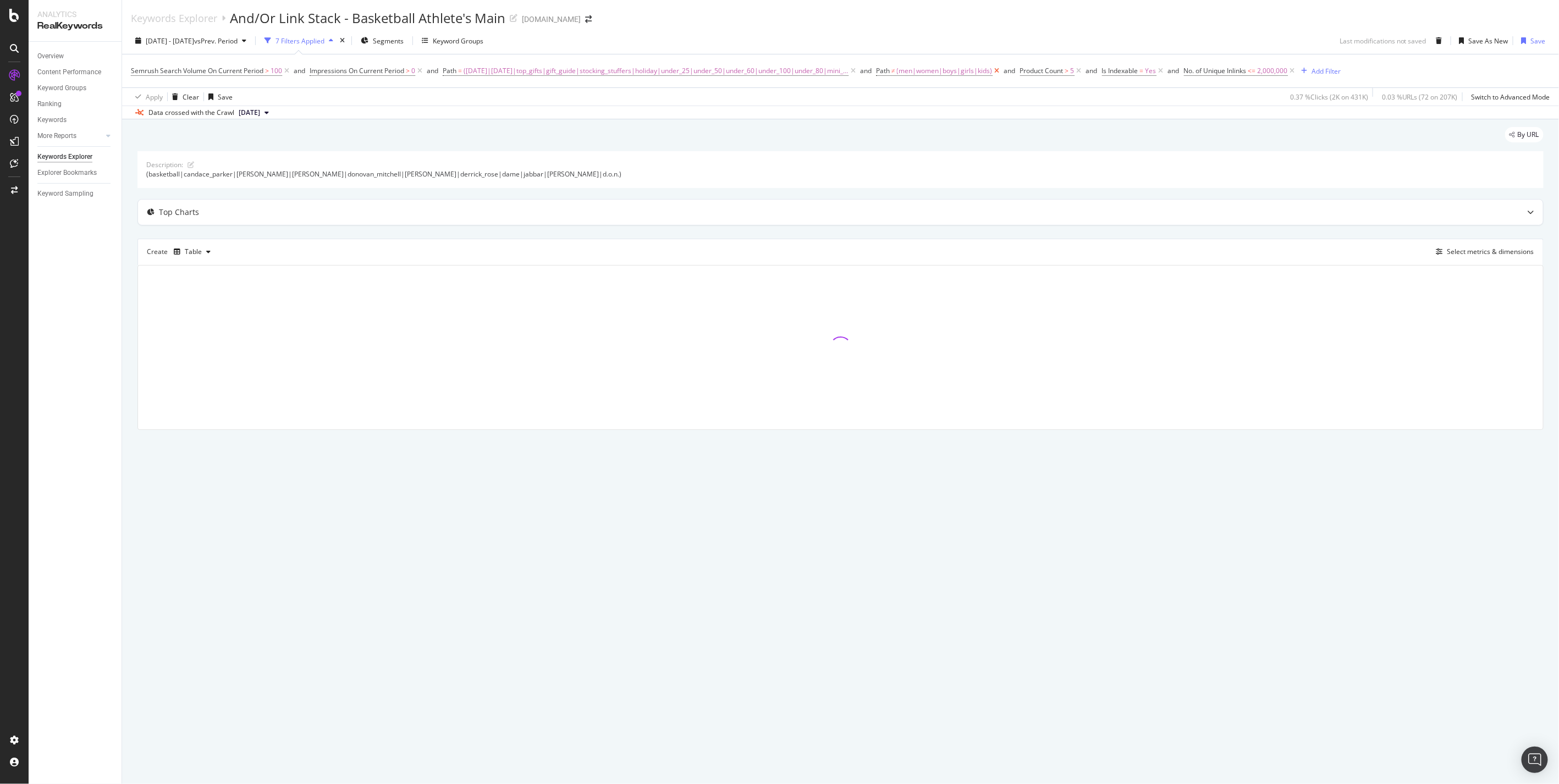
click at [993, 70] on icon at bounding box center [997, 70] width 10 height 11
click at [931, 72] on icon at bounding box center [935, 70] width 10 height 11
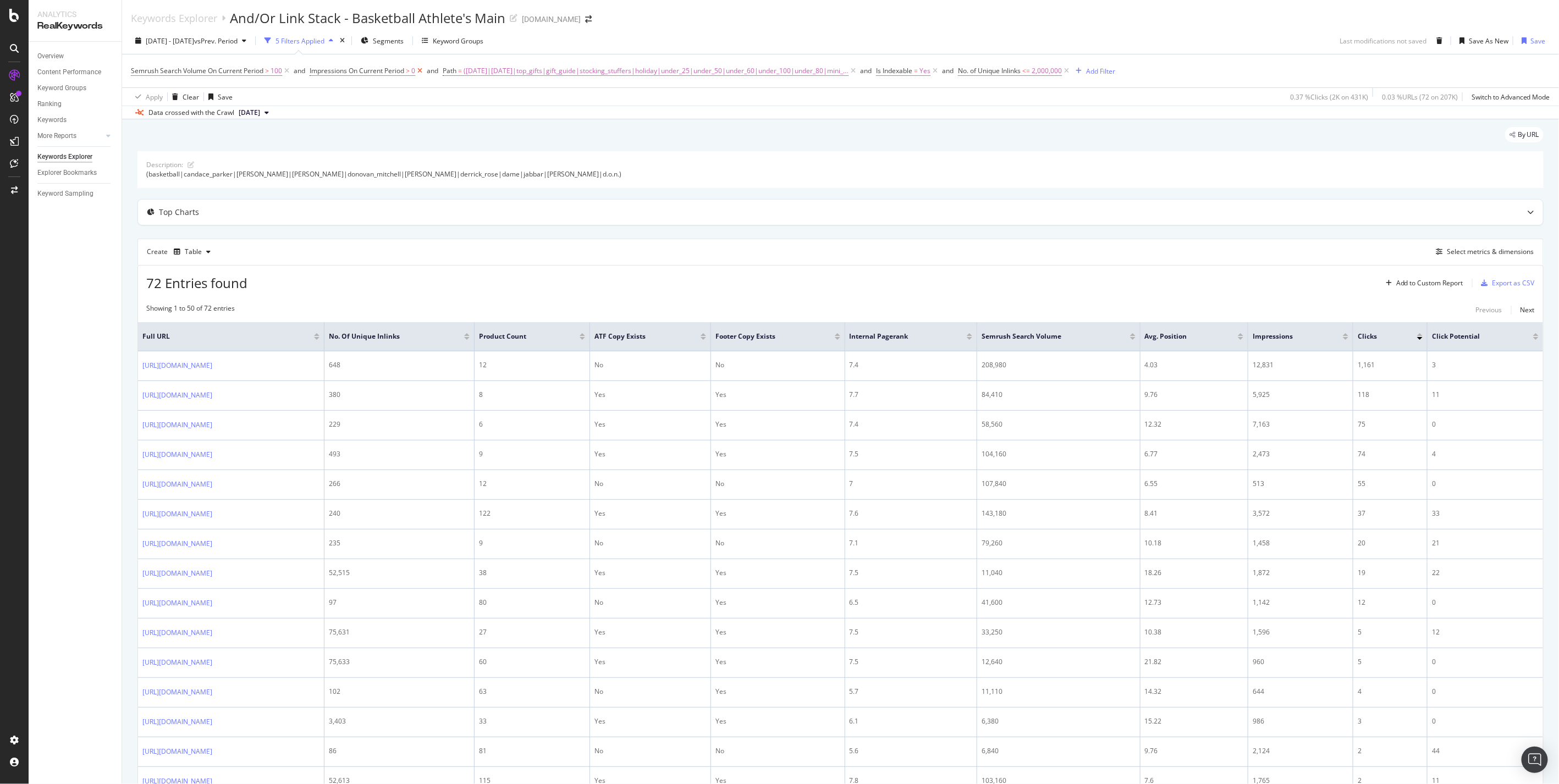
click at [421, 72] on icon at bounding box center [420, 70] width 10 height 11
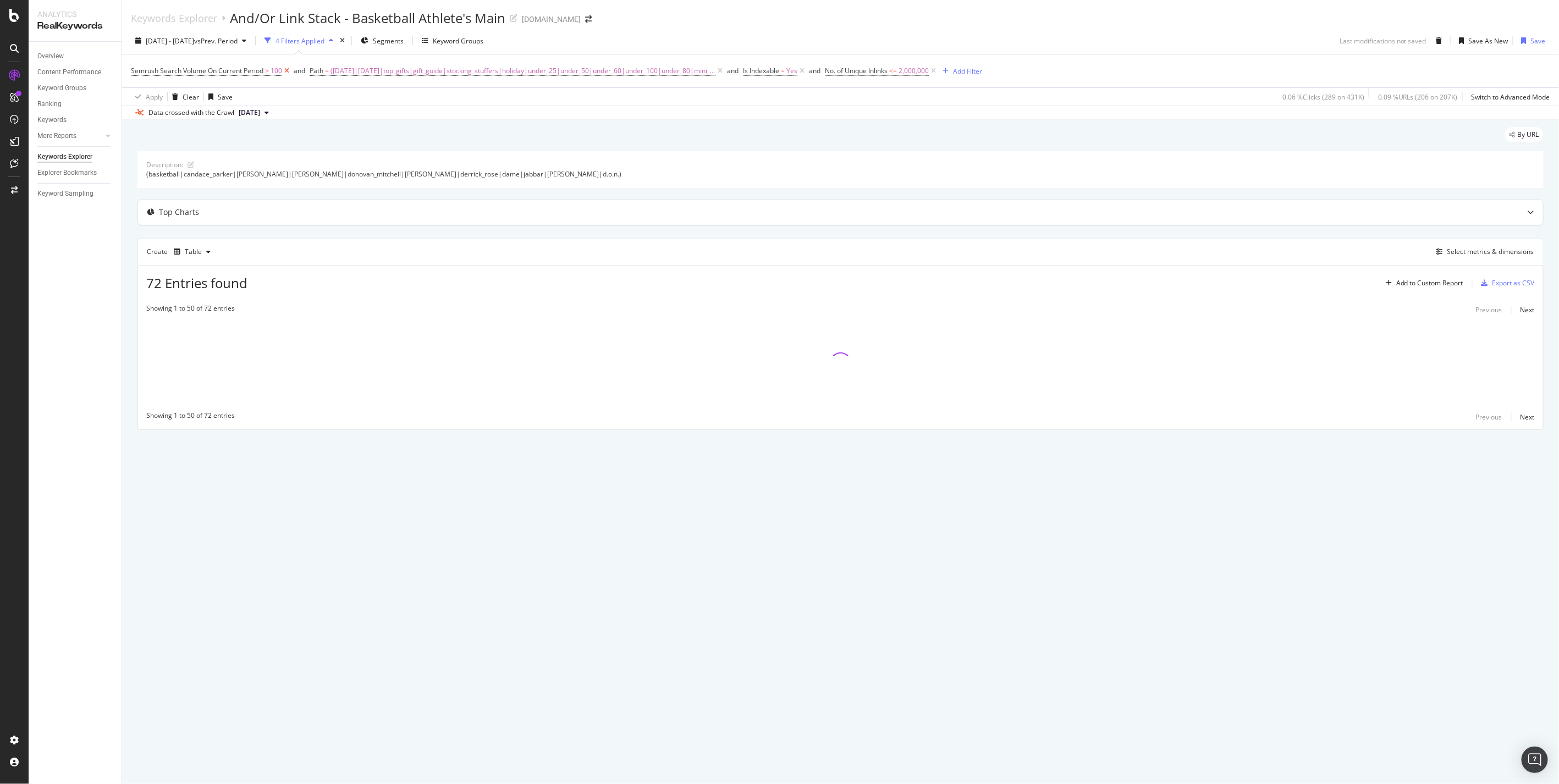
click at [288, 72] on icon at bounding box center [286, 70] width 10 height 11
click at [752, 72] on icon at bounding box center [755, 70] width 10 height 11
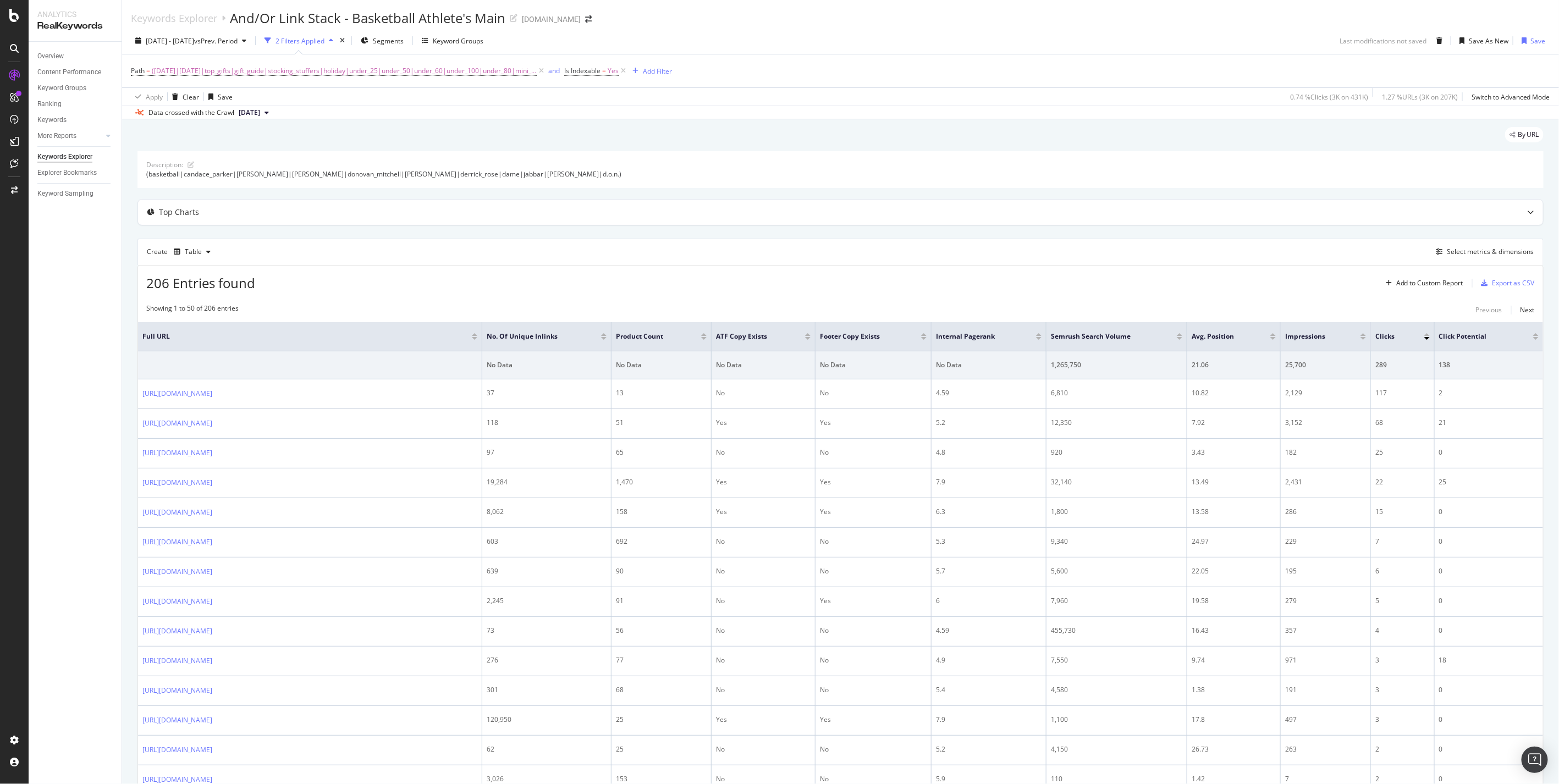
click at [238, 45] on span "vs Prev. Period" at bounding box center [215, 41] width 44 height 10
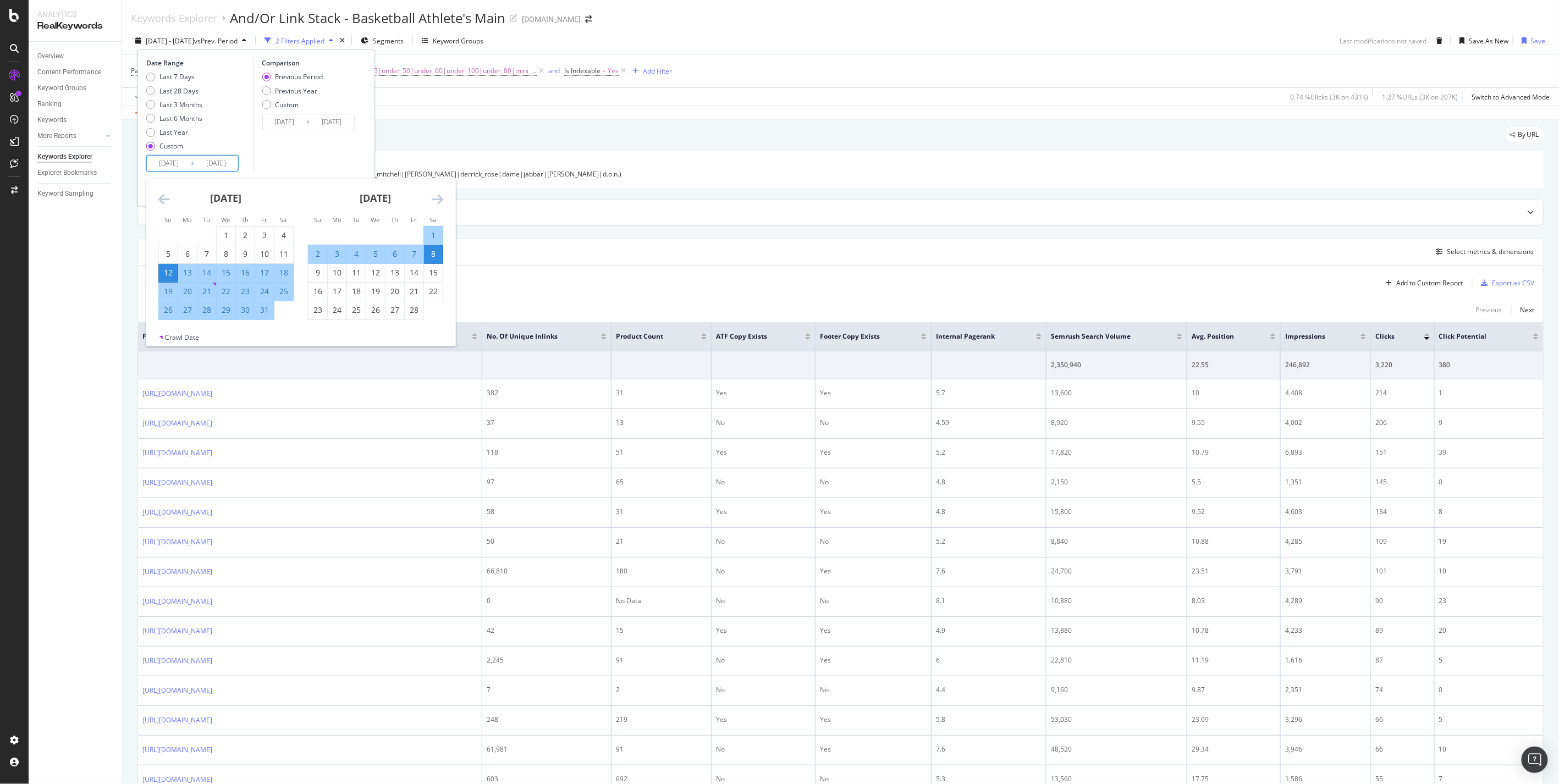
click at [174, 162] on input "[DATE]" at bounding box center [168, 163] width 44 height 16
click at [162, 198] on icon "Move backward to switch to the previous month." at bounding box center [164, 199] width 12 height 13
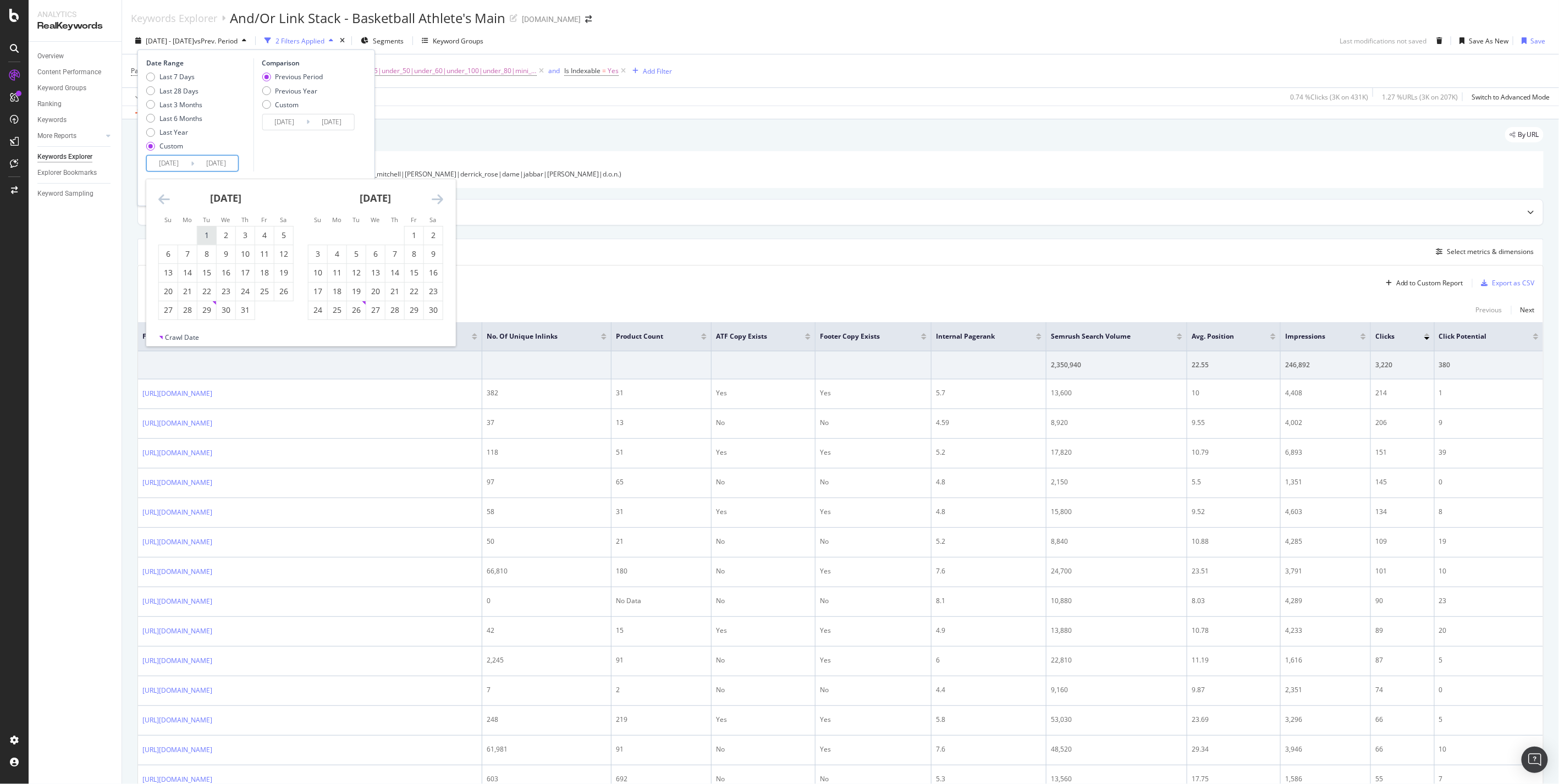
click at [203, 230] on div "1" at bounding box center [206, 235] width 18 height 11
type input "[DATE]"
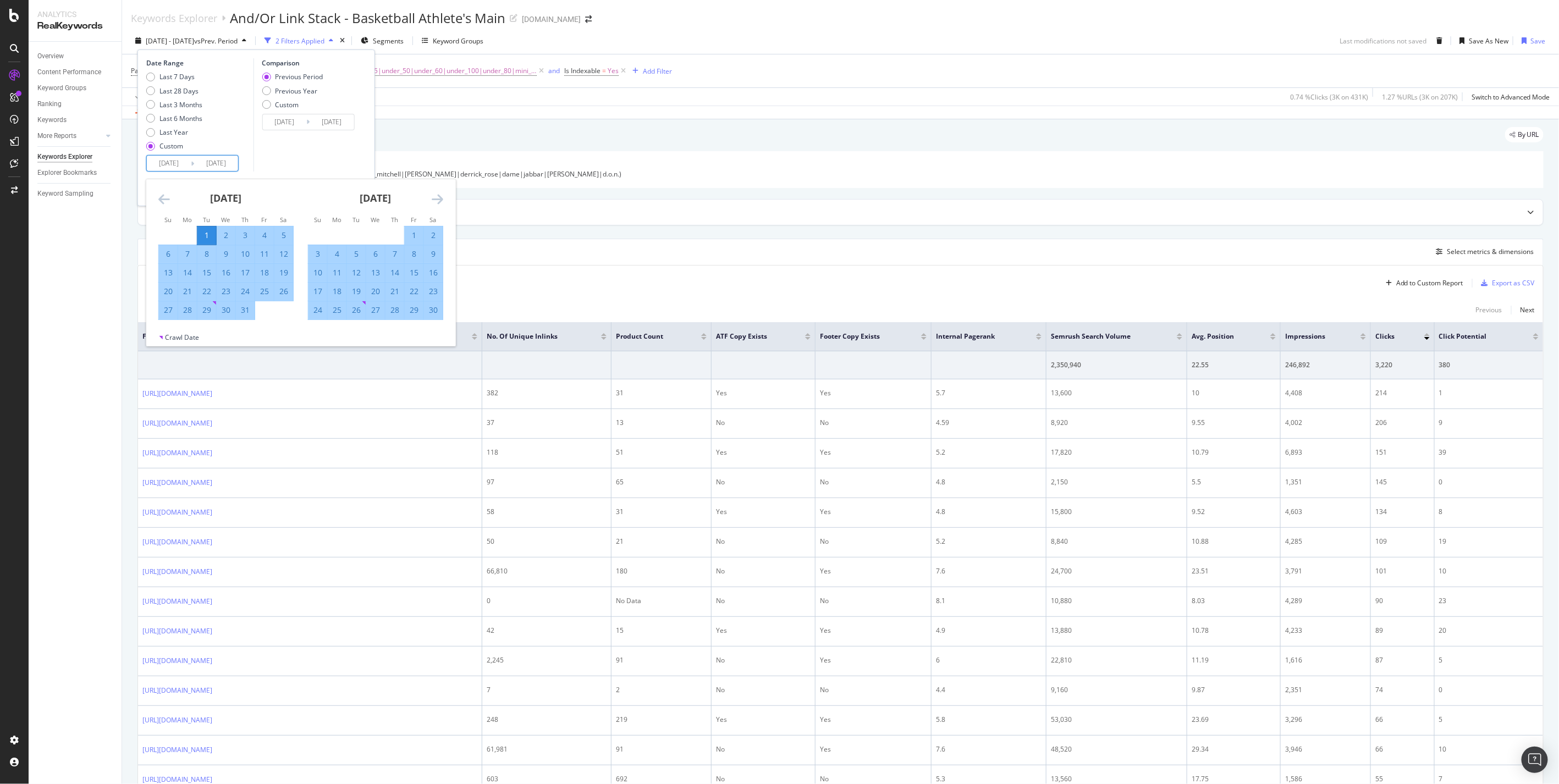
click at [331, 154] on div "Comparison Previous Period Previous Year Custom [DATE] Navigate forward to inte…" at bounding box center [305, 115] width 104 height 113
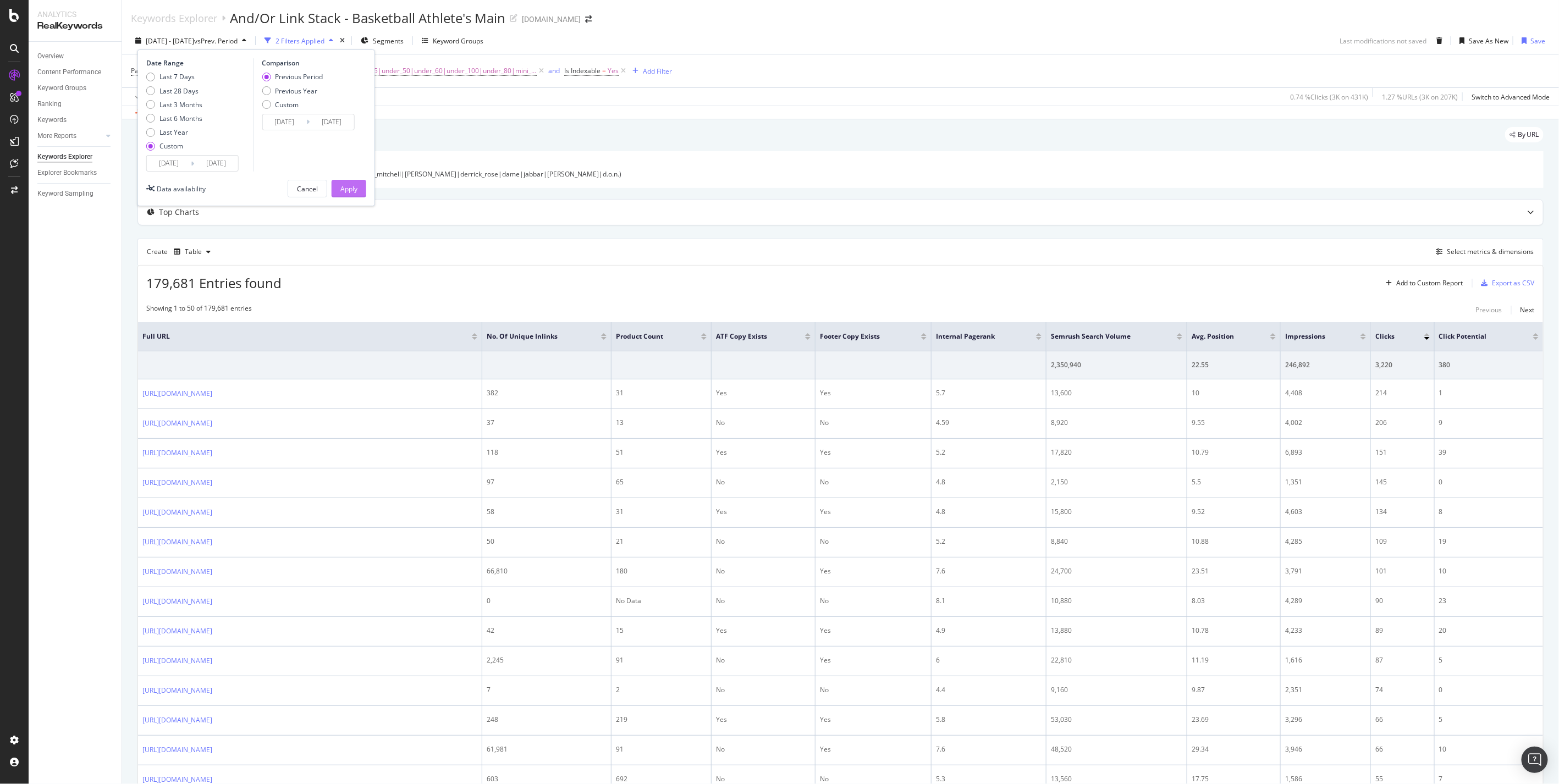
click at [352, 188] on div "Apply" at bounding box center [348, 189] width 17 height 10
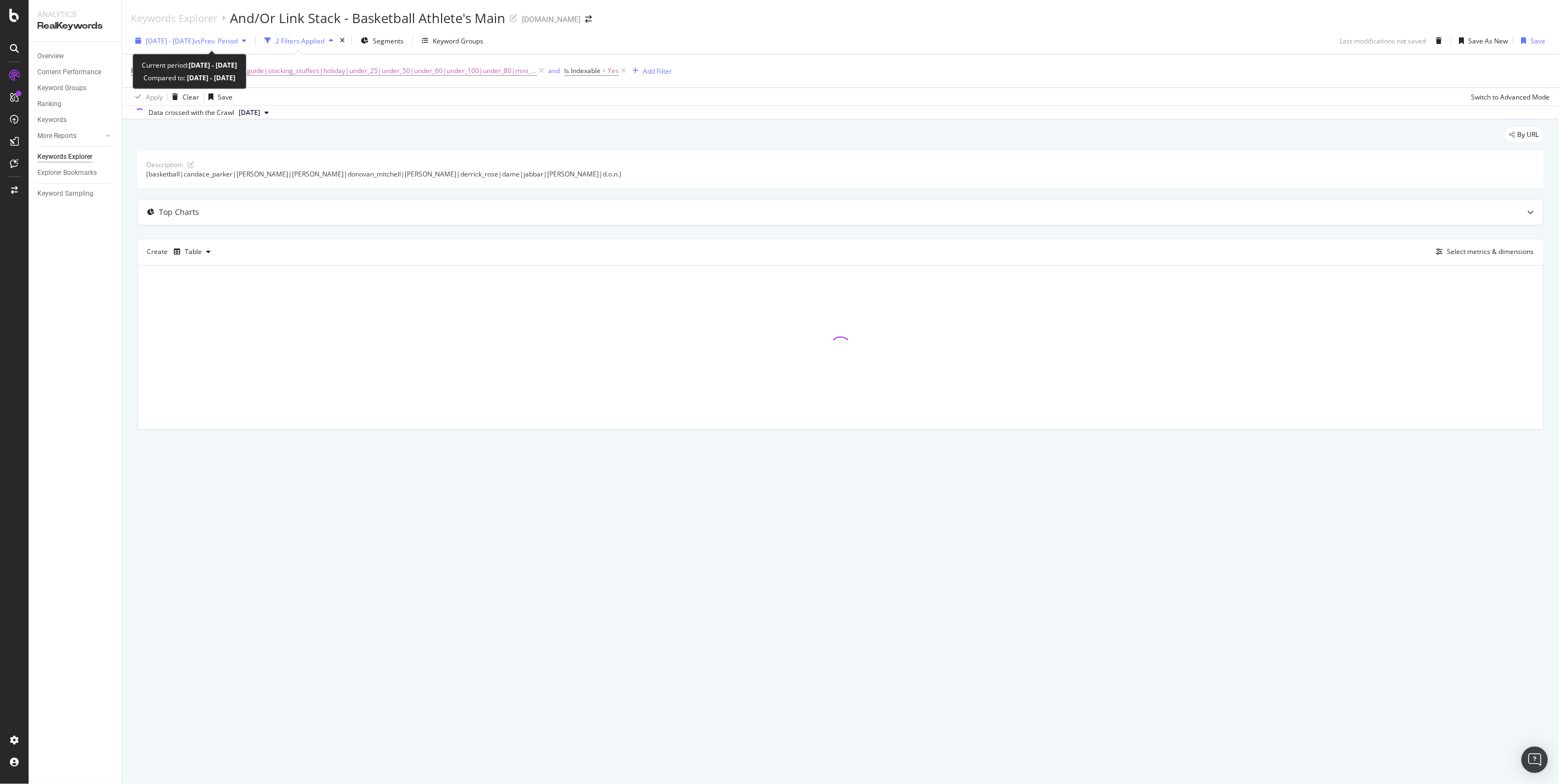
click at [194, 42] on span "[DATE] - [DATE]" at bounding box center [169, 41] width 48 height 10
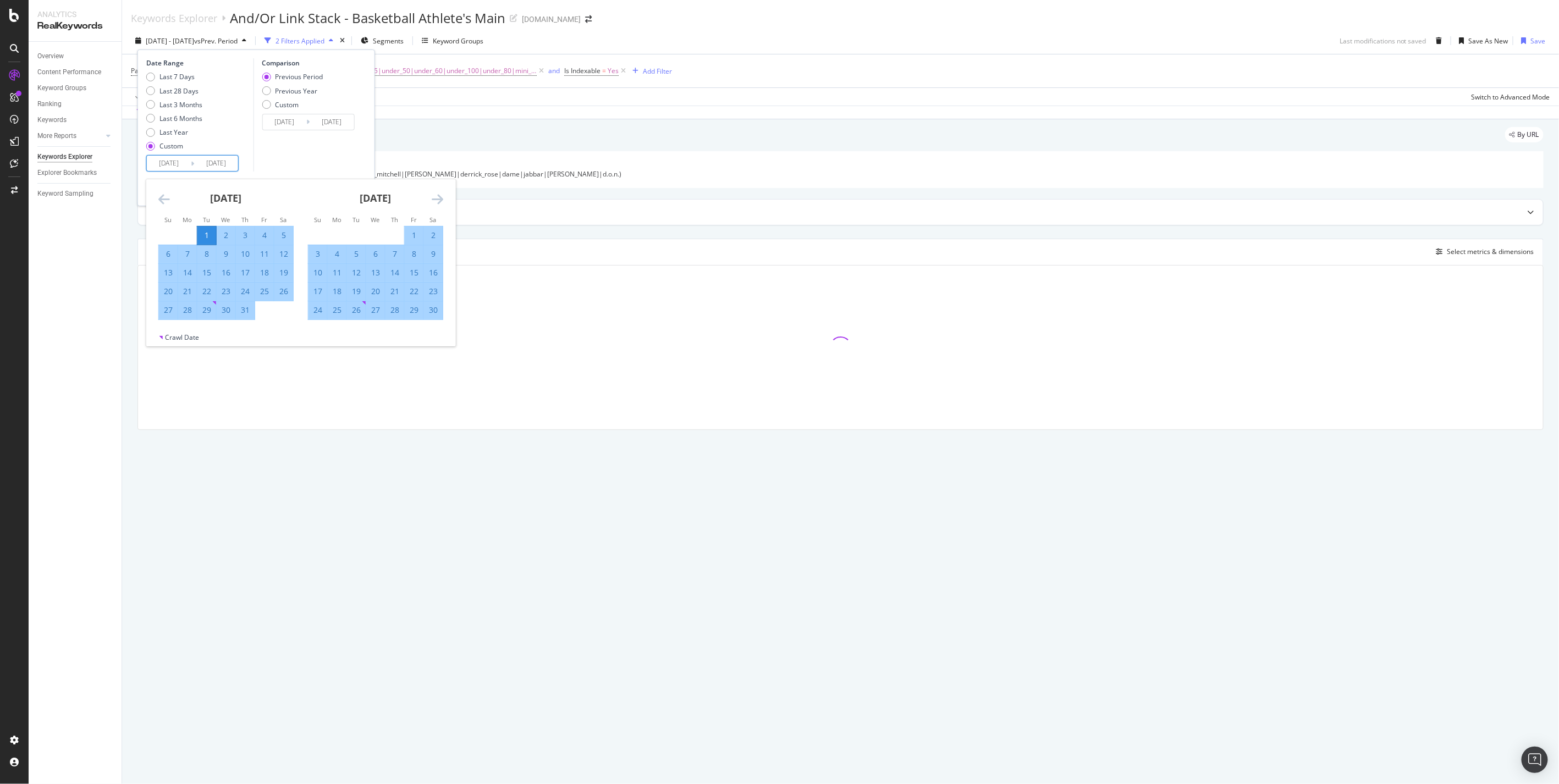
click at [218, 165] on input "[DATE]" at bounding box center [215, 163] width 44 height 16
click at [422, 197] on div "[DATE]" at bounding box center [375, 202] width 135 height 47
click at [429, 196] on div "[DATE]" at bounding box center [375, 202] width 135 height 47
click at [435, 198] on icon "Move forward to switch to the next month." at bounding box center [438, 199] width 12 height 13
click at [359, 312] on div "31" at bounding box center [356, 310] width 18 height 11
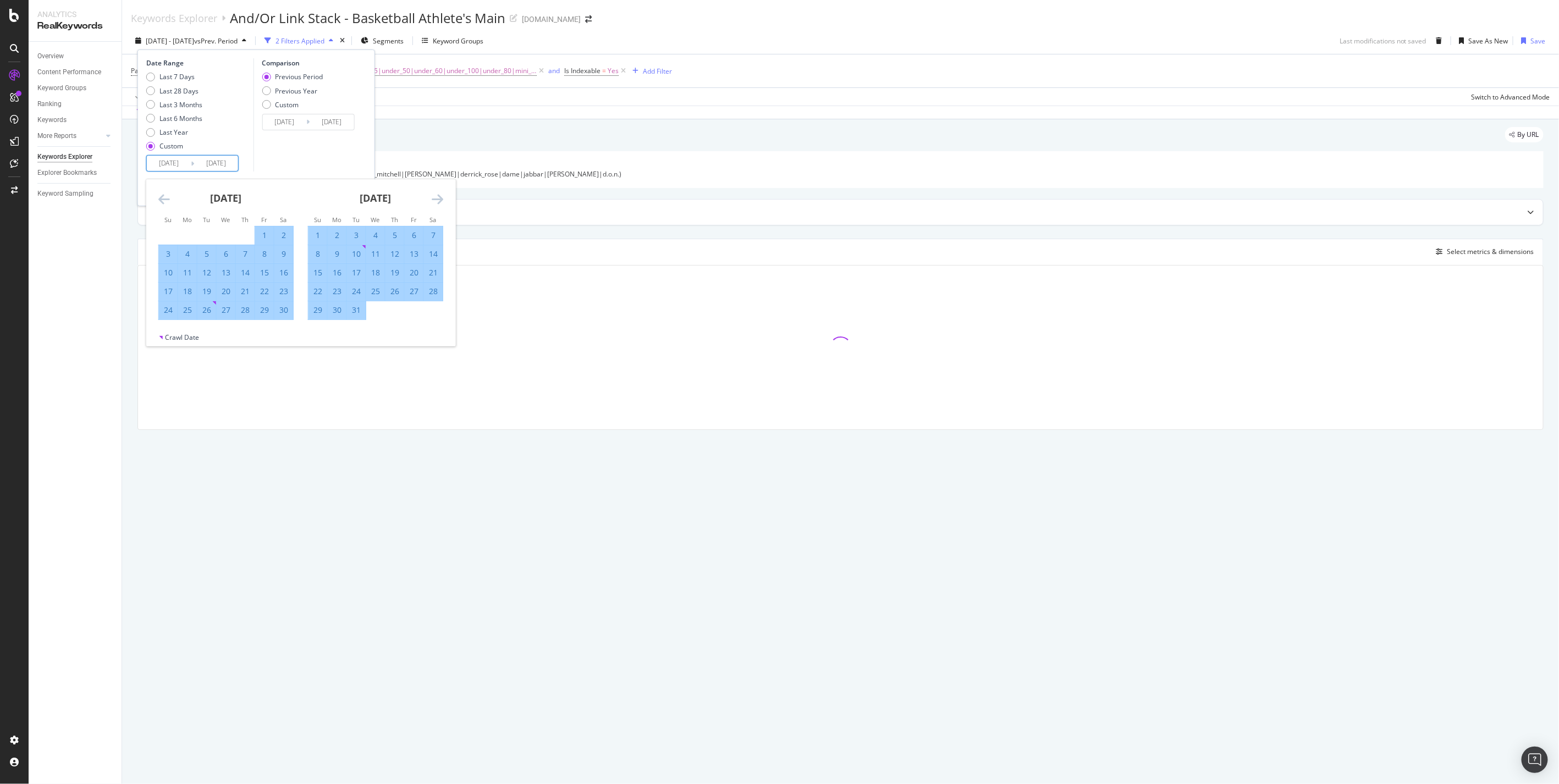
type input "[DATE]"
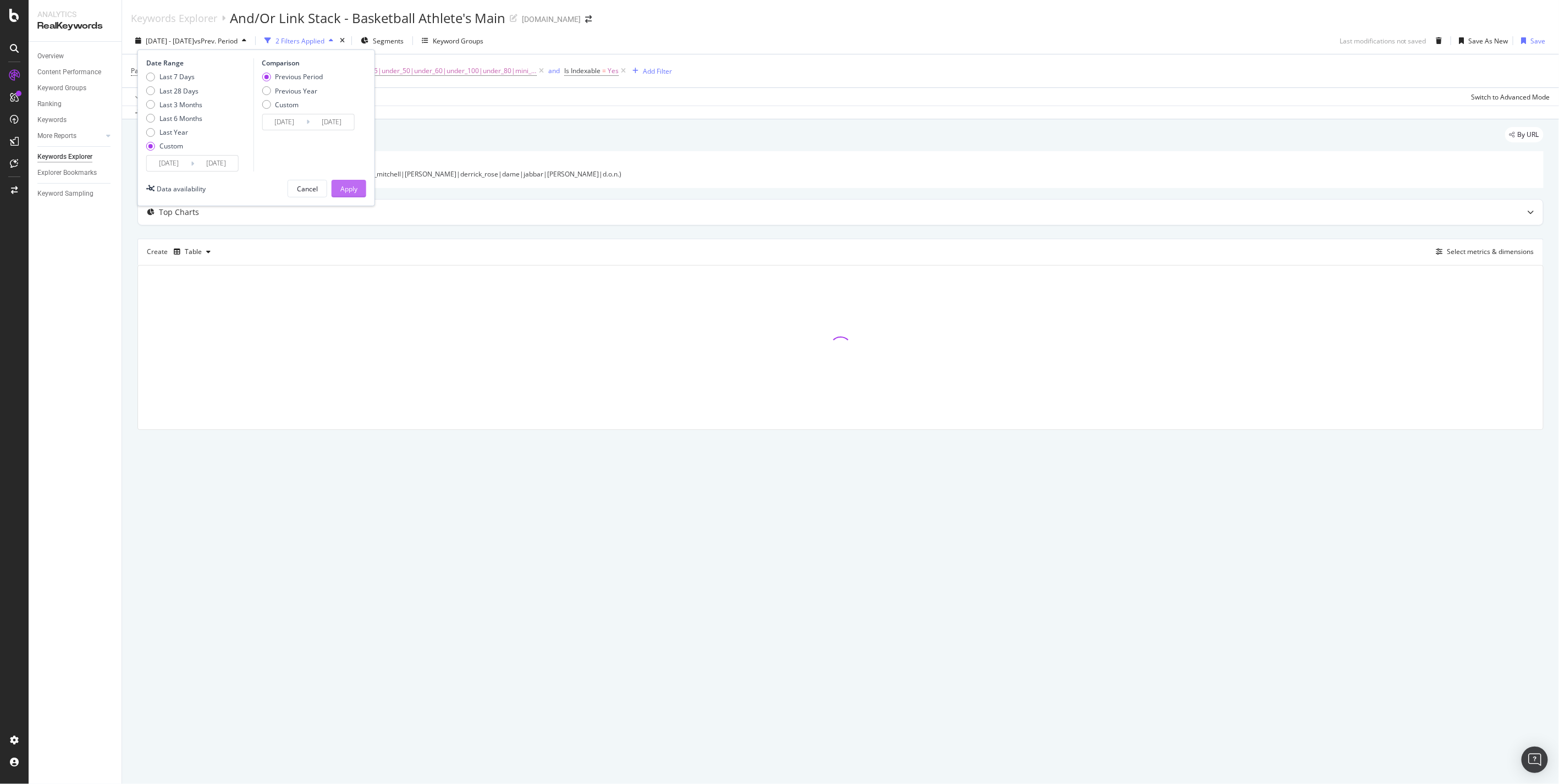
click at [344, 188] on div "Apply" at bounding box center [348, 189] width 17 height 10
click at [619, 72] on icon at bounding box center [623, 70] width 10 height 11
click at [260, 117] on span "[DATE]" at bounding box center [249, 112] width 21 height 10
click at [294, 206] on div "4.0M URLs" at bounding box center [291, 208] width 33 height 10
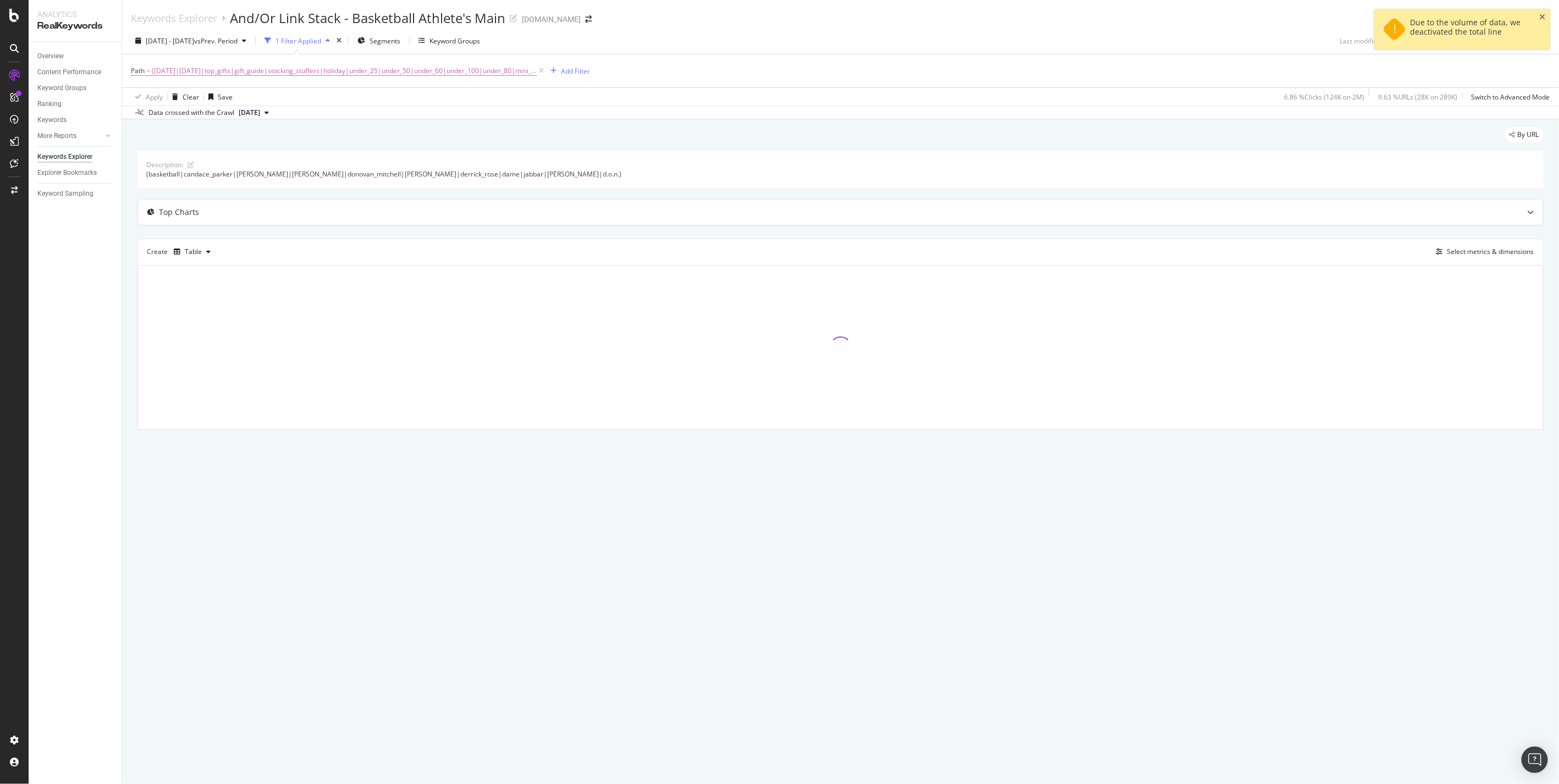
click at [473, 143] on div "By URL" at bounding box center [841, 139] width 1407 height 24
click at [1445, 35] on div "Due to the volume of data, we deactivated the total line" at bounding box center [1471, 29] width 120 height 23
click at [1540, 14] on icon "close toast" at bounding box center [1543, 17] width 6 height 7
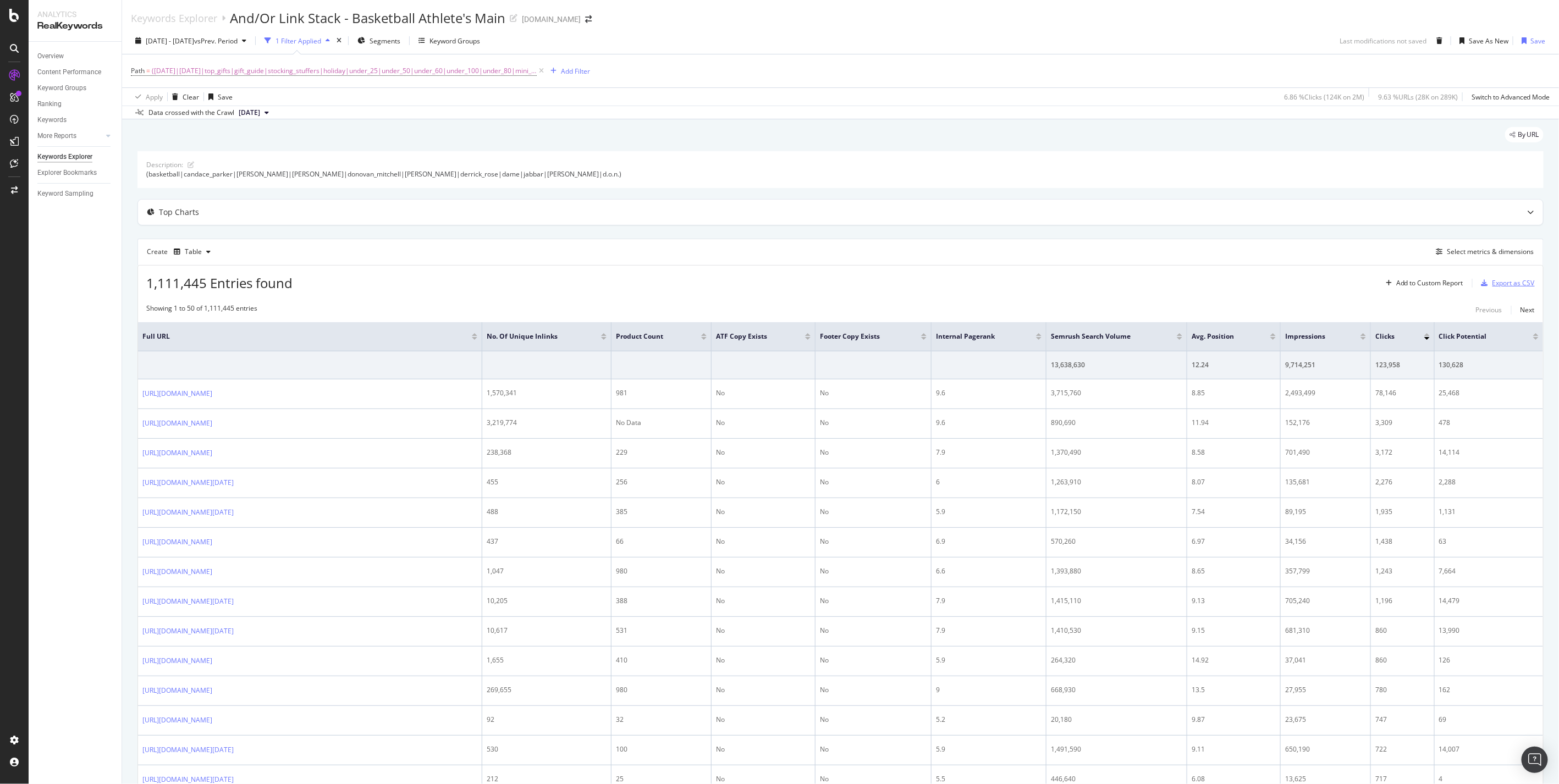
click at [1499, 280] on div "Export as CSV" at bounding box center [1513, 283] width 42 height 10
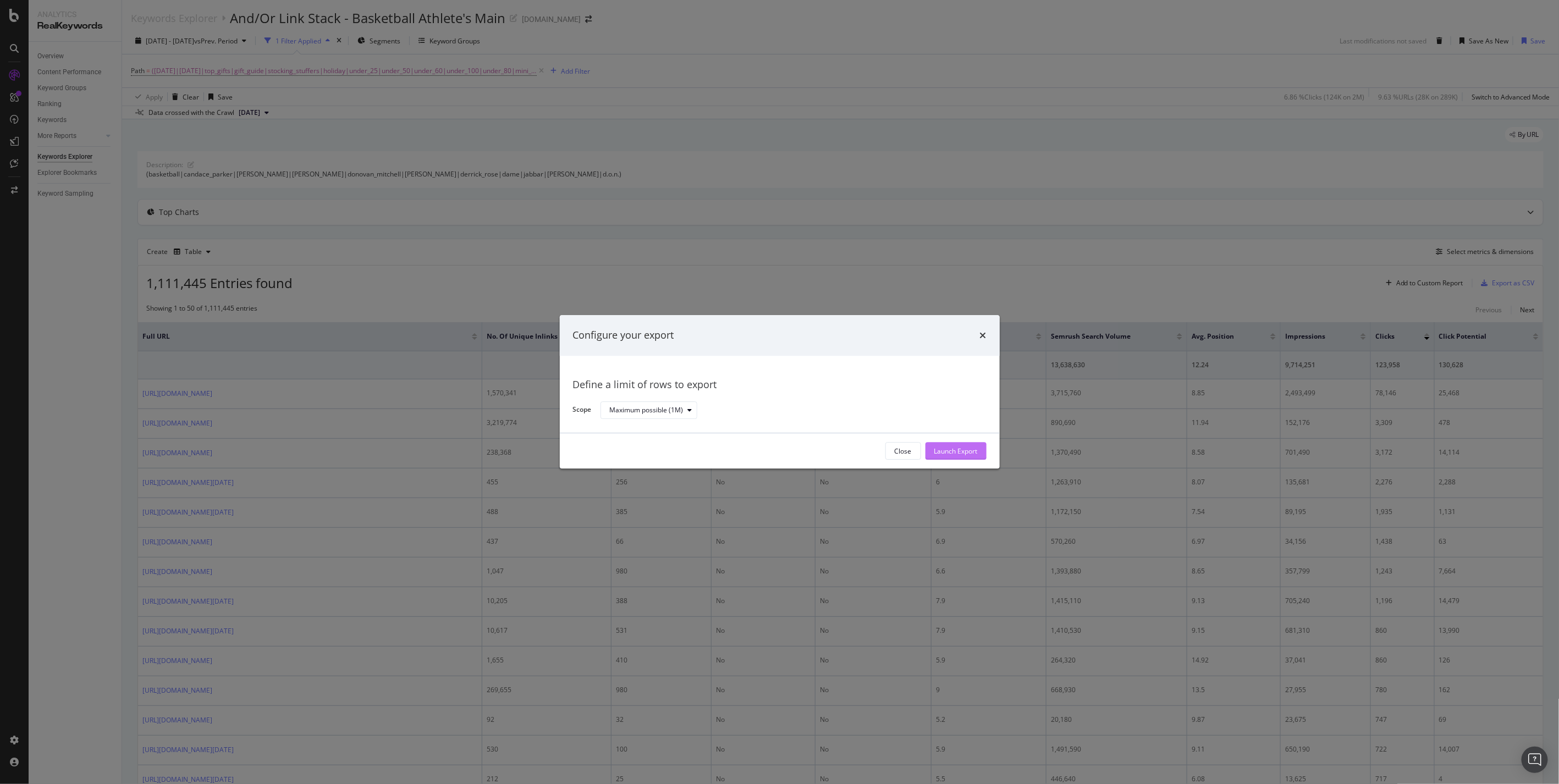
click at [972, 457] on div "Launch Export" at bounding box center [956, 451] width 44 height 16
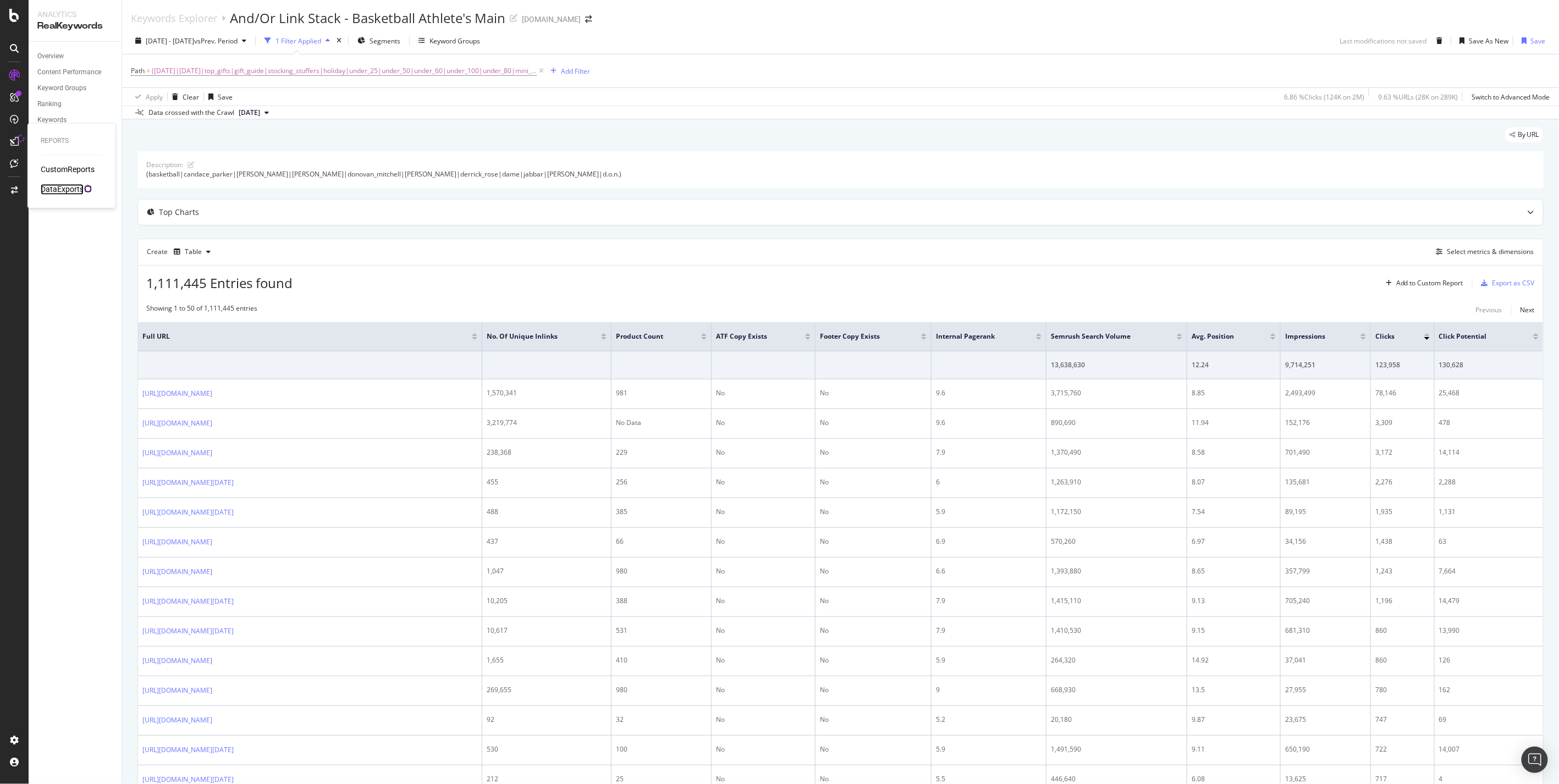
click at [70, 191] on div "DataExports" at bounding box center [62, 189] width 43 height 11
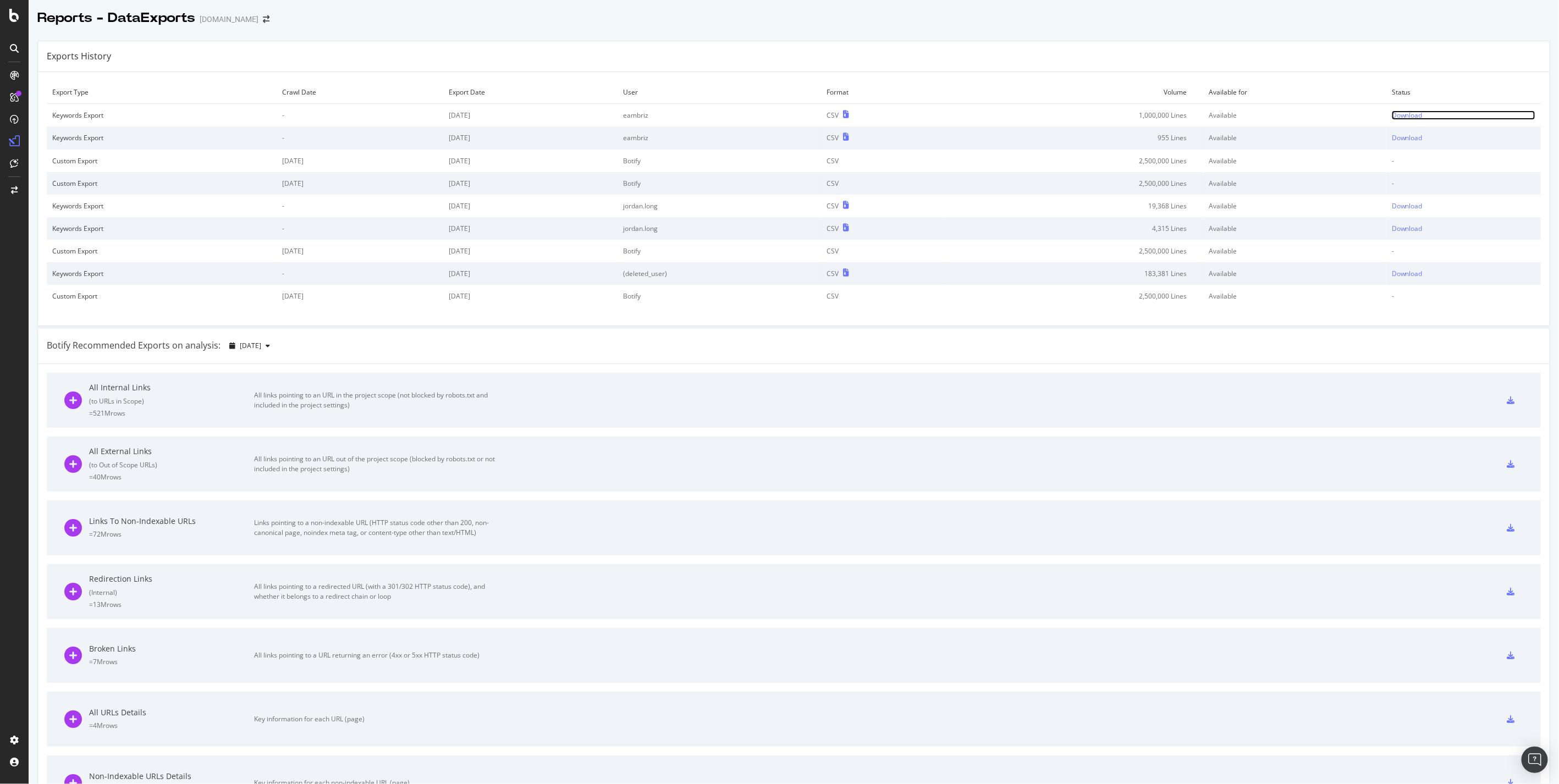
click at [1406, 114] on div "Download" at bounding box center [1407, 115] width 31 height 10
click at [1503, 18] on div "Reports - DataExports [DOMAIN_NAME]" at bounding box center [794, 13] width 1531 height 27
